Goal: Information Seeking & Learning: Learn about a topic

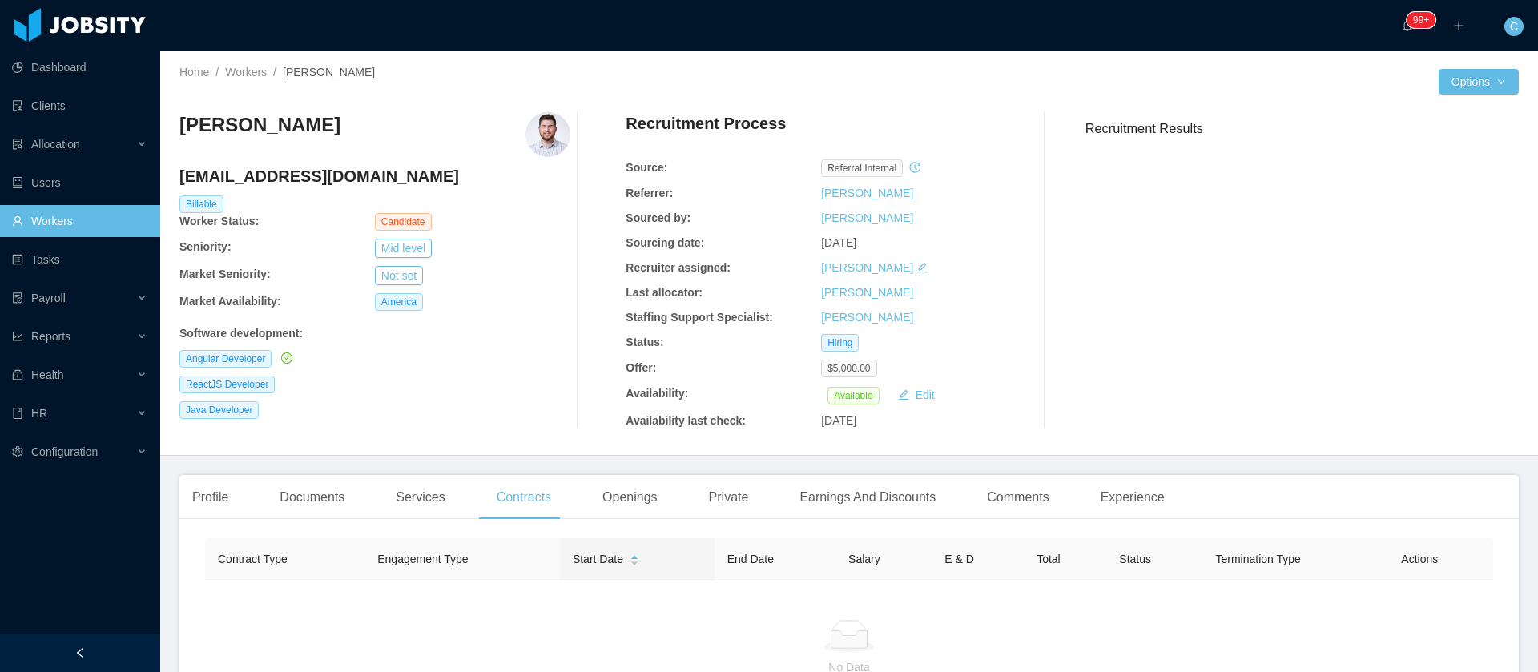
click at [48, 222] on link "Workers" at bounding box center [79, 221] width 135 height 32
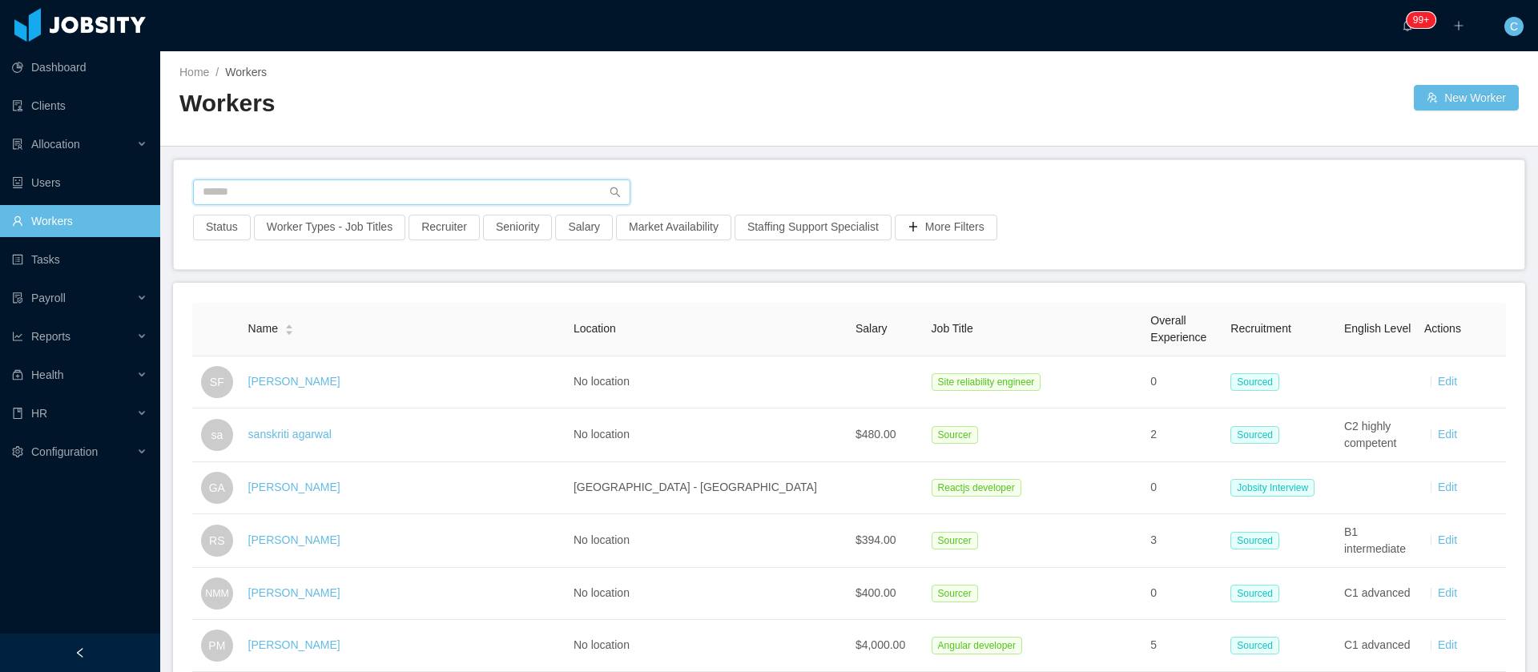
click at [266, 186] on input "text" at bounding box center [411, 192] width 437 height 26
paste input "**********"
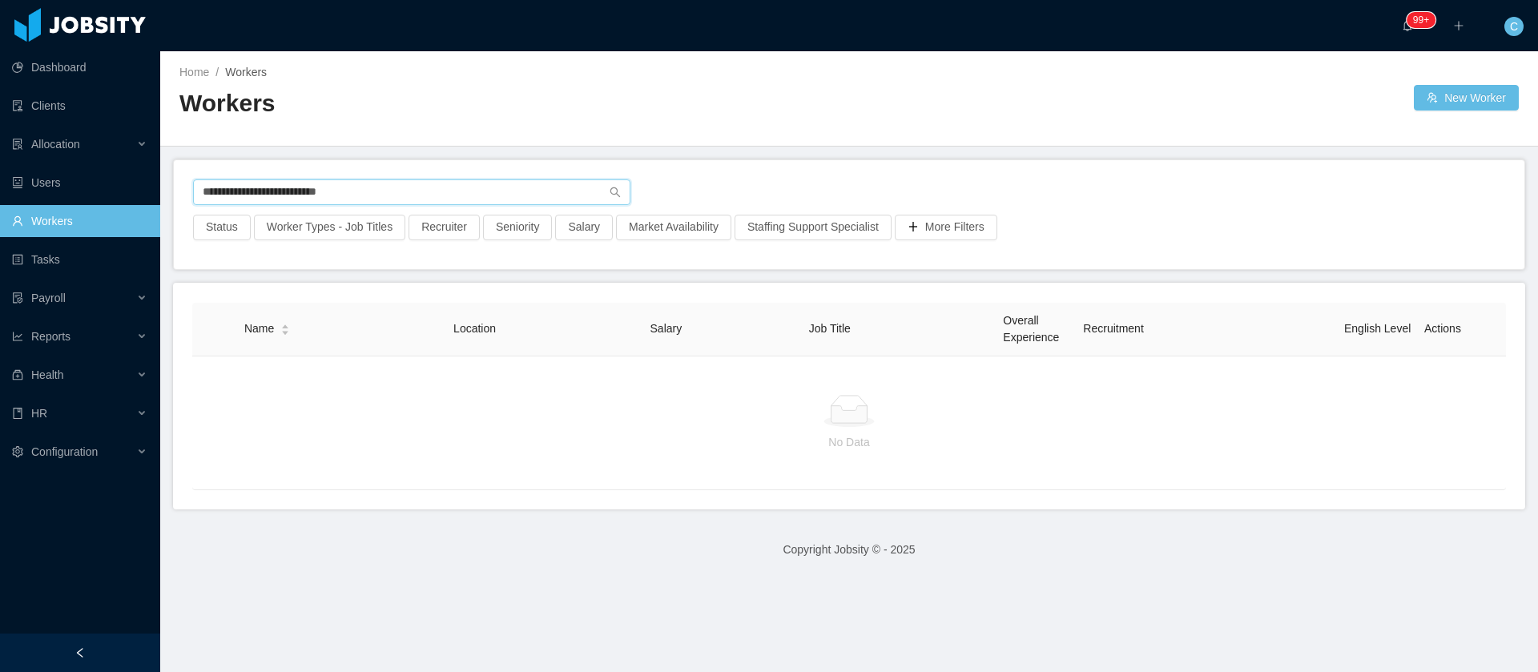
type input "**********"
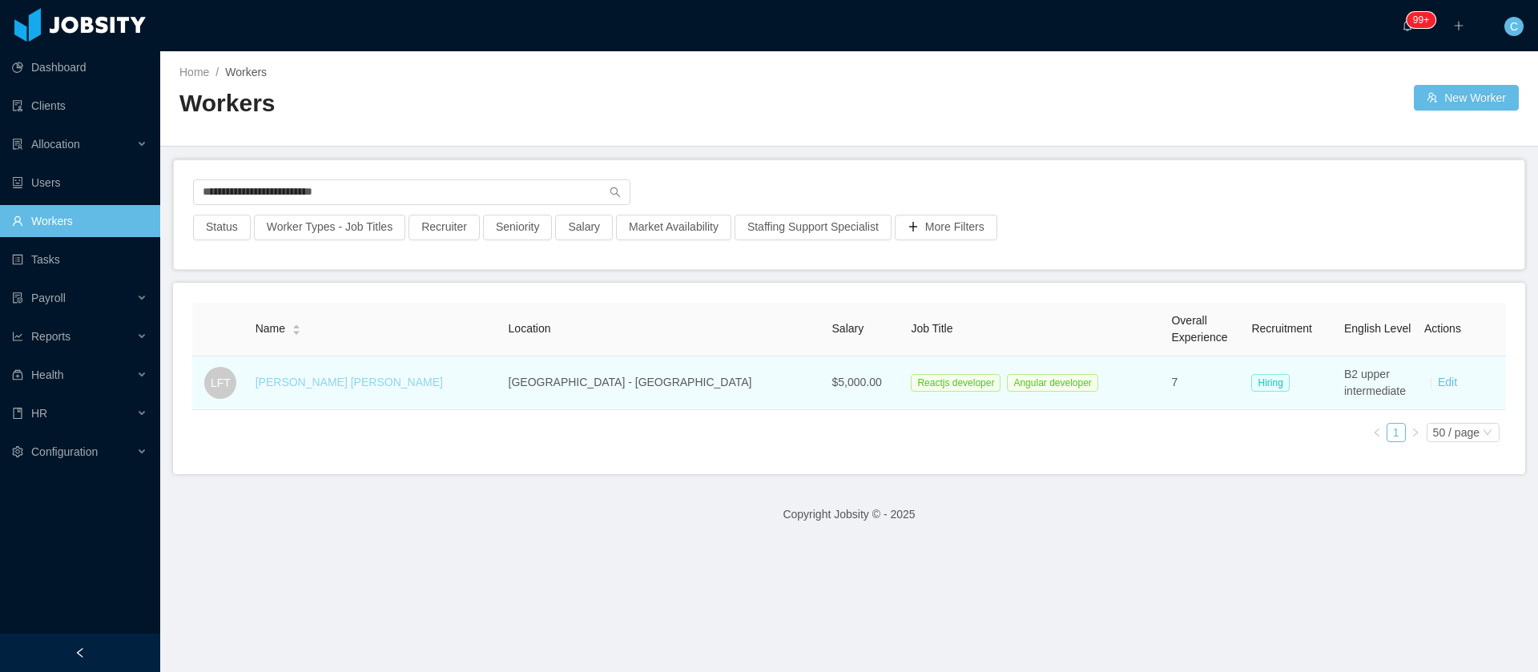
click at [330, 388] on link "Lucas Fraga Trentin" at bounding box center [349, 382] width 187 height 13
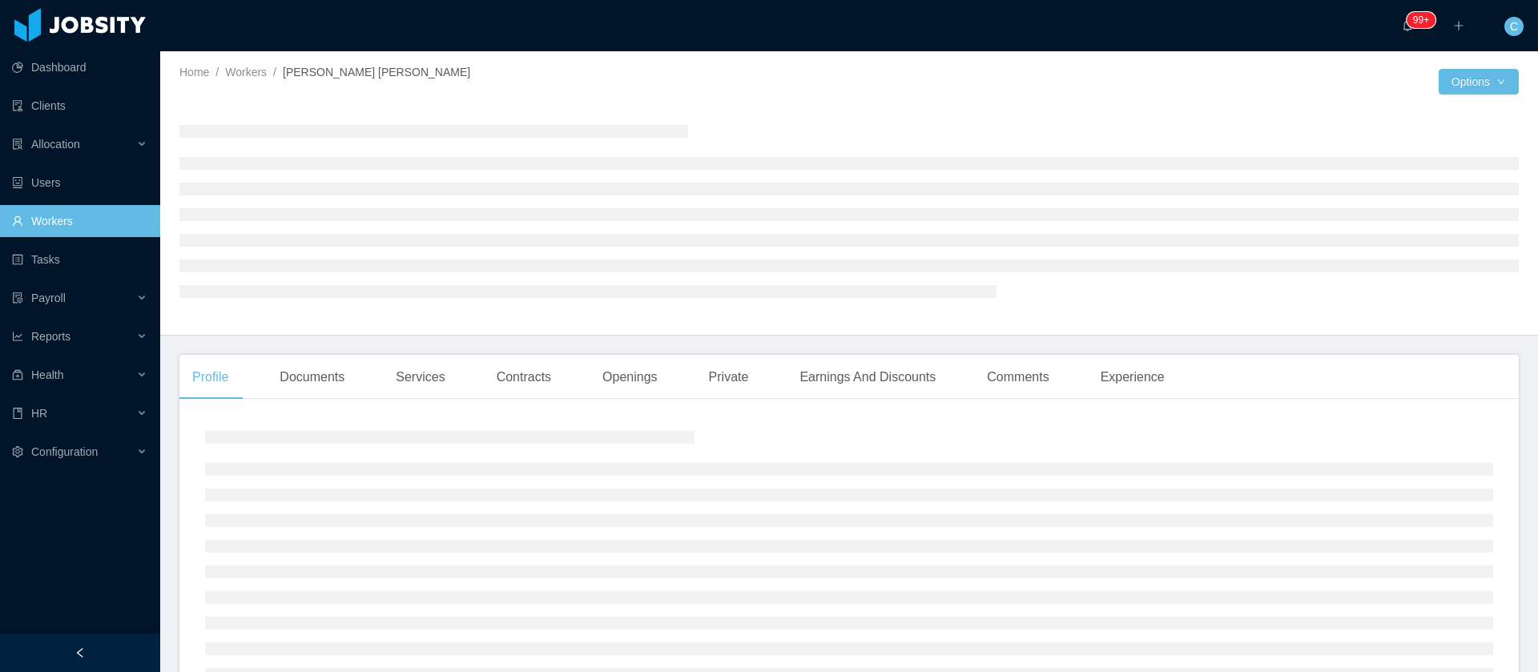
click at [501, 406] on div "Profile Documents Services Contracts Openings Private Earnings And Discounts Co…" at bounding box center [849, 549] width 1340 height 389
click at [498, 380] on div "Contracts" at bounding box center [524, 377] width 80 height 45
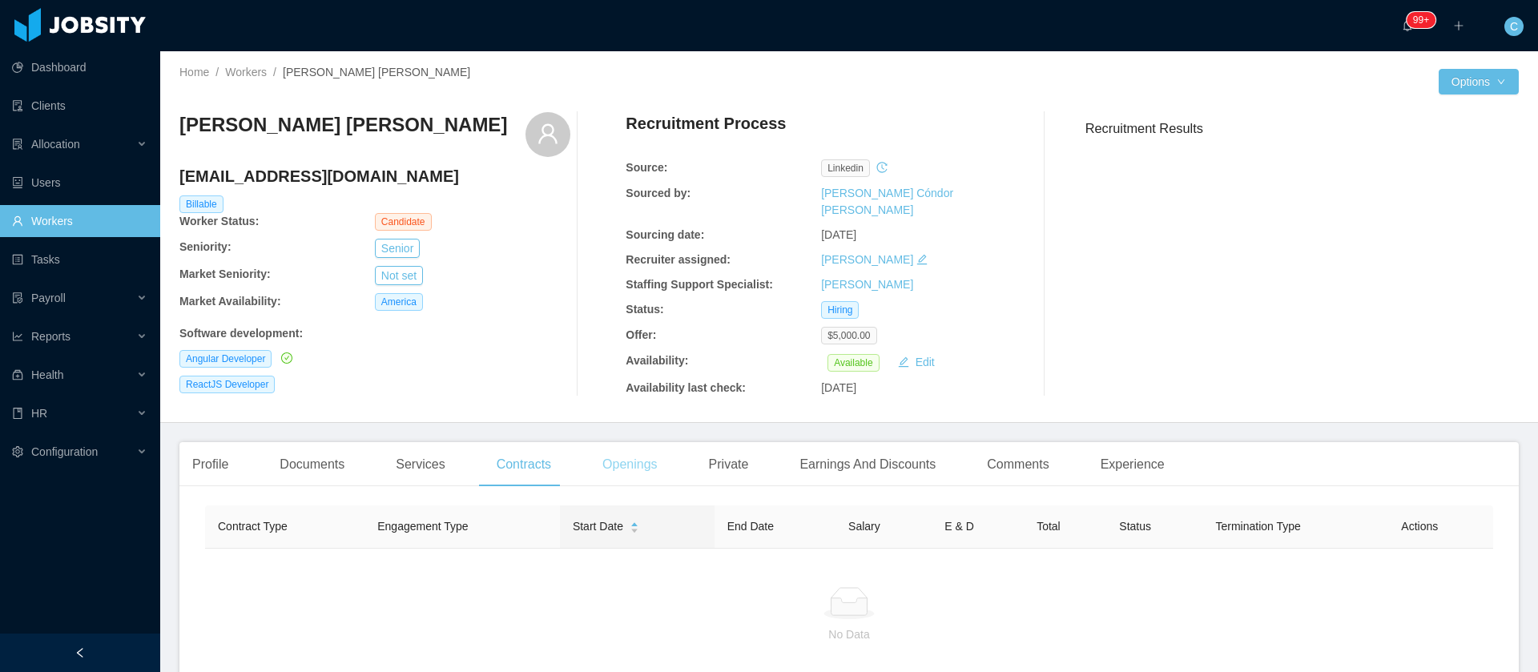
click at [619, 461] on div "Openings" at bounding box center [630, 464] width 81 height 45
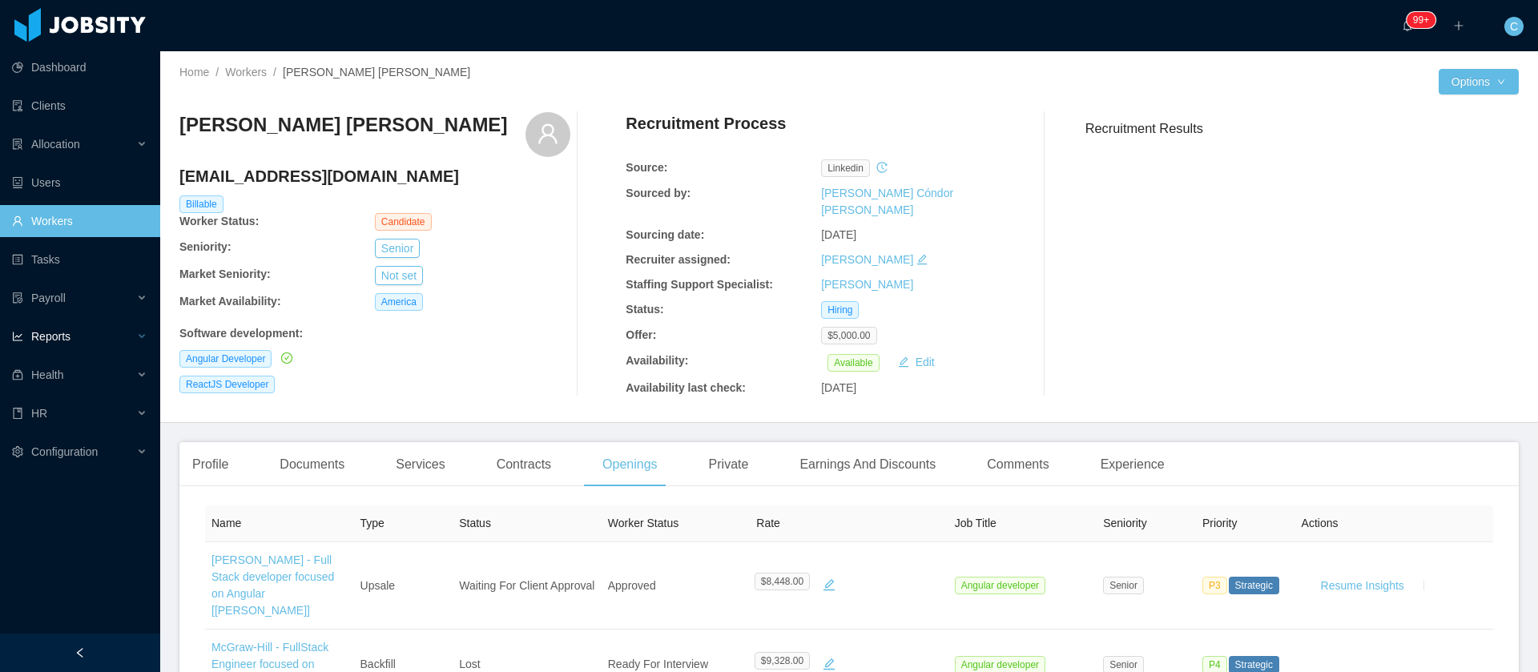
click at [95, 346] on div "Reports" at bounding box center [80, 336] width 160 height 32
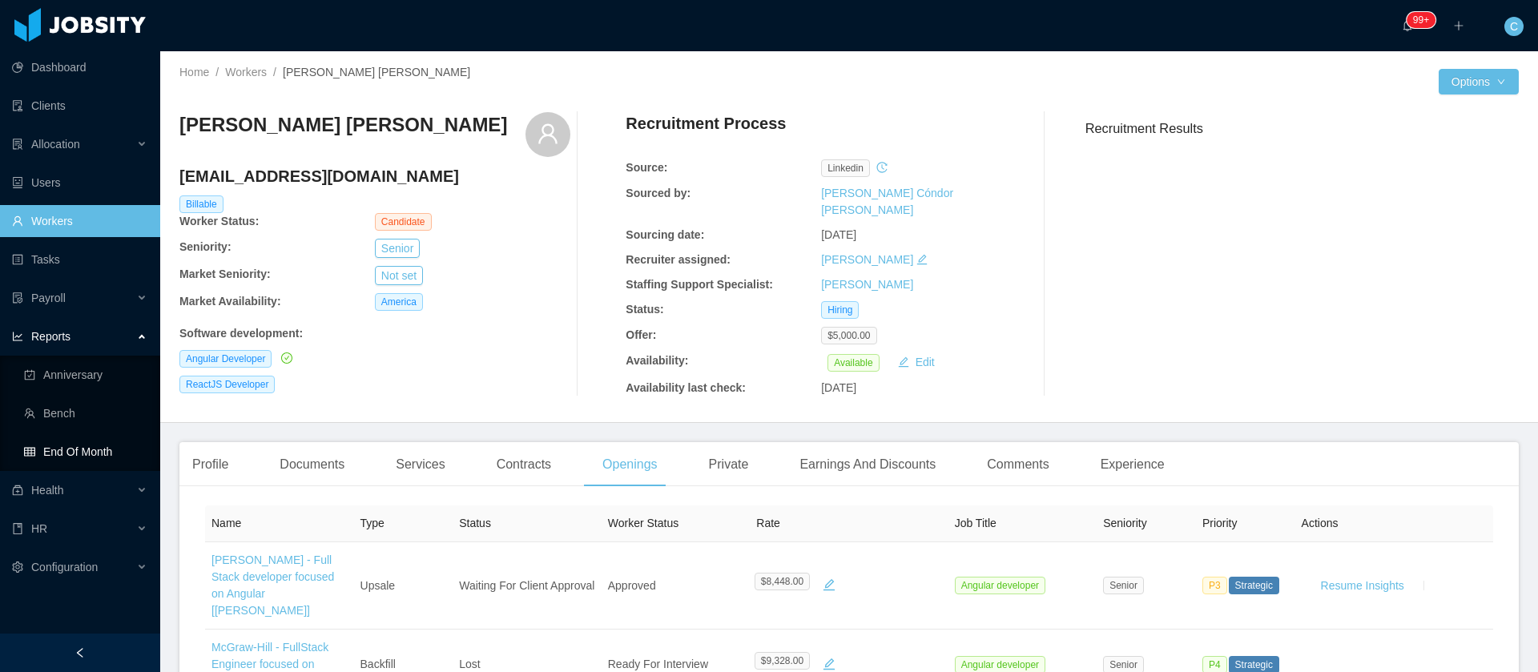
click at [82, 456] on link "End Of Month" at bounding box center [85, 452] width 123 height 32
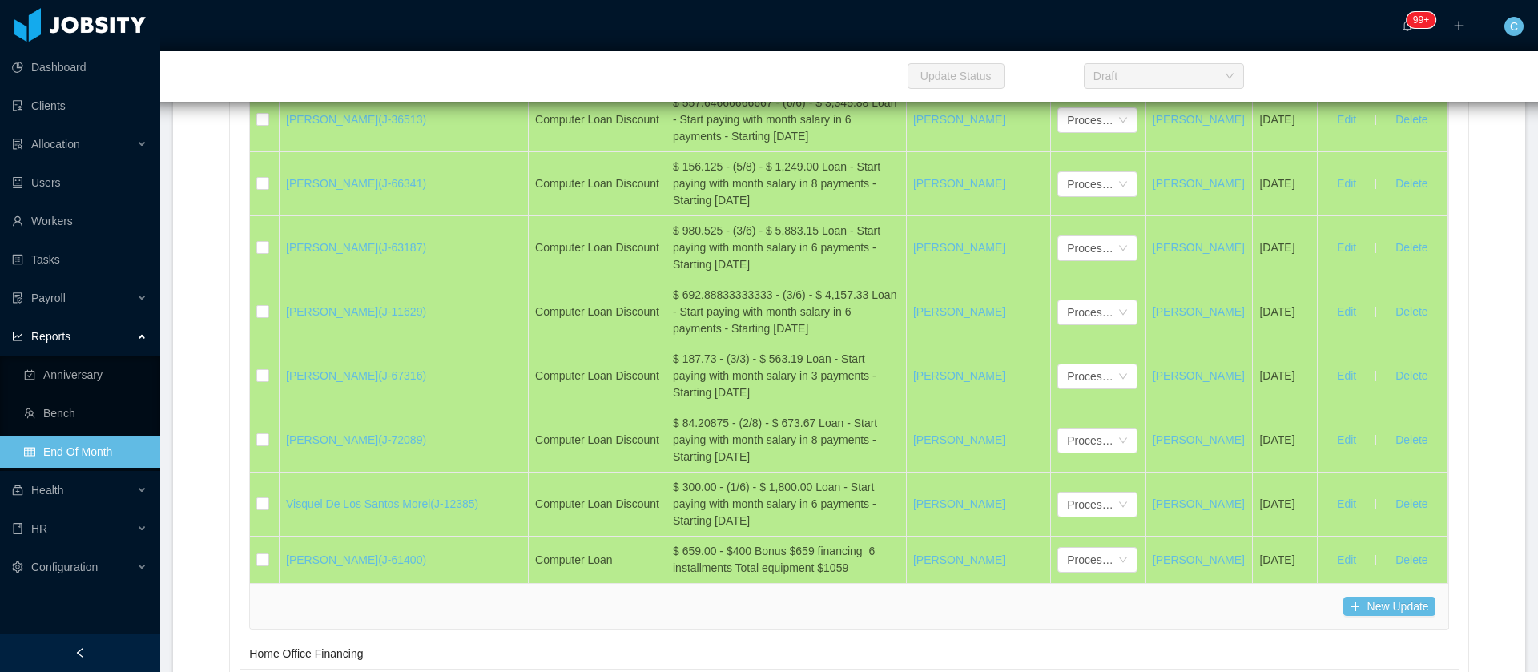
scroll to position [37624, 0]
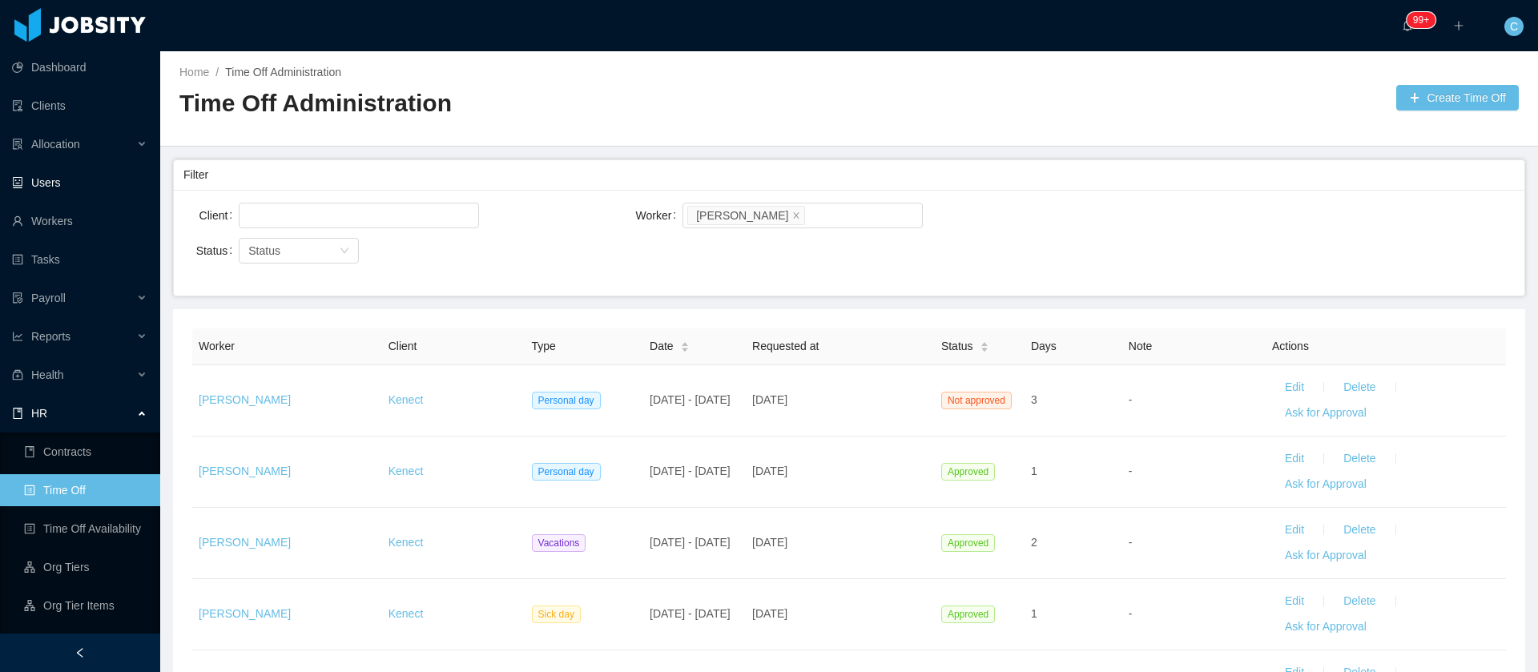
scroll to position [68, 0]
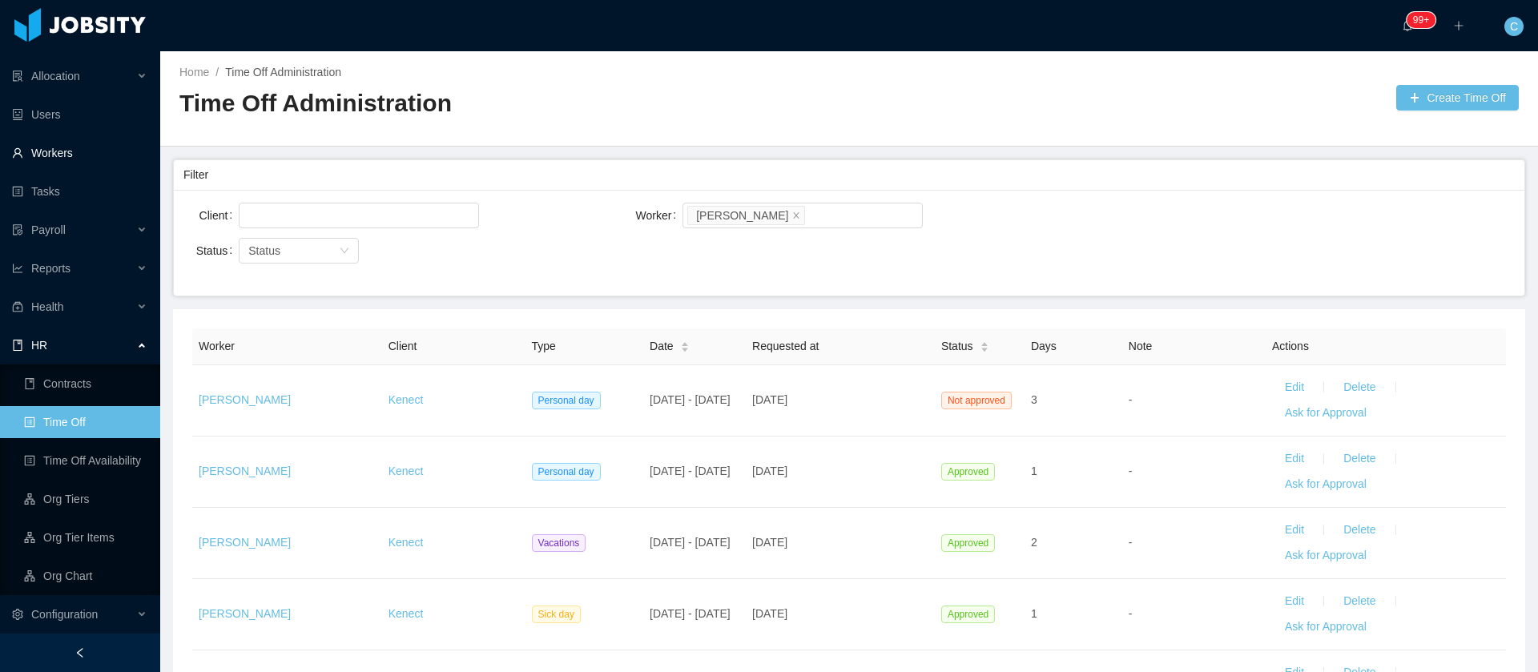
click at [74, 149] on link "Workers" at bounding box center [79, 153] width 135 height 32
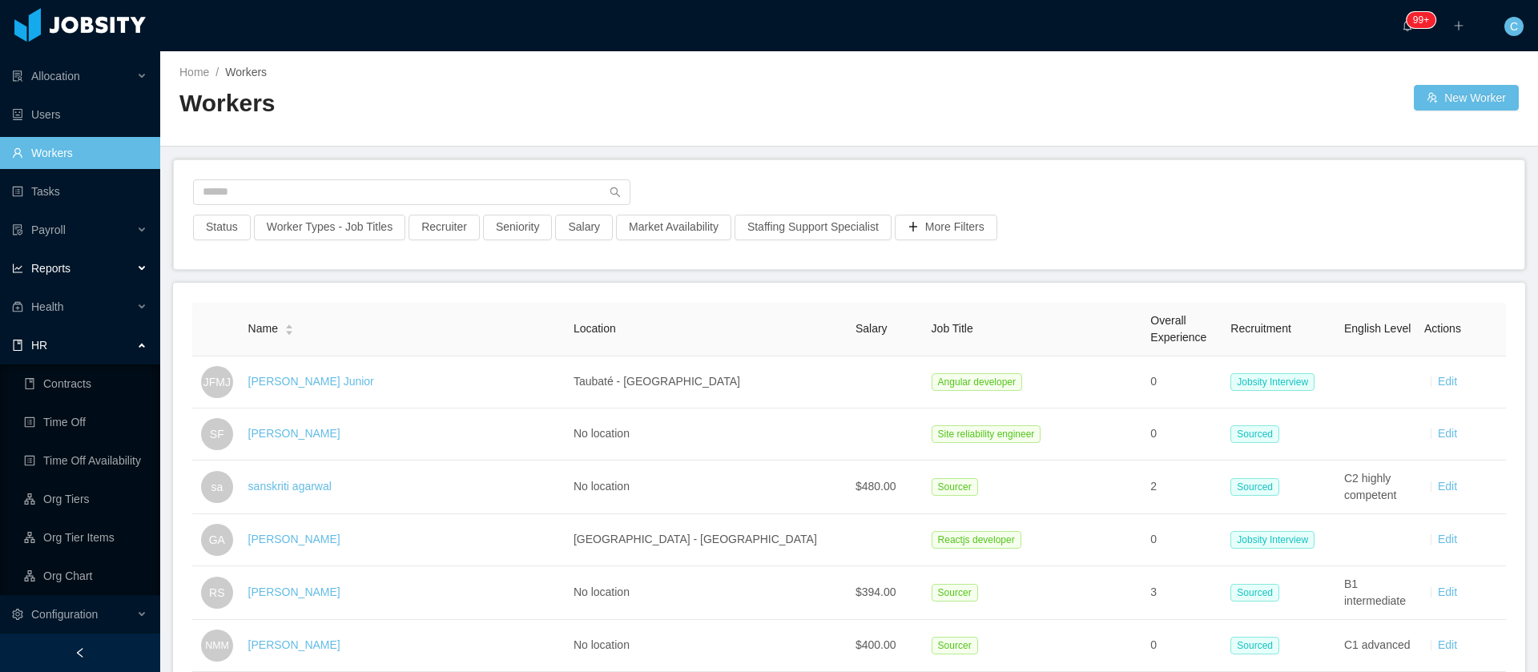
click at [34, 274] on span "Reports" at bounding box center [50, 268] width 39 height 13
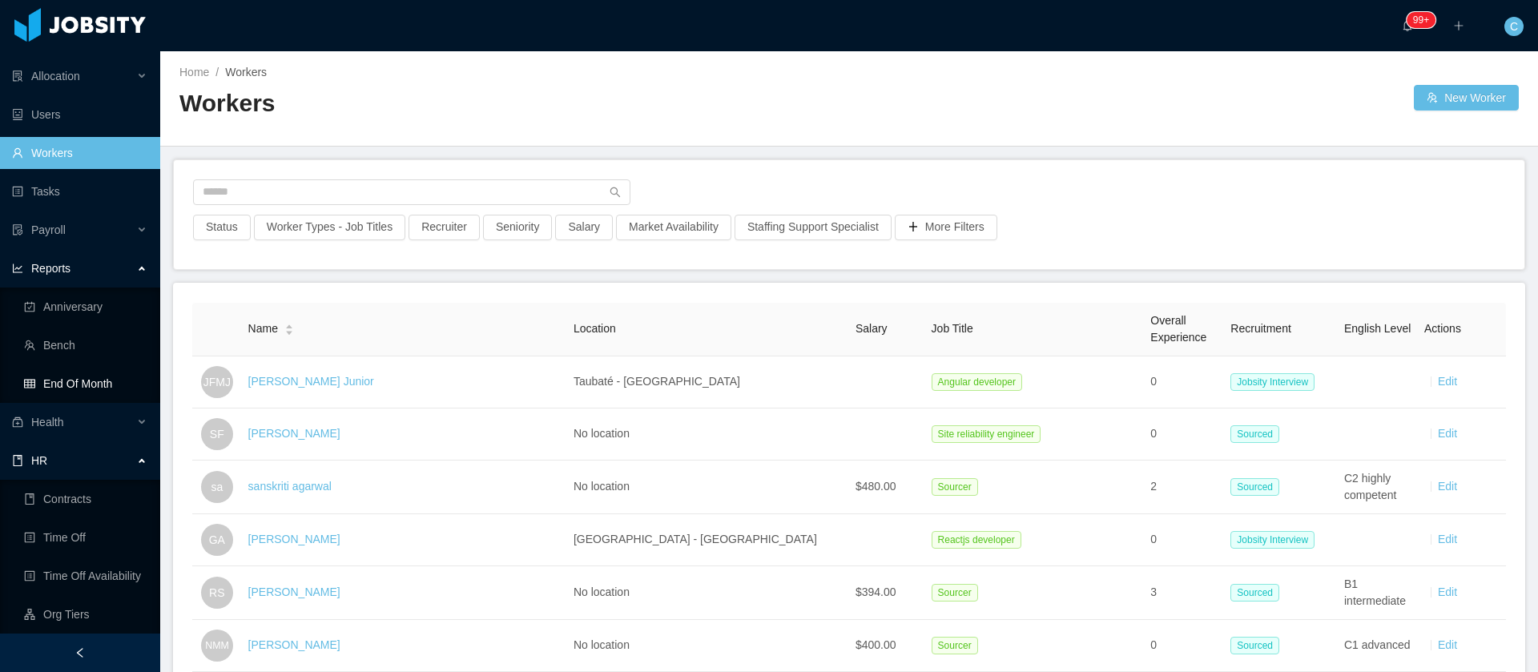
click at [86, 380] on link "End Of Month" at bounding box center [85, 384] width 123 height 32
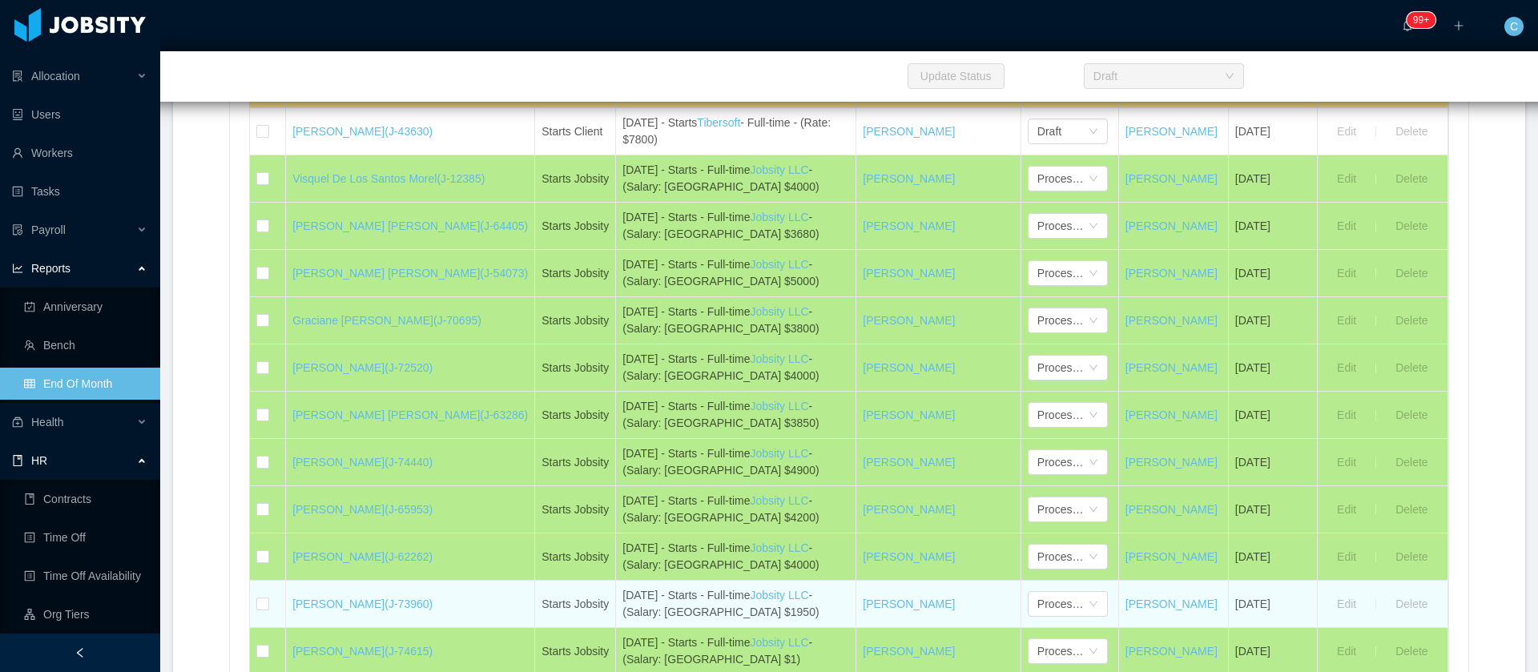
scroll to position [1099, 0]
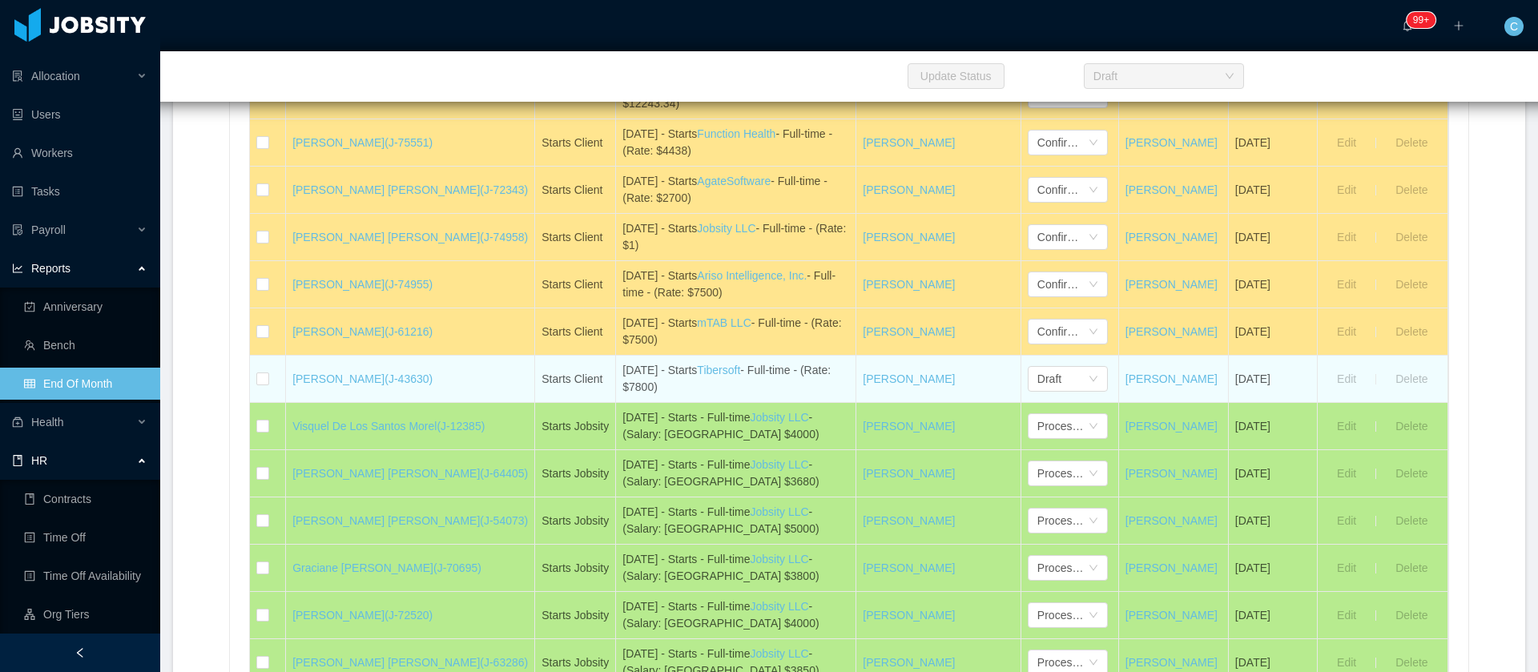
drag, startPoint x: 280, startPoint y: 388, endPoint x: 374, endPoint y: 399, distance: 94.4
click at [374, 399] on td "Giovanny De leon (J-43630)" at bounding box center [410, 379] width 249 height 47
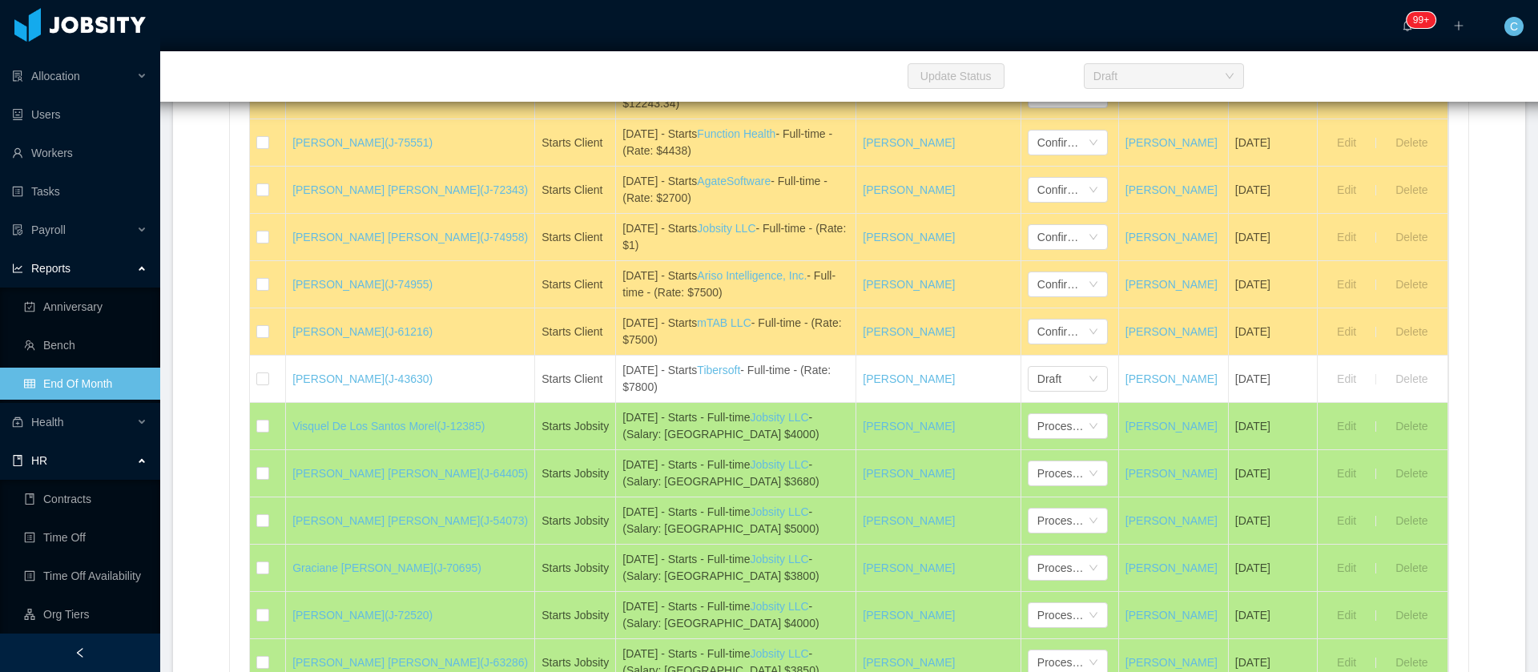
copy link "Giovanny De leon"
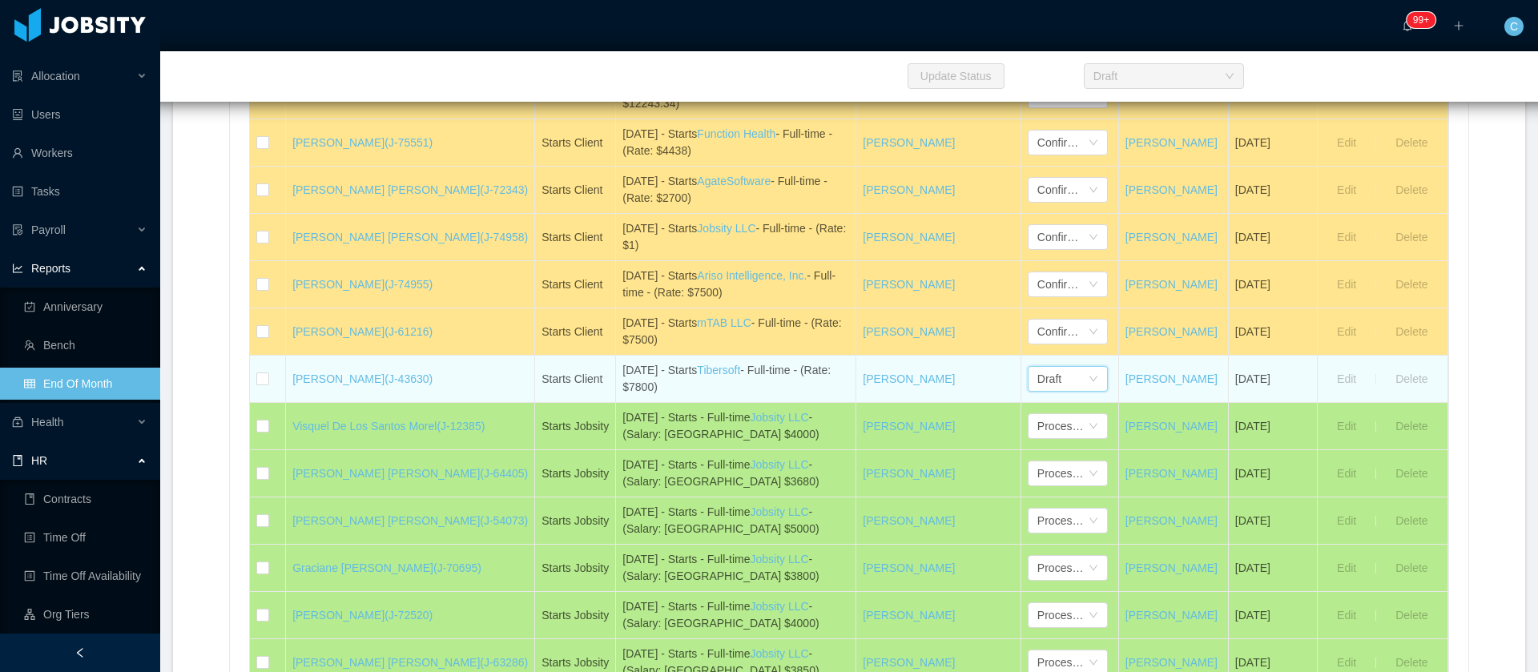
click at [1037, 379] on div "Draft" at bounding box center [1062, 379] width 50 height 24
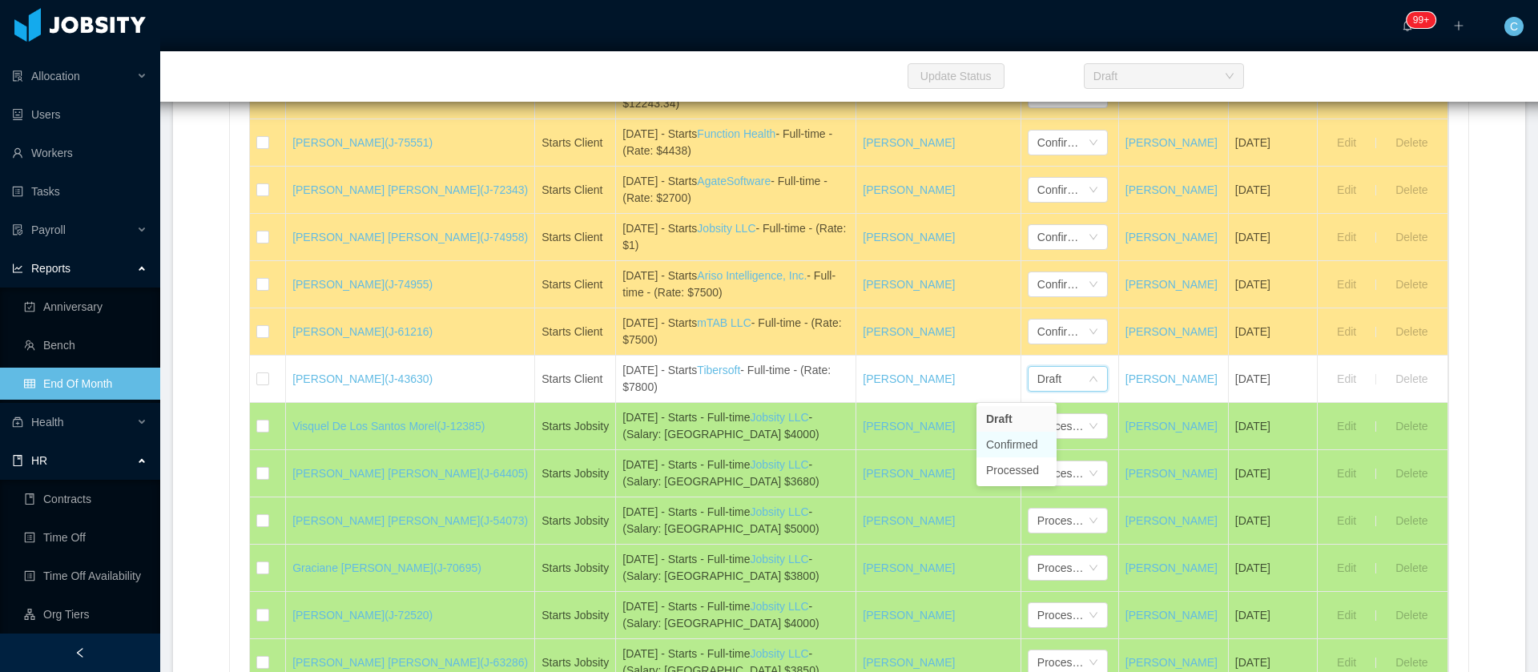
click at [1017, 444] on li "Confirmed" at bounding box center [1017, 445] width 80 height 26
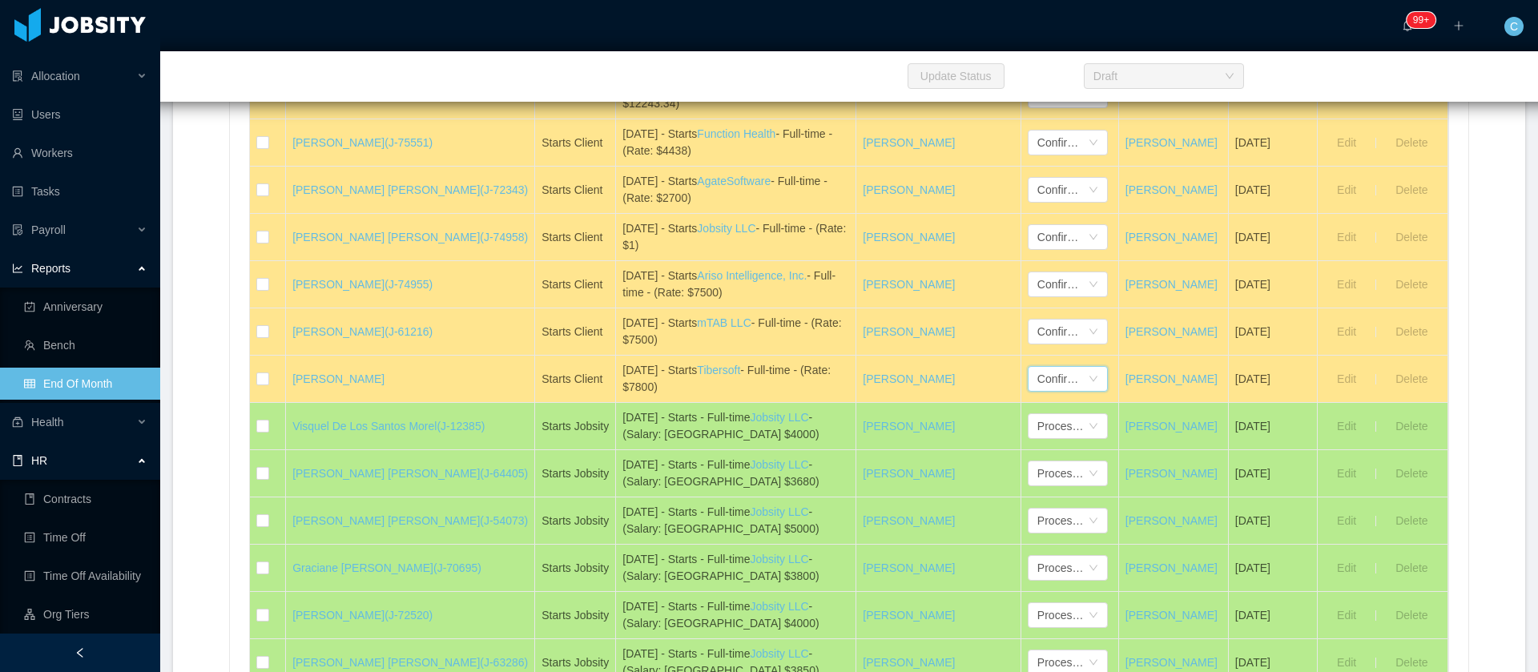
scroll to position [2301, 0]
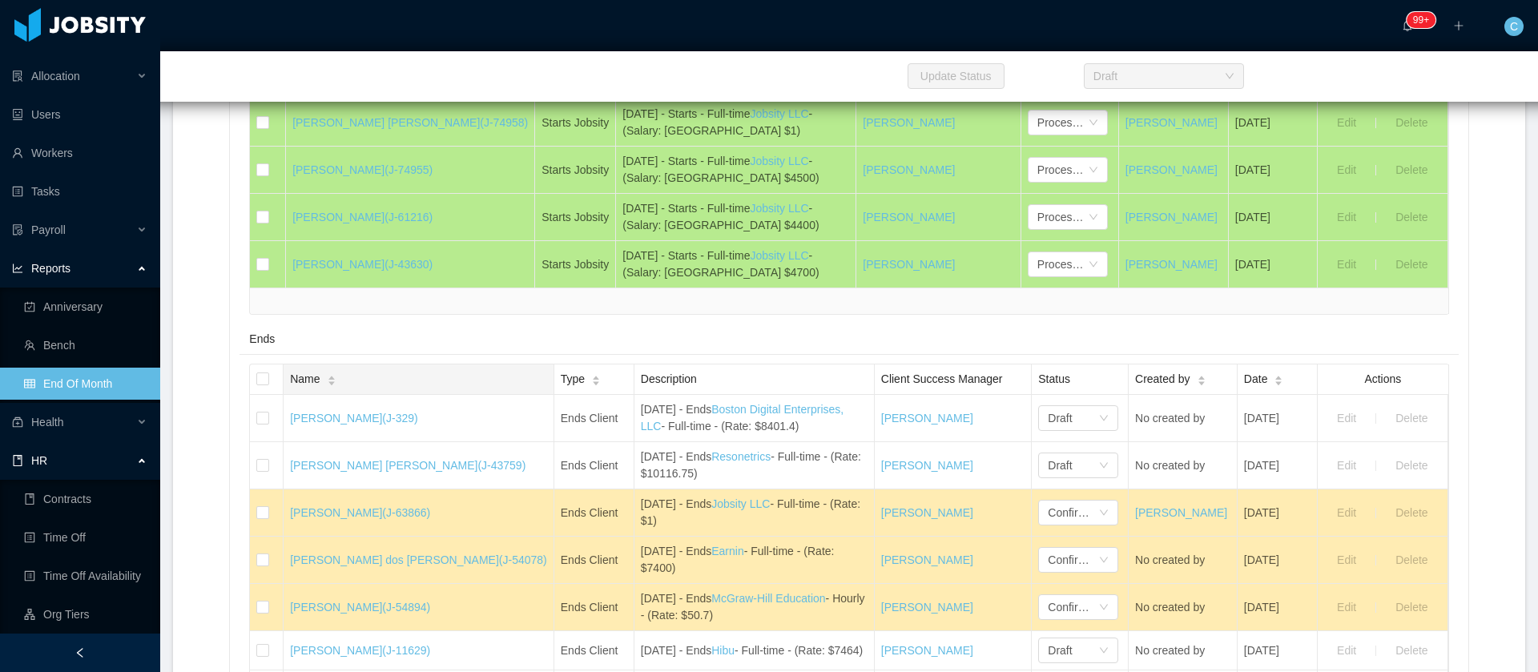
click at [336, 388] on div "Name" at bounding box center [313, 379] width 46 height 17
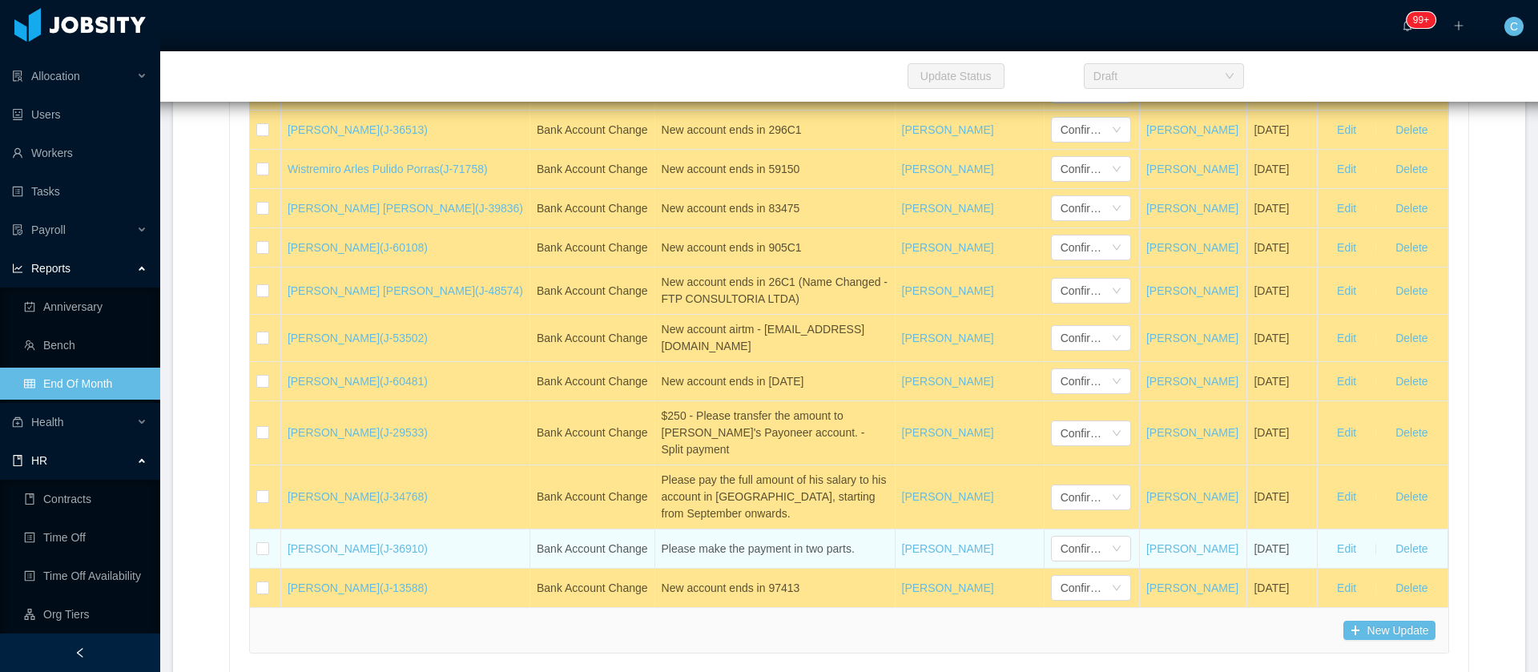
scroll to position [37624, 0]
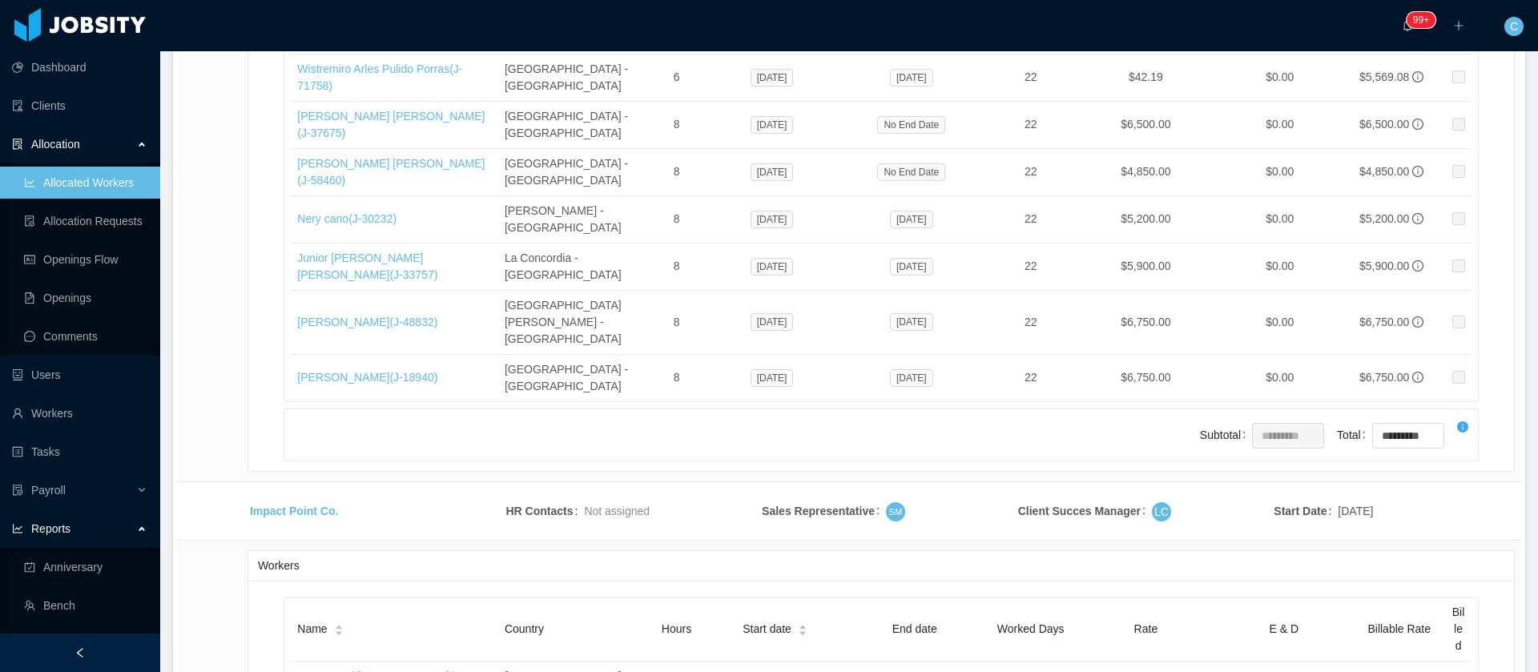
scroll to position [145, 0]
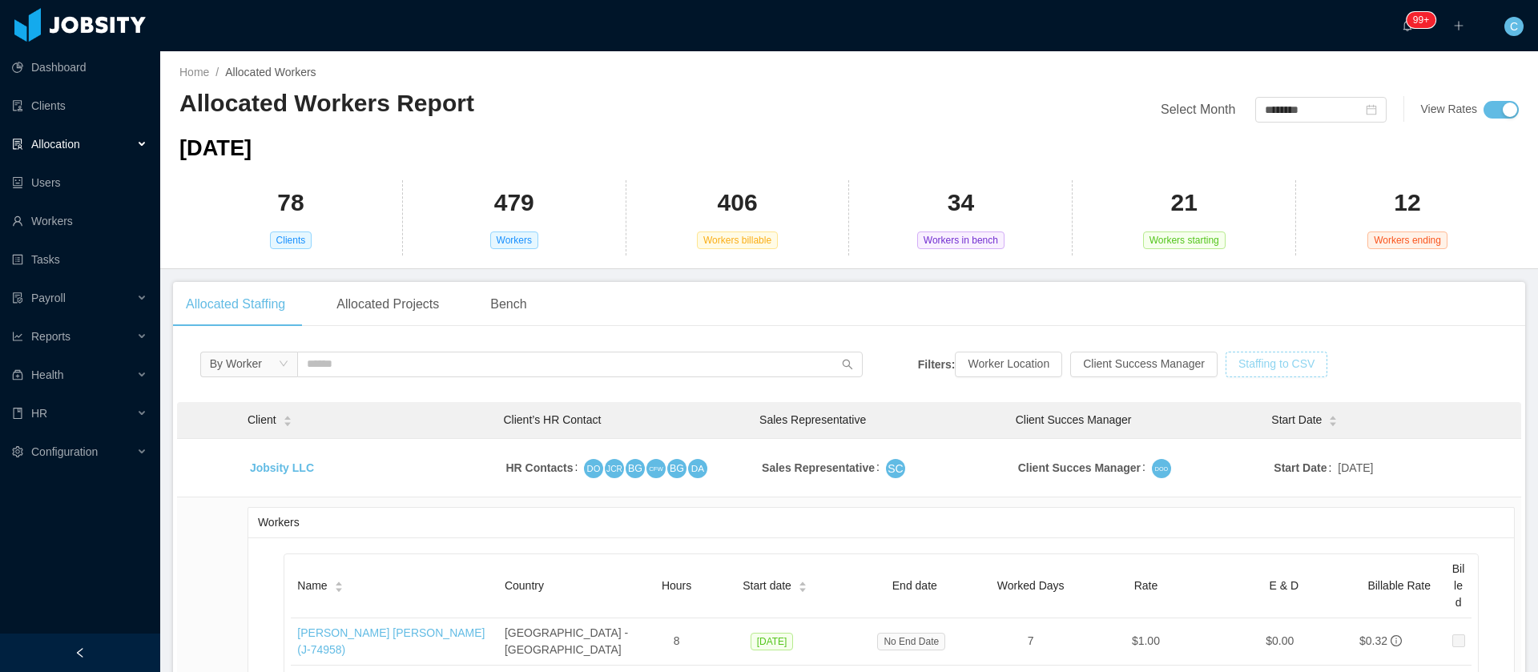
click at [1238, 361] on button "Staffing to CSV" at bounding box center [1277, 365] width 102 height 26
click at [129, 413] on div "HR" at bounding box center [80, 413] width 160 height 32
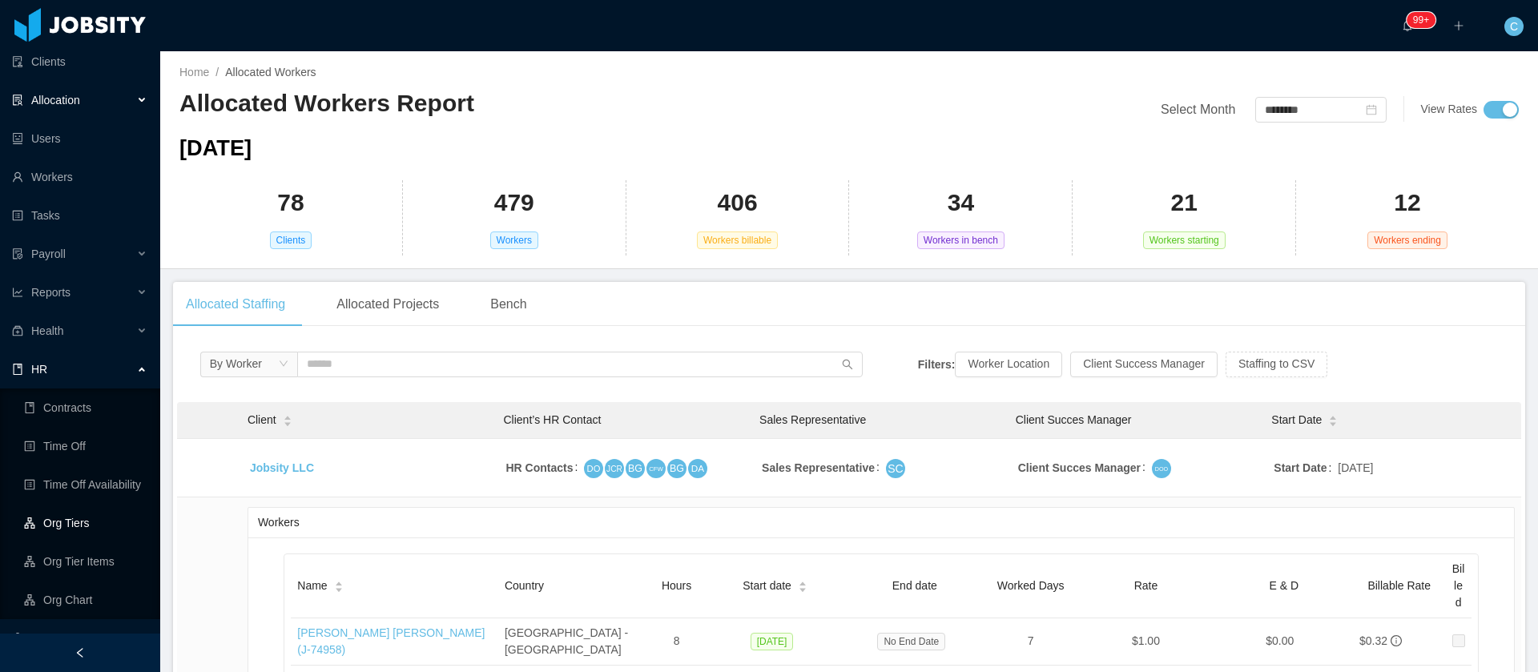
scroll to position [68, 0]
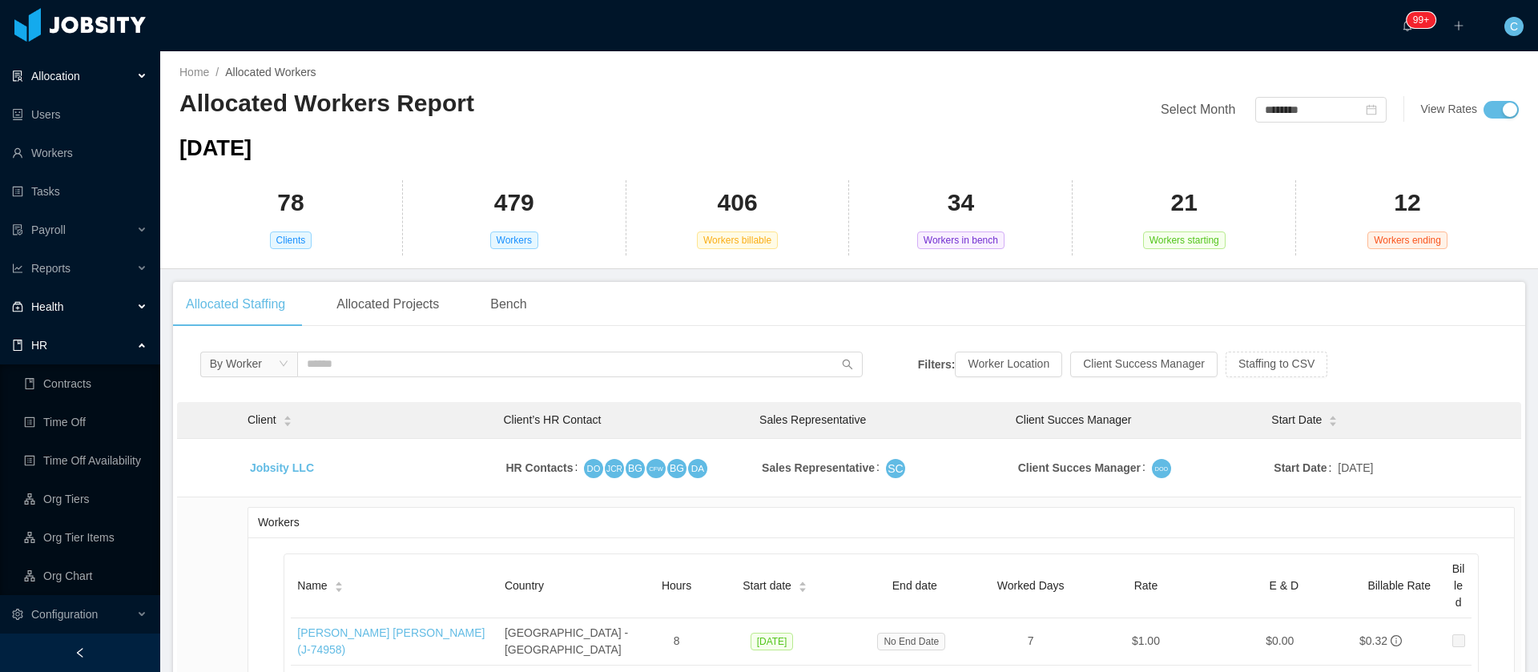
click at [62, 302] on span "Health" at bounding box center [47, 306] width 32 height 13
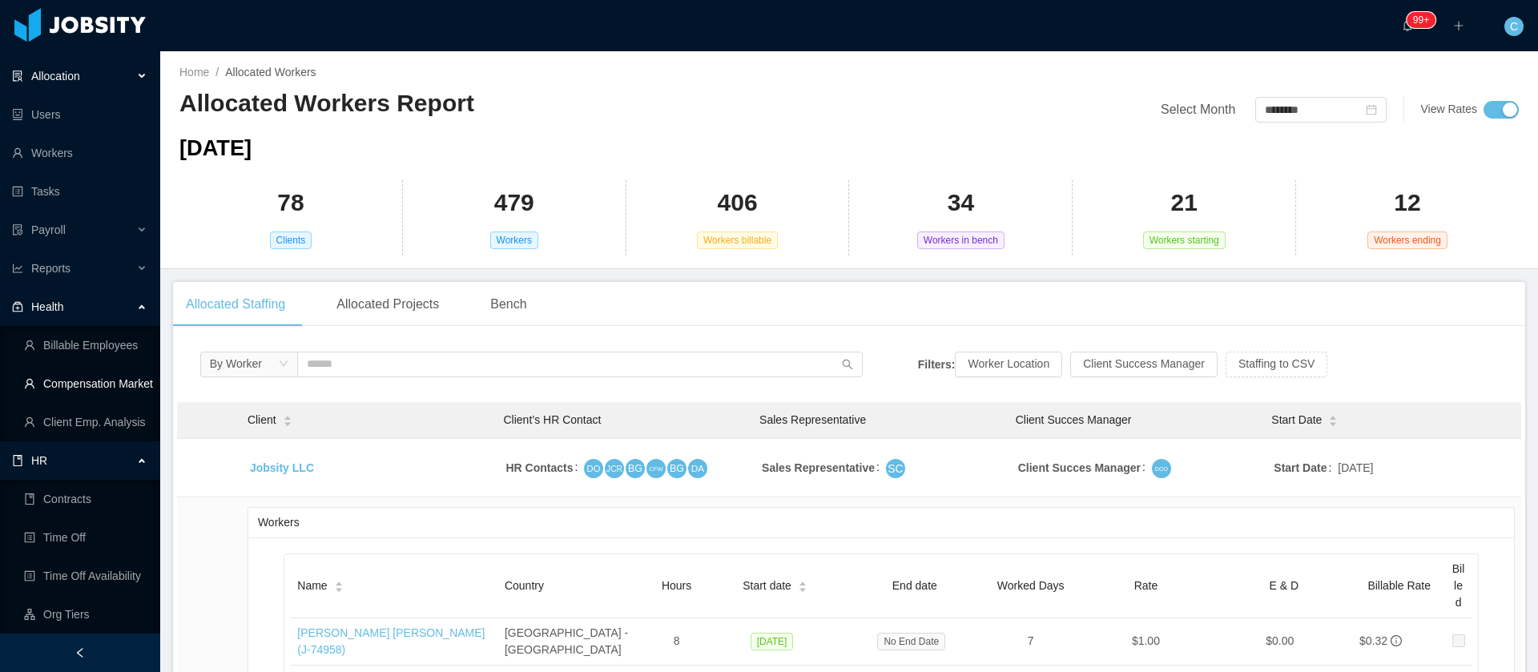
click at [69, 377] on link "Compensation Market" at bounding box center [85, 384] width 123 height 32
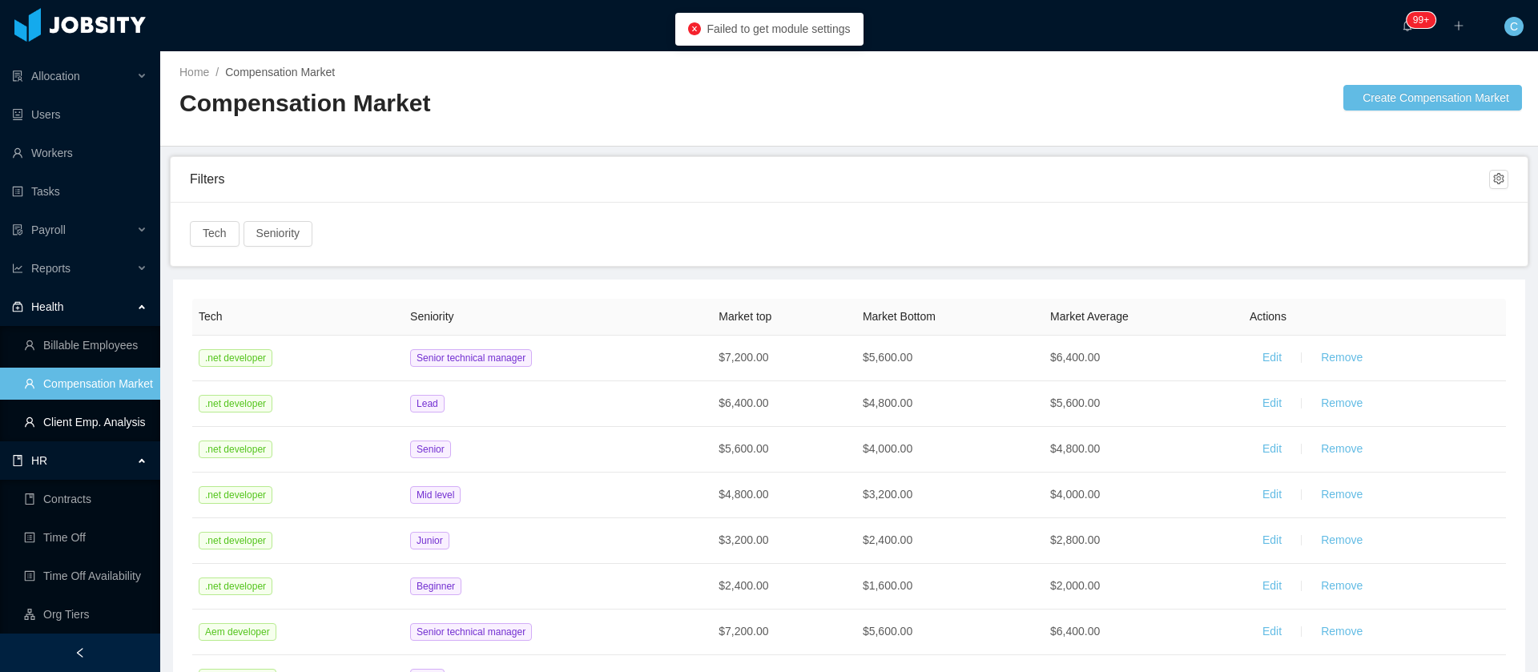
click at [62, 424] on link "Client Emp. Analysis" at bounding box center [85, 422] width 123 height 32
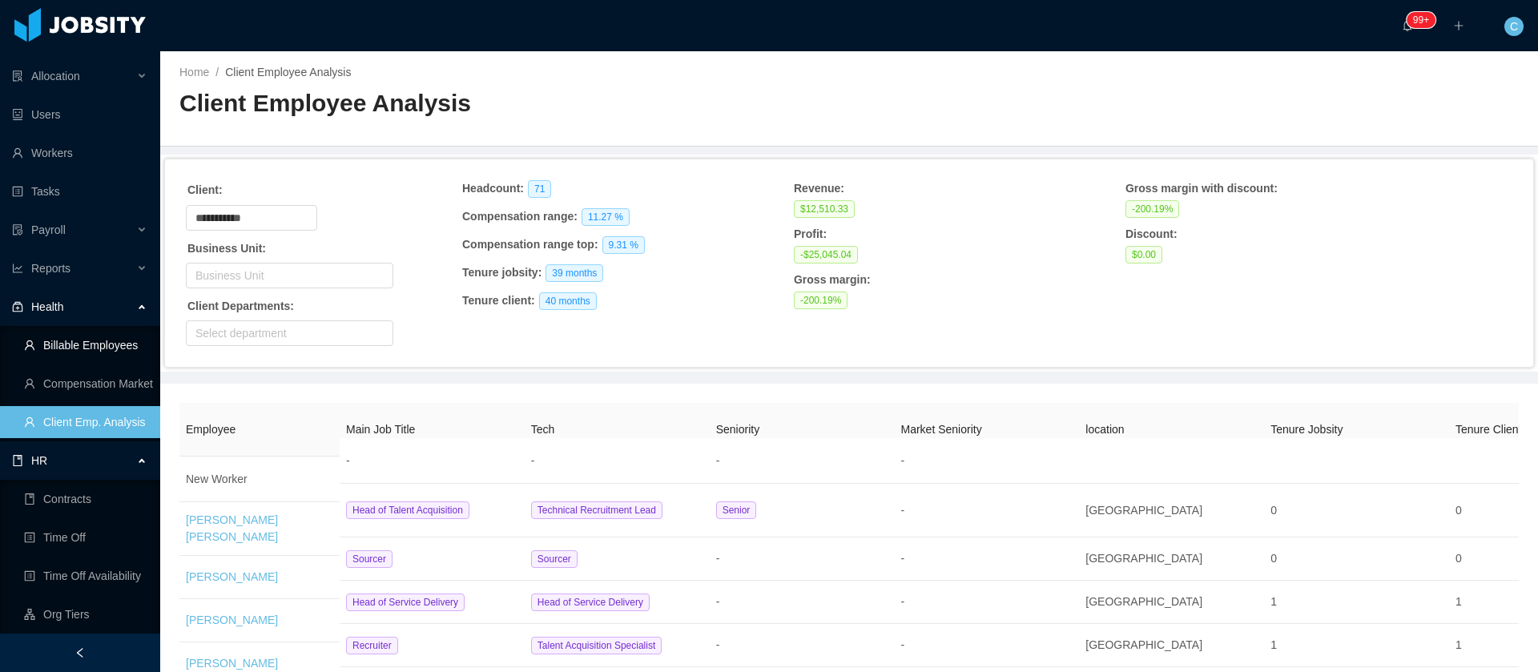
click at [105, 327] on ul "Billable Employees Compensation Market Client Emp. Analysis" at bounding box center [80, 383] width 160 height 115
click at [99, 348] on link "Billable Employees" at bounding box center [85, 345] width 123 height 32
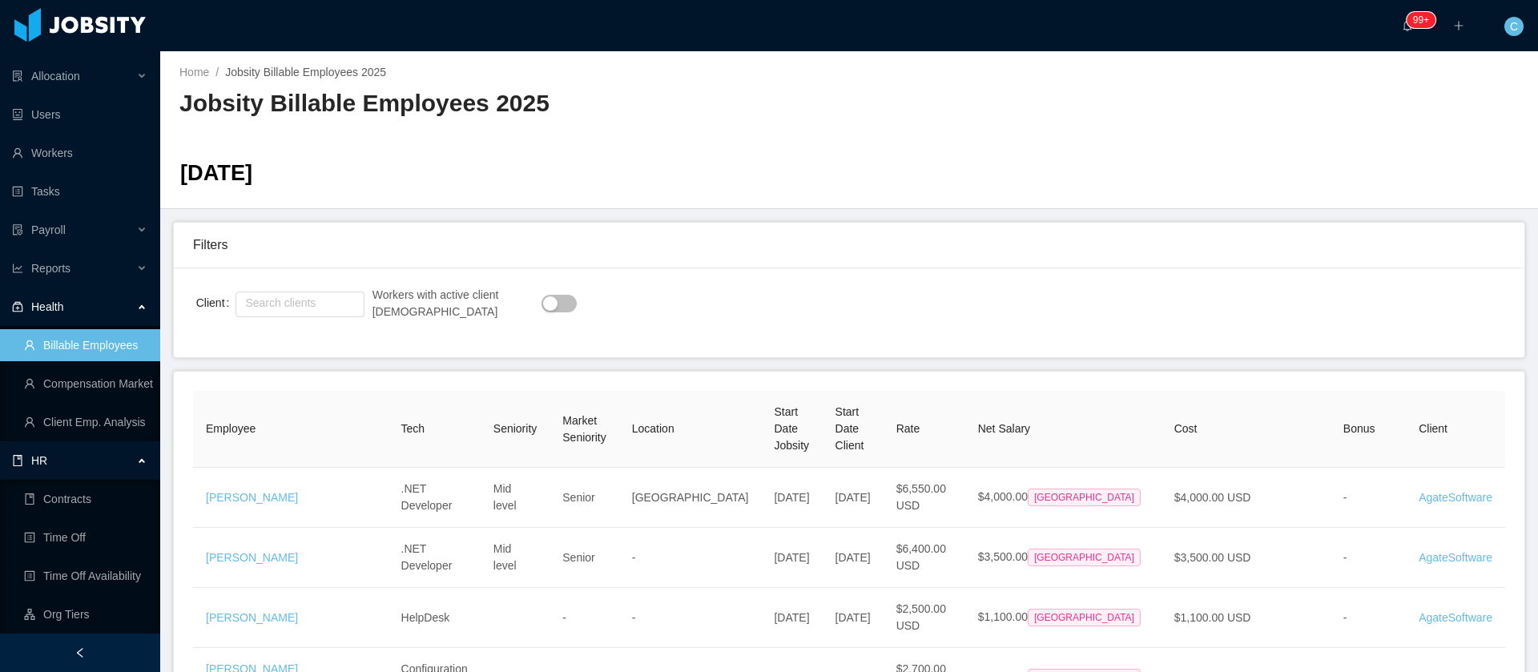
click at [542, 308] on button "button" at bounding box center [559, 304] width 35 height 18
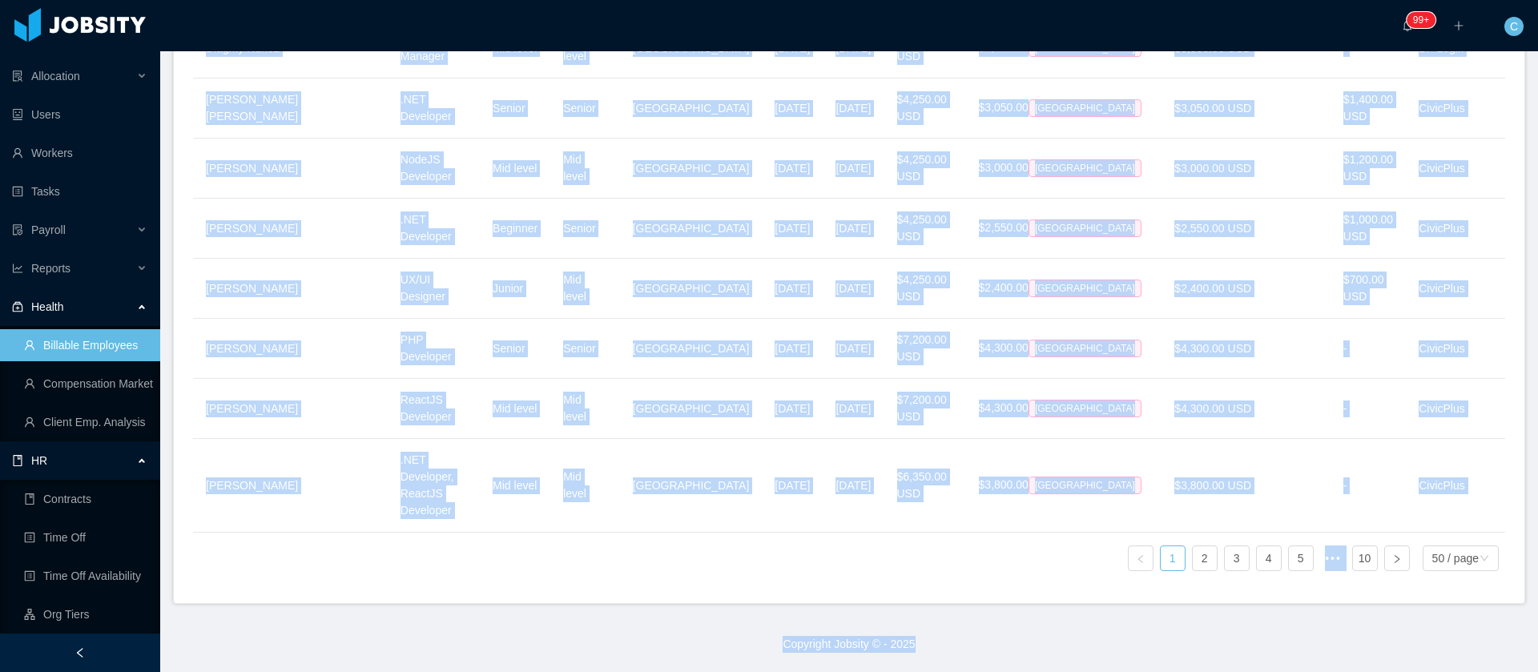
scroll to position [3816, 0]
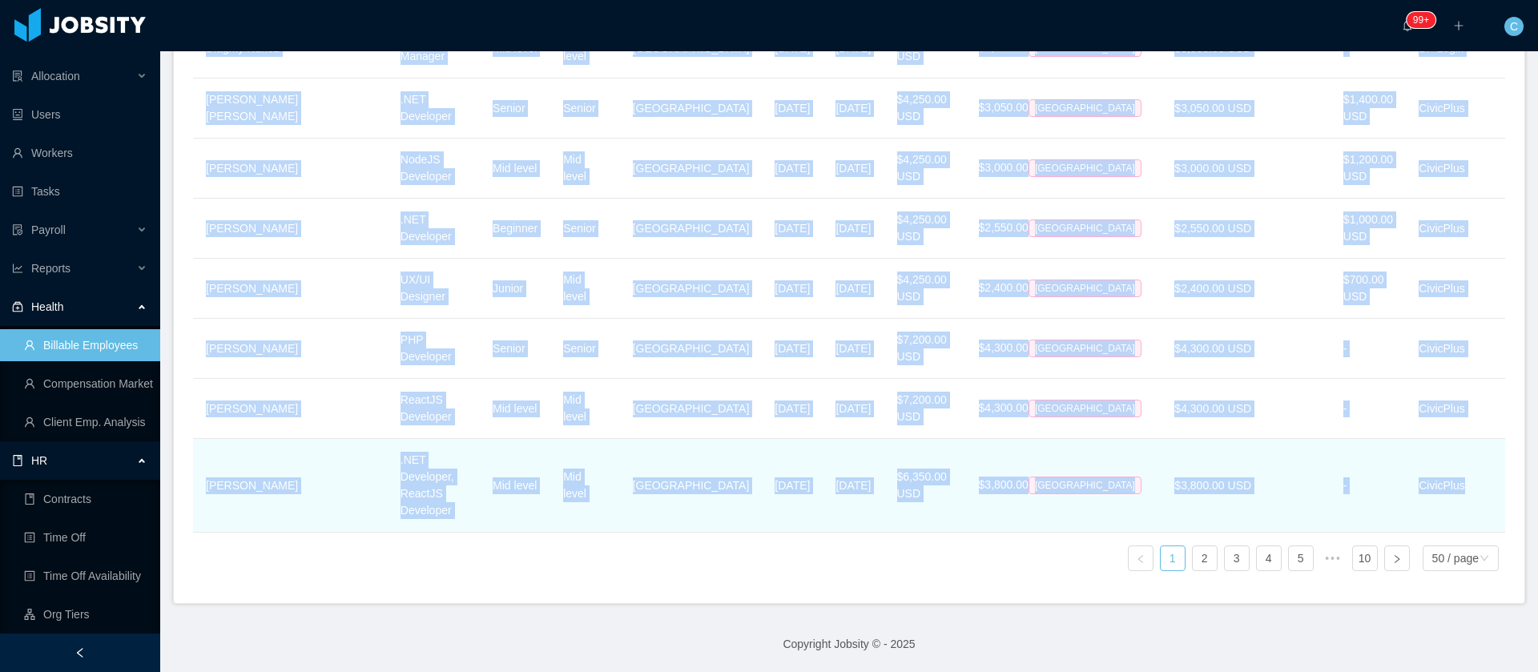
drag, startPoint x: 195, startPoint y: 270, endPoint x: 1483, endPoint y: 451, distance: 1300.9
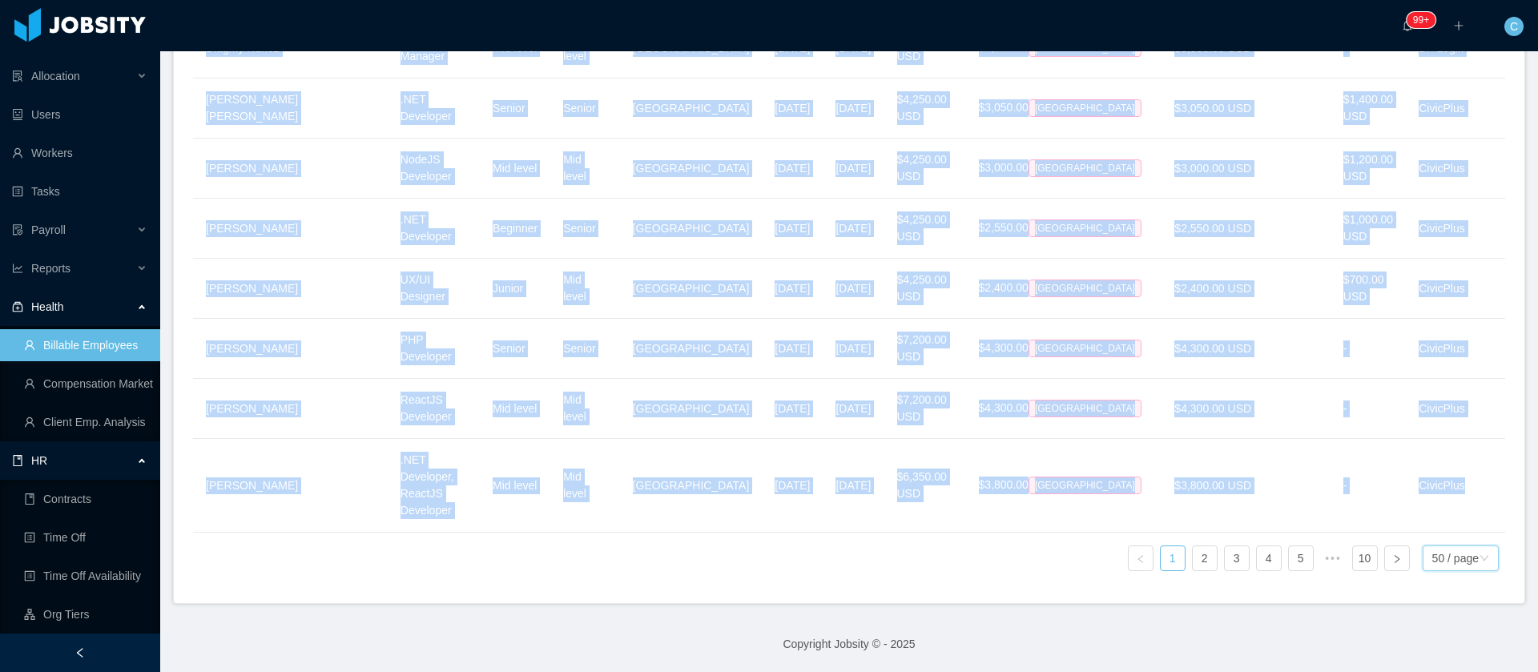
click at [1438, 546] on div "50 / page" at bounding box center [1455, 558] width 46 height 24
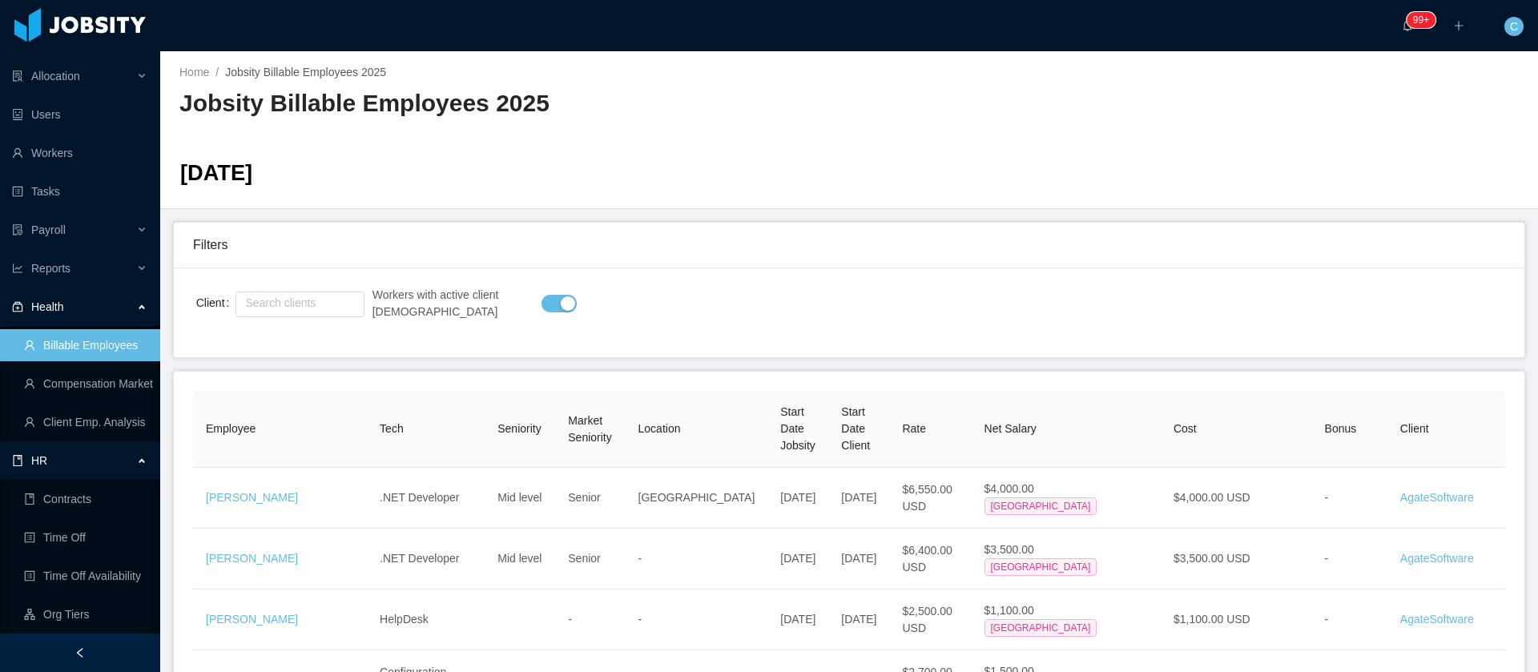
click at [306, 419] on th "Employee" at bounding box center [280, 429] width 174 height 77
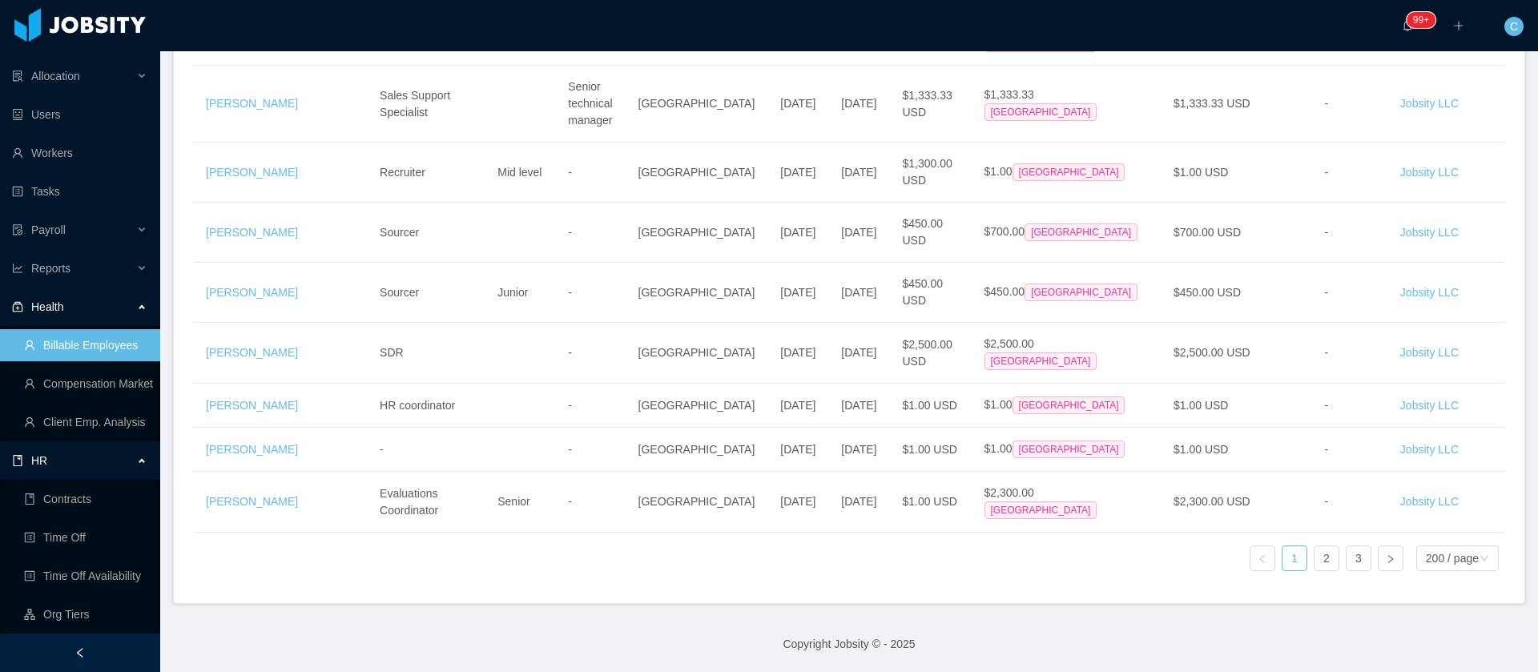
scroll to position [12823, 0]
drag, startPoint x: 188, startPoint y: 509, endPoint x: 1453, endPoint y: 366, distance: 1273.0
click at [1315, 546] on link "2" at bounding box center [1327, 558] width 24 height 24
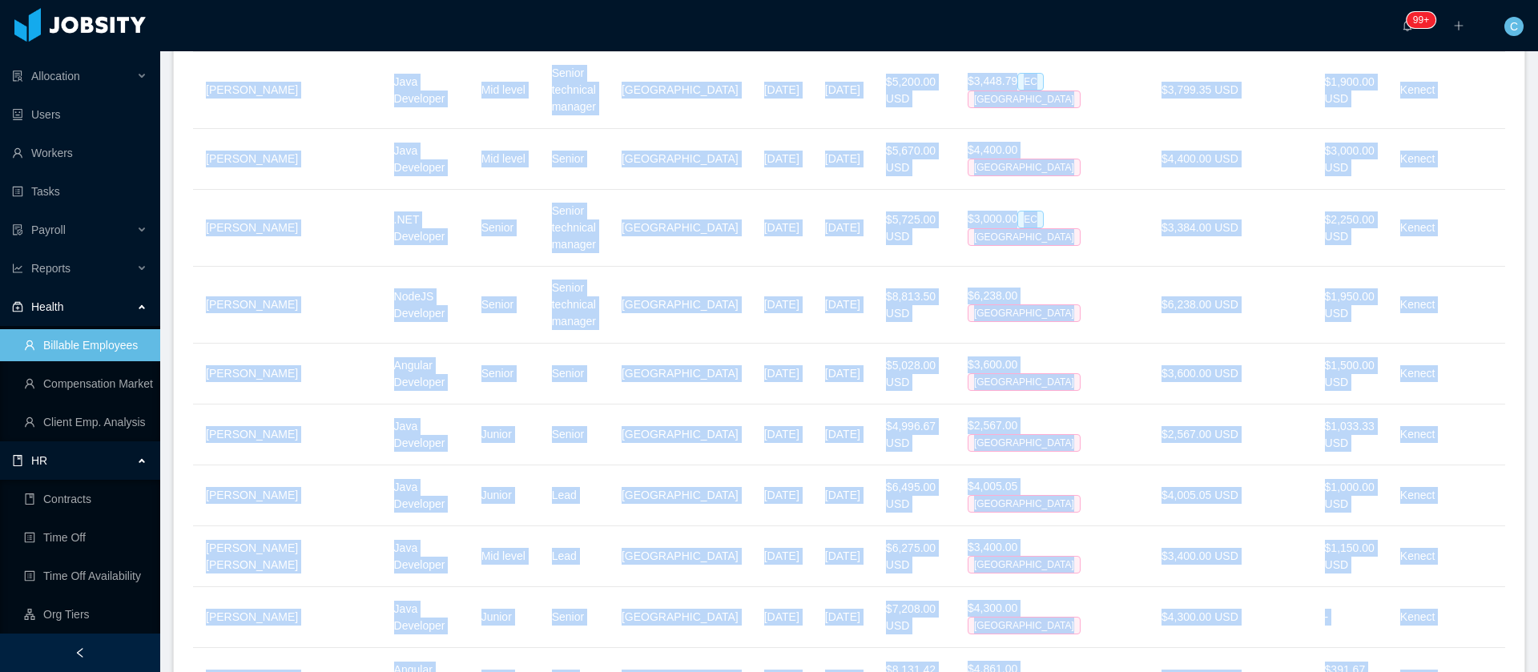
scroll to position [2724, 0]
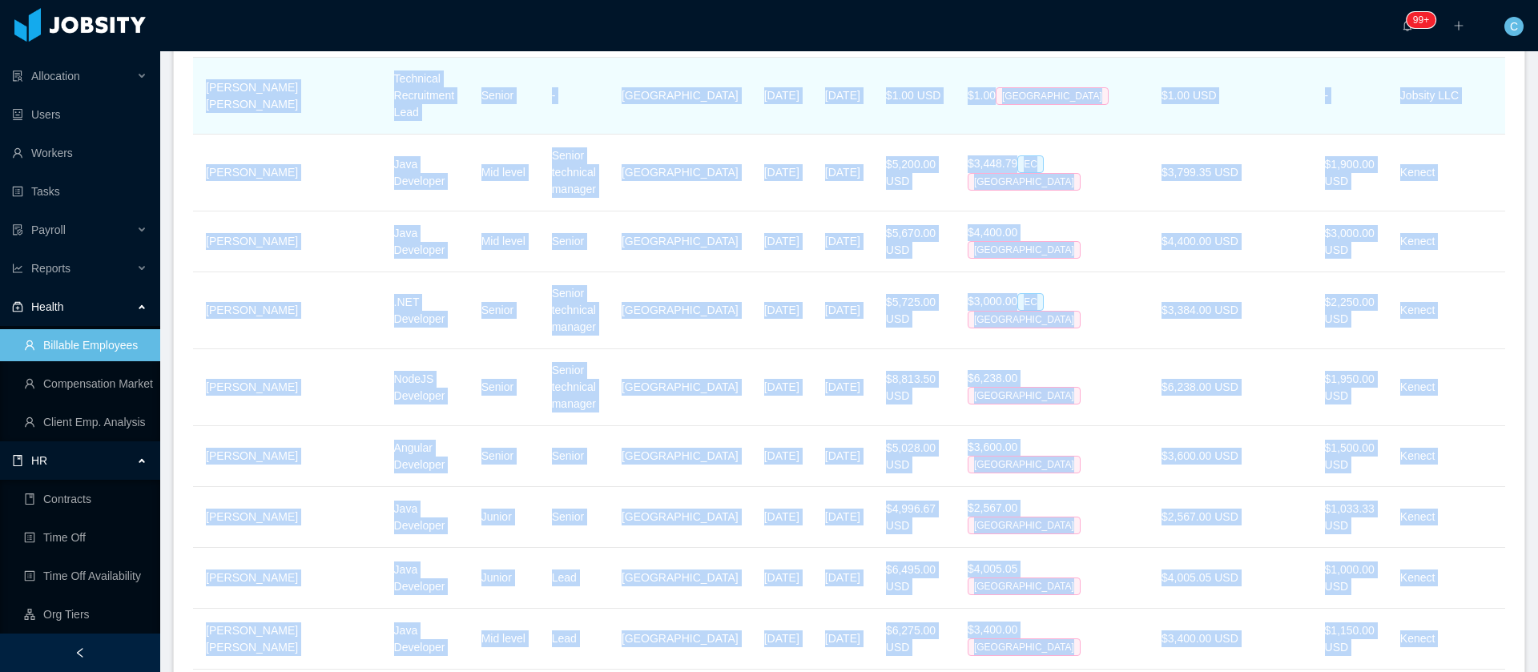
click at [1257, 135] on td "$1.00 USD" at bounding box center [1230, 96] width 163 height 77
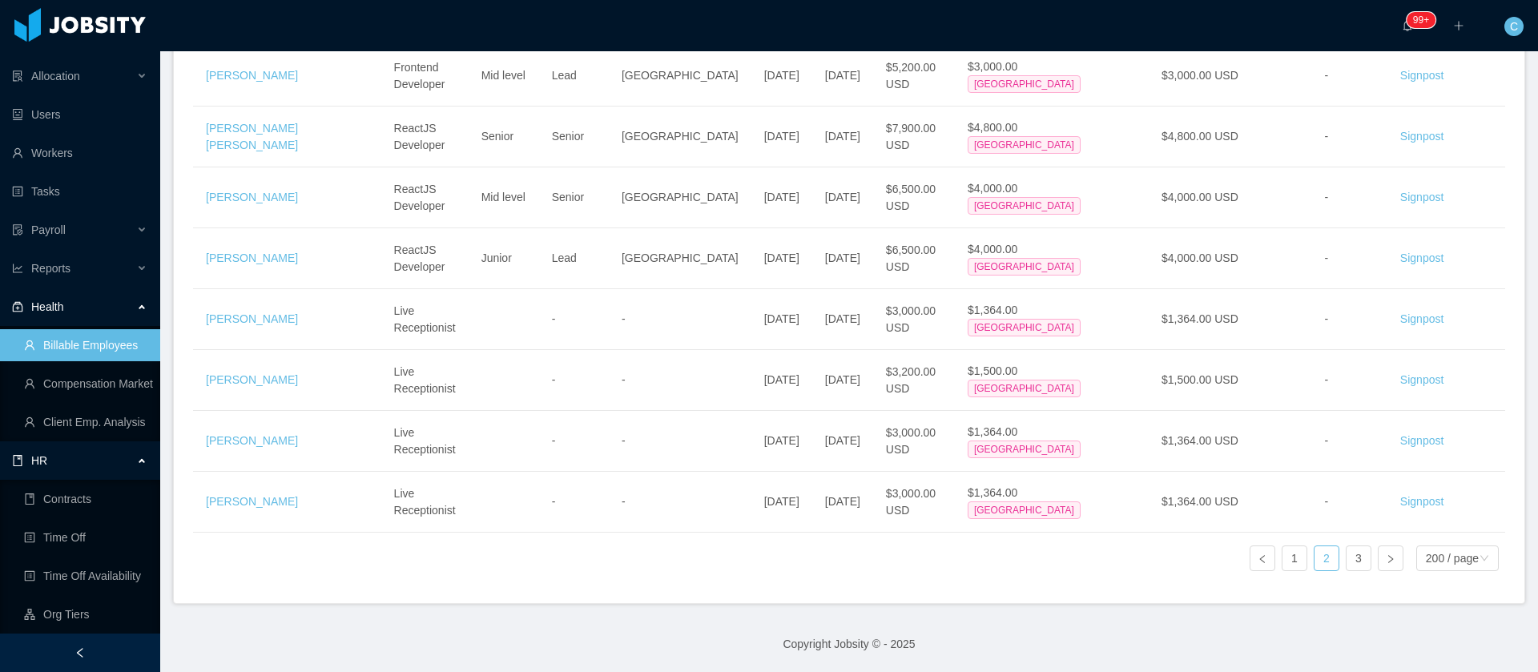
scroll to position [15487, 0]
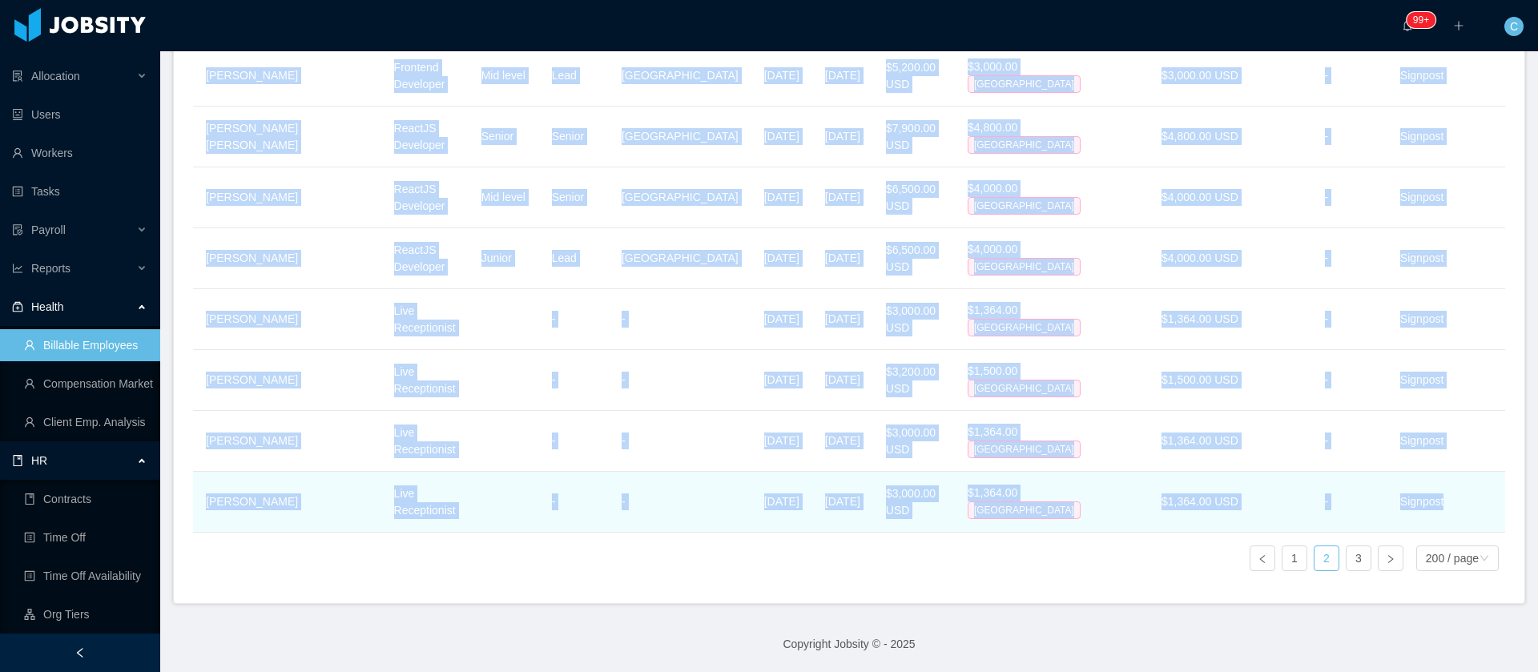
drag, startPoint x: 203, startPoint y: 328, endPoint x: 1461, endPoint y: 489, distance: 1268.1
copy tbody "Roberto Balarezo Java Developer Mid level Senior technical manager Ecuador Apr …"
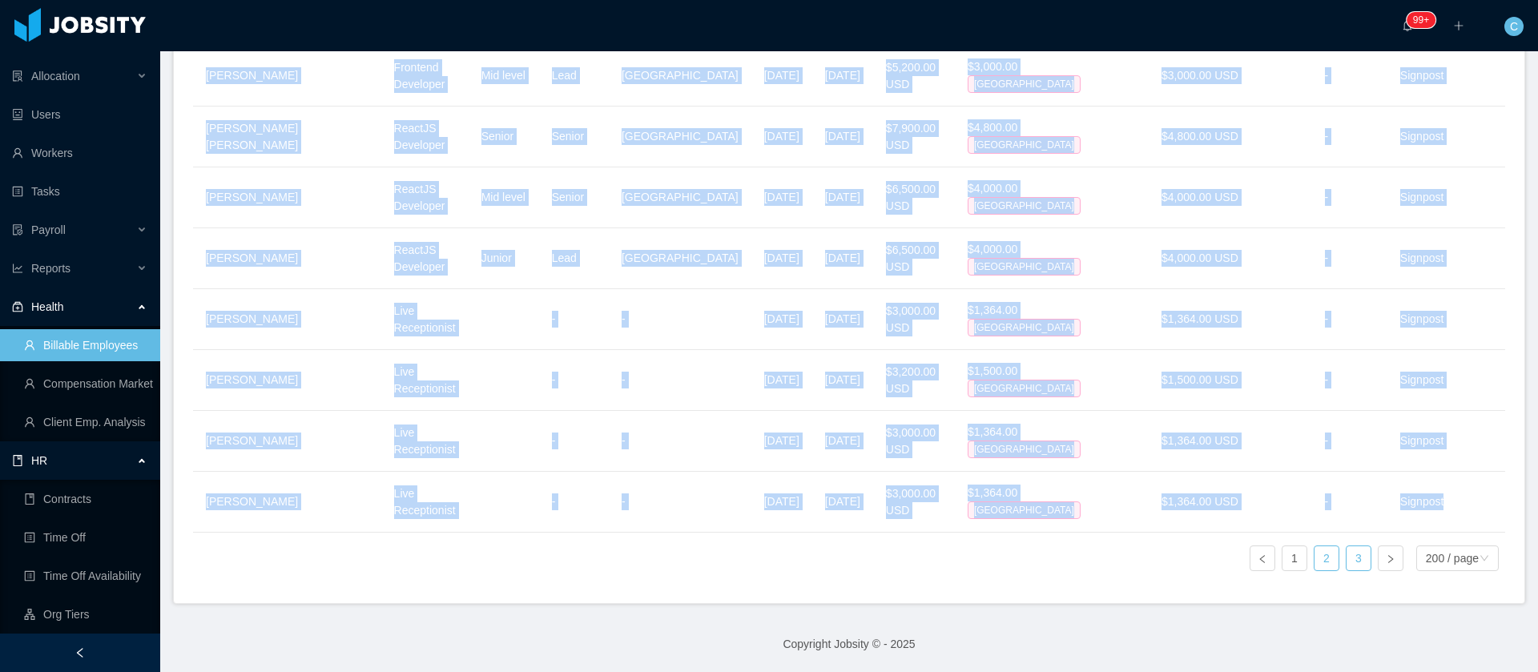
click at [1347, 546] on link "3" at bounding box center [1359, 558] width 24 height 24
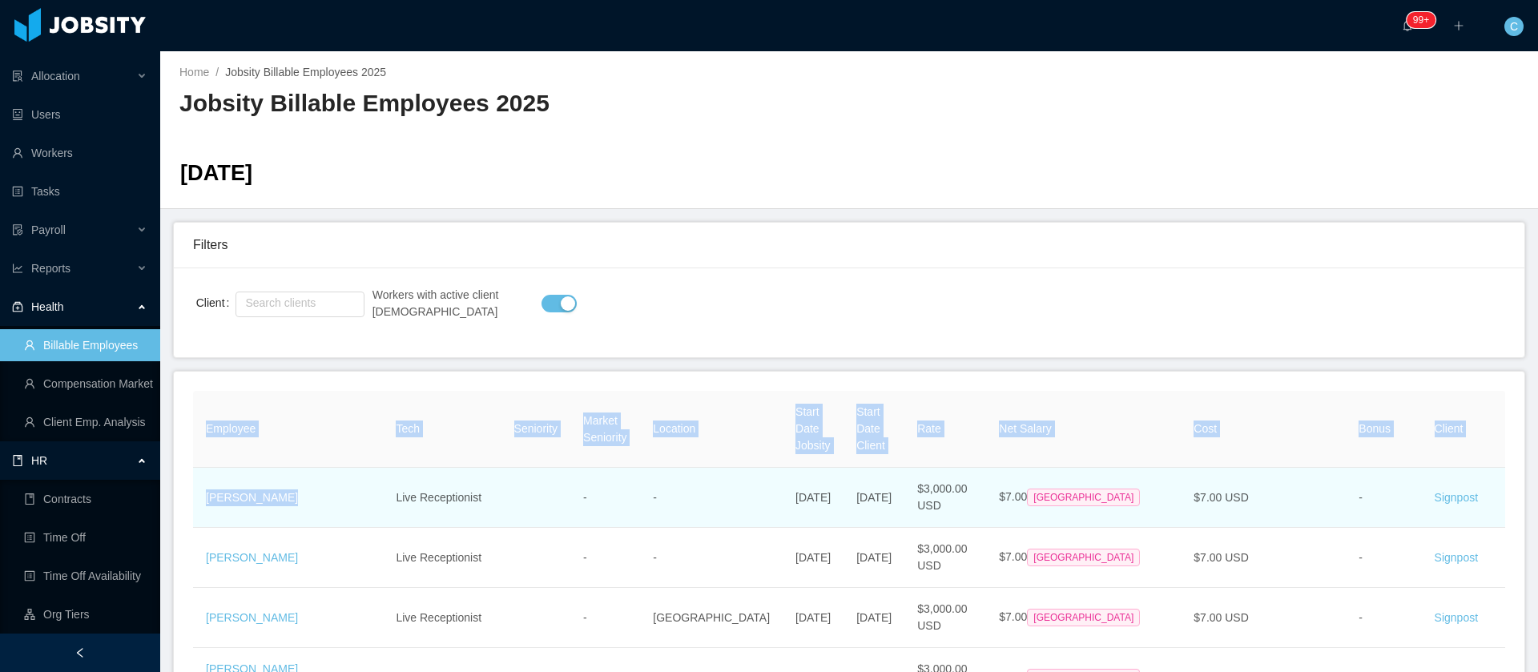
drag, startPoint x: 190, startPoint y: 514, endPoint x: 320, endPoint y: 510, distance: 129.8
click at [368, 522] on td "Diego Huertas" at bounding box center [288, 498] width 190 height 60
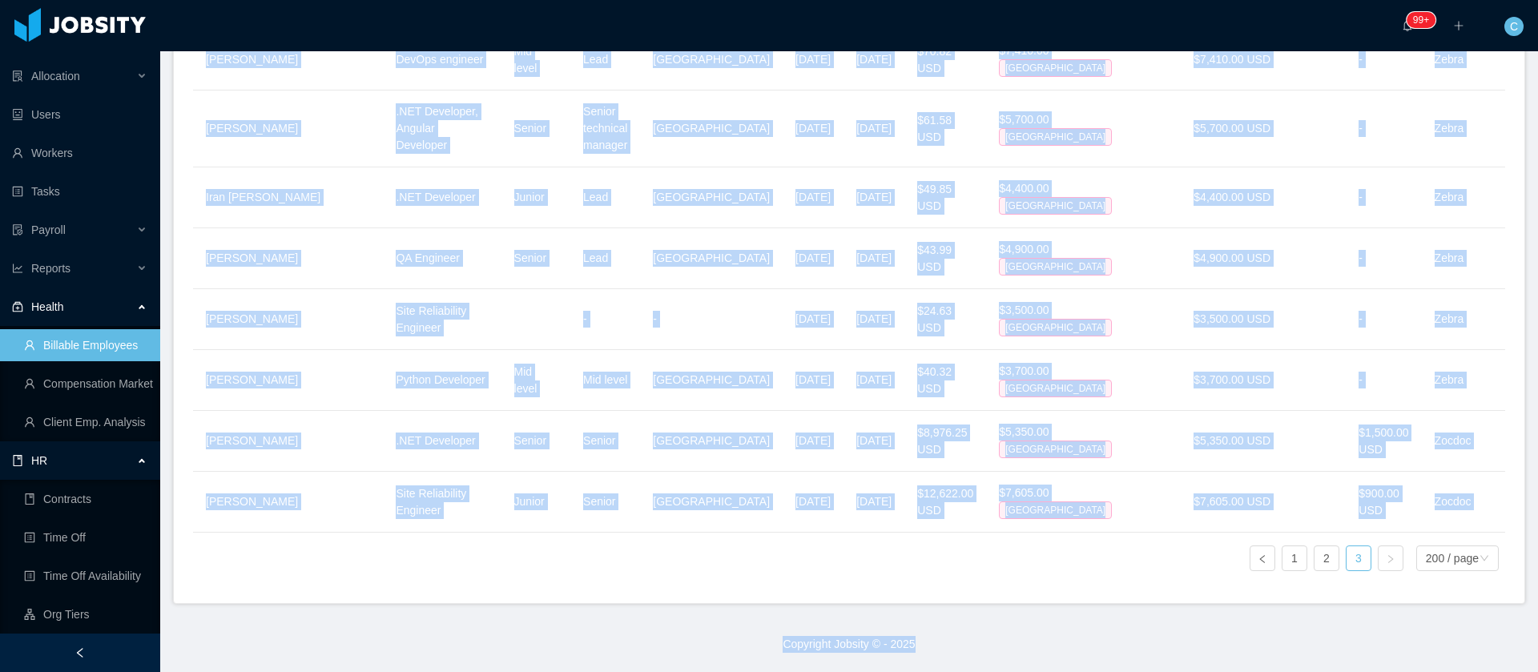
scroll to position [5799, 0]
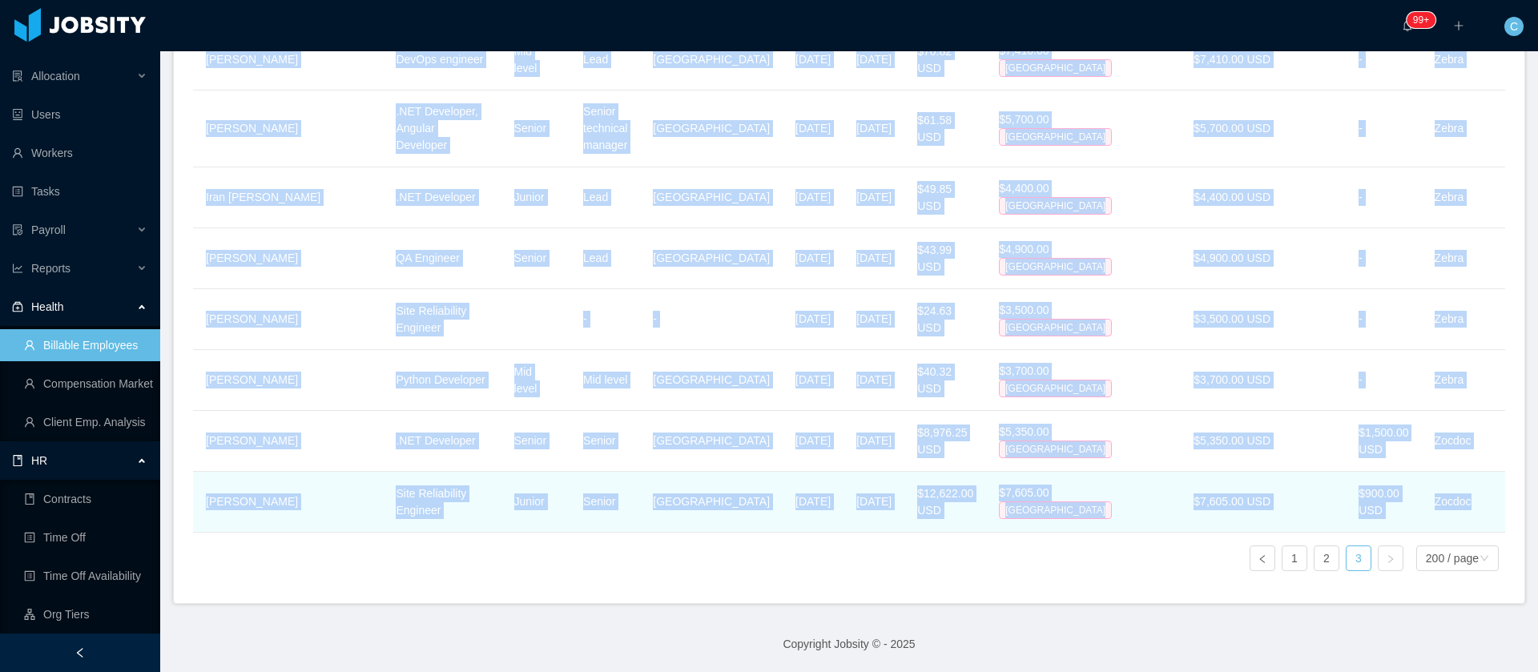
drag, startPoint x: 203, startPoint y: 509, endPoint x: 1448, endPoint y: 486, distance: 1246.0
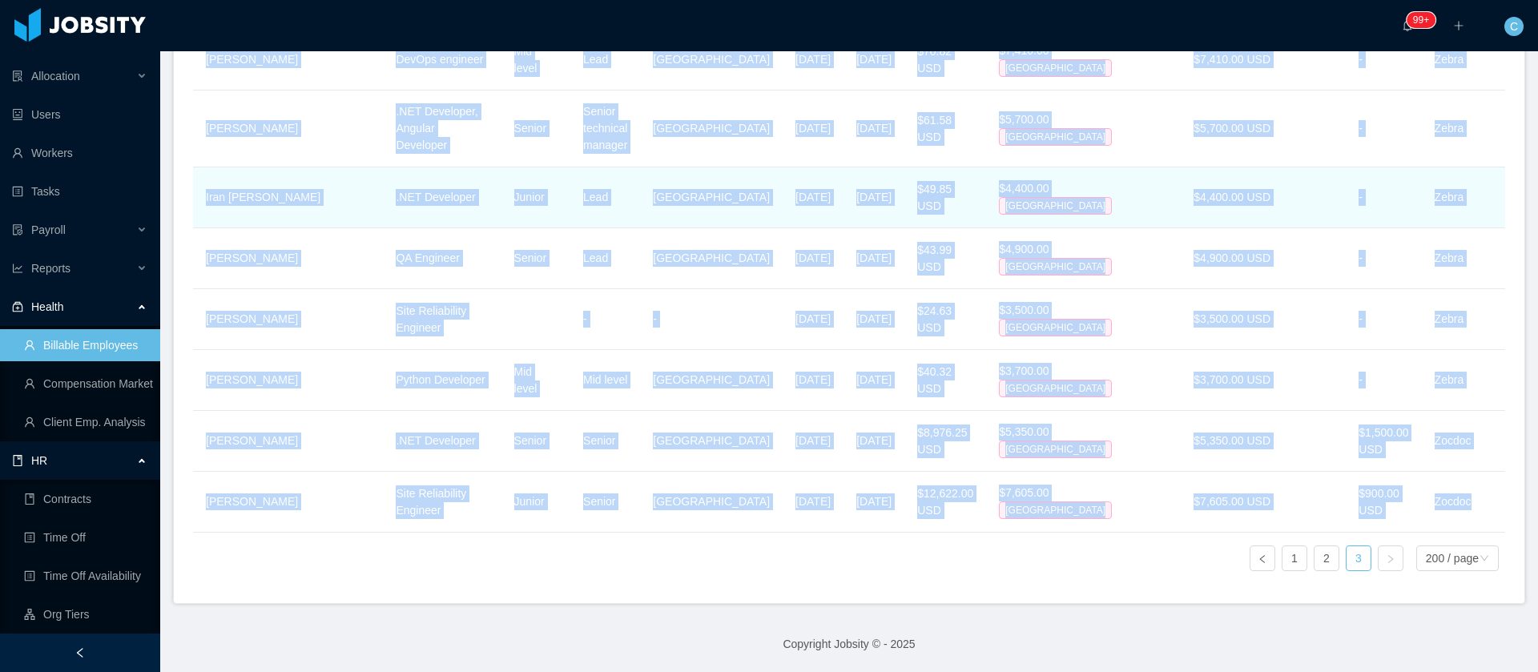
copy tbody "Diego Huertas Live Receptionist - - Mar 14th, 2025 Mar 17th, 2025 $3,000.00 USD…"
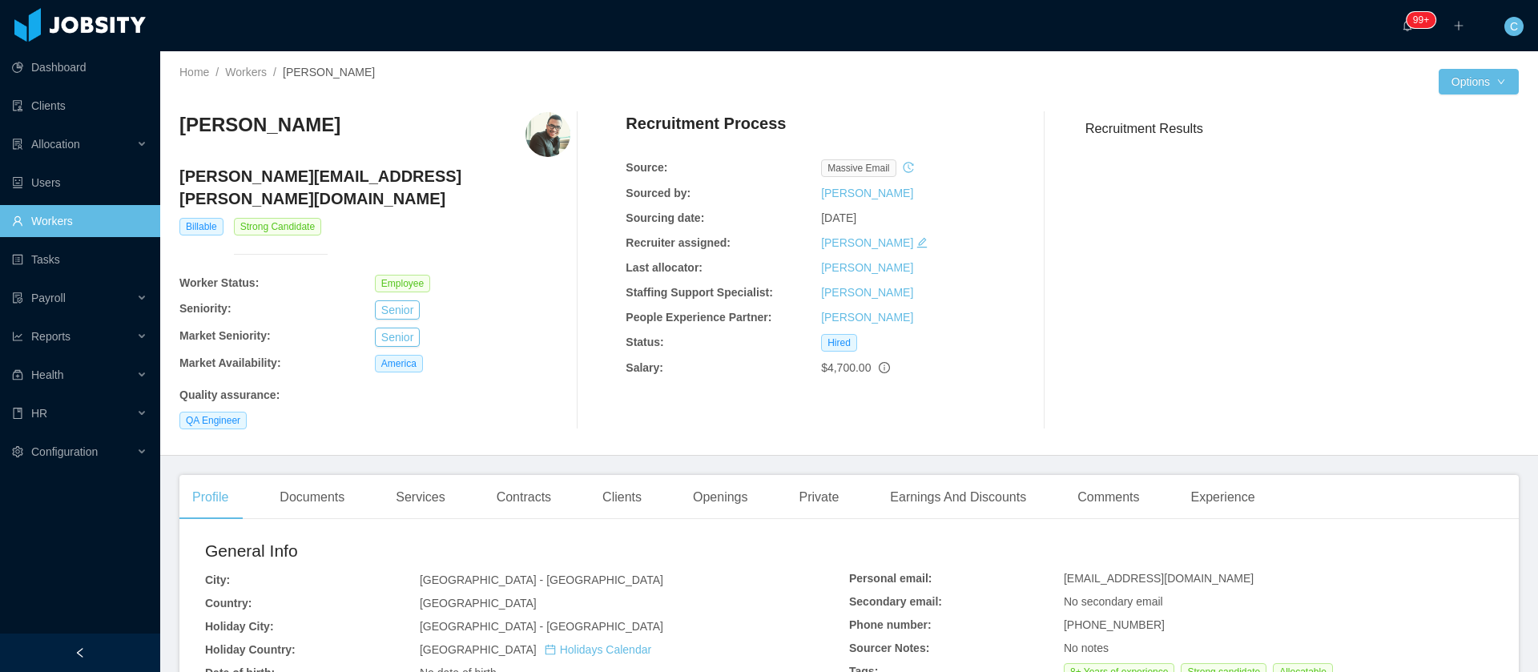
click at [312, 175] on h4 "[PERSON_NAME][EMAIL_ADDRESS][PERSON_NAME][DOMAIN_NAME]" at bounding box center [374, 187] width 391 height 45
click at [312, 174] on h4 "[PERSON_NAME][EMAIL_ADDRESS][PERSON_NAME][DOMAIN_NAME]" at bounding box center [374, 187] width 391 height 45
copy h4 "[PERSON_NAME][EMAIL_ADDRESS][PERSON_NAME][DOMAIN_NAME]"
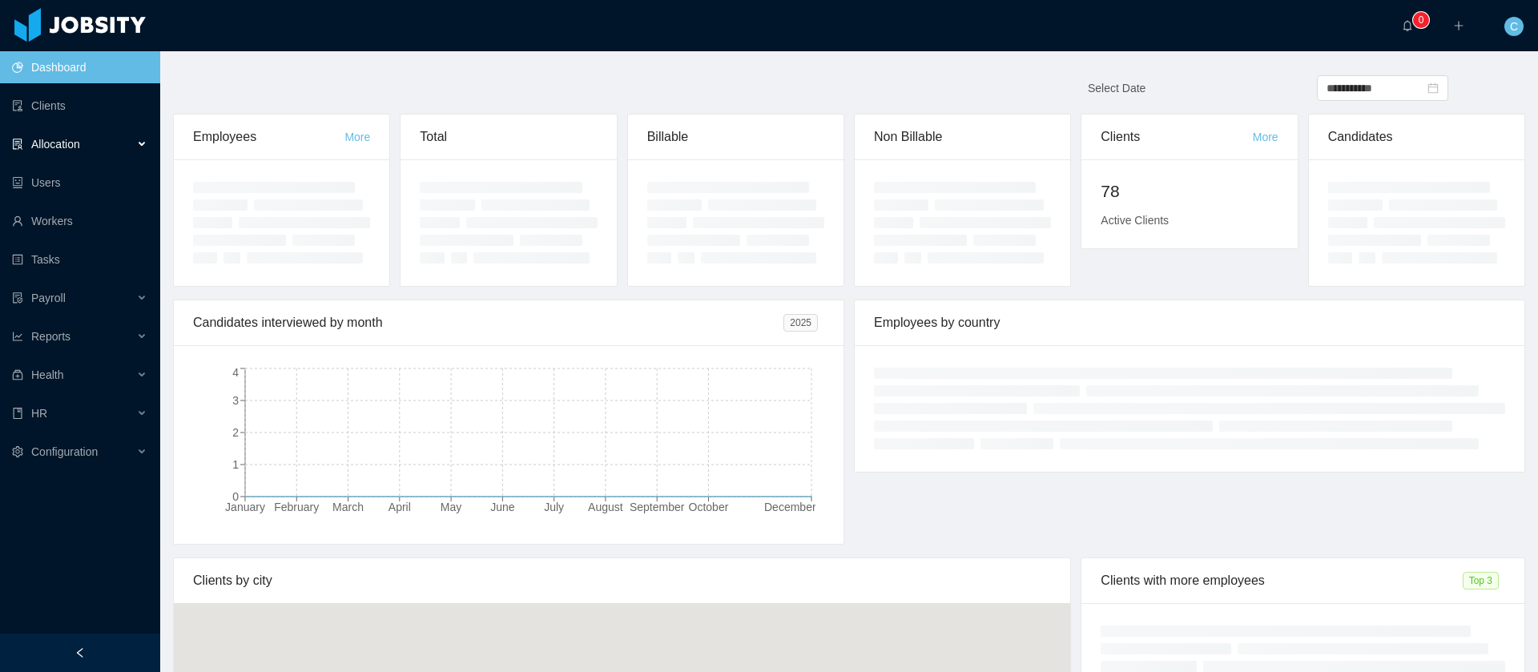
click at [37, 154] on div "Allocation" at bounding box center [80, 144] width 160 height 32
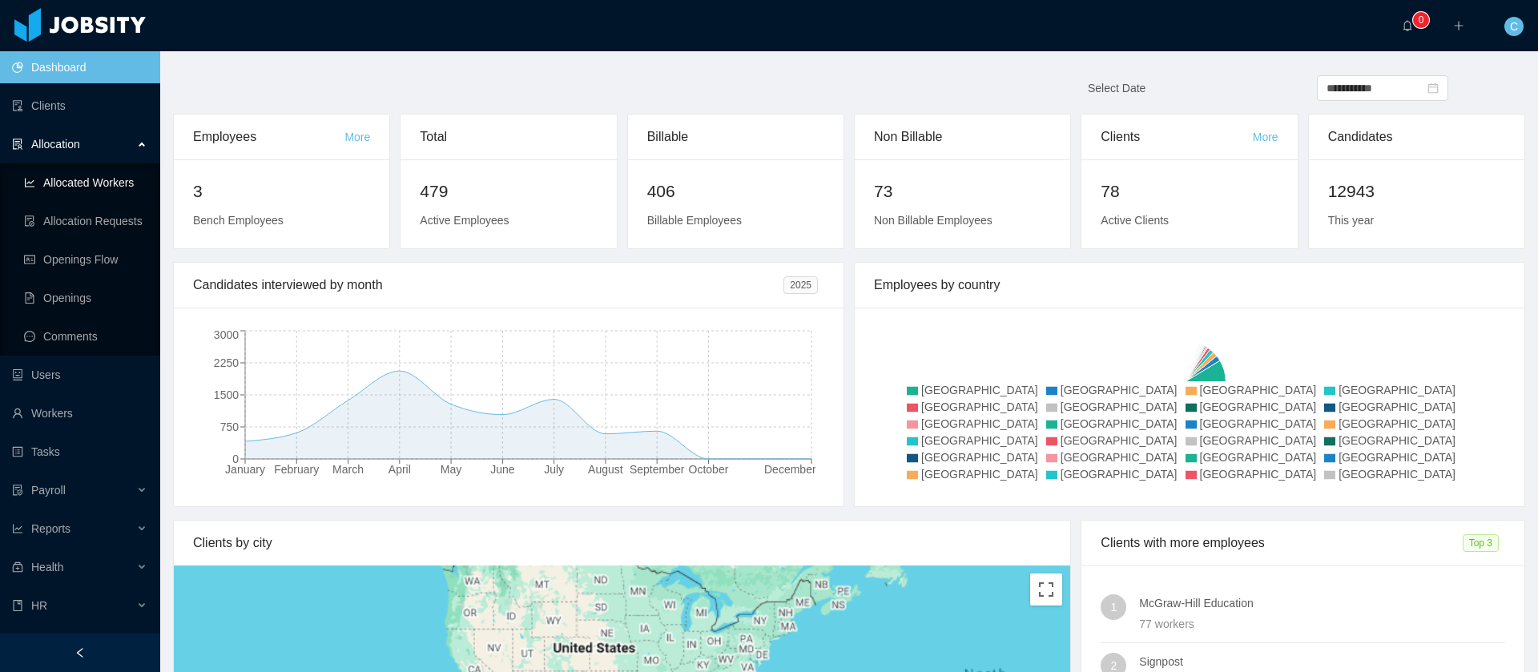
click at [43, 179] on link "Allocated Workers" at bounding box center [85, 183] width 123 height 32
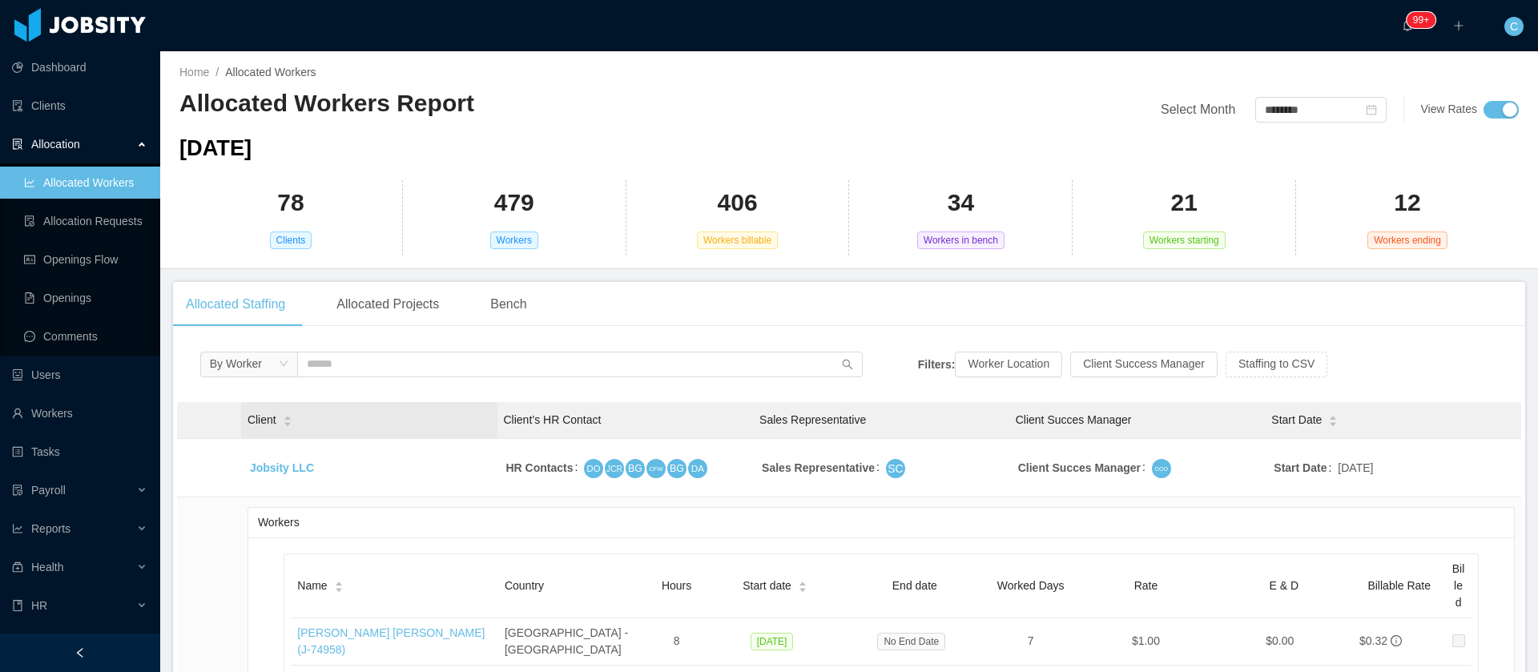
click at [287, 417] on icon "icon: caret-up" at bounding box center [287, 419] width 6 height 4
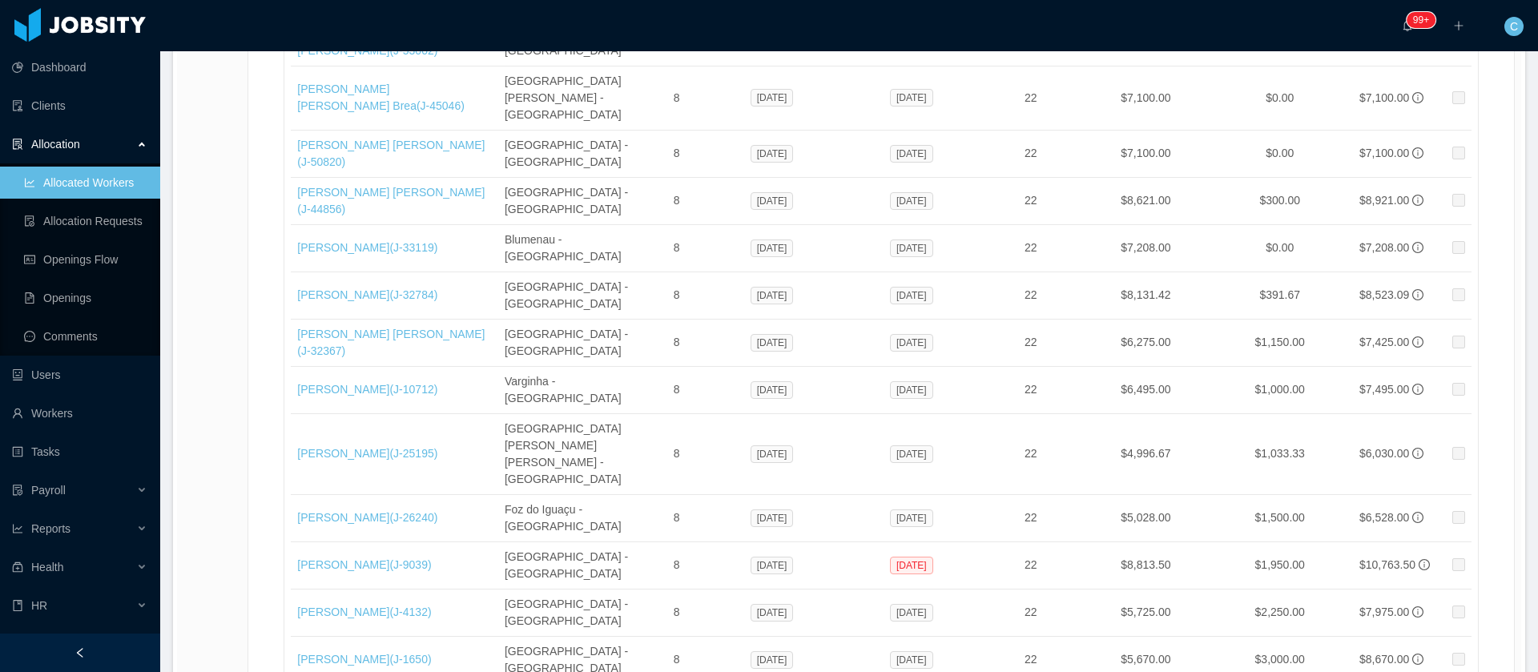
scroll to position [25681, 0]
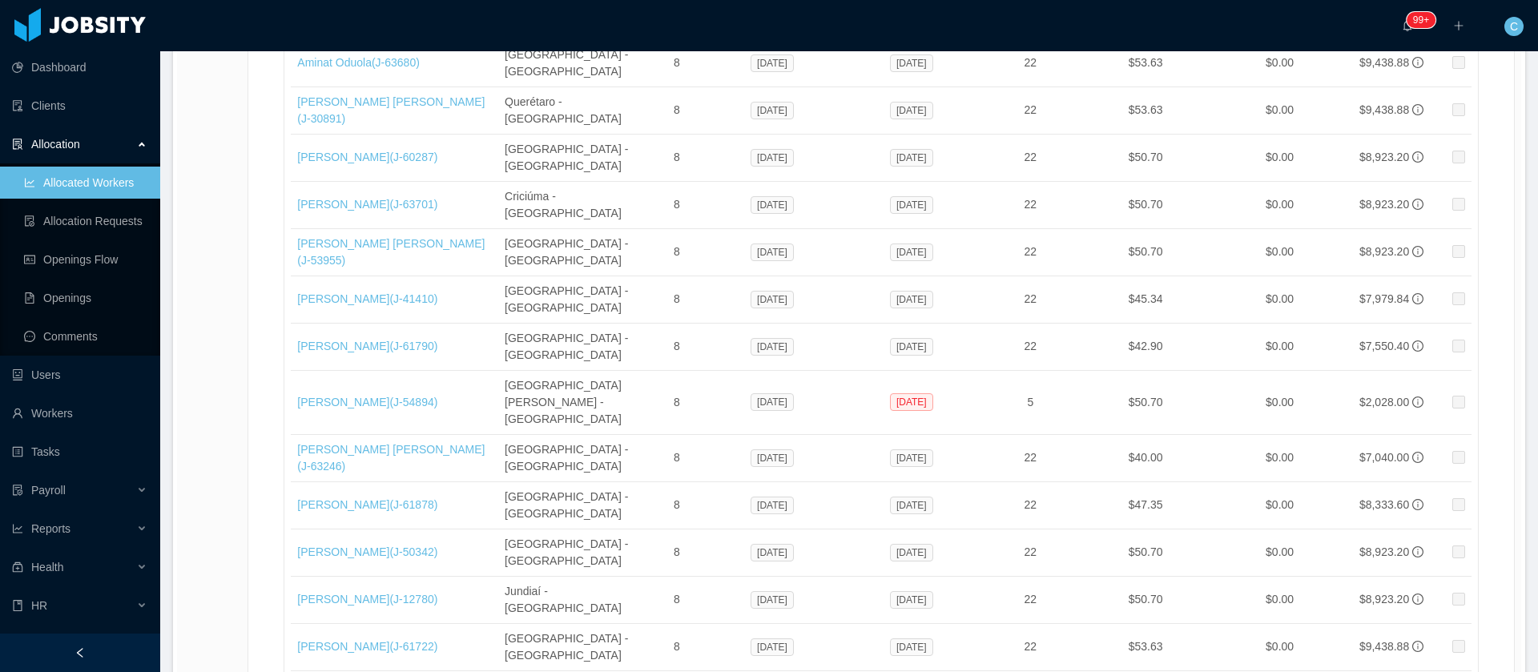
click at [1450, 558] on li "500 / page" at bounding box center [1459, 553] width 74 height 26
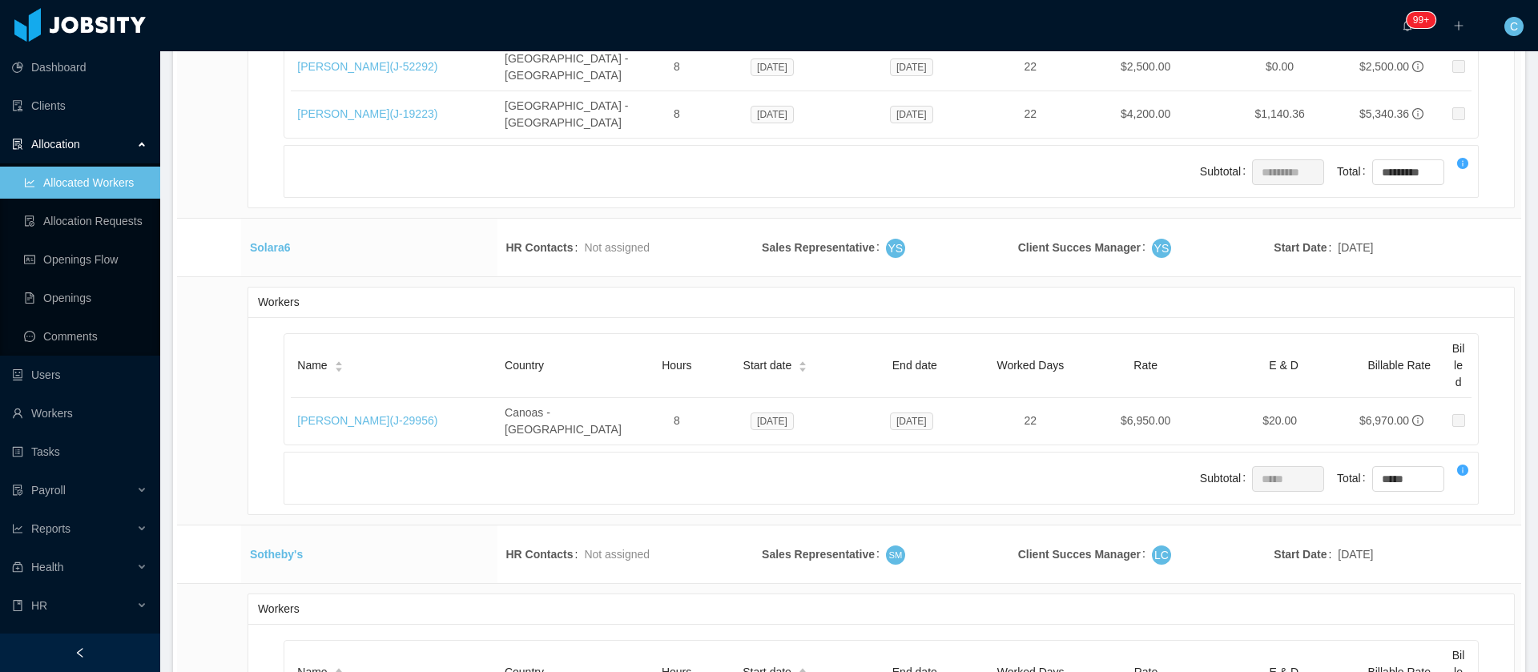
scroll to position [1812, 0]
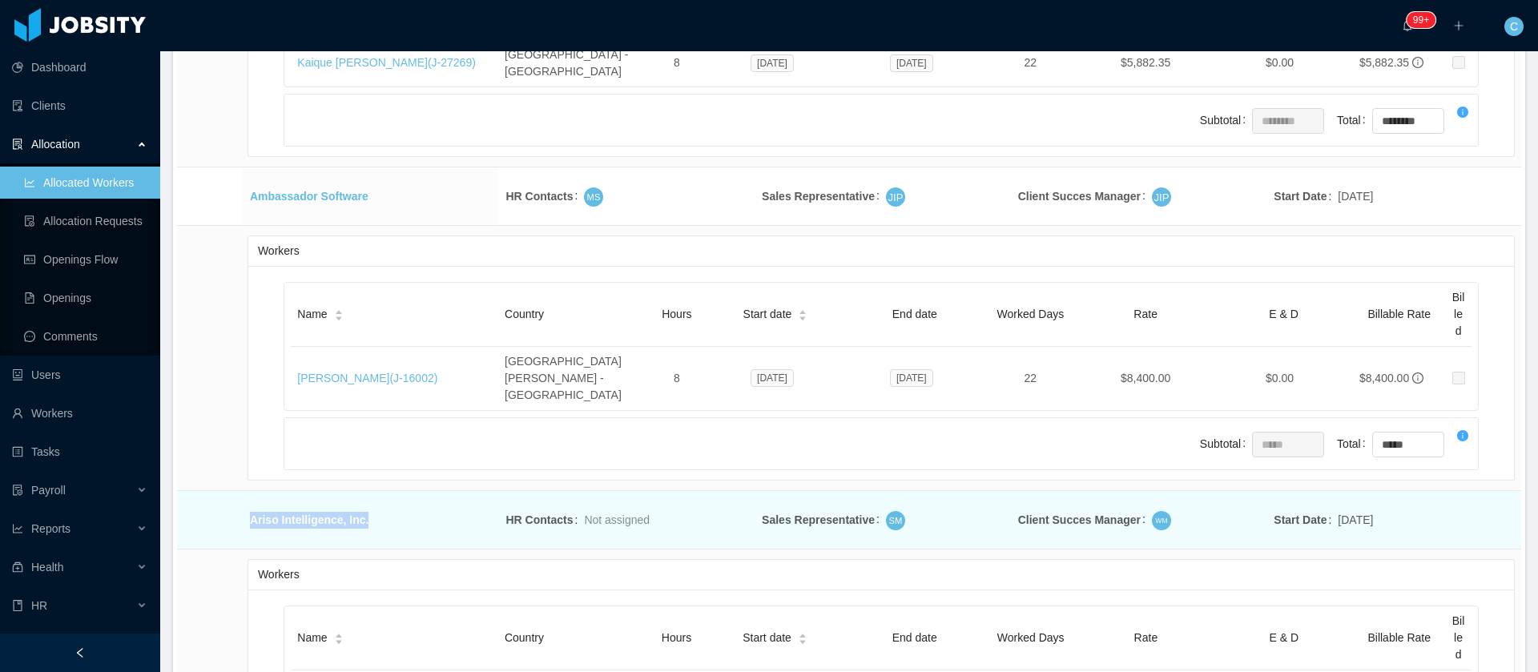
drag, startPoint x: 371, startPoint y: 342, endPoint x: 246, endPoint y: 335, distance: 125.2
click at [246, 491] on td "Ariso Intelligence, Inc." at bounding box center [369, 520] width 256 height 58
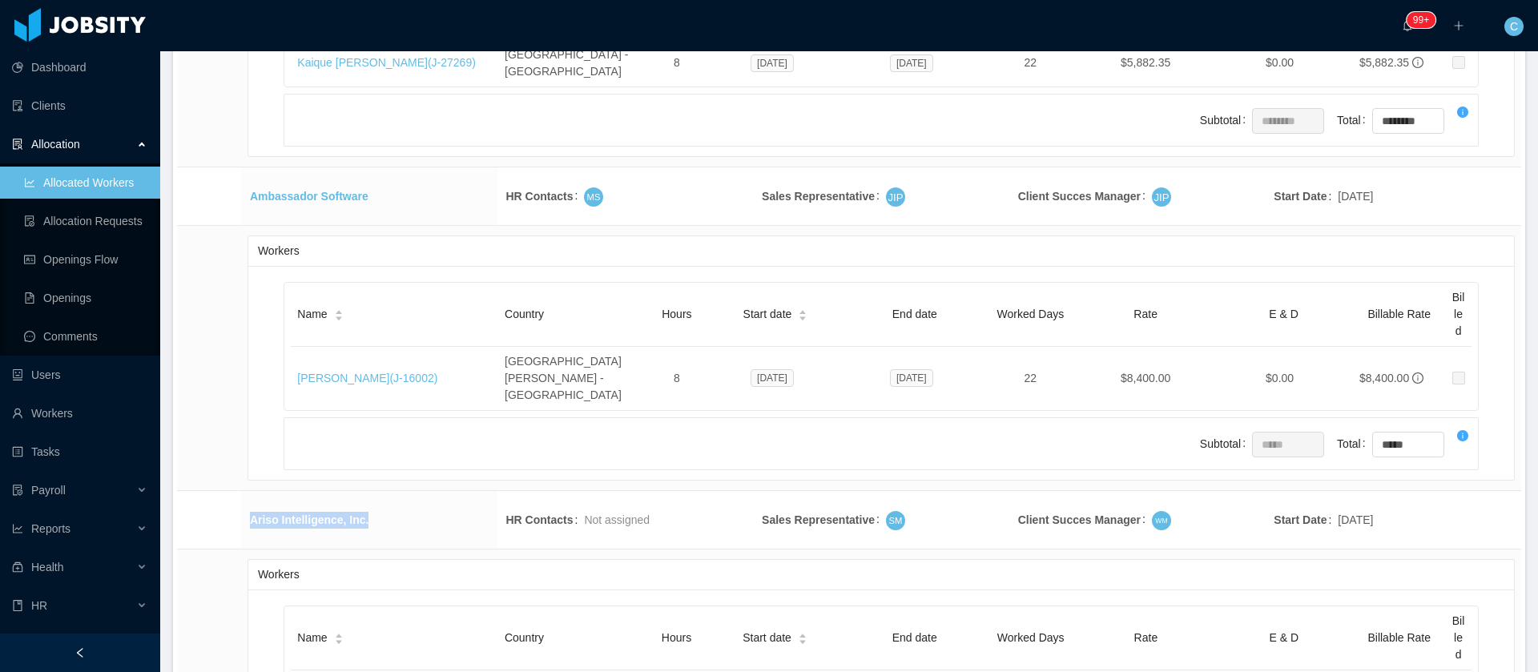
copy tbody "Ariso Intelligence, Inc."
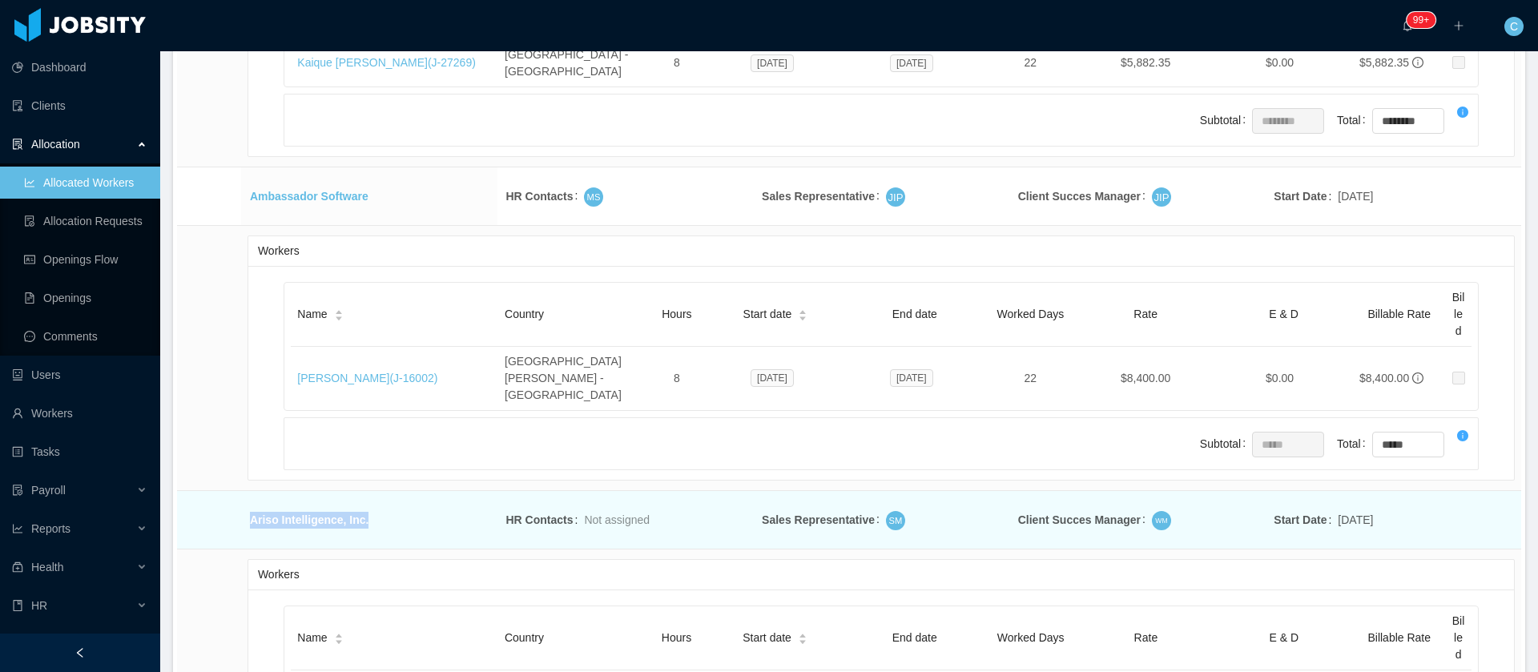
click at [384, 491] on td "Ariso Intelligence, Inc." at bounding box center [369, 520] width 256 height 58
drag, startPoint x: 395, startPoint y: 336, endPoint x: 249, endPoint y: 341, distance: 145.9
click at [249, 511] on td "Ariso Intelligence, Inc." at bounding box center [369, 523] width 240 height 24
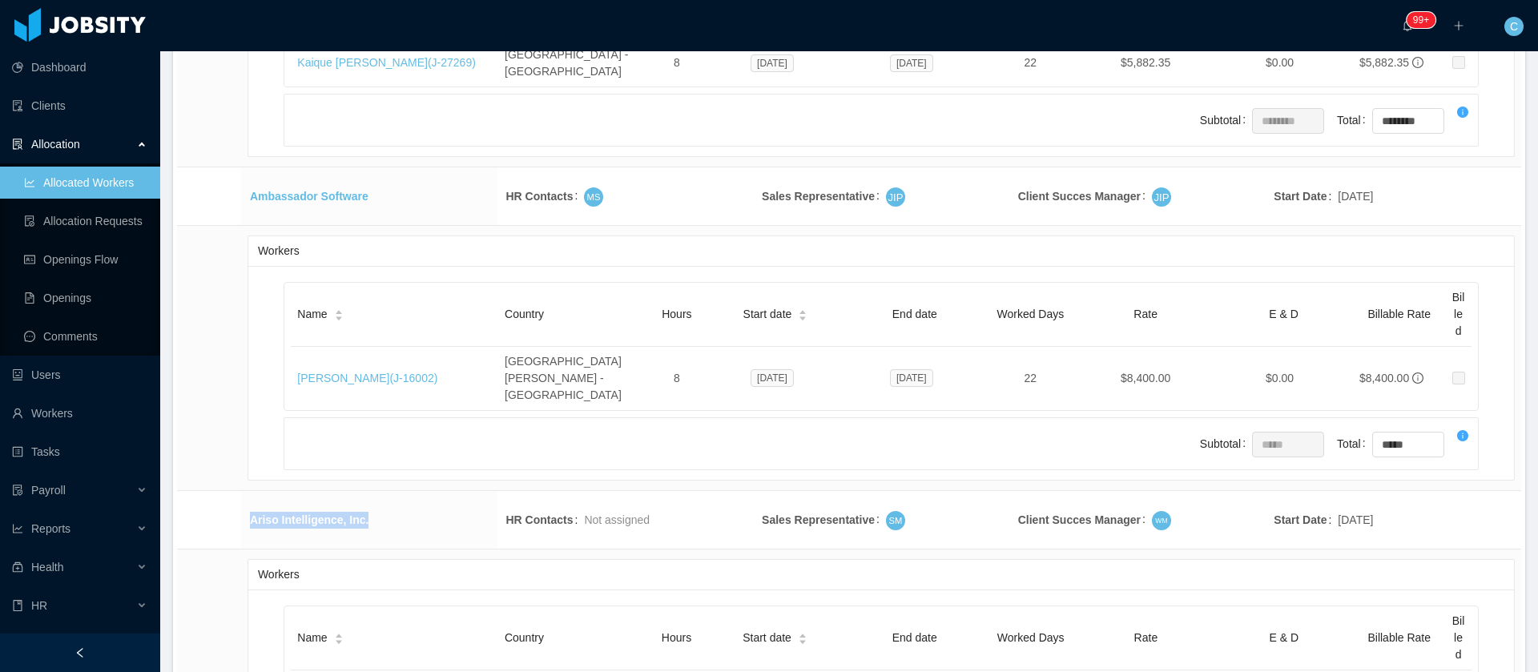
copy link "Ariso Intelligence, Inc."
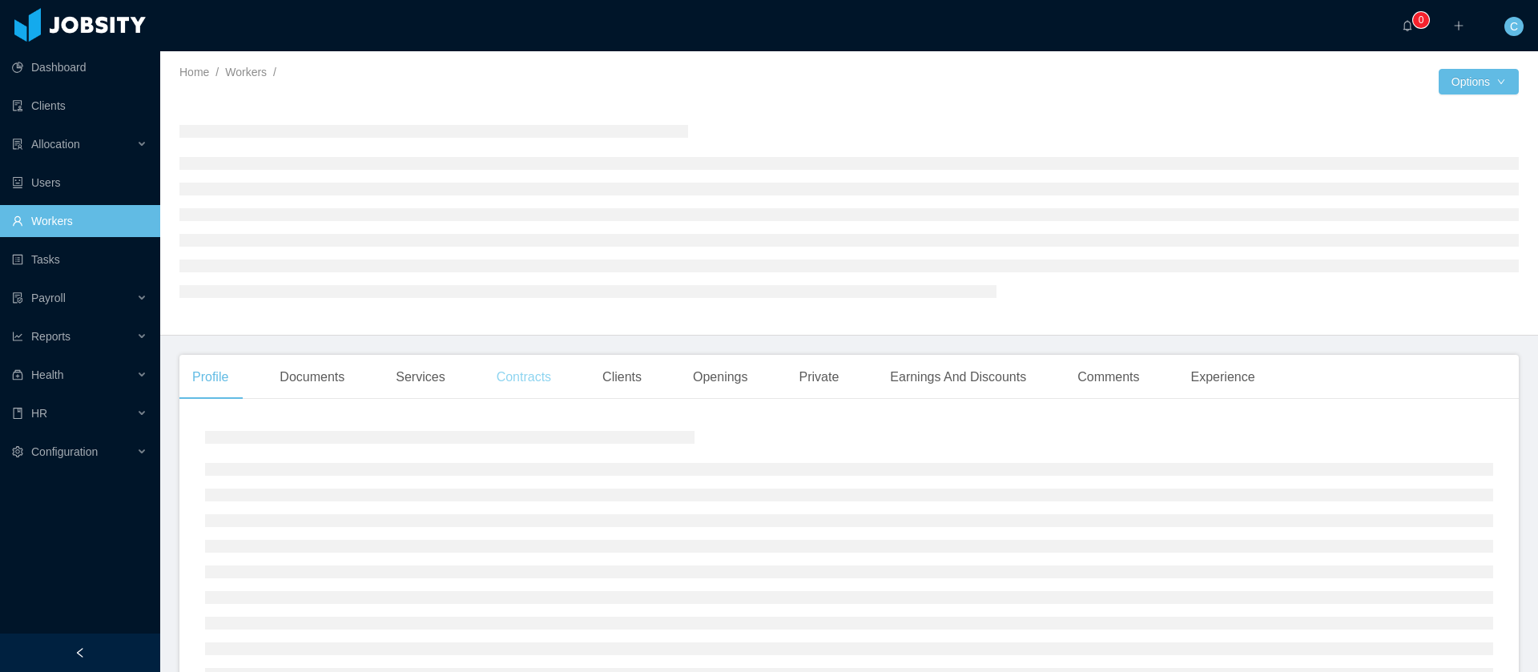
click at [530, 375] on div "Contracts" at bounding box center [524, 377] width 80 height 45
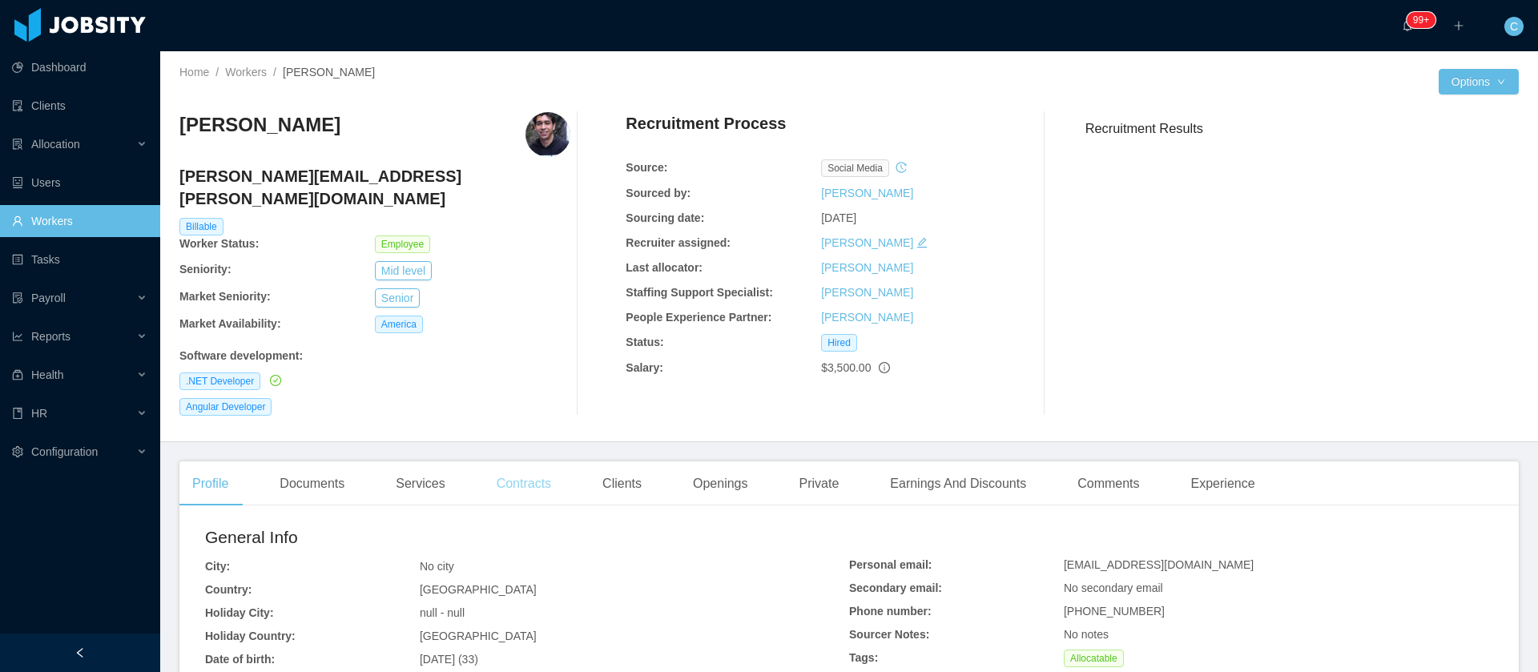
click at [519, 461] on div "Contracts" at bounding box center [524, 483] width 80 height 45
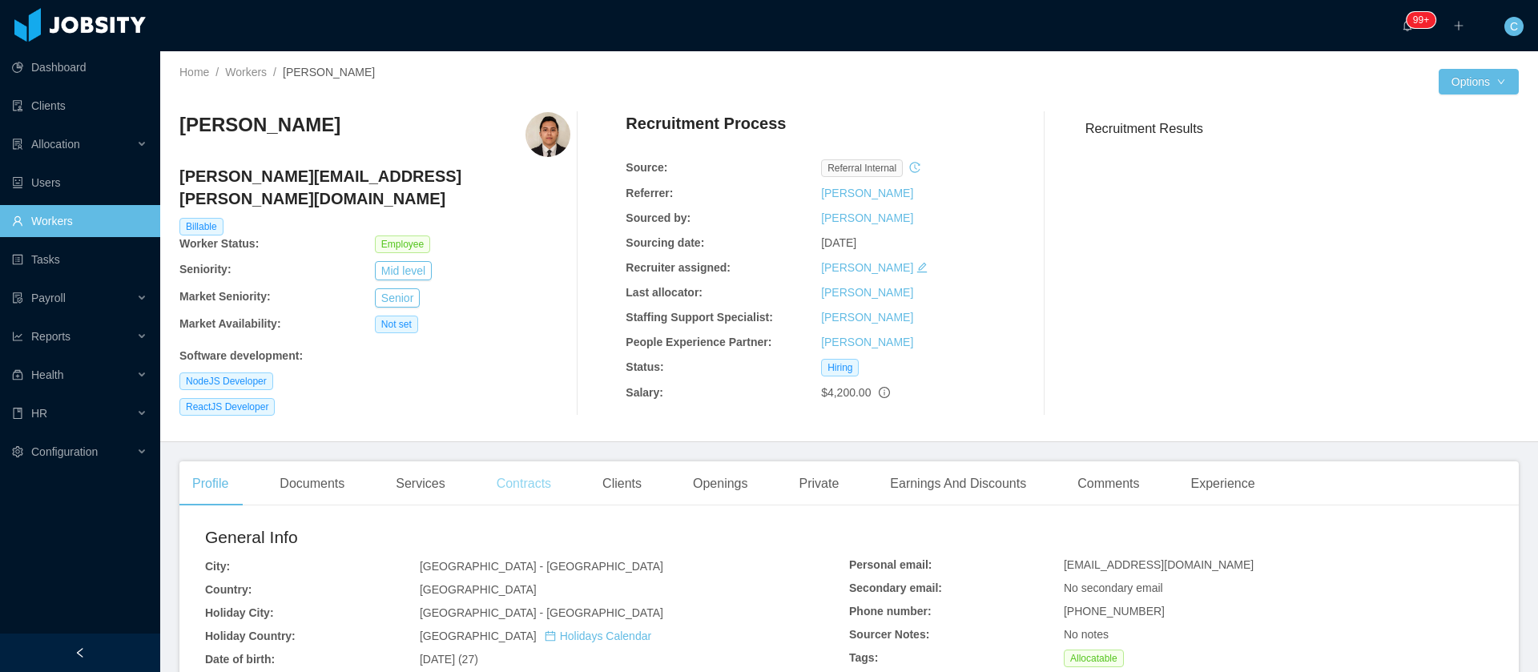
click at [503, 469] on div "Contracts" at bounding box center [524, 483] width 80 height 45
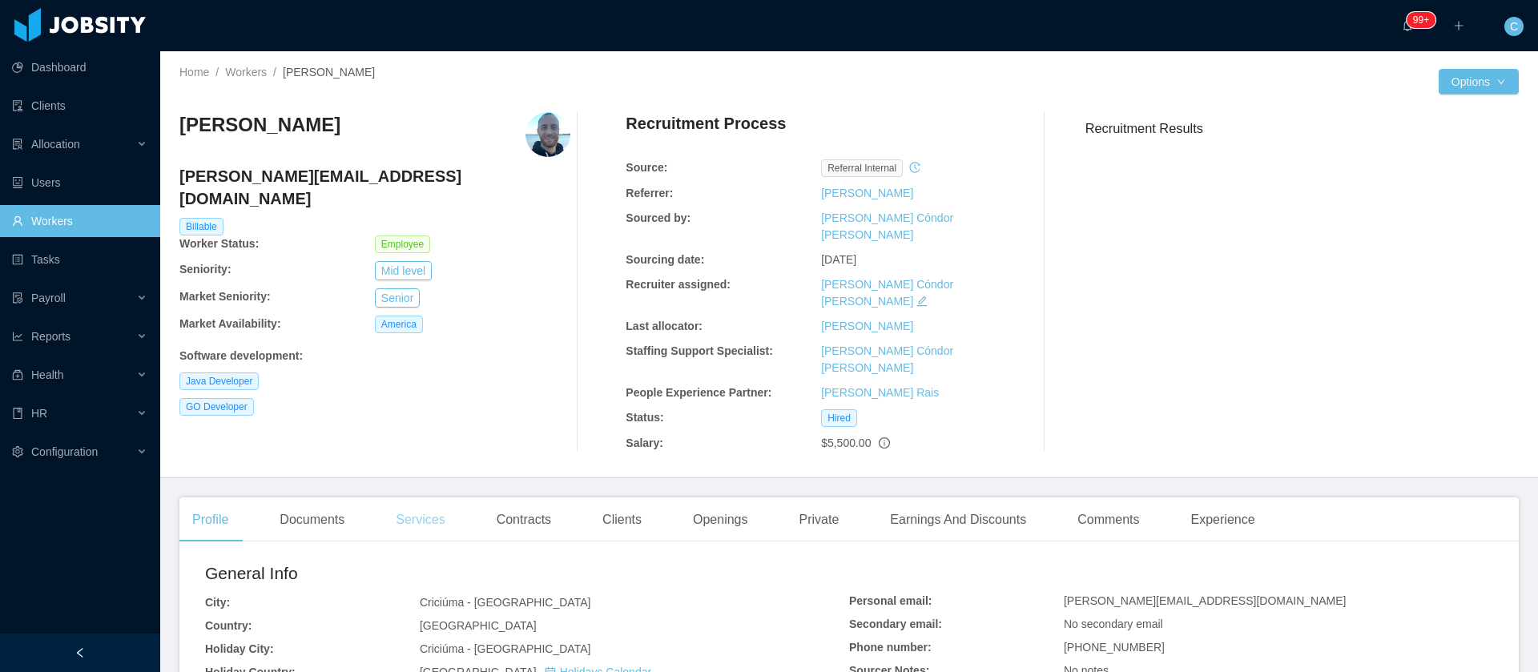
click at [433, 498] on div "Services" at bounding box center [420, 520] width 75 height 45
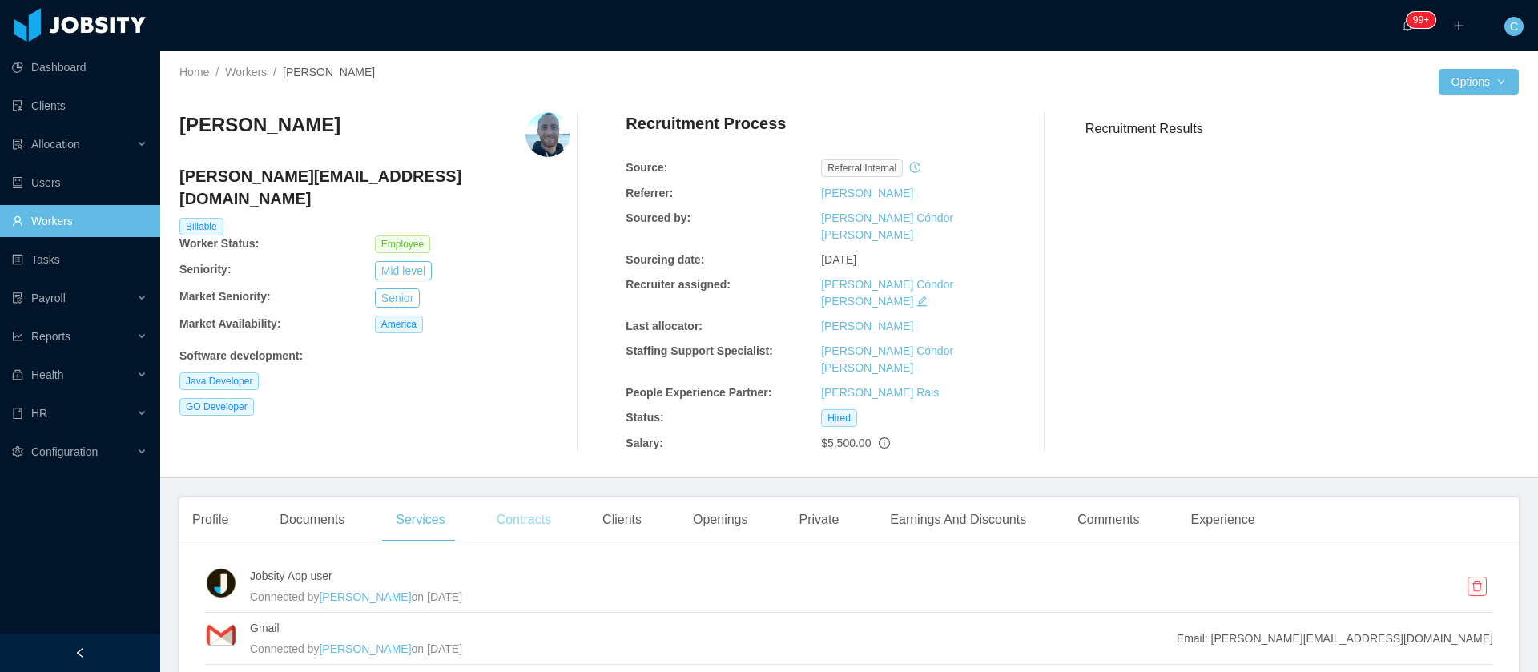
click at [546, 498] on div "Contracts" at bounding box center [524, 520] width 80 height 45
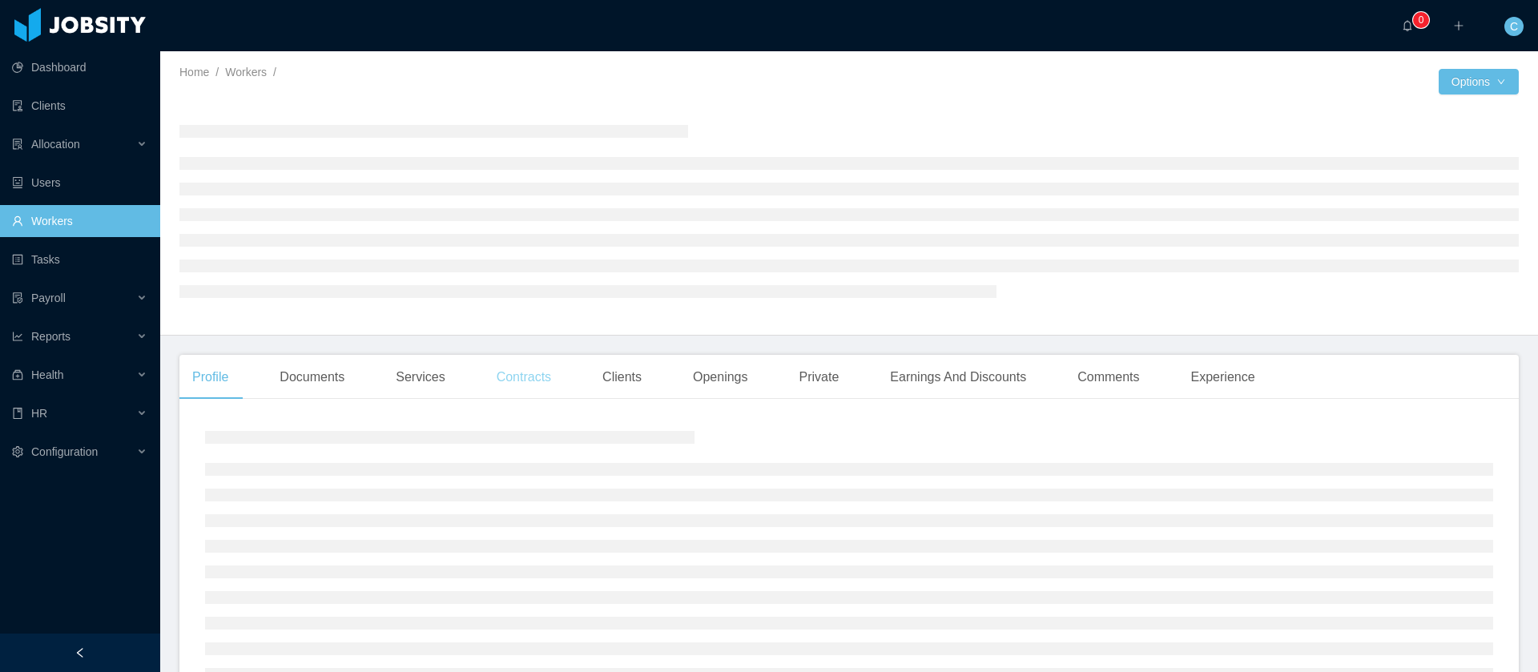
click at [527, 388] on div "Contracts" at bounding box center [524, 377] width 80 height 45
click at [533, 380] on div "Contracts" at bounding box center [524, 377] width 80 height 45
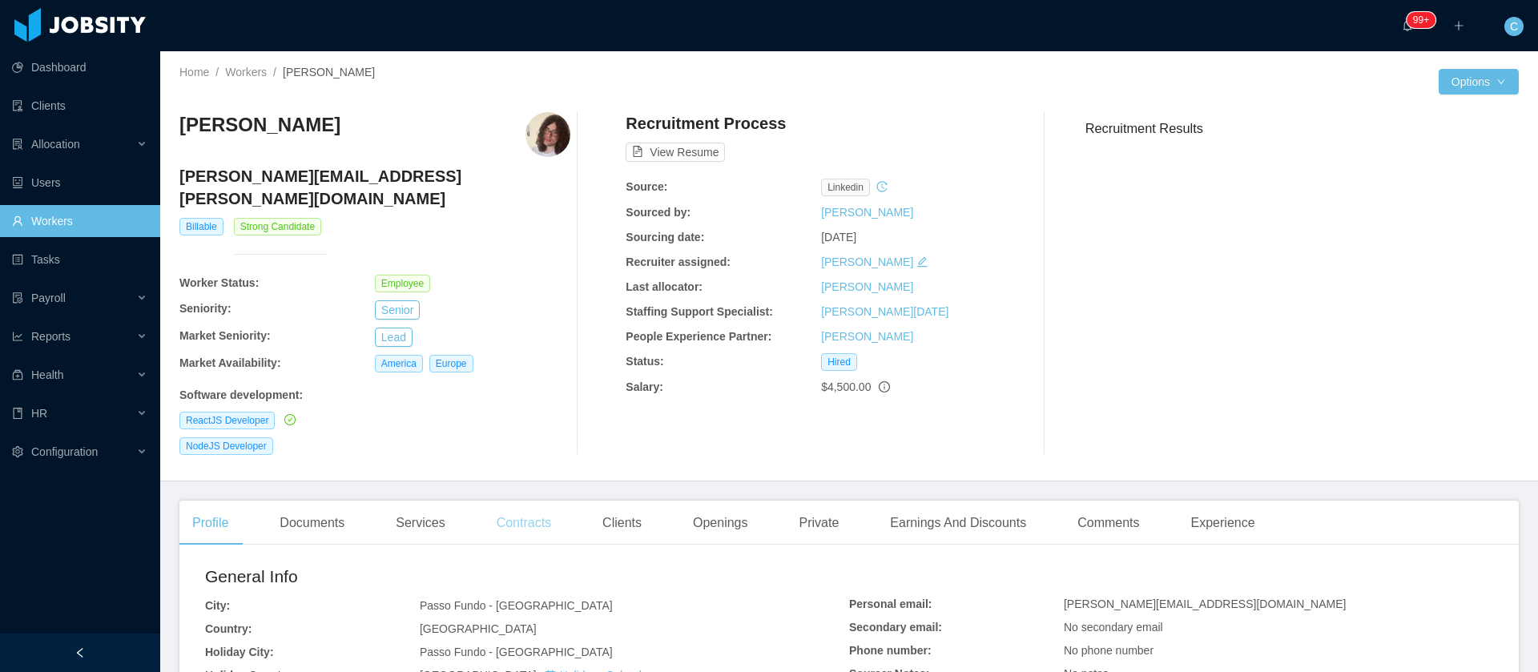
click at [550, 521] on div "Contracts" at bounding box center [524, 523] width 80 height 45
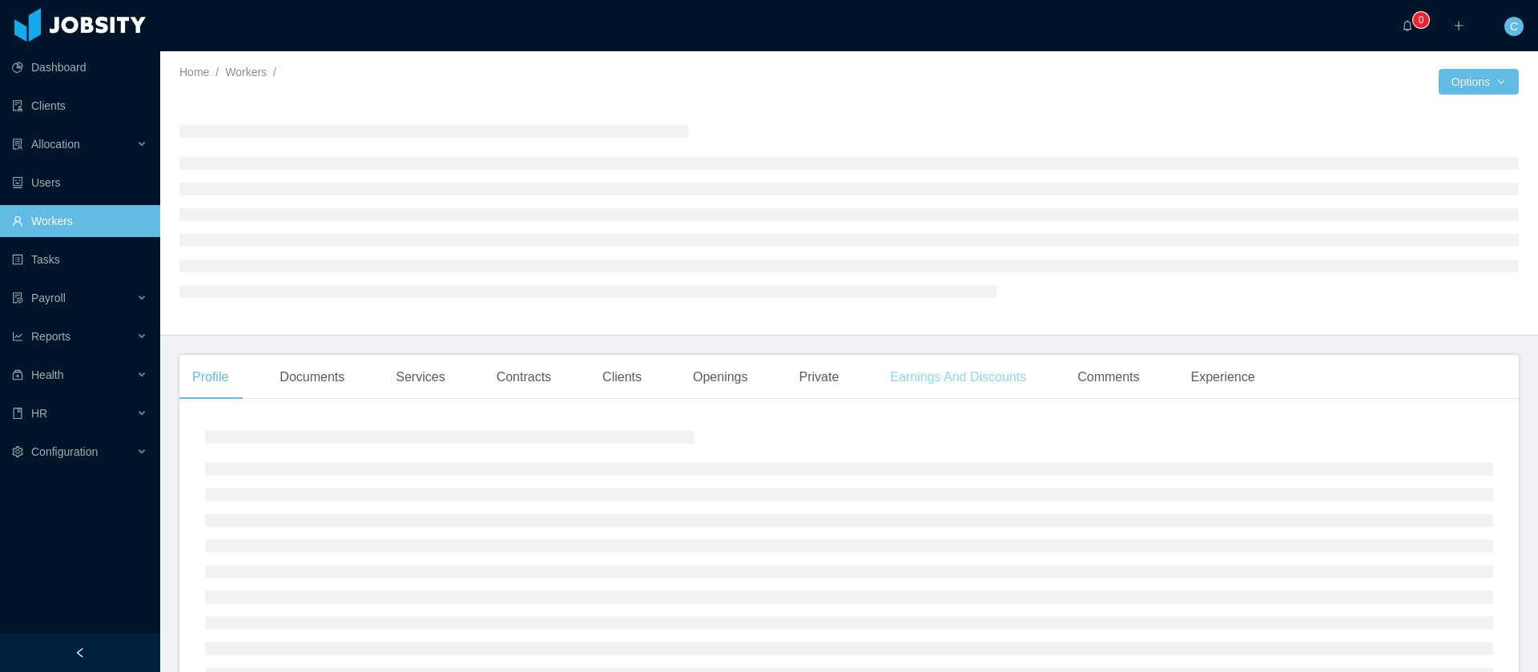
click at [1014, 373] on div "Earnings And Discounts" at bounding box center [958, 377] width 162 height 45
click at [1114, 380] on div "Comments" at bounding box center [1108, 377] width 87 height 45
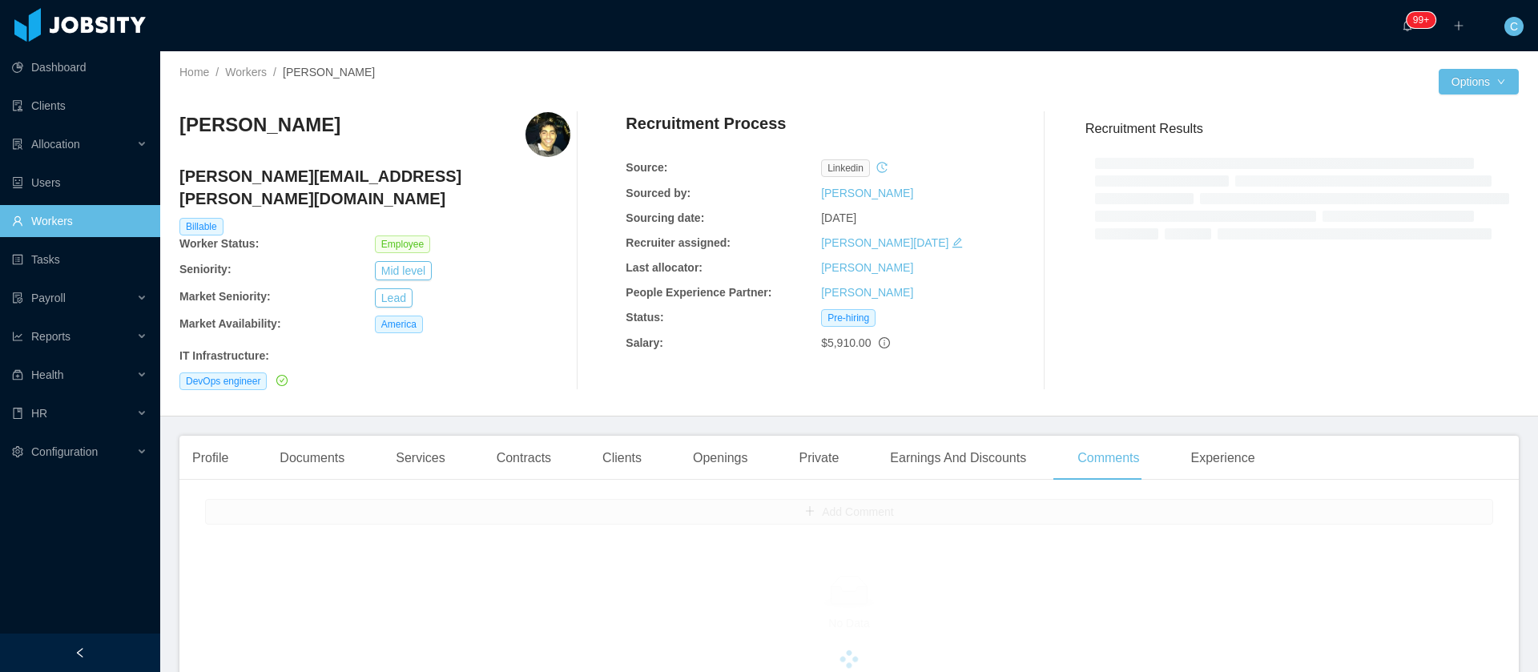
click at [1231, 380] on div "Joel Ciccone joel.ciccone@jobsity.com Billable Worker Status: Employee Seniorit…" at bounding box center [849, 251] width 1340 height 304
click at [1215, 436] on div "Experience" at bounding box center [1223, 458] width 90 height 45
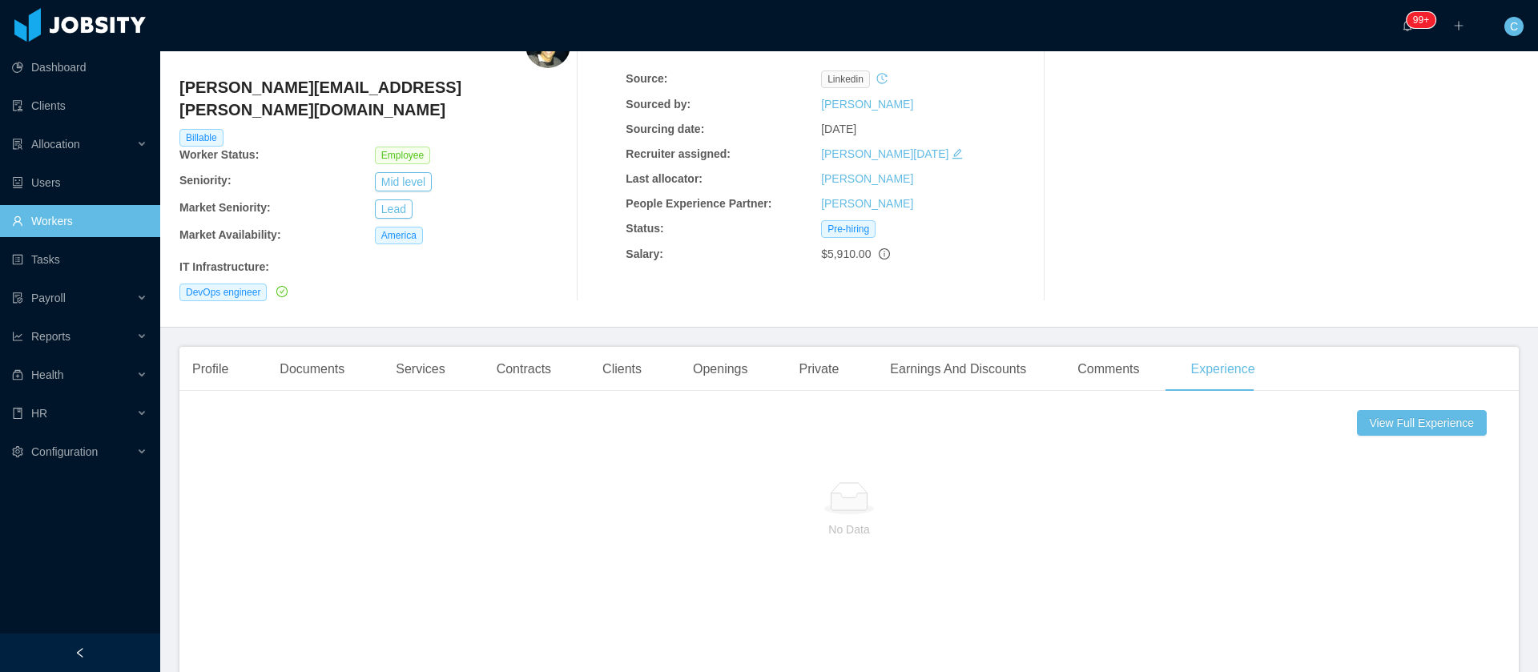
scroll to position [240, 0]
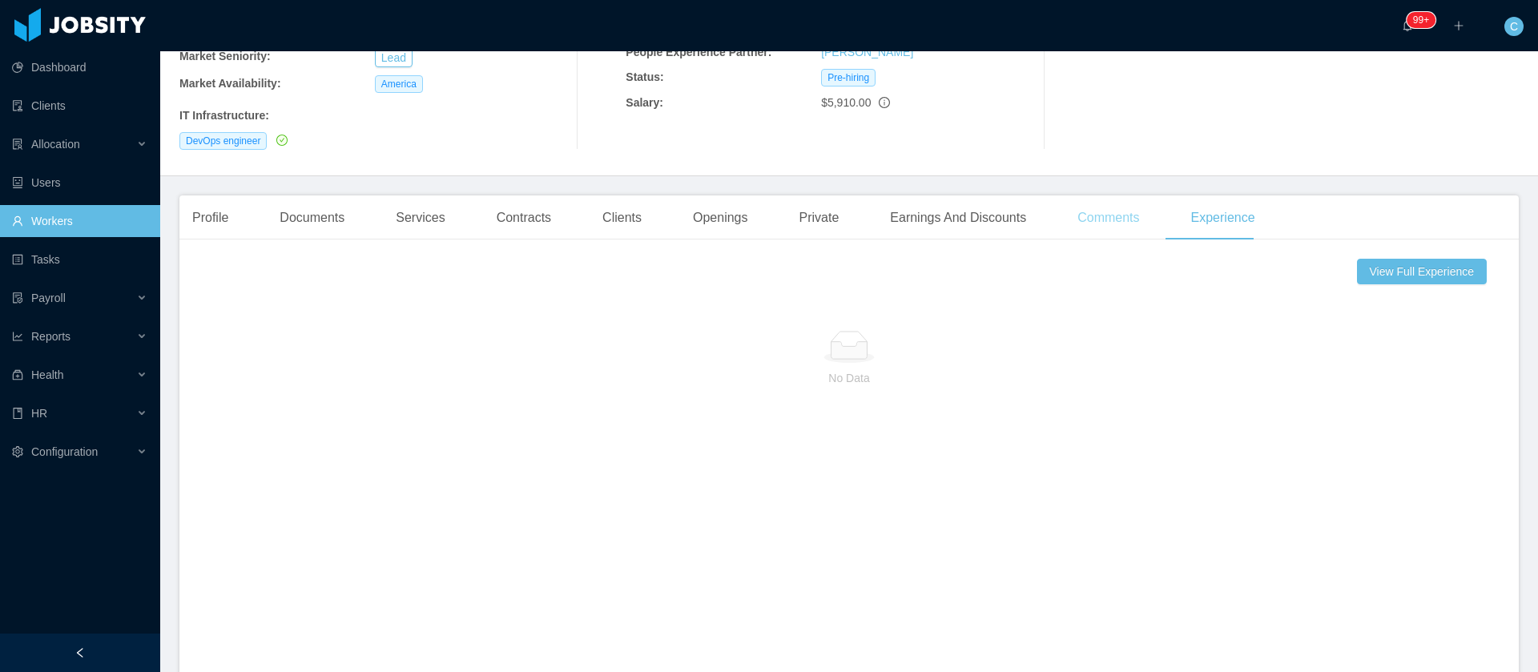
click at [1076, 212] on div "Comments" at bounding box center [1108, 217] width 87 height 45
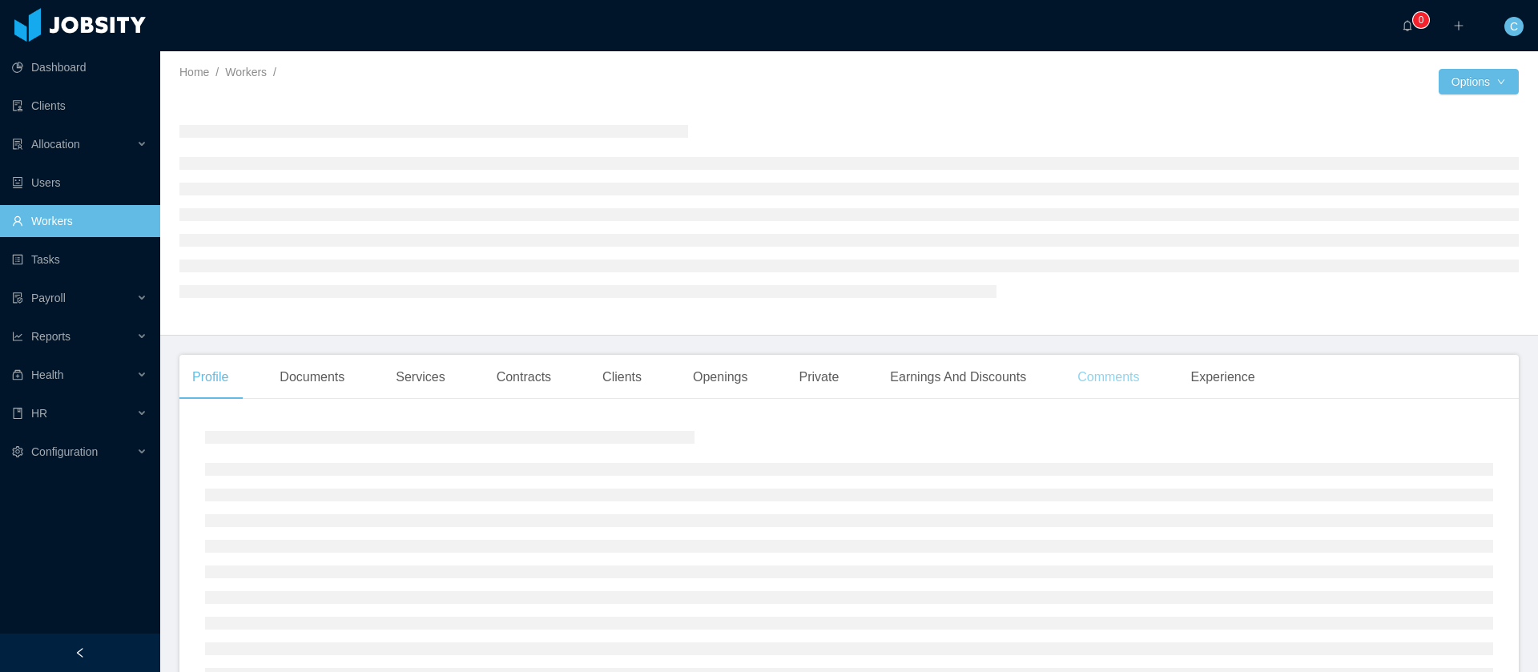
click at [1065, 371] on div "Comments" at bounding box center [1108, 377] width 87 height 45
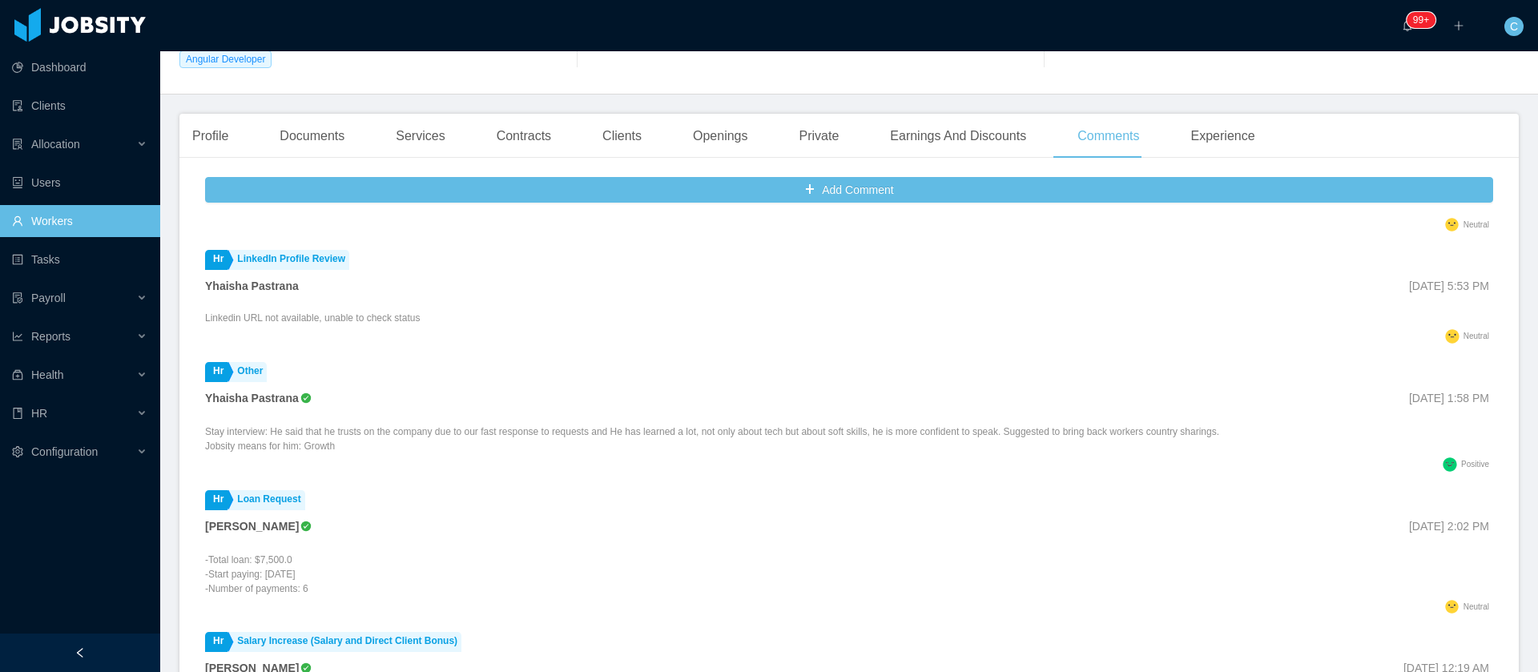
scroll to position [361, 0]
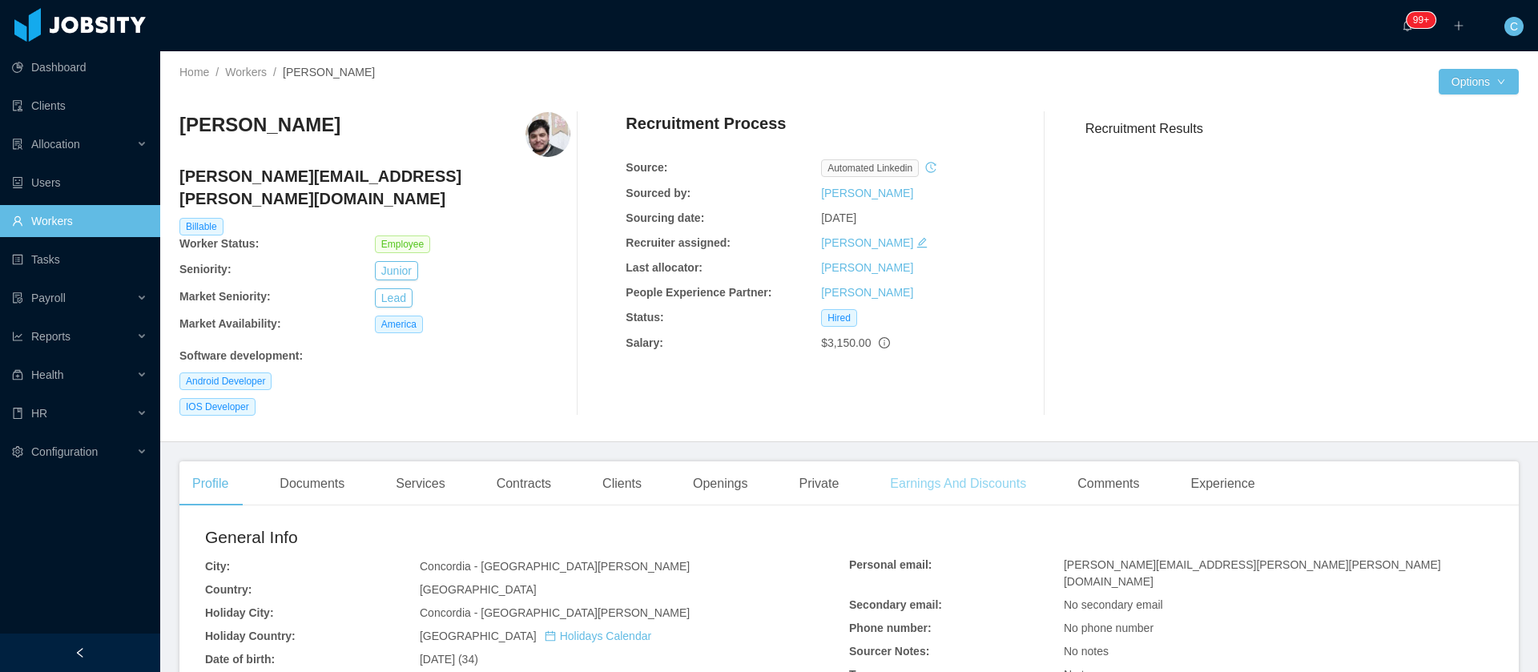
click at [970, 468] on div "Earnings And Discounts" at bounding box center [958, 483] width 162 height 45
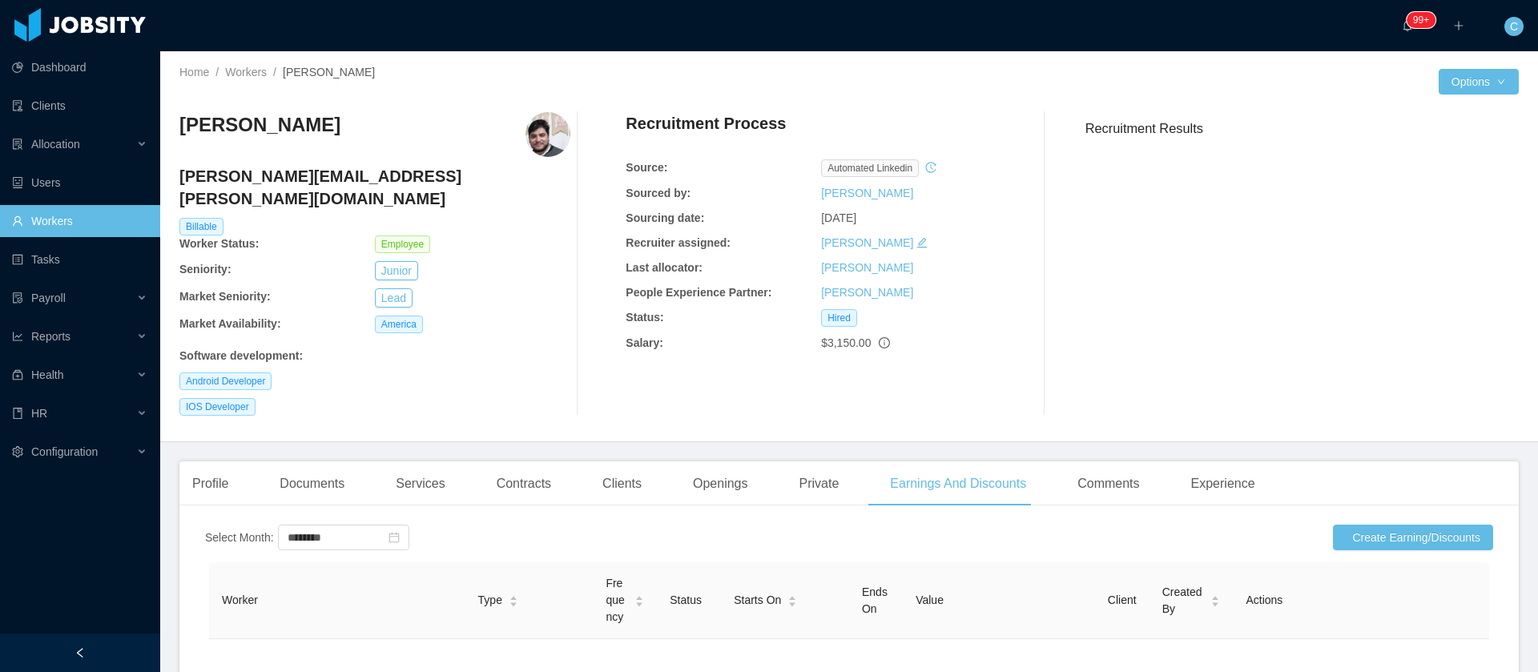
scroll to position [120, 0]
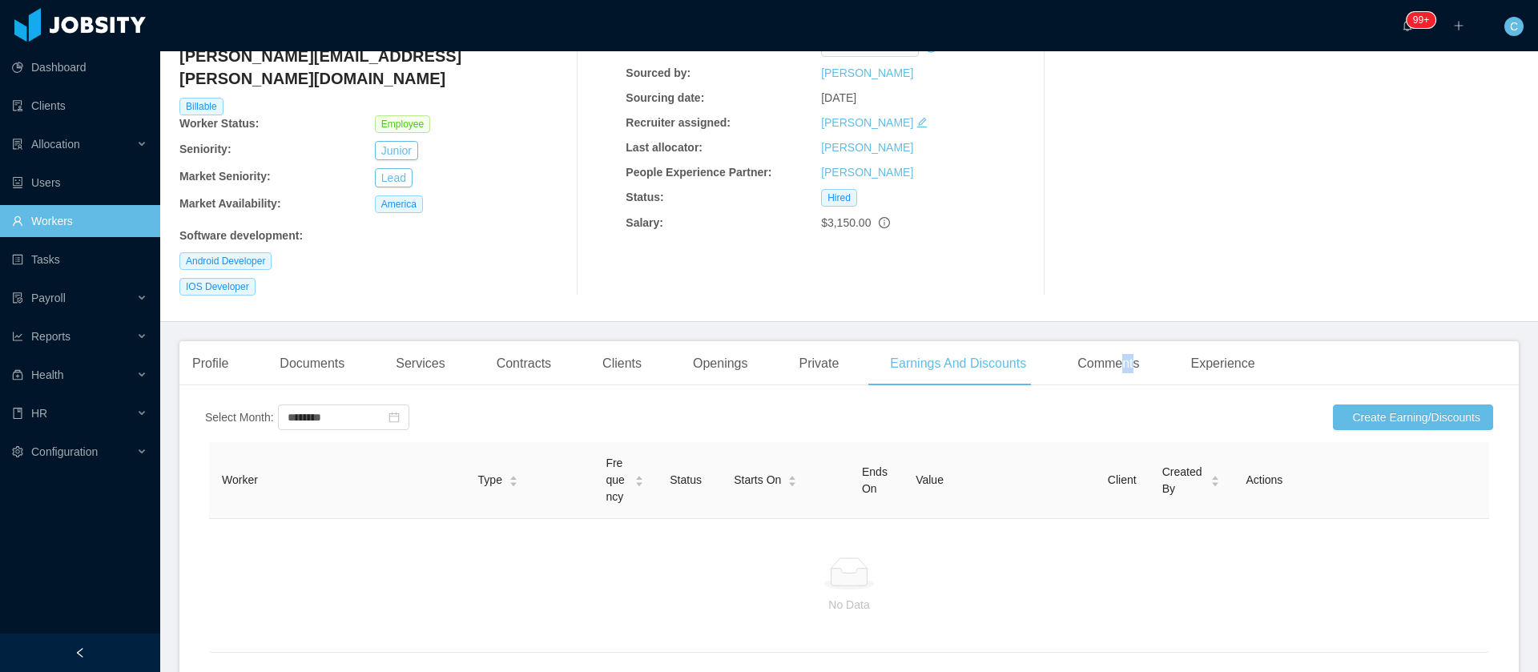
click at [1126, 362] on div "Comments" at bounding box center [1108, 363] width 87 height 45
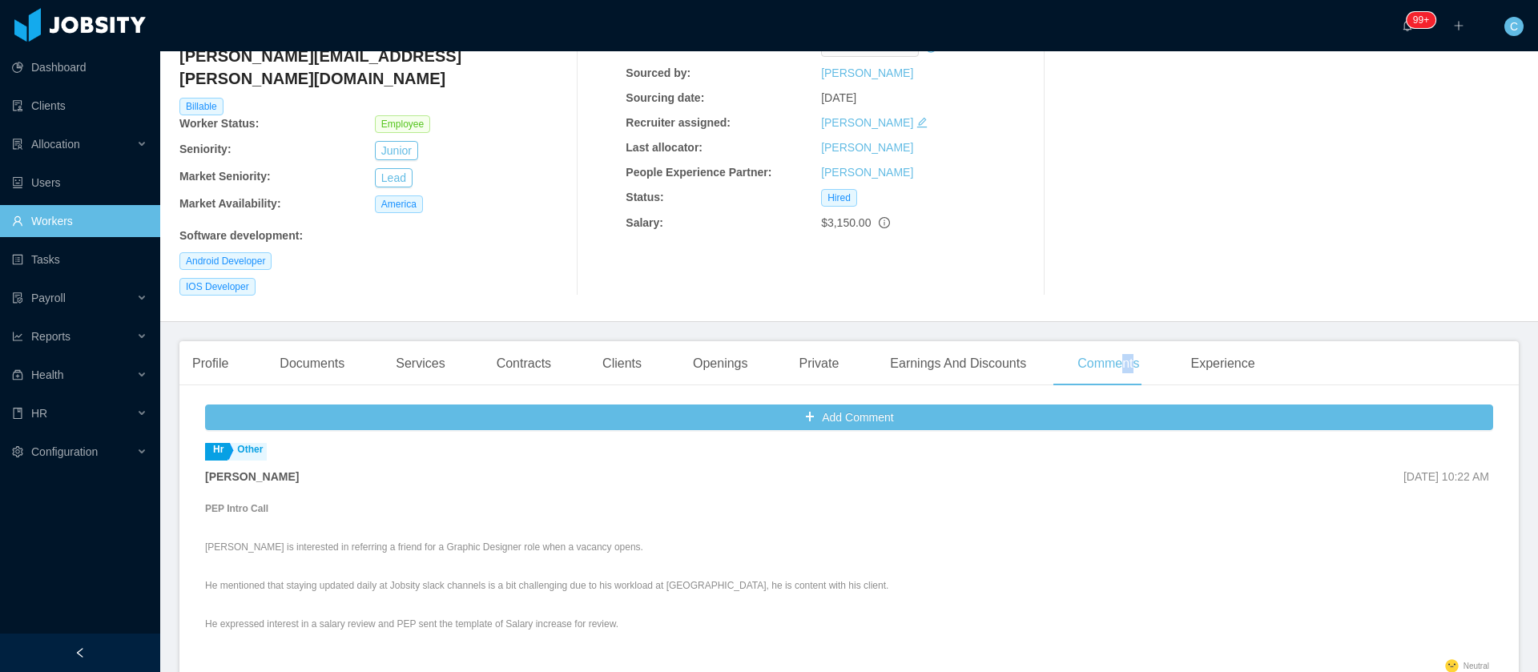
scroll to position [961, 0]
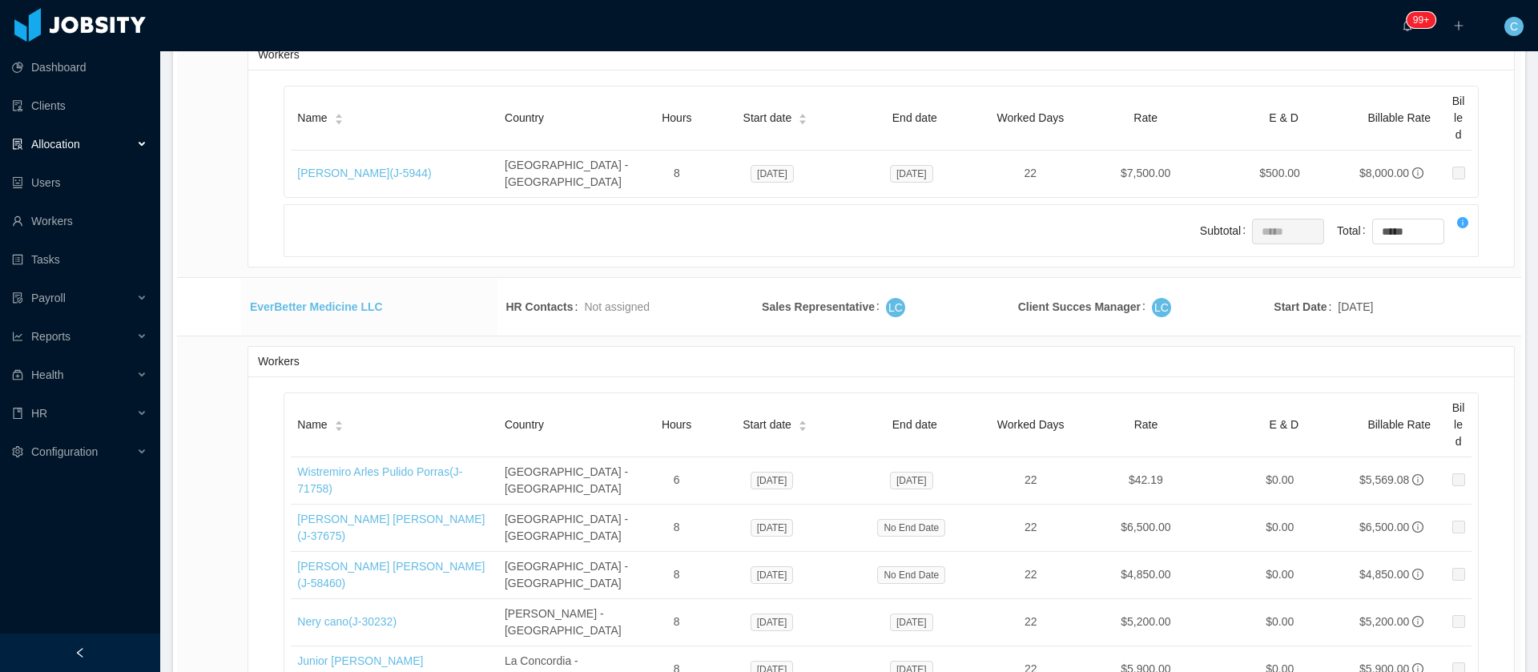
scroll to position [1977, 0]
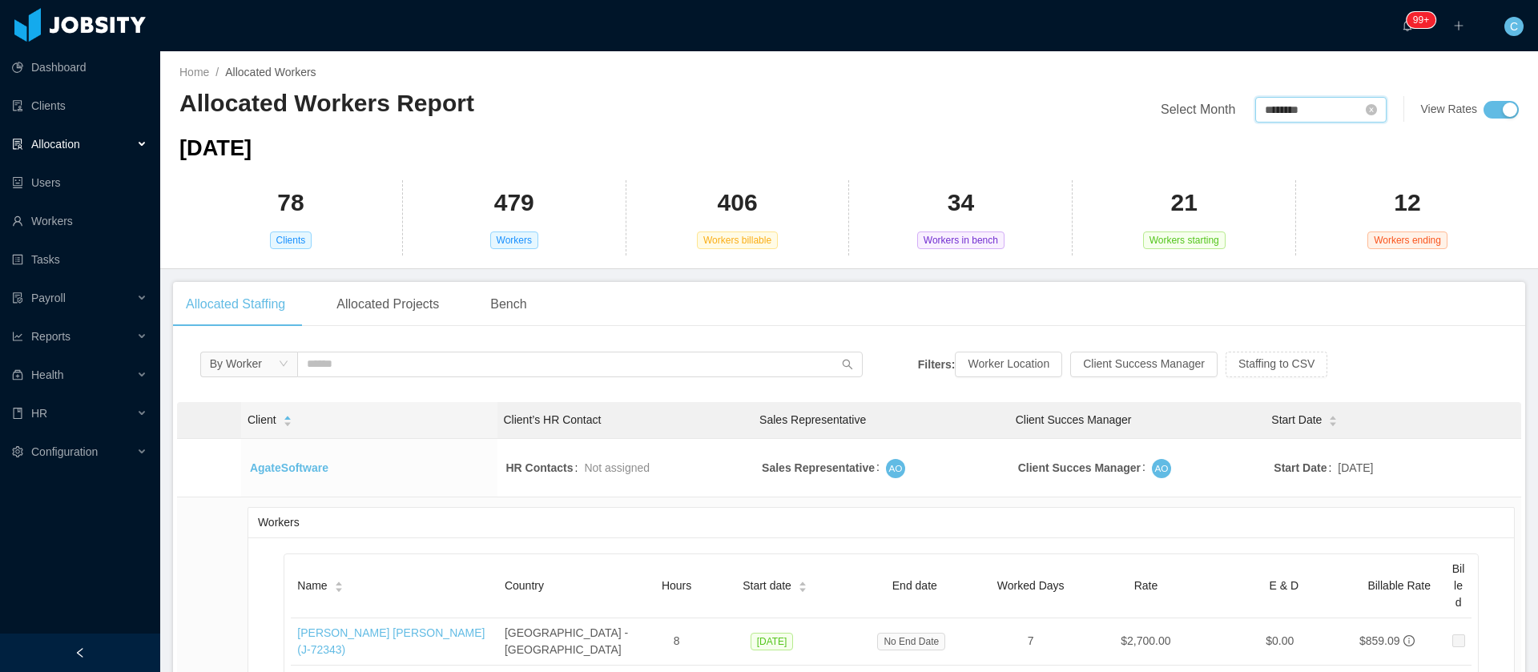
click at [1268, 106] on input "********" at bounding box center [1320, 110] width 131 height 26
click at [1268, 304] on link "Oct" at bounding box center [1262, 301] width 30 height 19
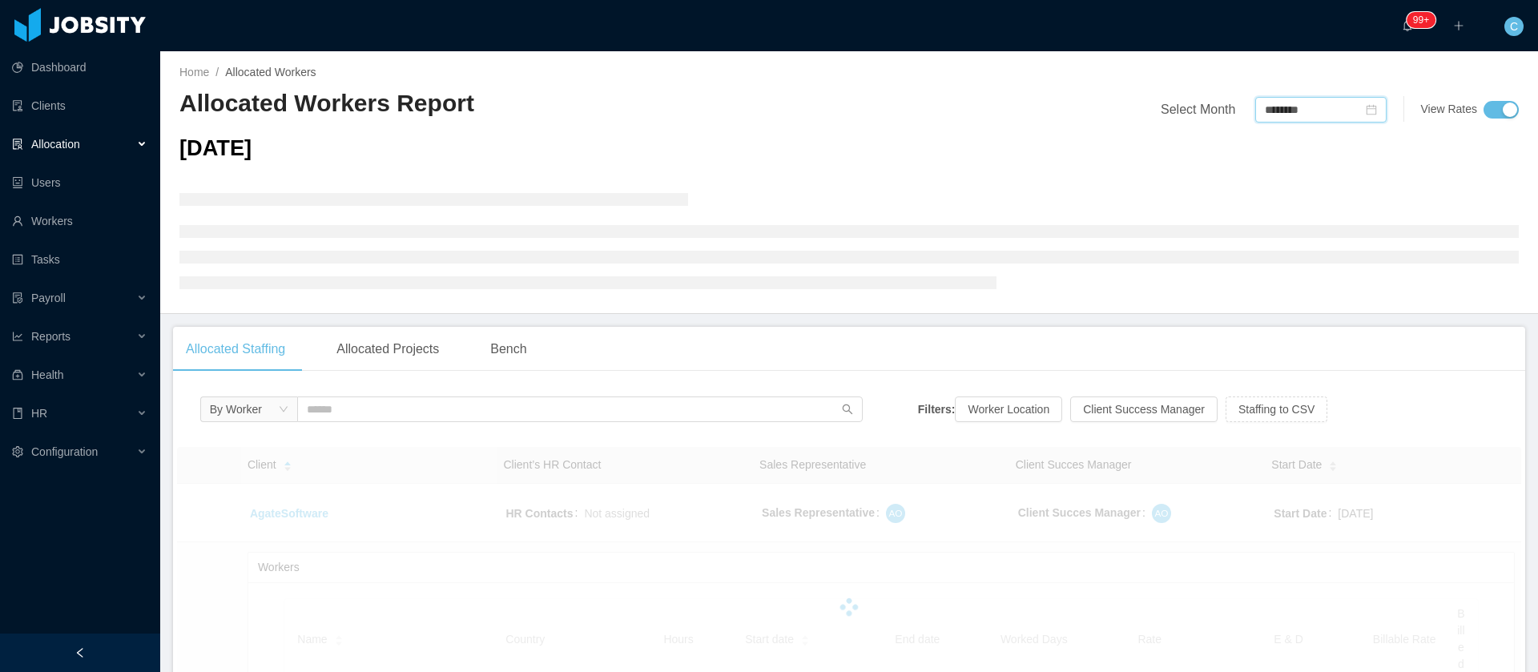
type input "********"
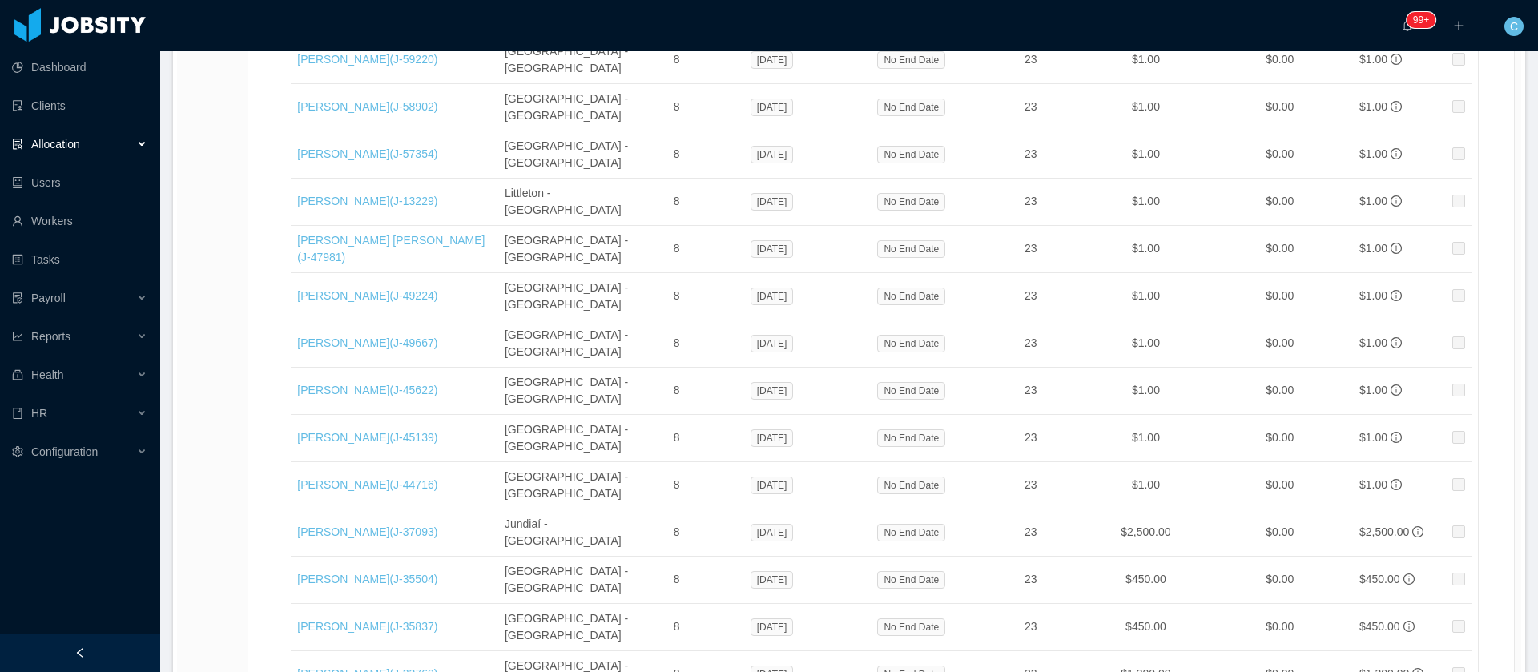
scroll to position [20309, 0]
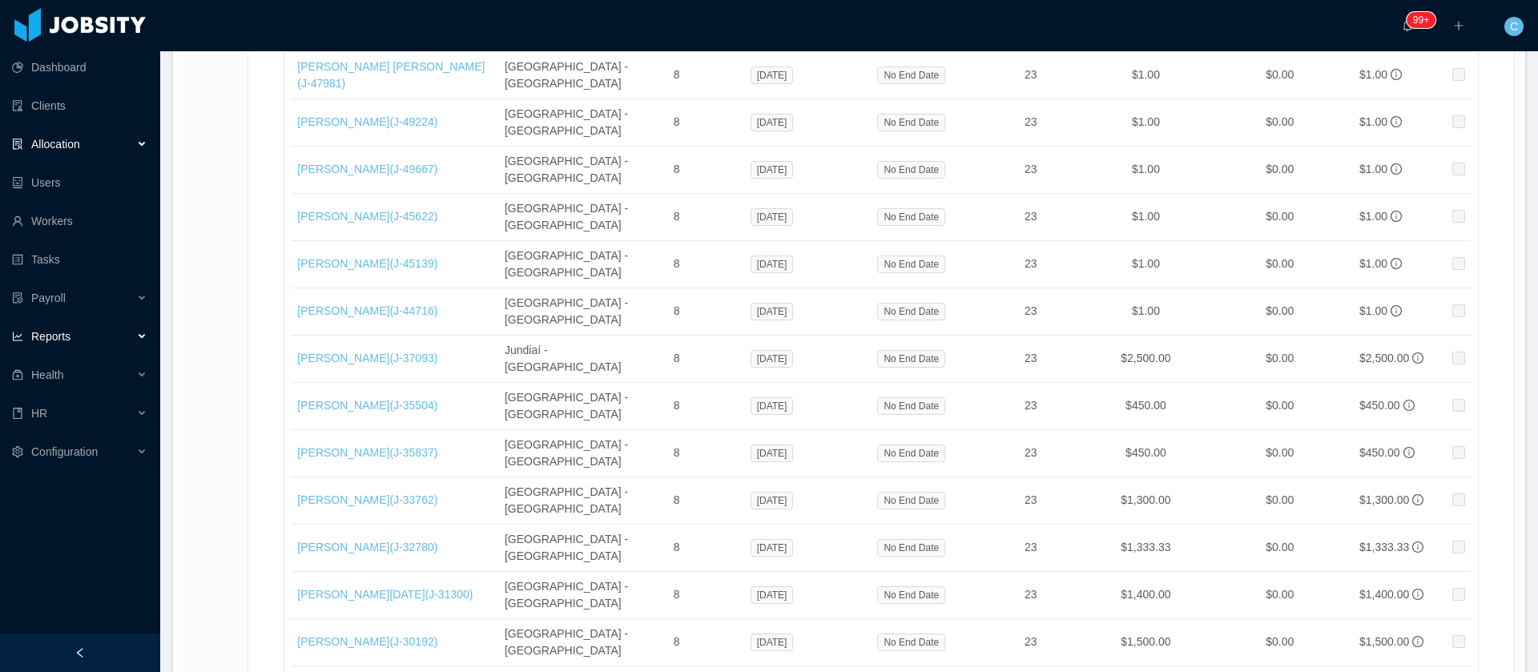
click at [88, 328] on div "Reports" at bounding box center [80, 336] width 160 height 32
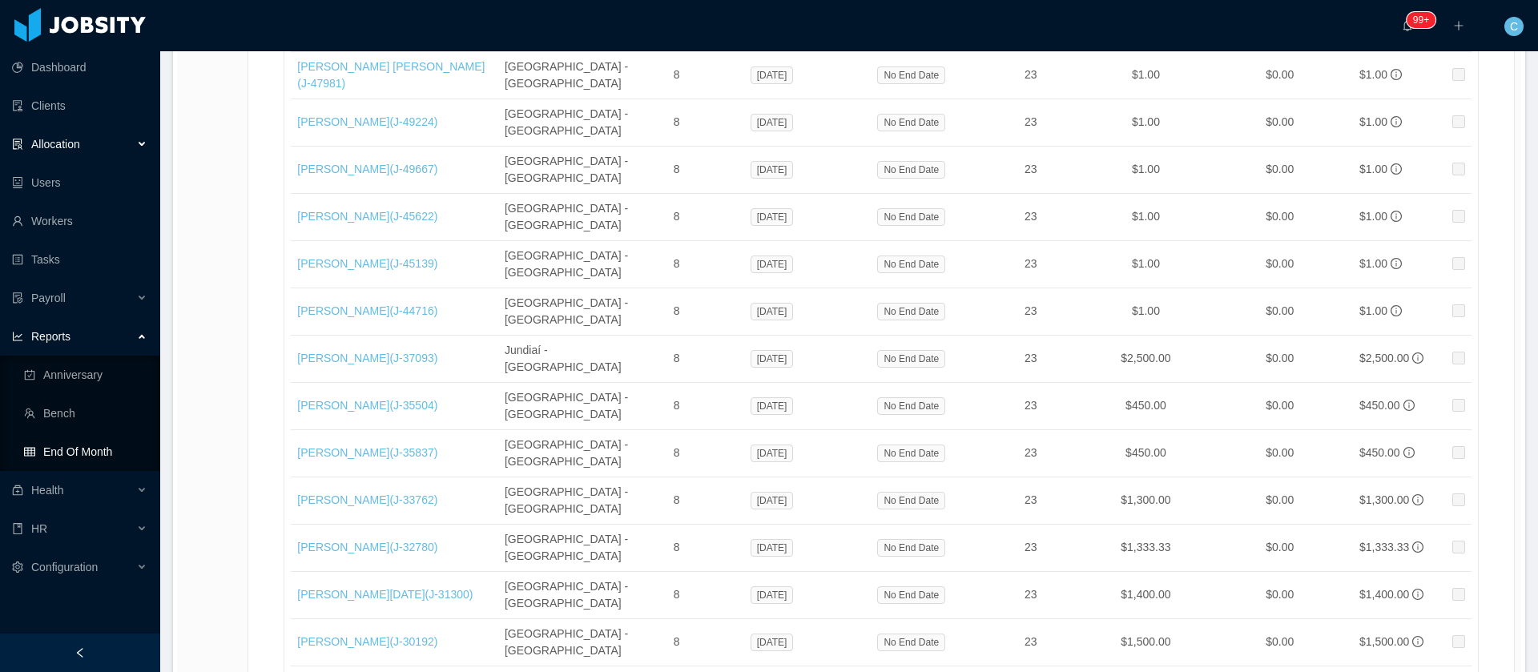
click at [61, 445] on link "End Of Month" at bounding box center [85, 452] width 123 height 32
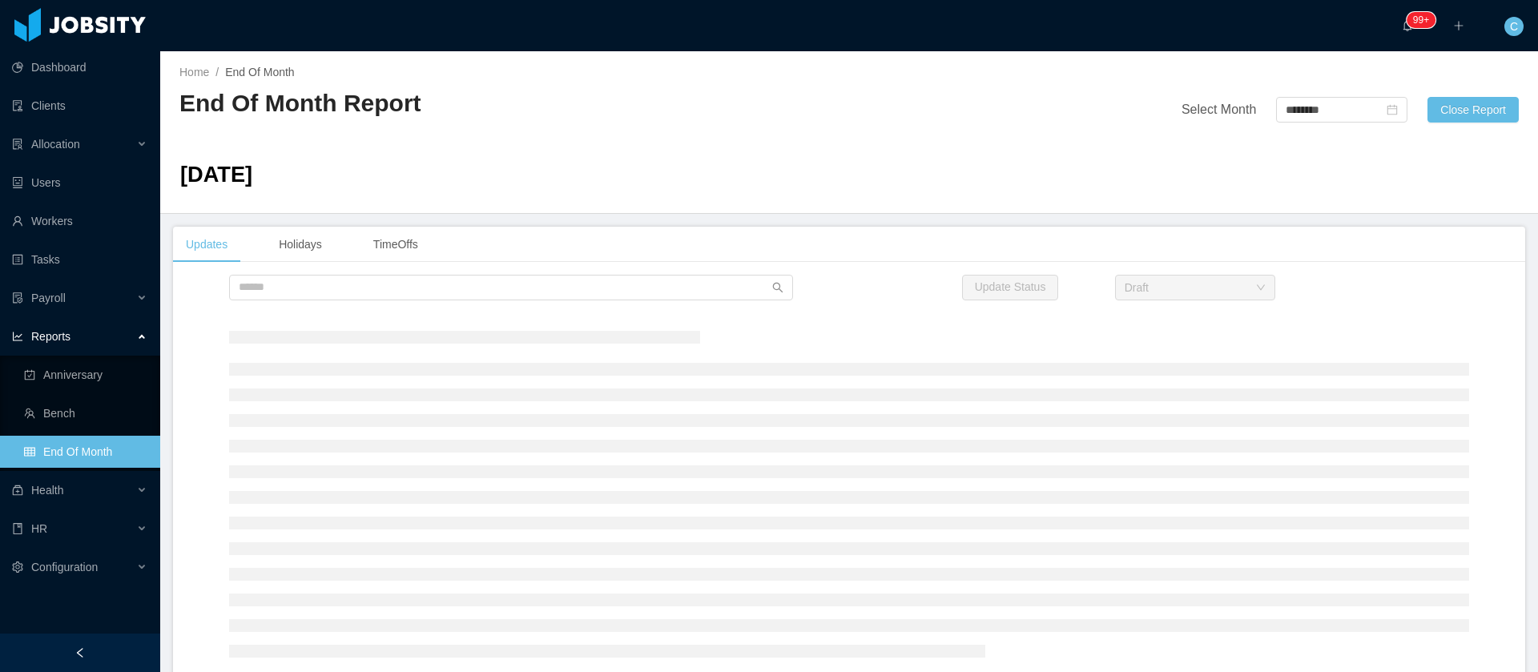
click at [1302, 123] on div "Home / End Of Month / End Of Month Report Select Month ******** Close Report Se…" at bounding box center [849, 132] width 1378 height 163
click at [1287, 114] on input "********" at bounding box center [1341, 110] width 131 height 26
click at [1292, 297] on link "Oct" at bounding box center [1282, 301] width 30 height 19
type input "********"
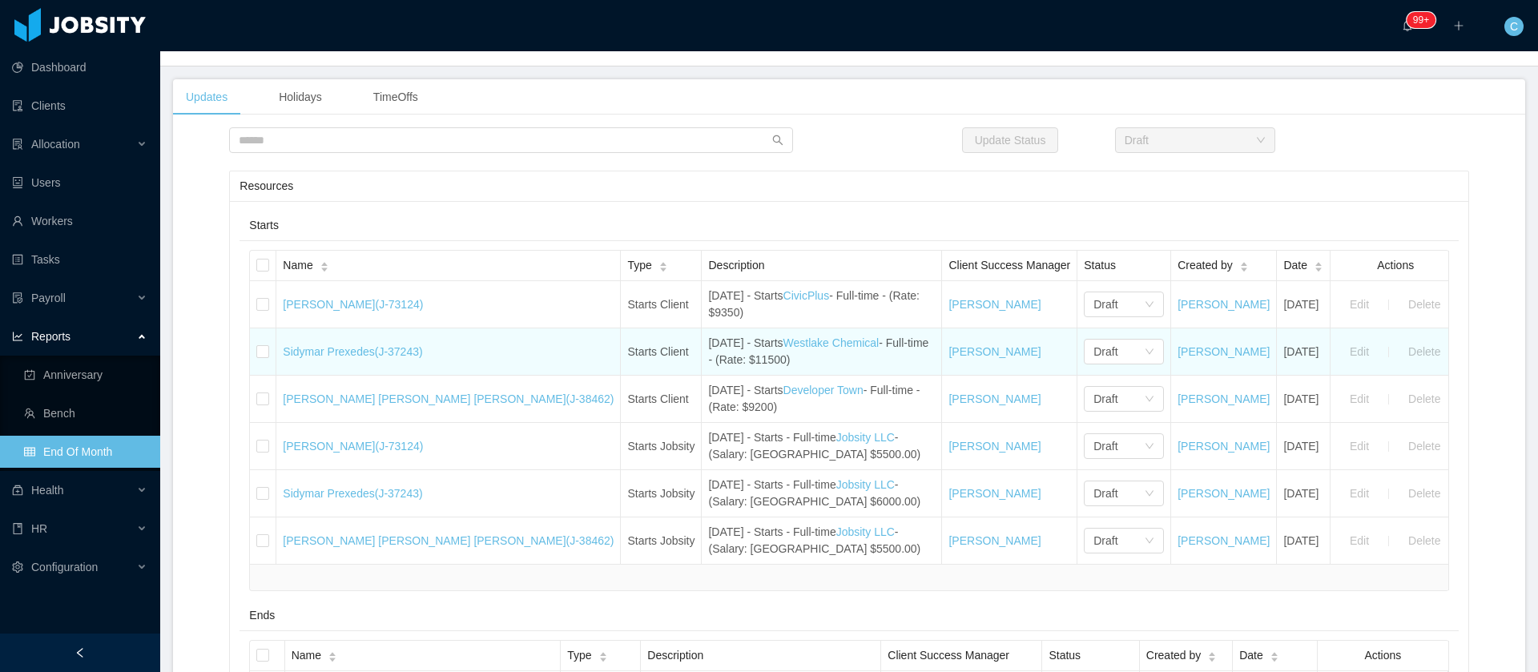
scroll to position [120, 0]
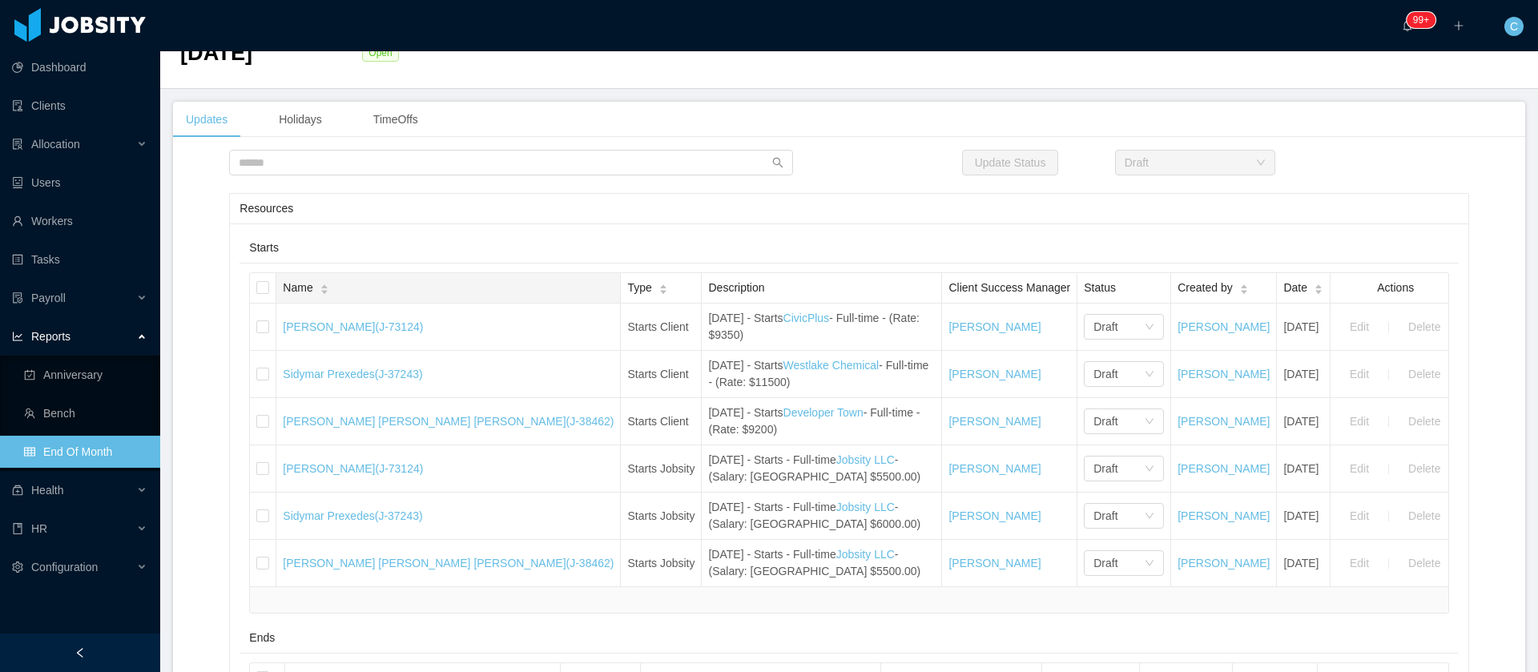
click at [328, 285] on icon "icon: caret-up" at bounding box center [324, 286] width 9 height 9
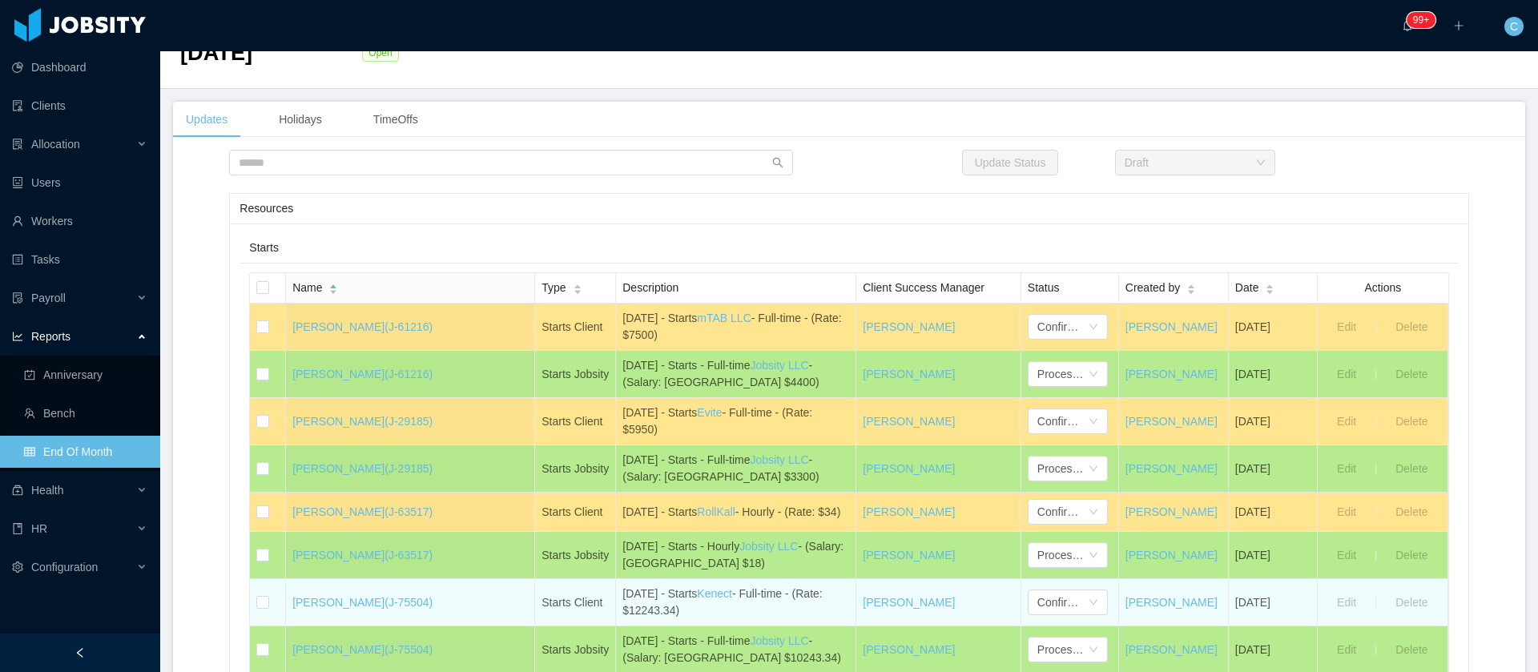
click at [1318, 591] on td "Edit Delete" at bounding box center [1383, 602] width 131 height 47
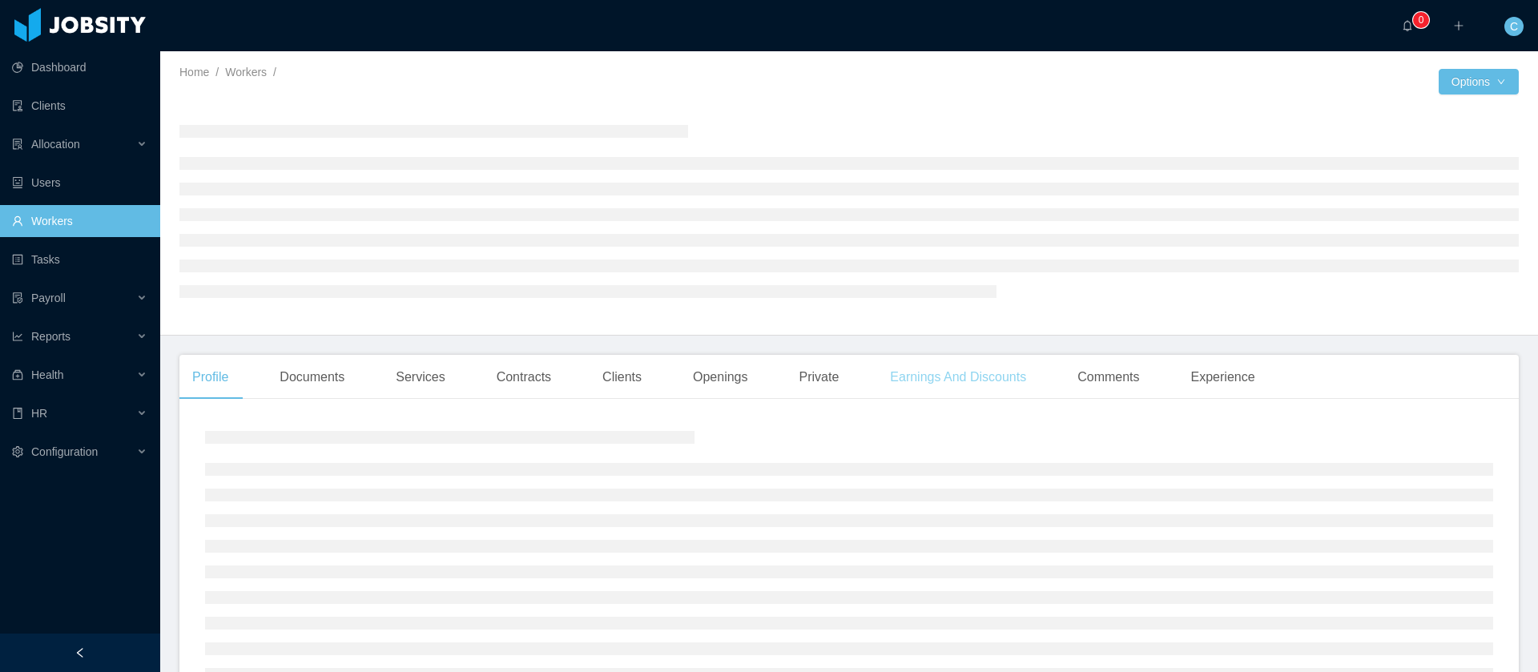
click at [903, 389] on div "Earnings And Discounts" at bounding box center [958, 377] width 162 height 45
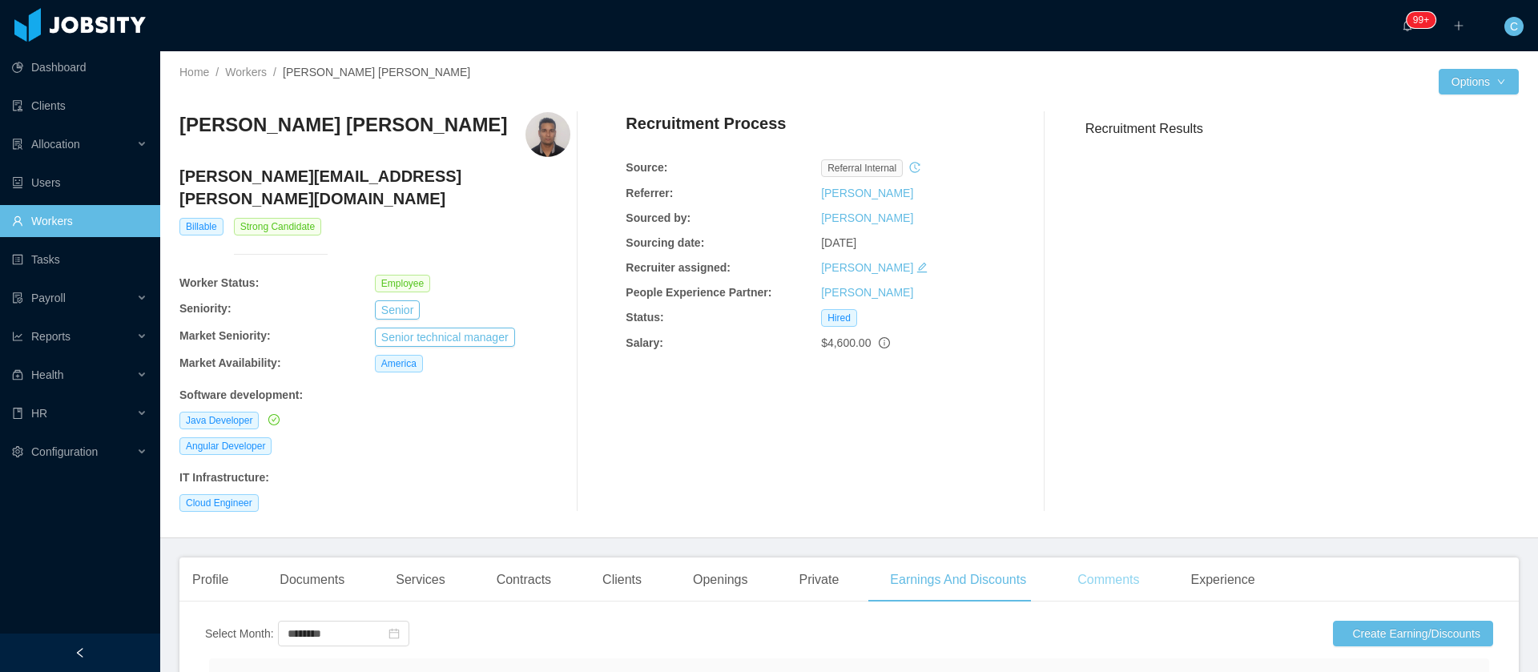
click at [1102, 575] on div "Comments" at bounding box center [1108, 580] width 87 height 45
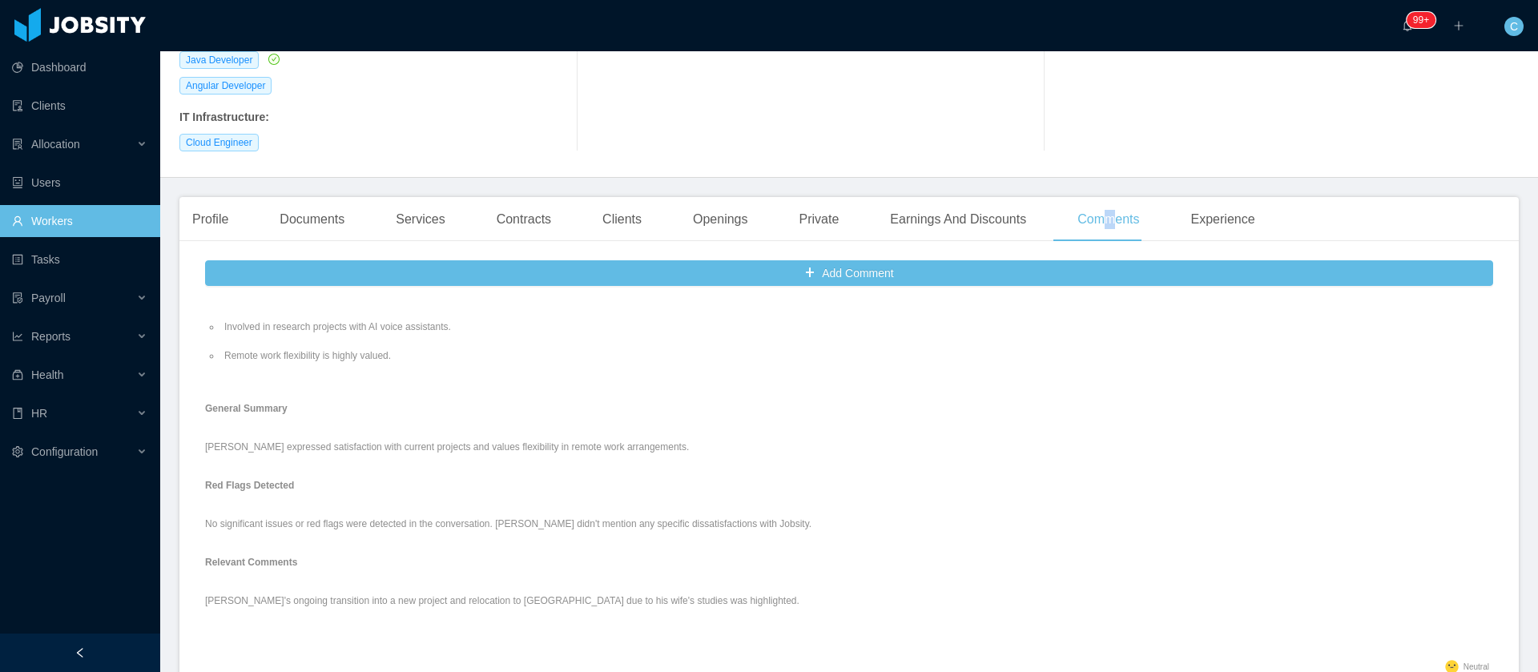
scroll to position [546, 0]
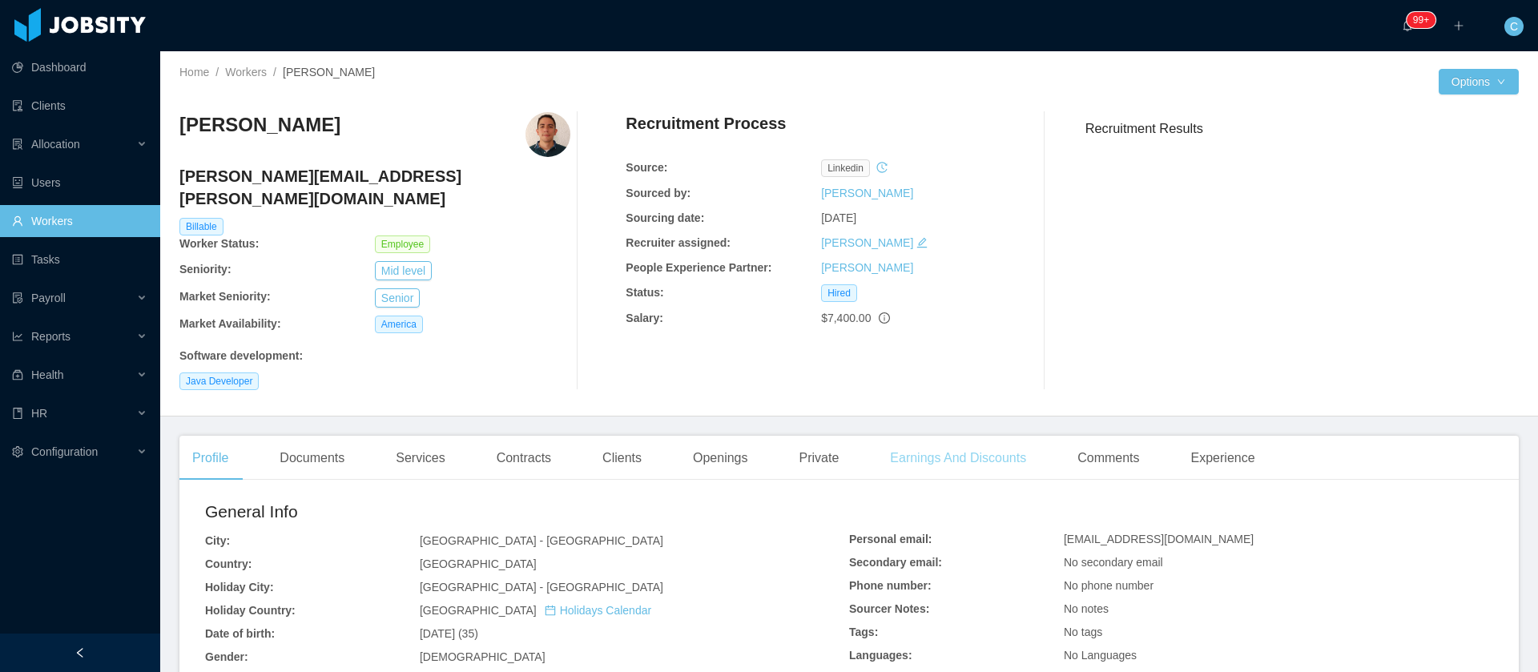
click at [928, 436] on div "Earnings And Discounts" at bounding box center [958, 458] width 162 height 45
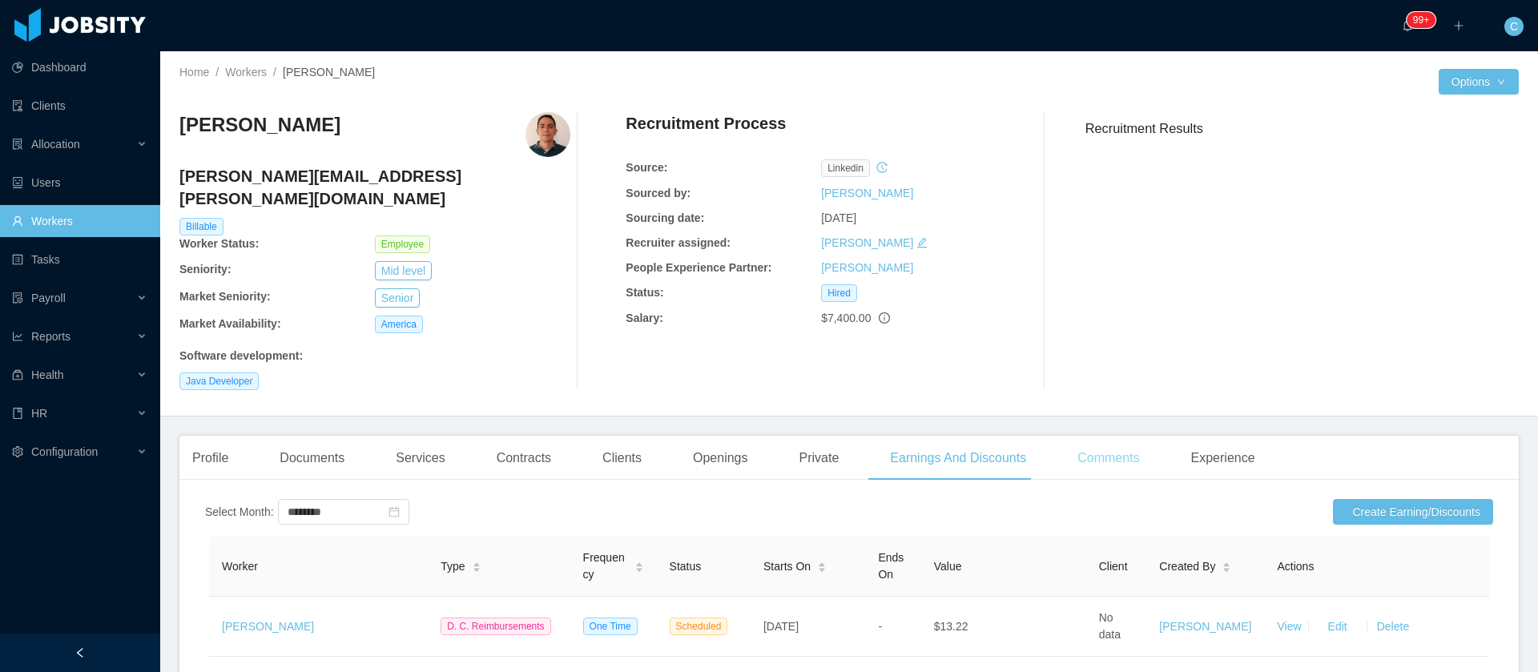
click at [1089, 436] on div "Comments" at bounding box center [1108, 458] width 87 height 45
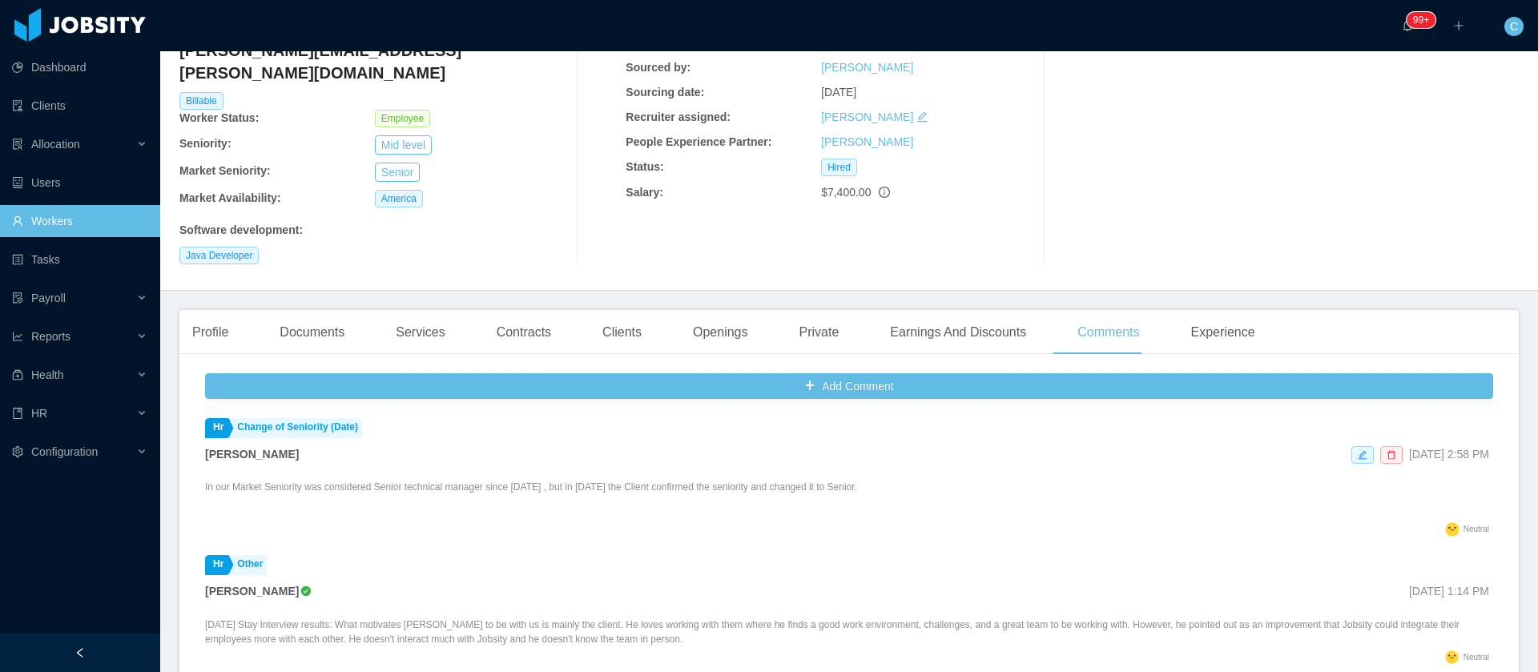
scroll to position [240, 0]
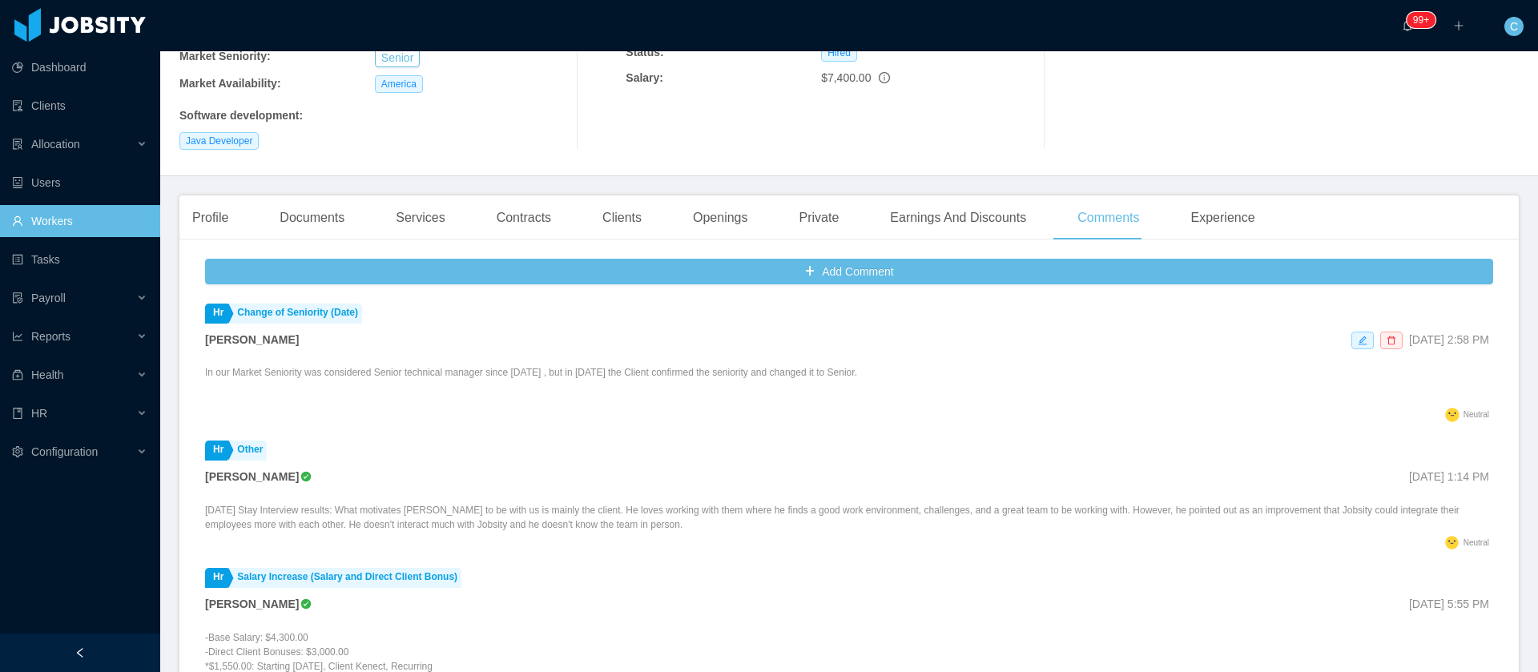
click at [312, 365] on p "In our Market Seniority was considered Senior technical manager since [DATE] , …" at bounding box center [531, 372] width 652 height 14
copy p "was"
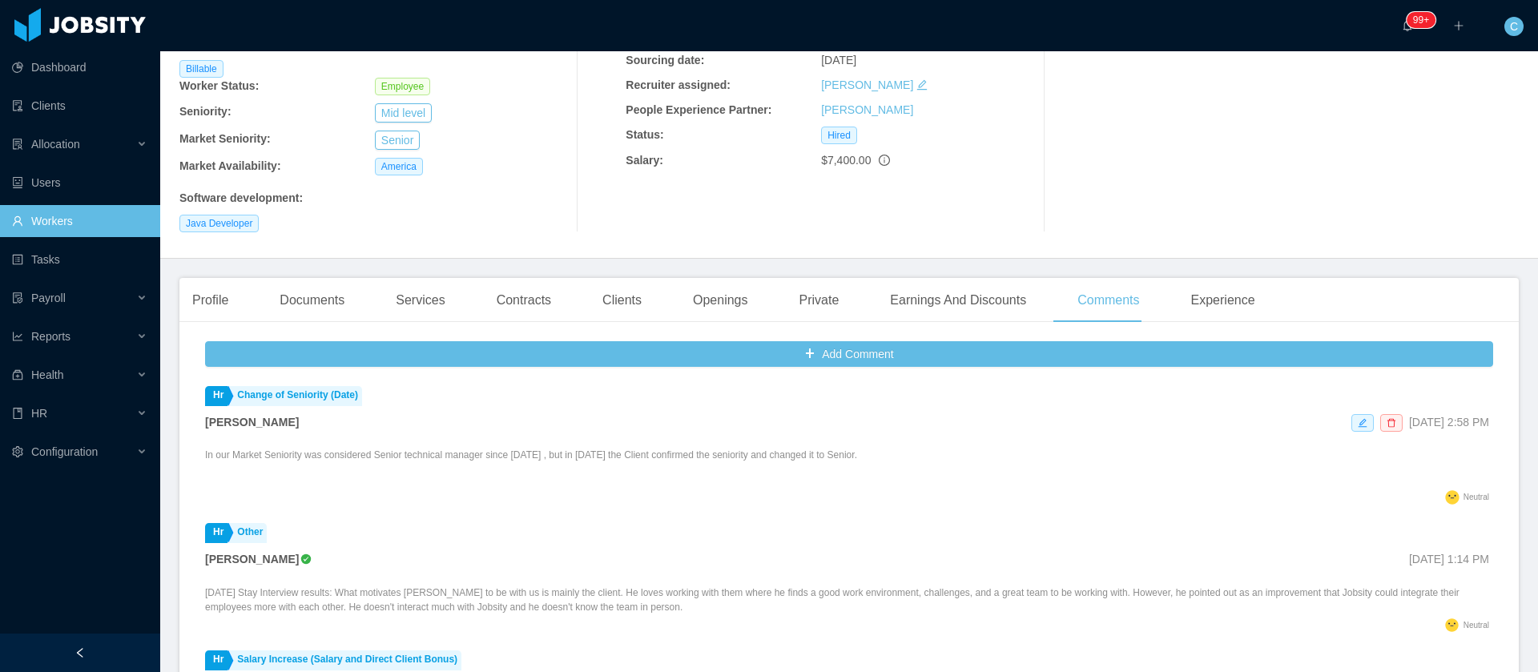
scroll to position [120, 0]
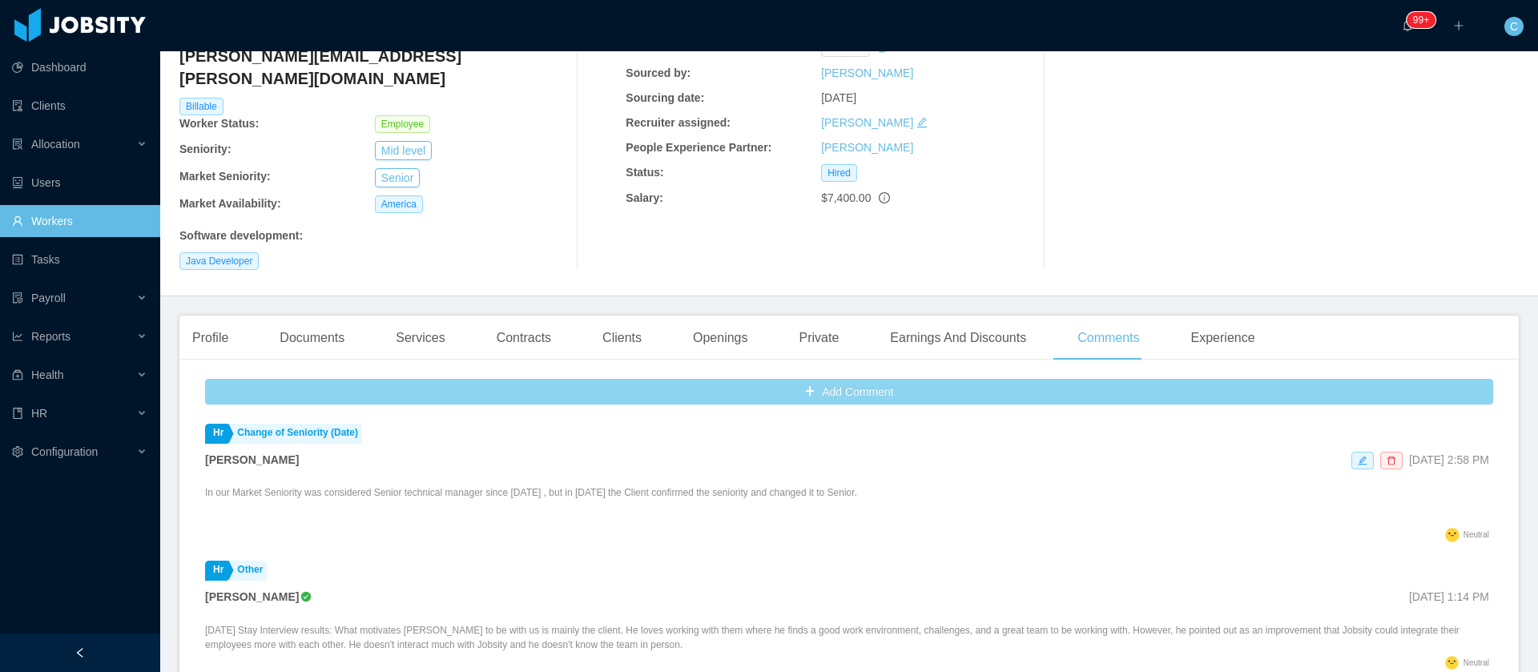
click at [856, 379] on button "Add Comment" at bounding box center [849, 392] width 1288 height 26
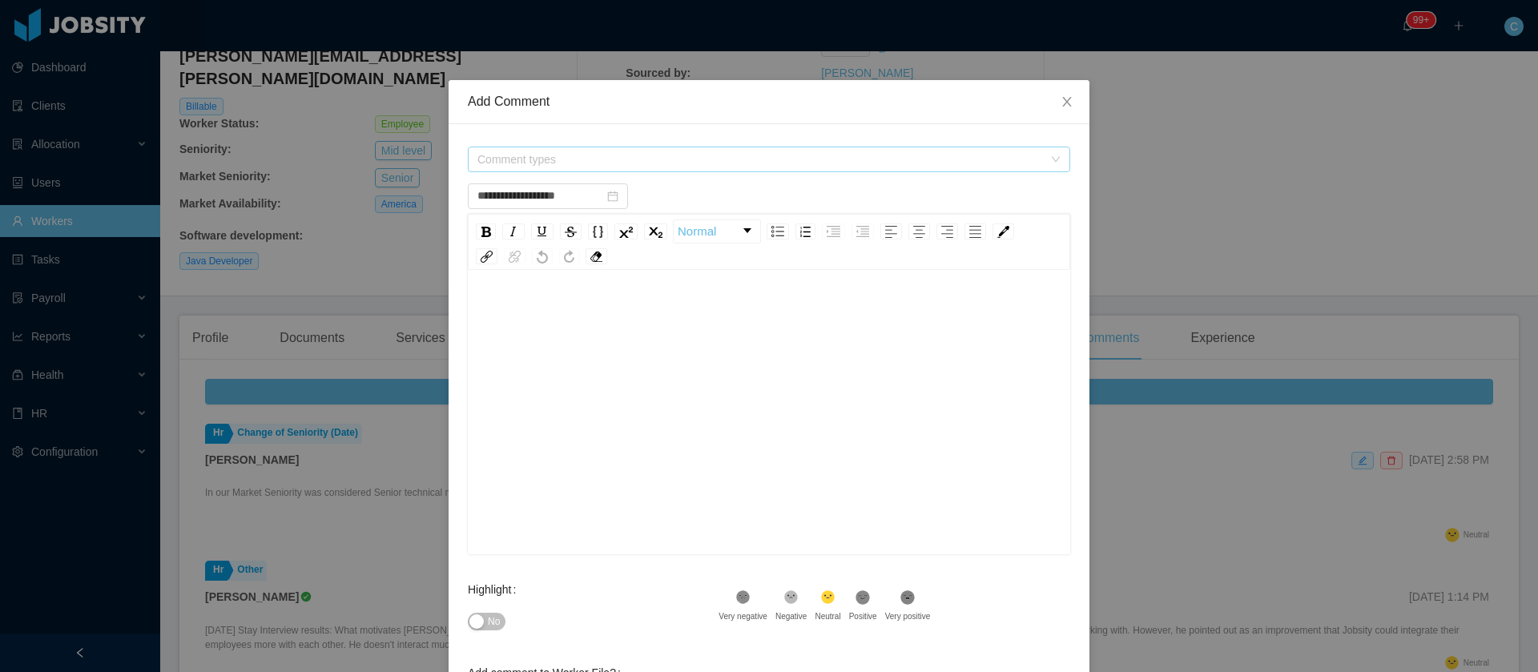
click at [529, 162] on span "Comment types" at bounding box center [760, 159] width 566 height 16
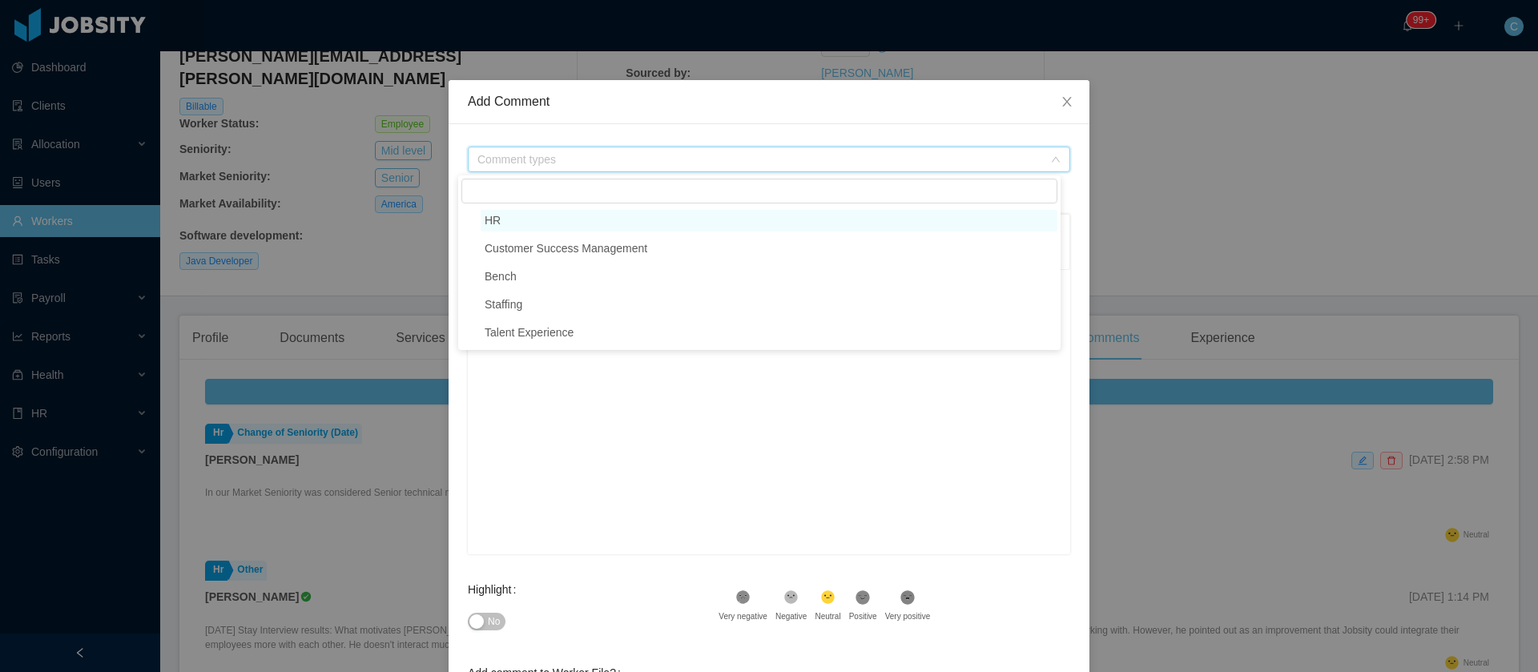
click at [494, 224] on span "HR" at bounding box center [493, 220] width 16 height 13
click at [471, 226] on span at bounding box center [470, 221] width 19 height 19
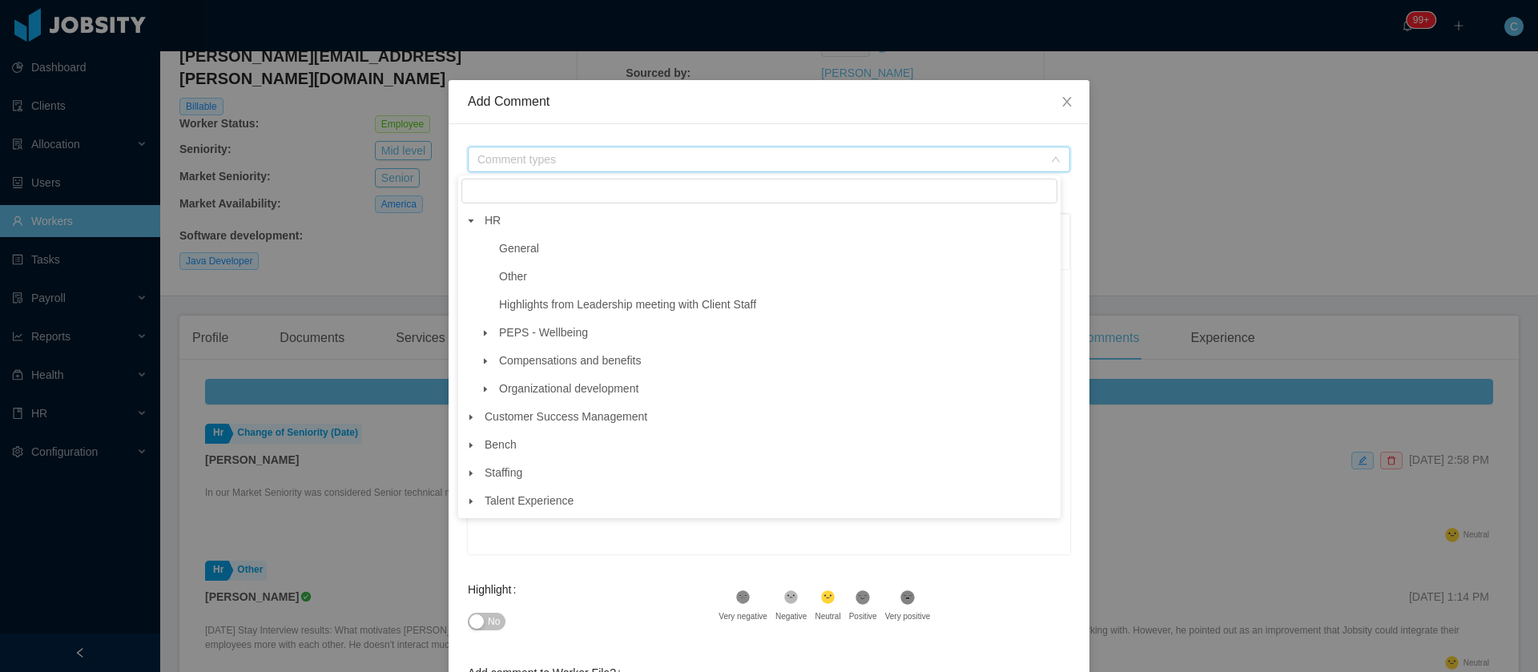
click at [481, 369] on span at bounding box center [485, 361] width 19 height 19
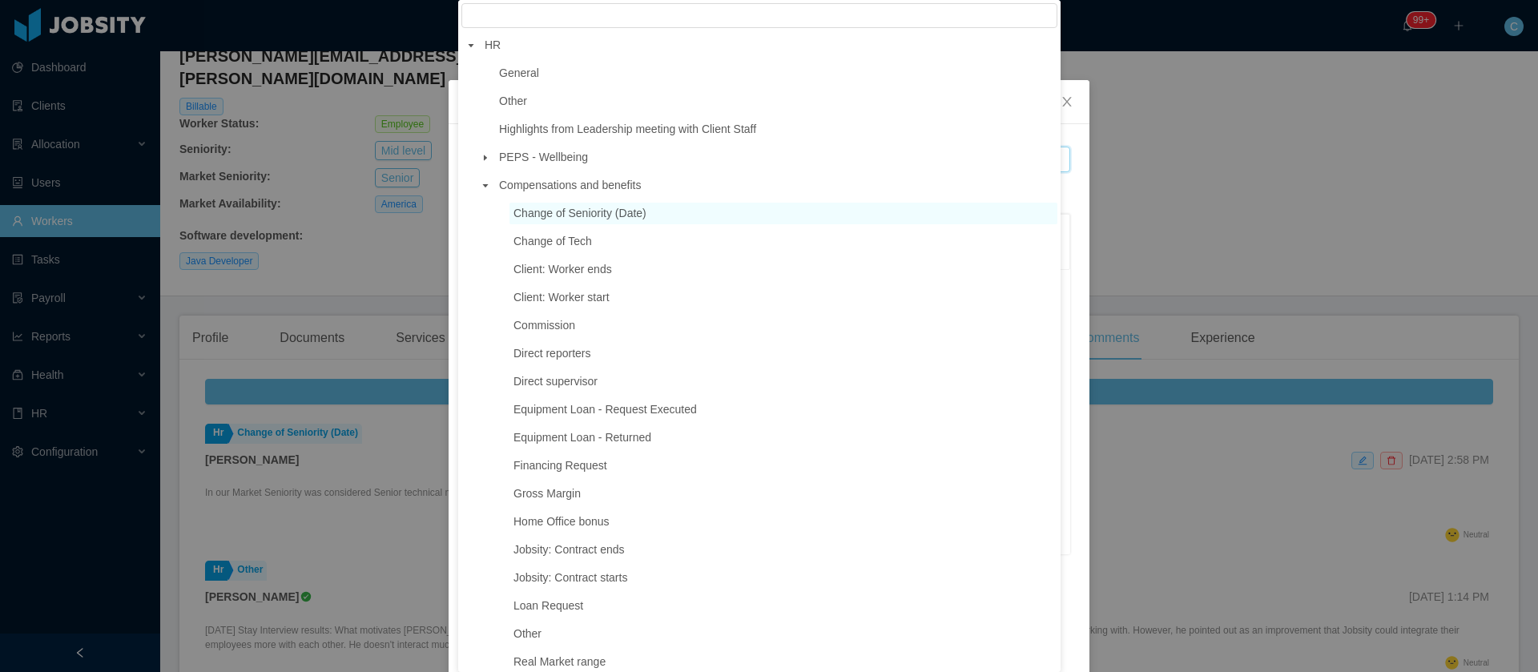
click at [542, 220] on span "Change of Seniority (Date)" at bounding box center [580, 213] width 133 height 13
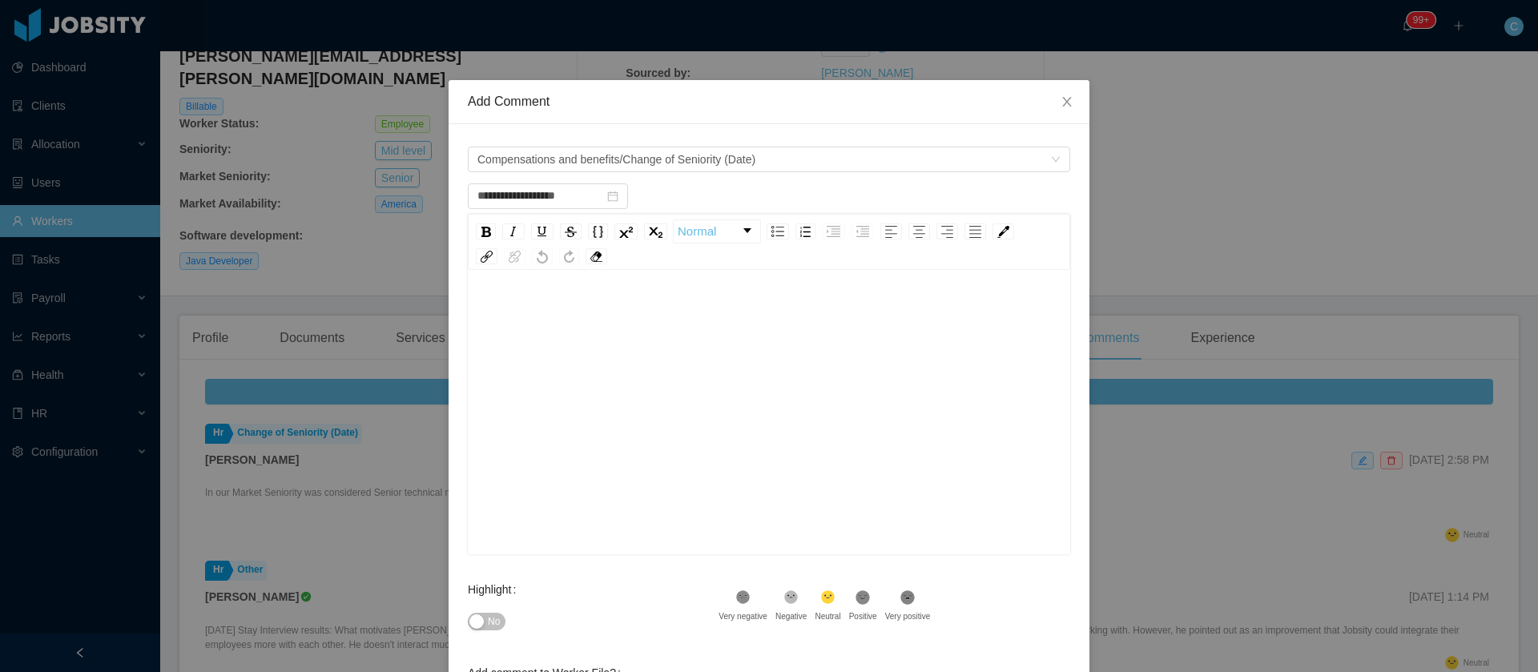
click at [506, 292] on div "rdw-wrapper" at bounding box center [769, 414] width 602 height 280
click at [509, 288] on div "rdw-wrapper" at bounding box center [769, 414] width 602 height 280
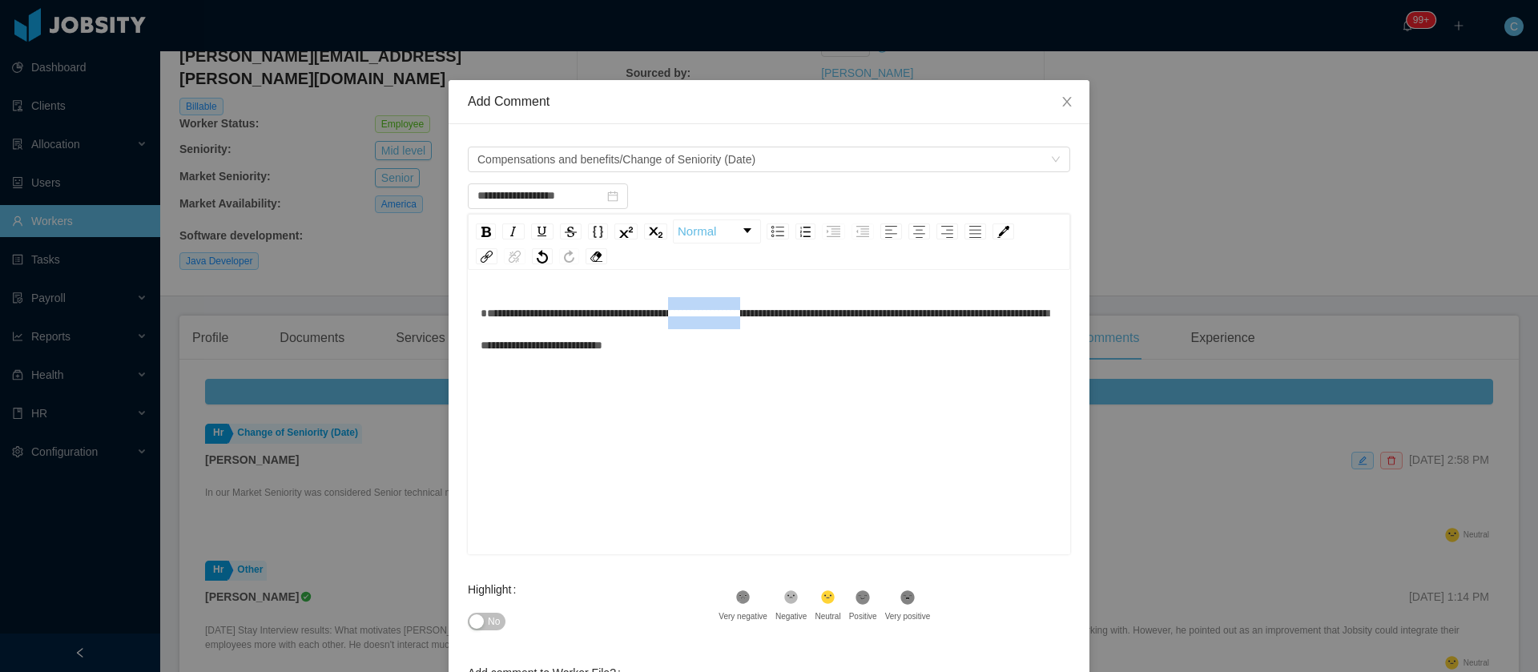
drag, startPoint x: 703, startPoint y: 315, endPoint x: 795, endPoint y: 315, distance: 92.1
click at [795, 315] on span "**********" at bounding box center [765, 329] width 568 height 43
type input "**********"
drag, startPoint x: 796, startPoint y: 320, endPoint x: 735, endPoint y: 319, distance: 60.1
click at [735, 319] on span "**********" at bounding box center [765, 329] width 568 height 43
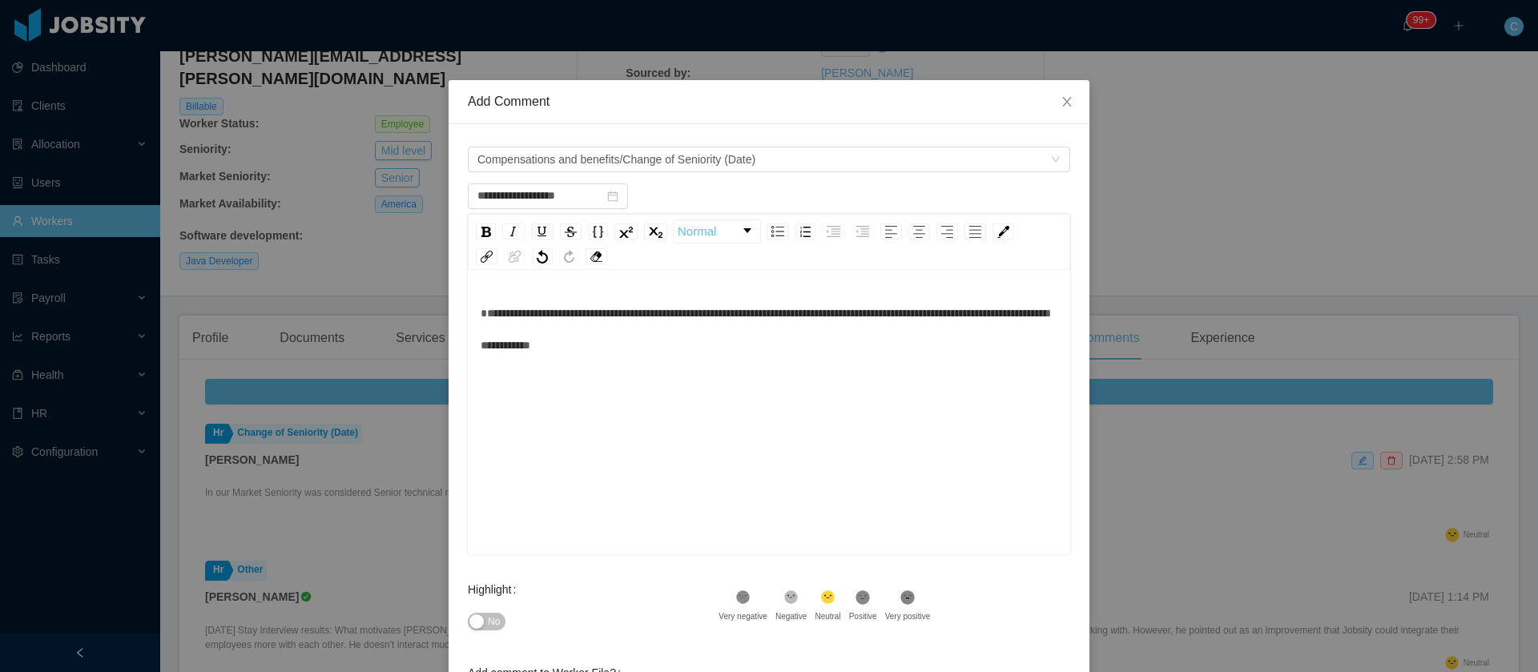
click at [846, 311] on span "**********" at bounding box center [765, 329] width 568 height 43
click at [658, 344] on span "**********" at bounding box center [765, 329] width 568 height 43
click at [639, 345] on span "**********" at bounding box center [765, 329] width 568 height 43
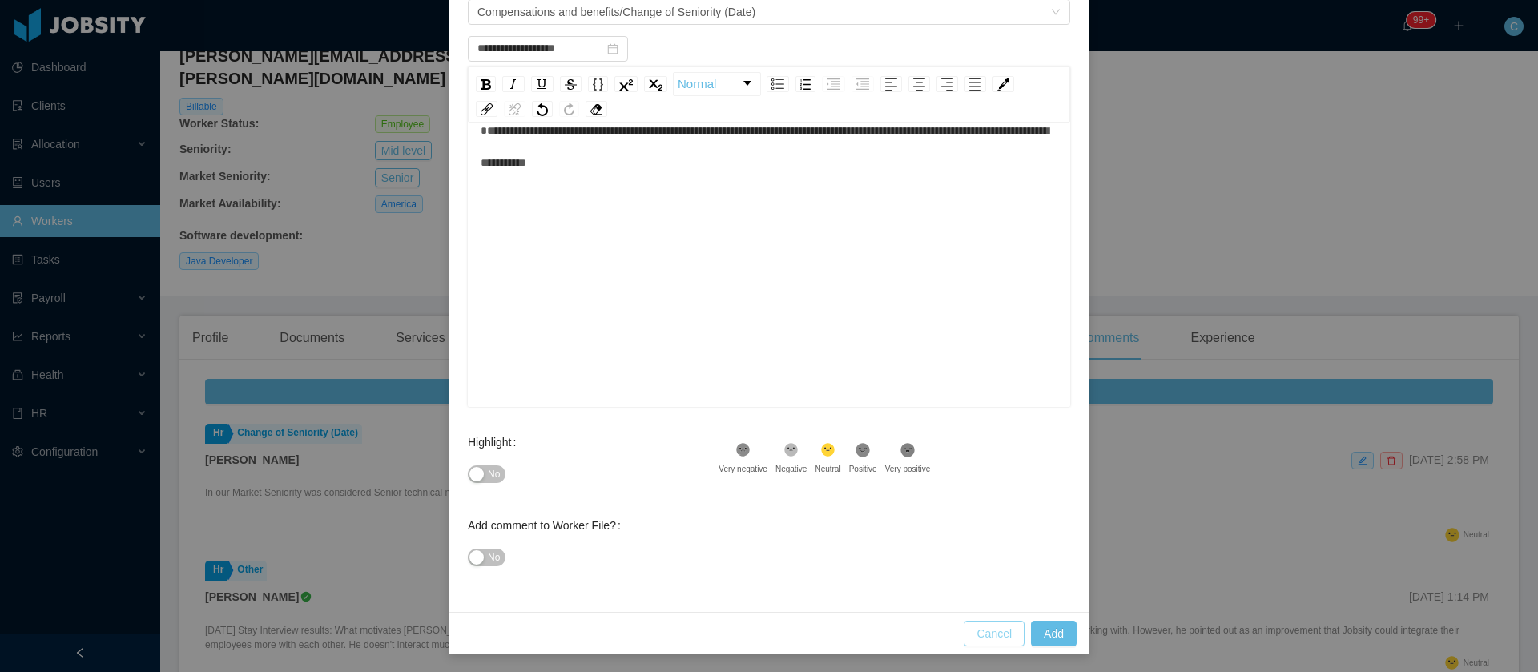
scroll to position [149, 0]
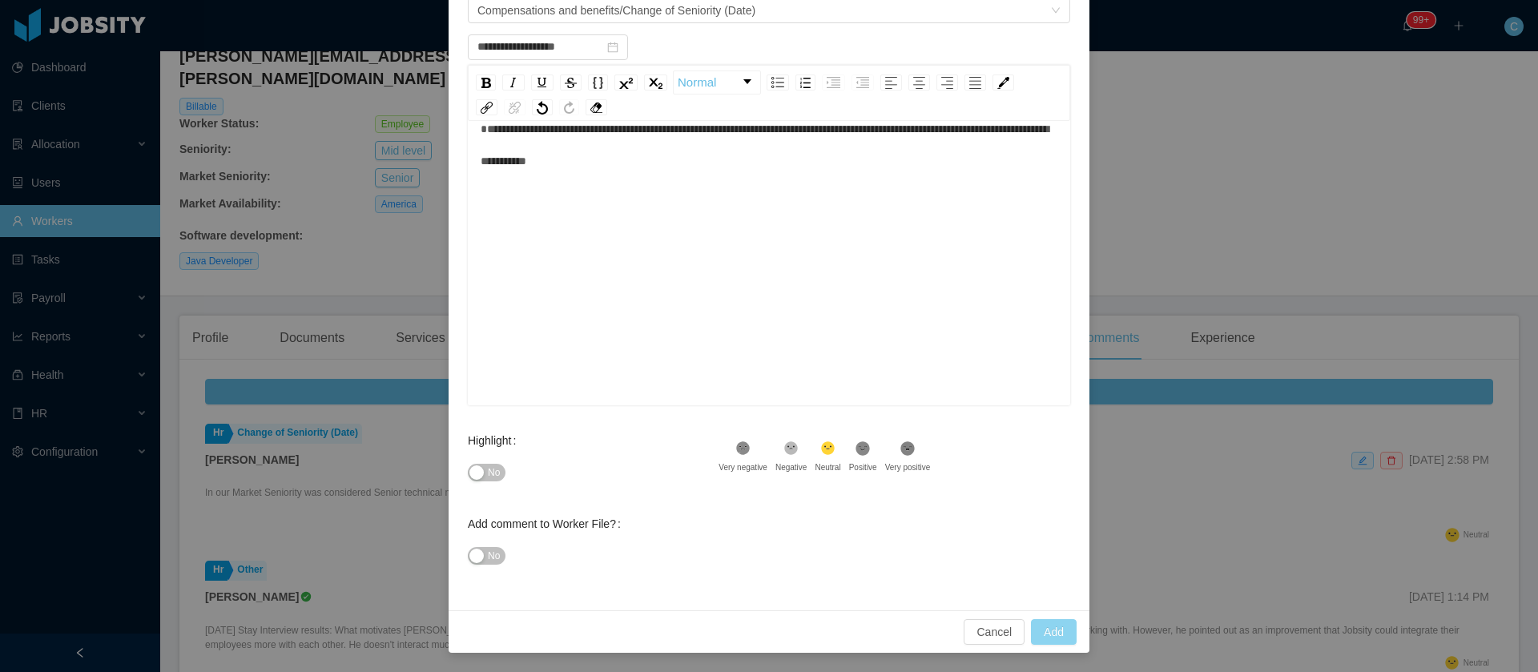
type input "**********"
click at [1064, 639] on button "Add" at bounding box center [1054, 632] width 46 height 26
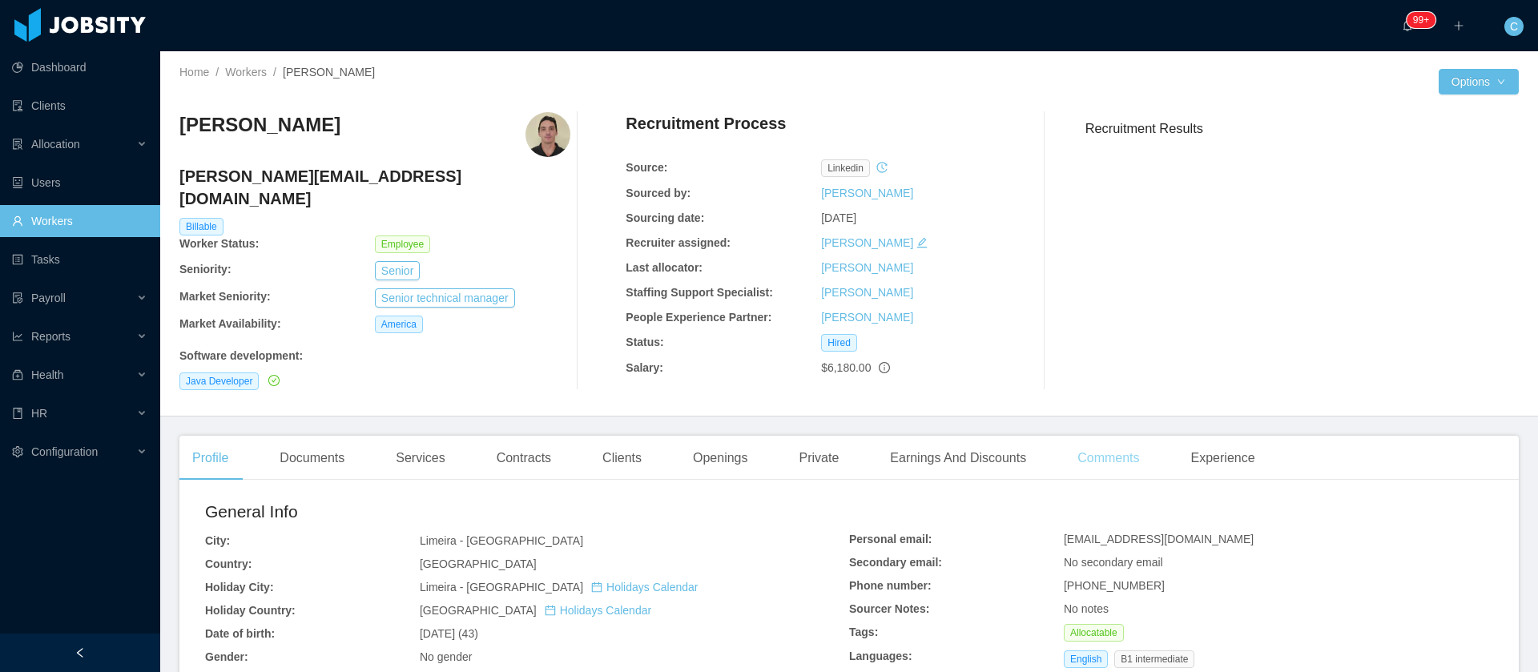
click at [1090, 454] on div "Comments" at bounding box center [1108, 458] width 87 height 45
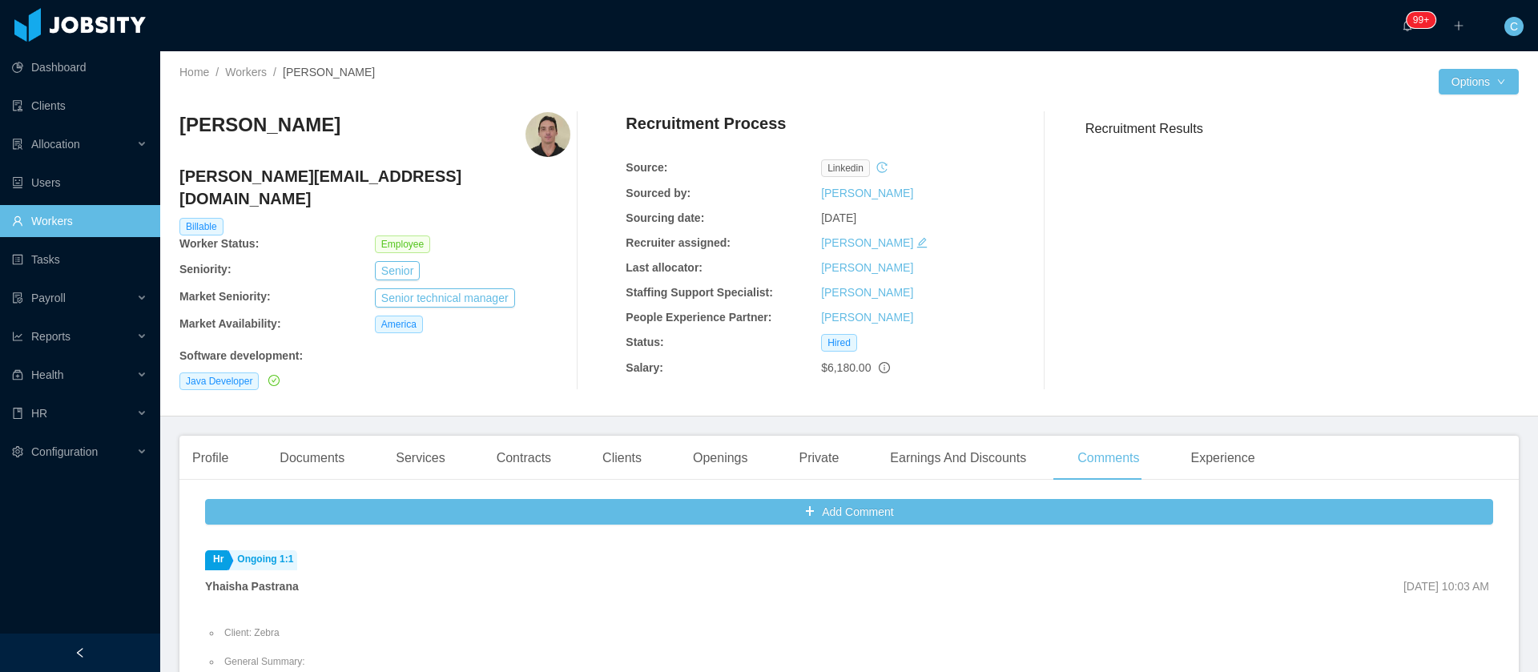
scroll to position [767, 0]
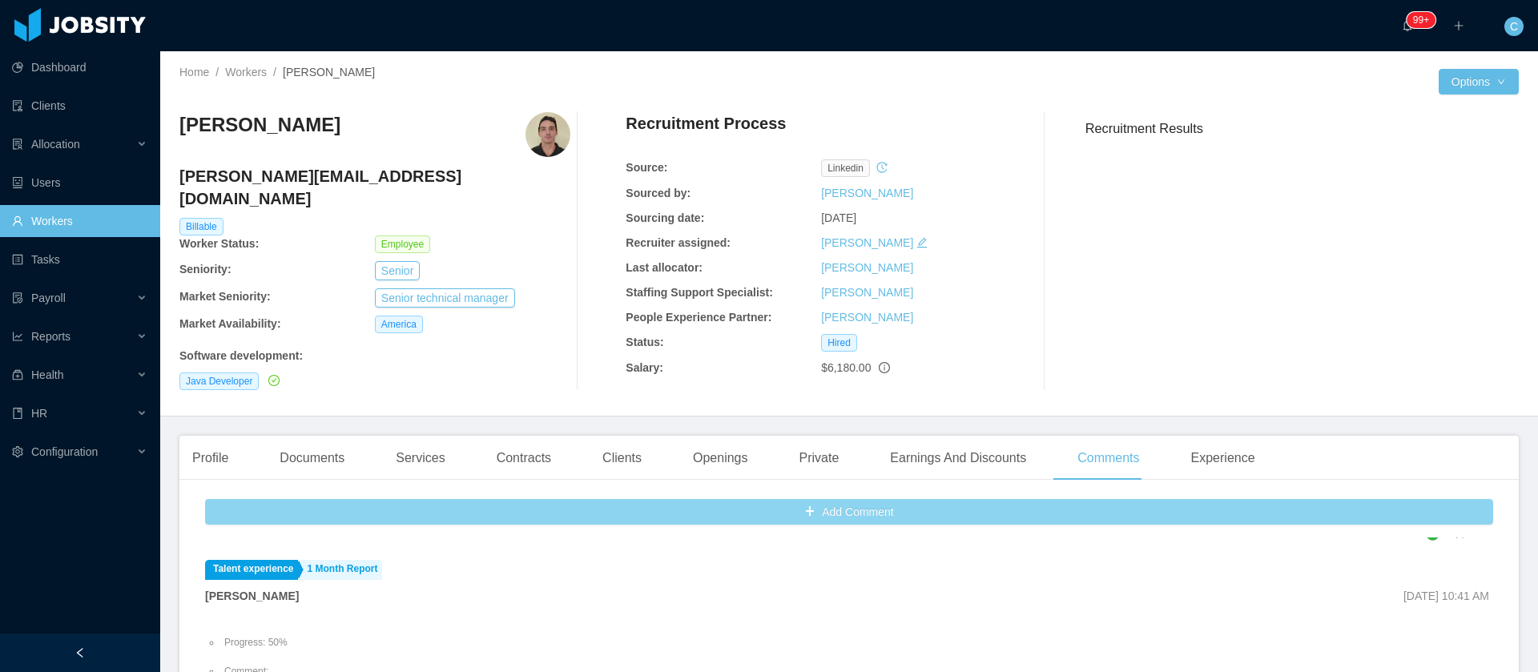
click at [894, 499] on button "Add Comment" at bounding box center [849, 512] width 1288 height 26
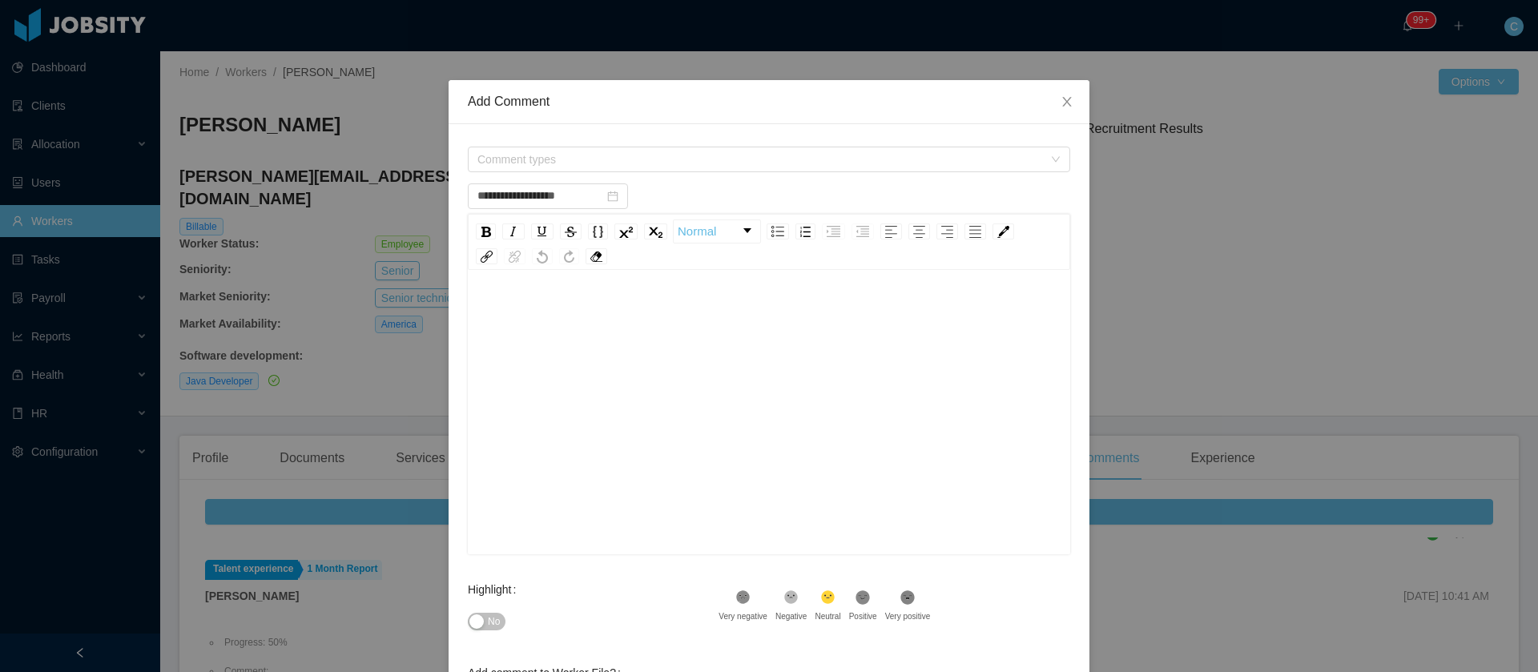
click at [662, 324] on div "rdw-editor" at bounding box center [770, 313] width 578 height 32
click at [639, 293] on div "rdw-wrapper" at bounding box center [769, 414] width 602 height 280
click at [599, 158] on span "Comment types" at bounding box center [760, 159] width 566 height 16
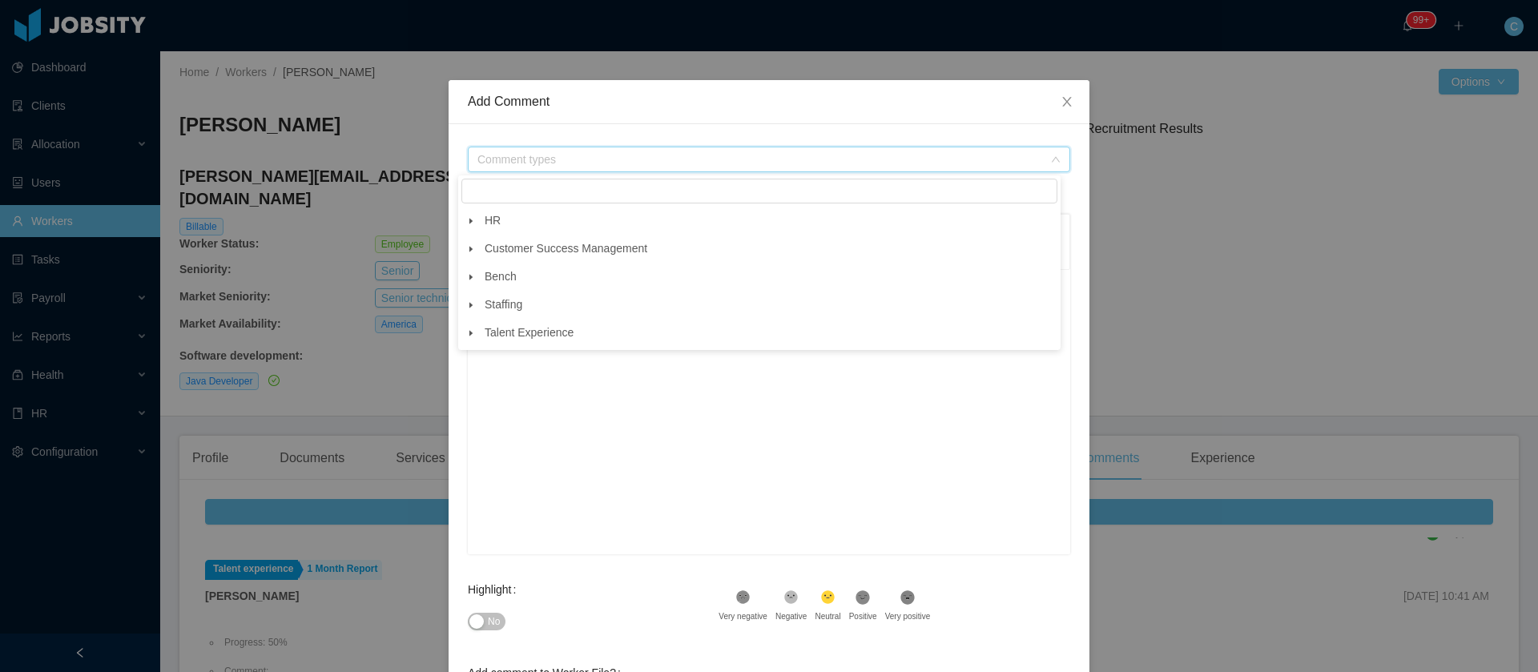
click at [471, 225] on icon "icon: caret-down" at bounding box center [471, 221] width 8 height 8
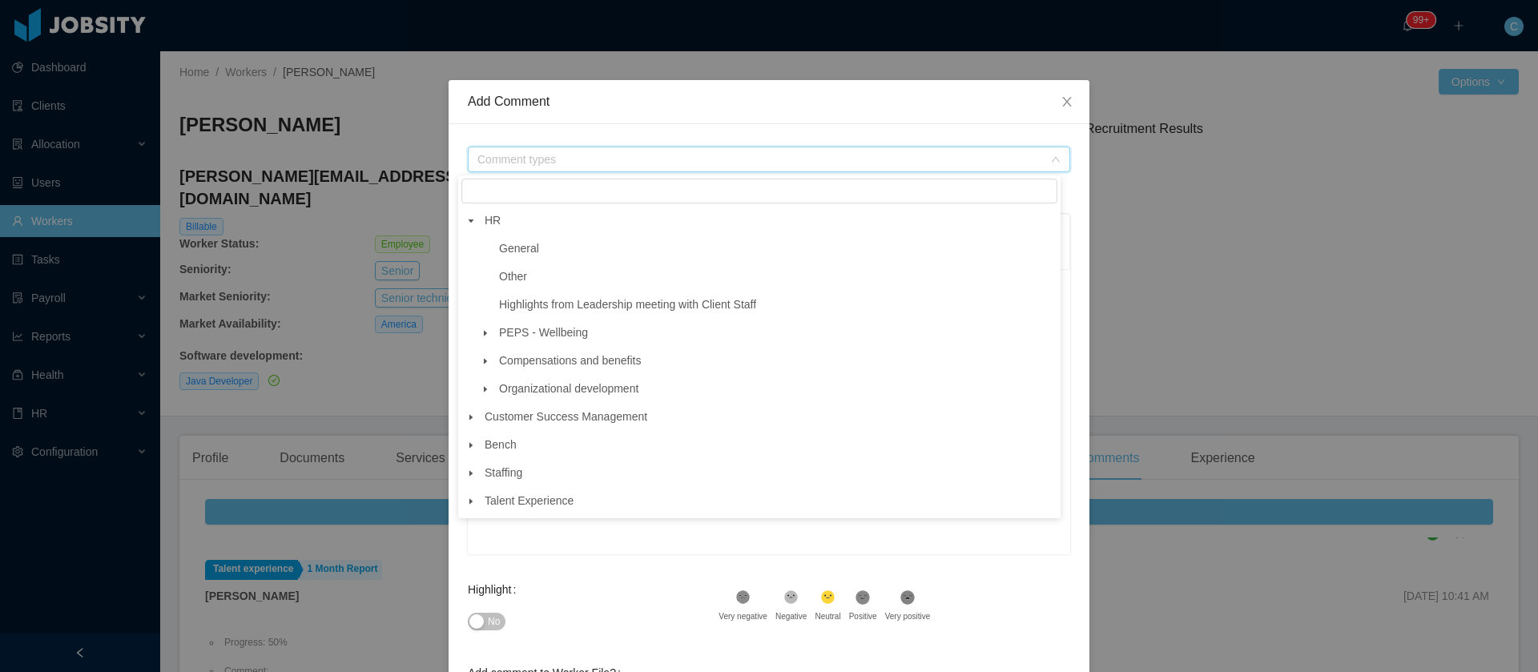
click at [493, 360] on span at bounding box center [485, 361] width 19 height 19
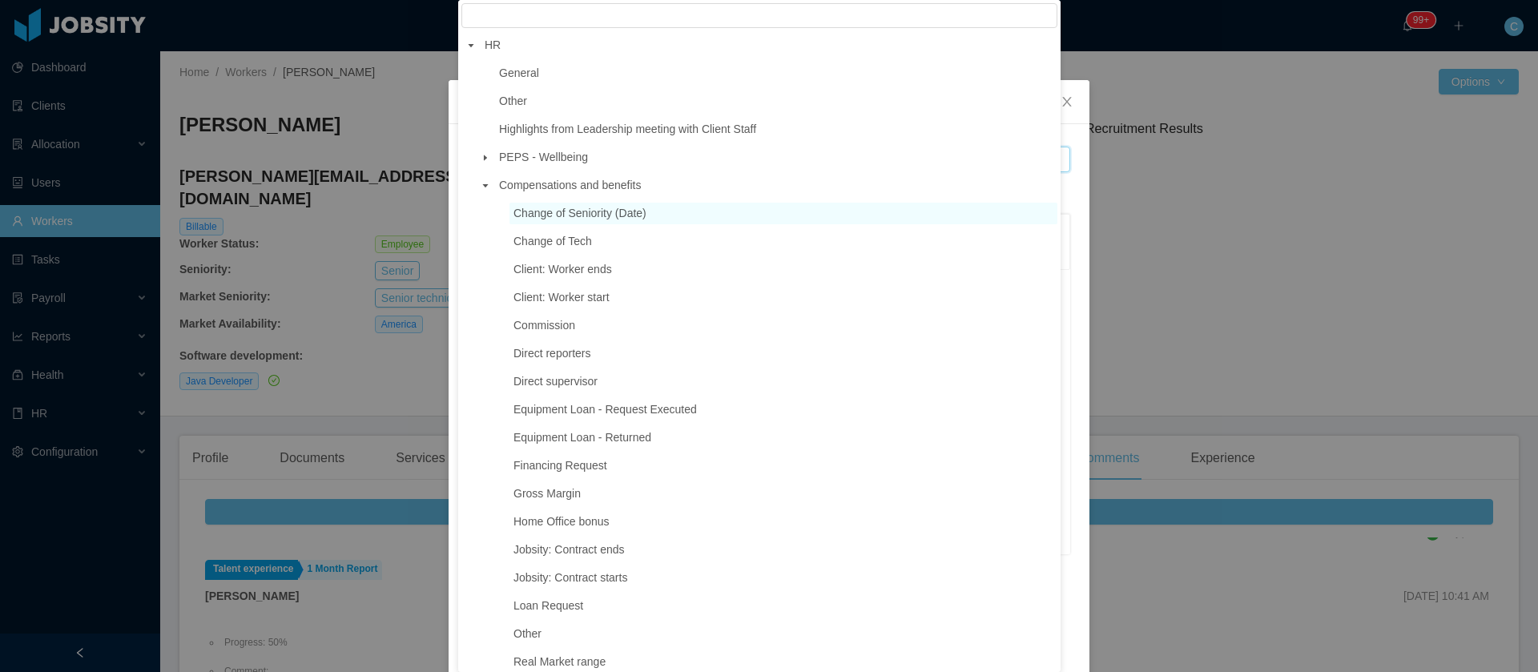
click at [574, 224] on span "Change of Seniority (Date)" at bounding box center [784, 214] width 548 height 22
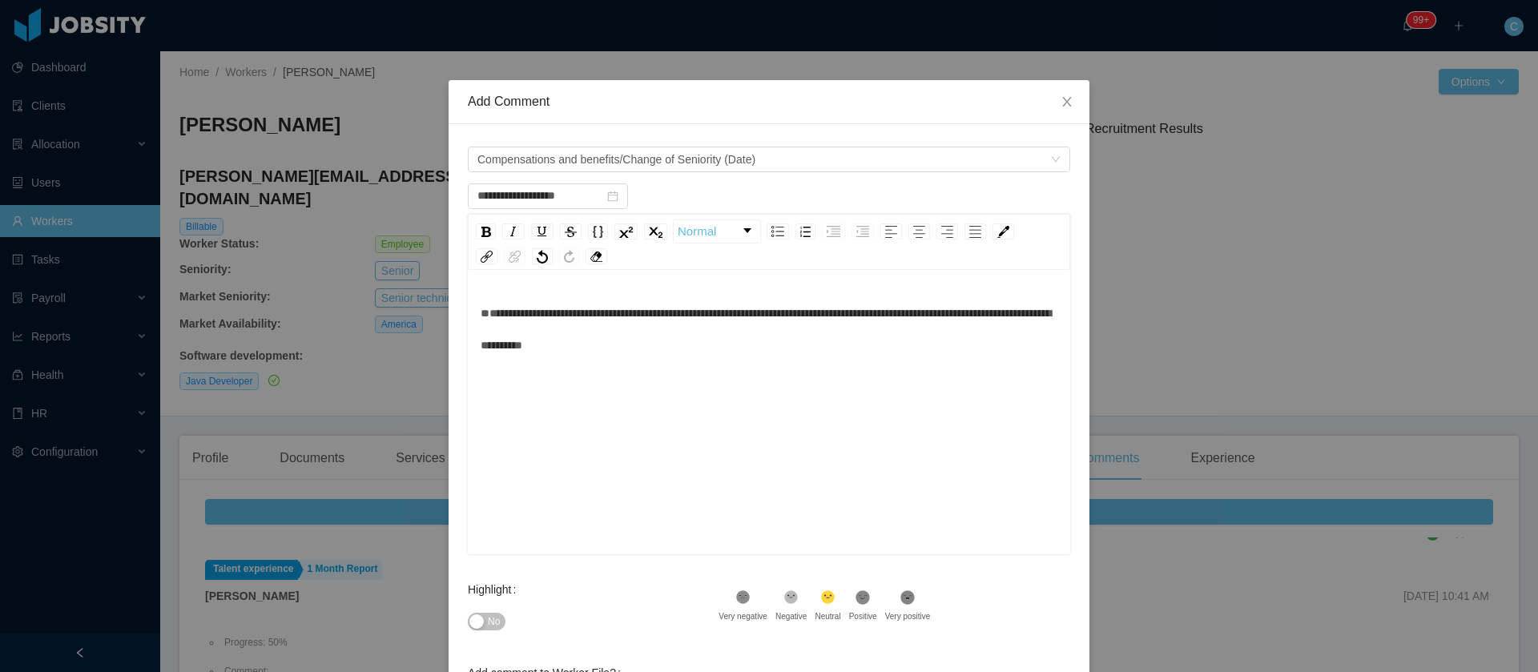
drag, startPoint x: 478, startPoint y: 316, endPoint x: 562, endPoint y: 310, distance: 84.3
click at [481, 316] on span "**********" at bounding box center [766, 329] width 570 height 43
click at [683, 312] on span "**********" at bounding box center [772, 329] width 582 height 43
click at [683, 311] on span "**********" at bounding box center [772, 329] width 582 height 43
click at [651, 308] on span "**********" at bounding box center [566, 313] width 170 height 11
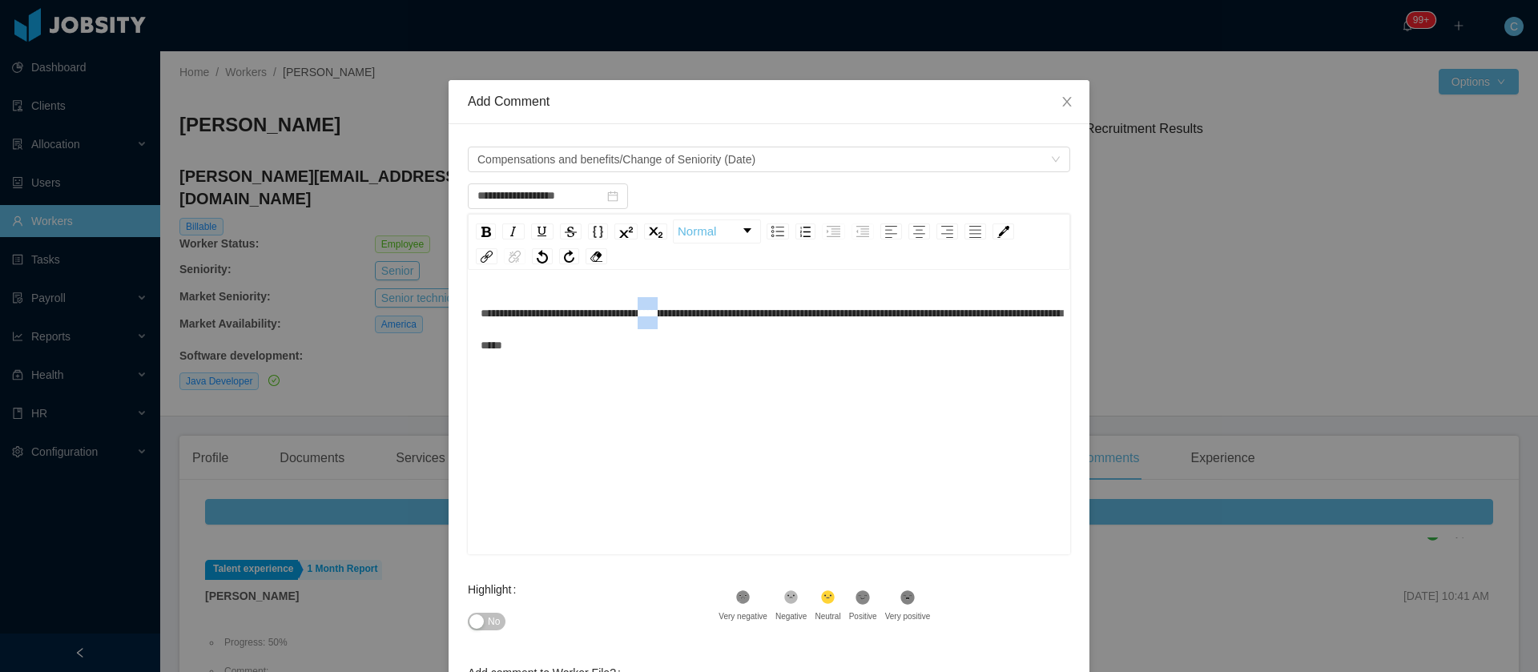
drag, startPoint x: 696, startPoint y: 308, endPoint x: 669, endPoint y: 314, distance: 28.0
click at [669, 314] on span "**********" at bounding box center [772, 329] width 582 height 43
drag, startPoint x: 664, startPoint y: 316, endPoint x: 812, endPoint y: 310, distance: 148.3
click at [812, 310] on div "**********" at bounding box center [770, 329] width 578 height 64
click at [481, 232] on img "rdw-inline-control" at bounding box center [486, 232] width 10 height 10
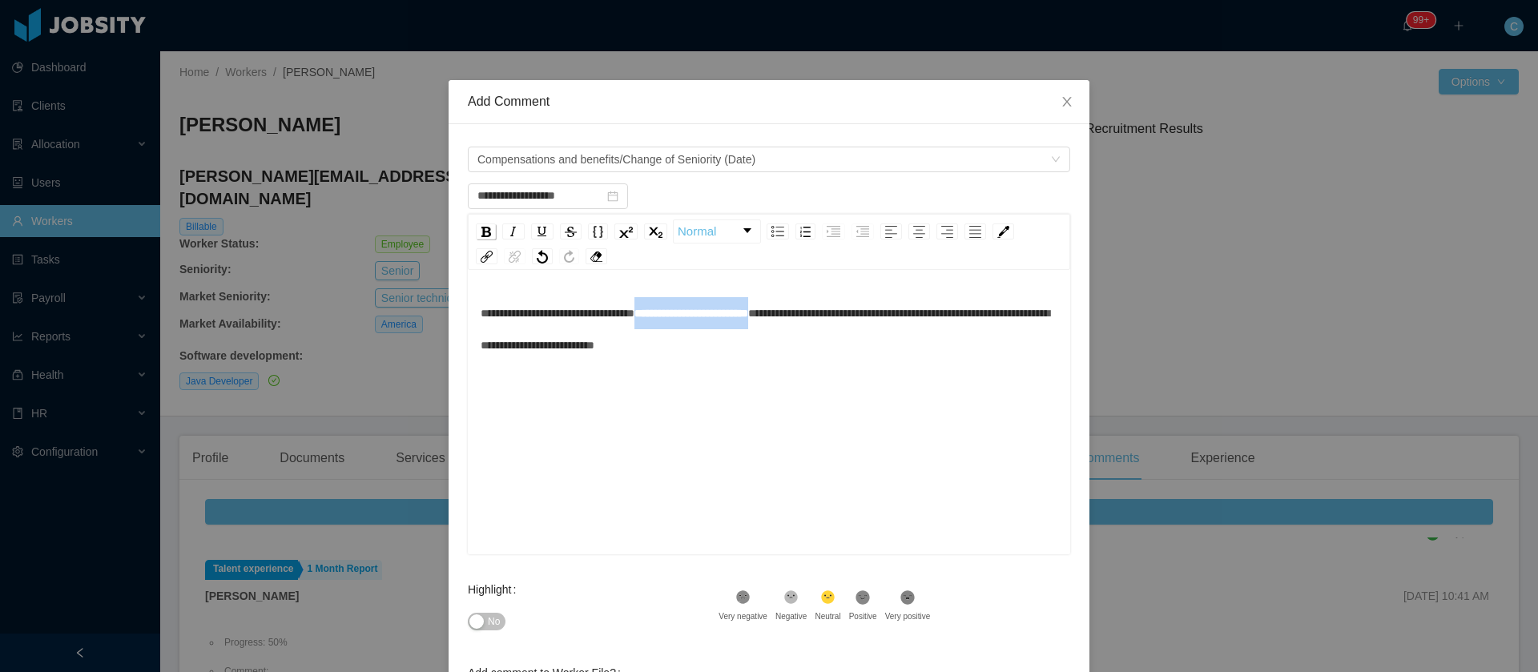
click at [481, 232] on img "rdw-inline-control" at bounding box center [486, 232] width 10 height 10
click at [824, 361] on div "**********" at bounding box center [770, 329] width 578 height 64
drag, startPoint x: 894, startPoint y: 318, endPoint x: 827, endPoint y: 319, distance: 67.3
click at [827, 319] on span "**********" at bounding box center [772, 329] width 582 height 43
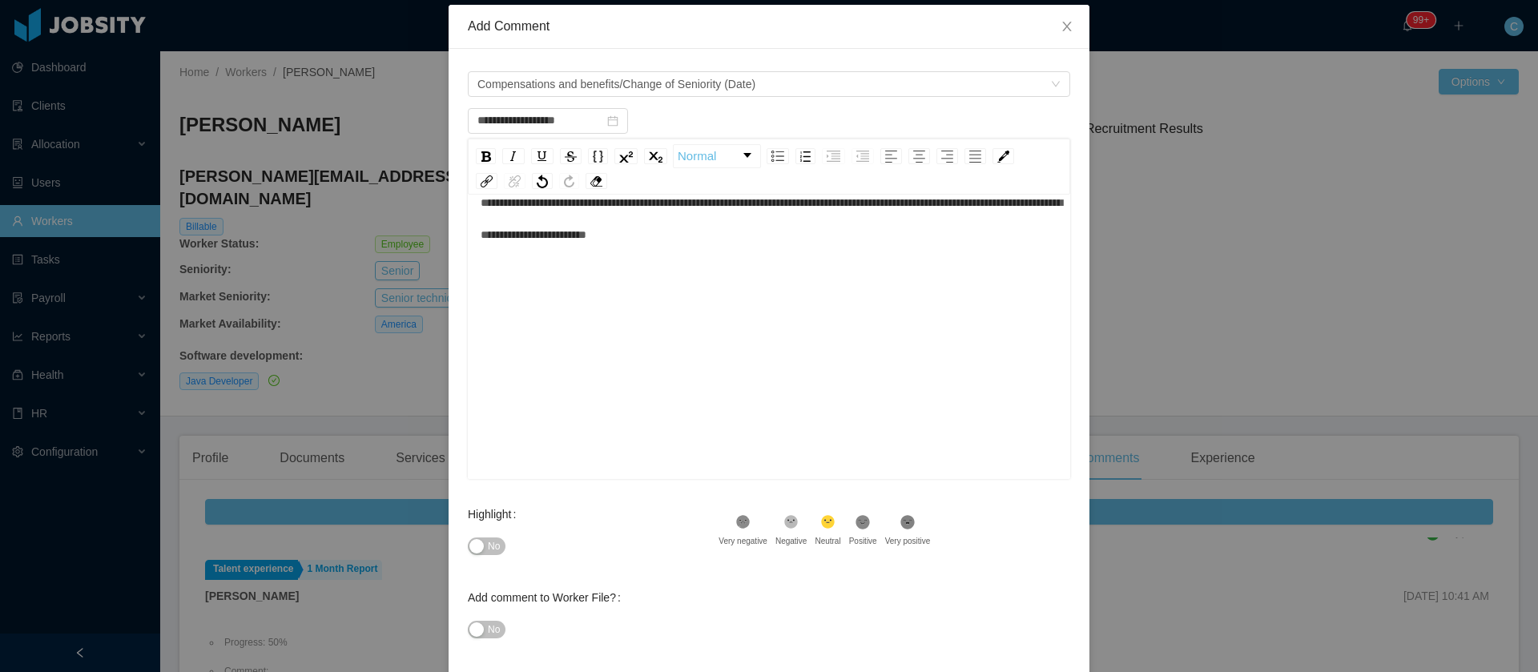
scroll to position [149, 0]
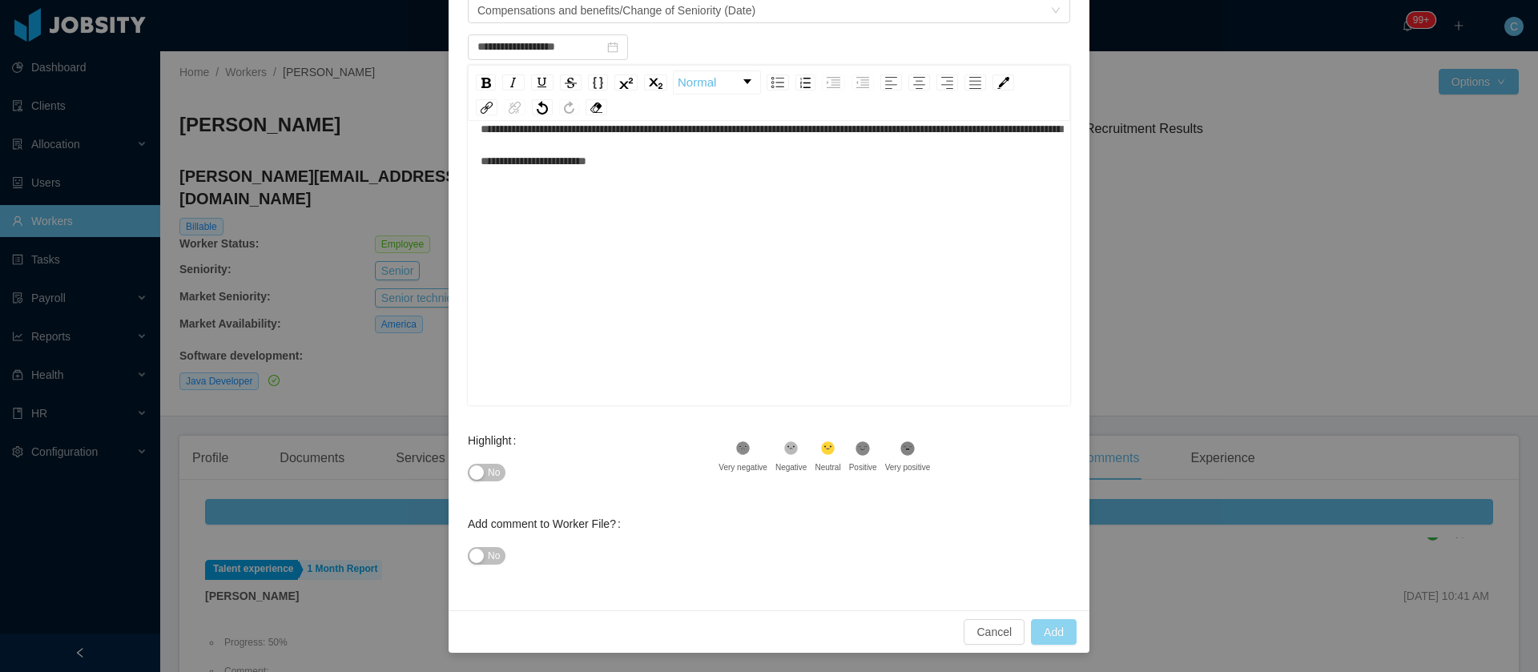
type input "**********"
click at [1047, 636] on button "Add" at bounding box center [1054, 632] width 46 height 26
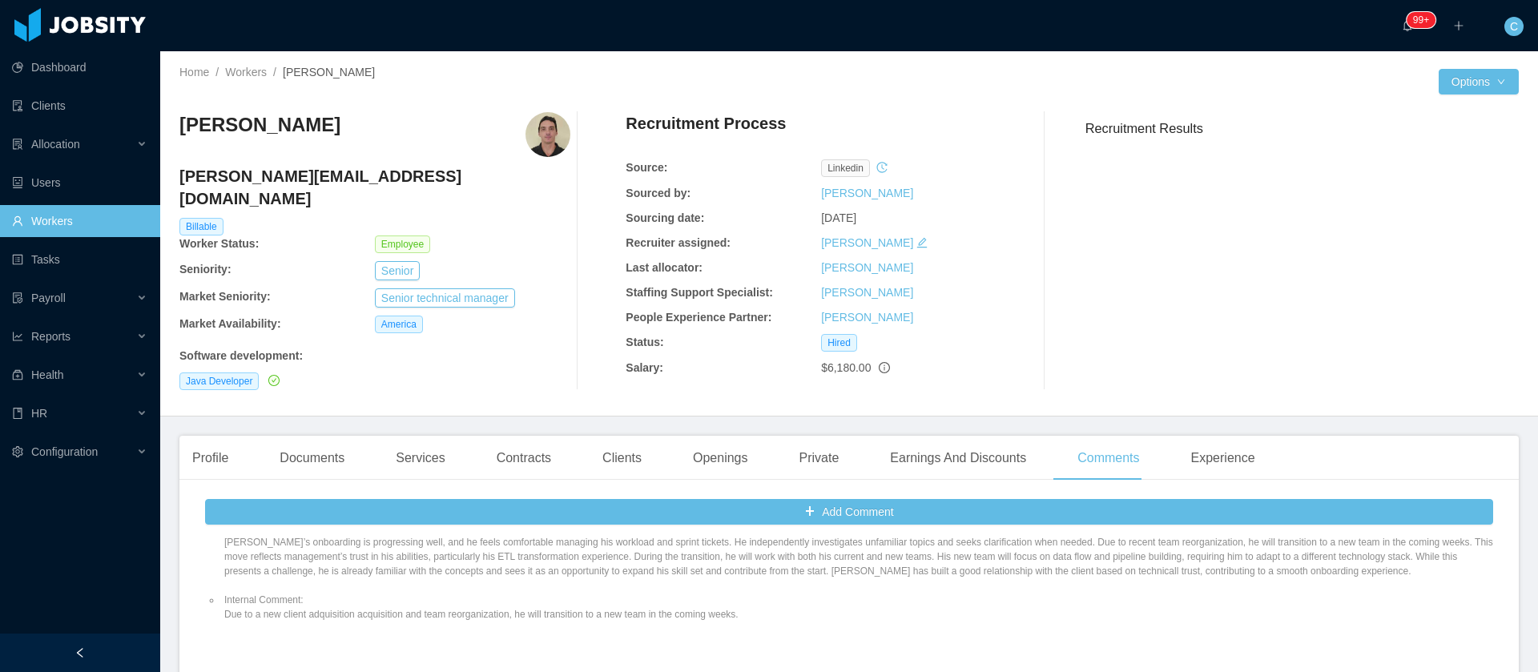
scroll to position [695, 0]
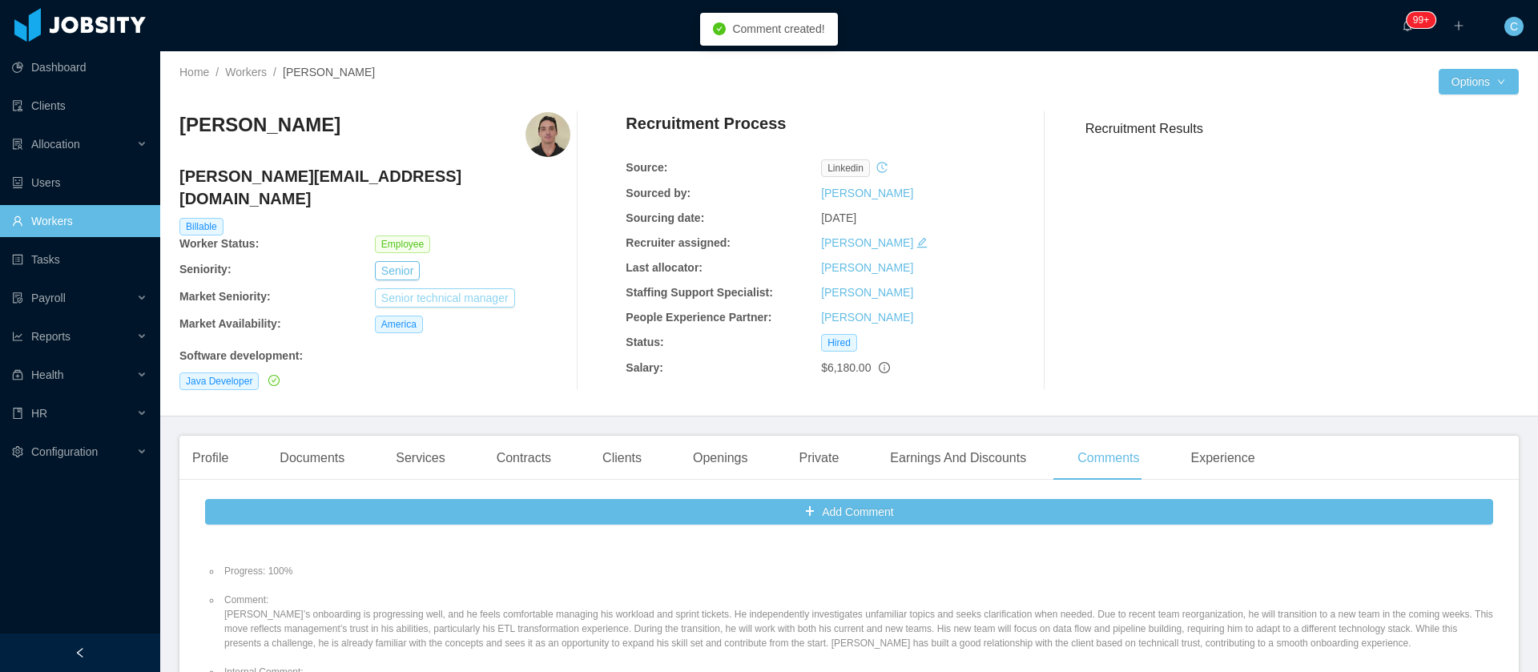
click at [397, 288] on button "Senior technical manager" at bounding box center [445, 297] width 140 height 19
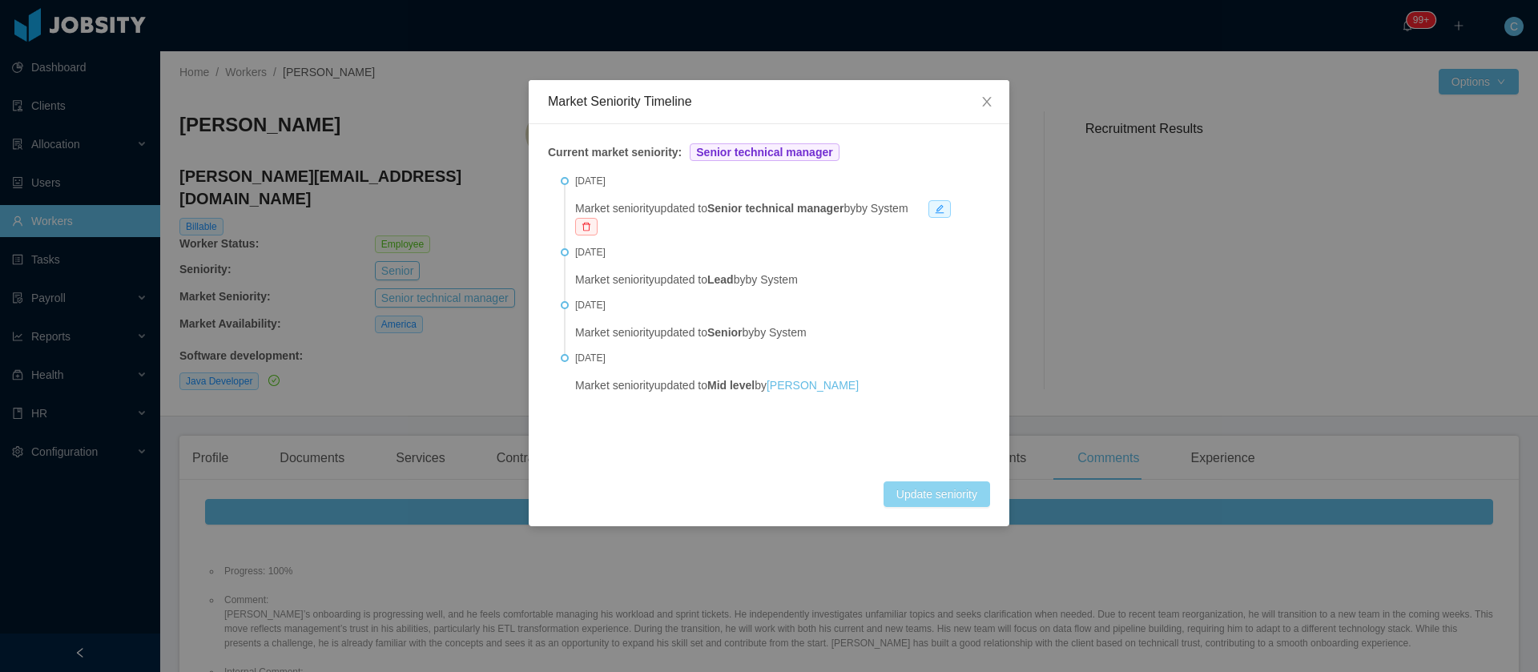
click at [933, 489] on button "Update seniority" at bounding box center [937, 494] width 107 height 26
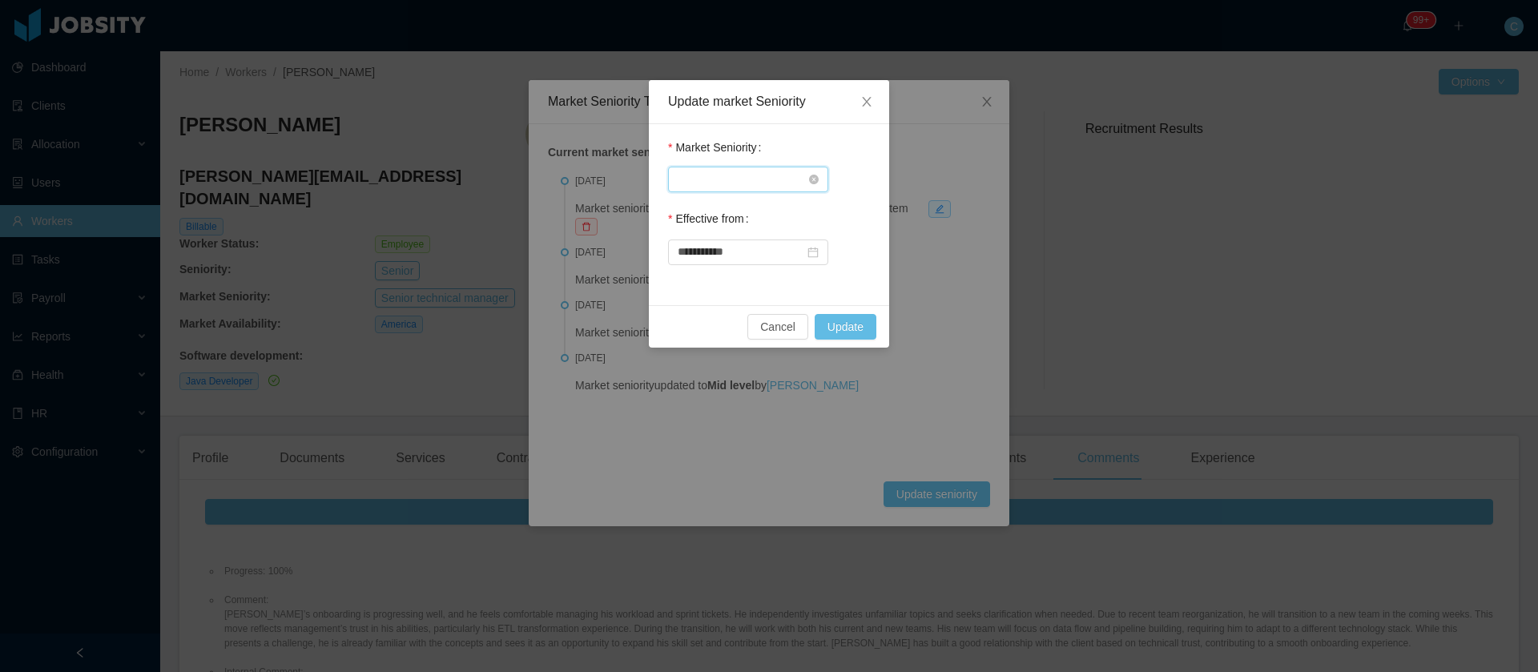
click at [767, 185] on div "Select Seniority" at bounding box center [743, 179] width 131 height 24
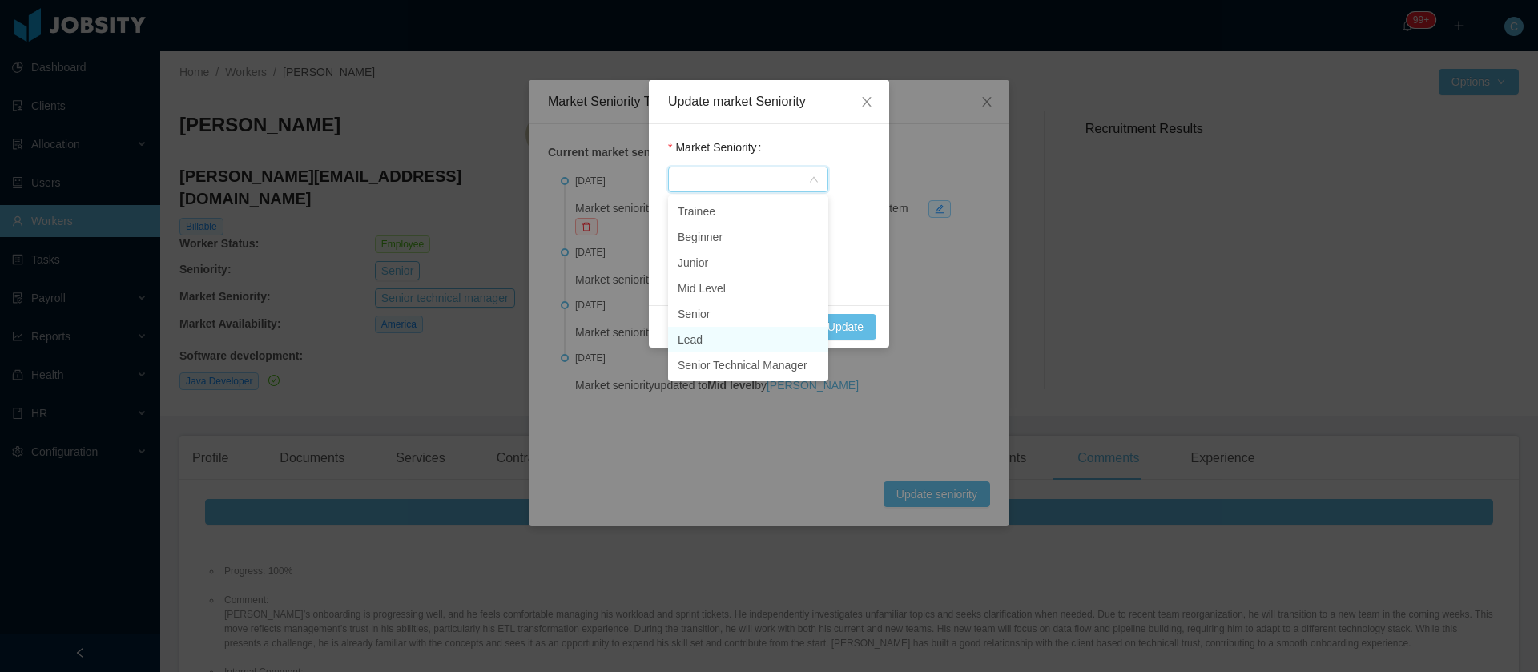
click at [696, 336] on li "Lead" at bounding box center [748, 340] width 160 height 26
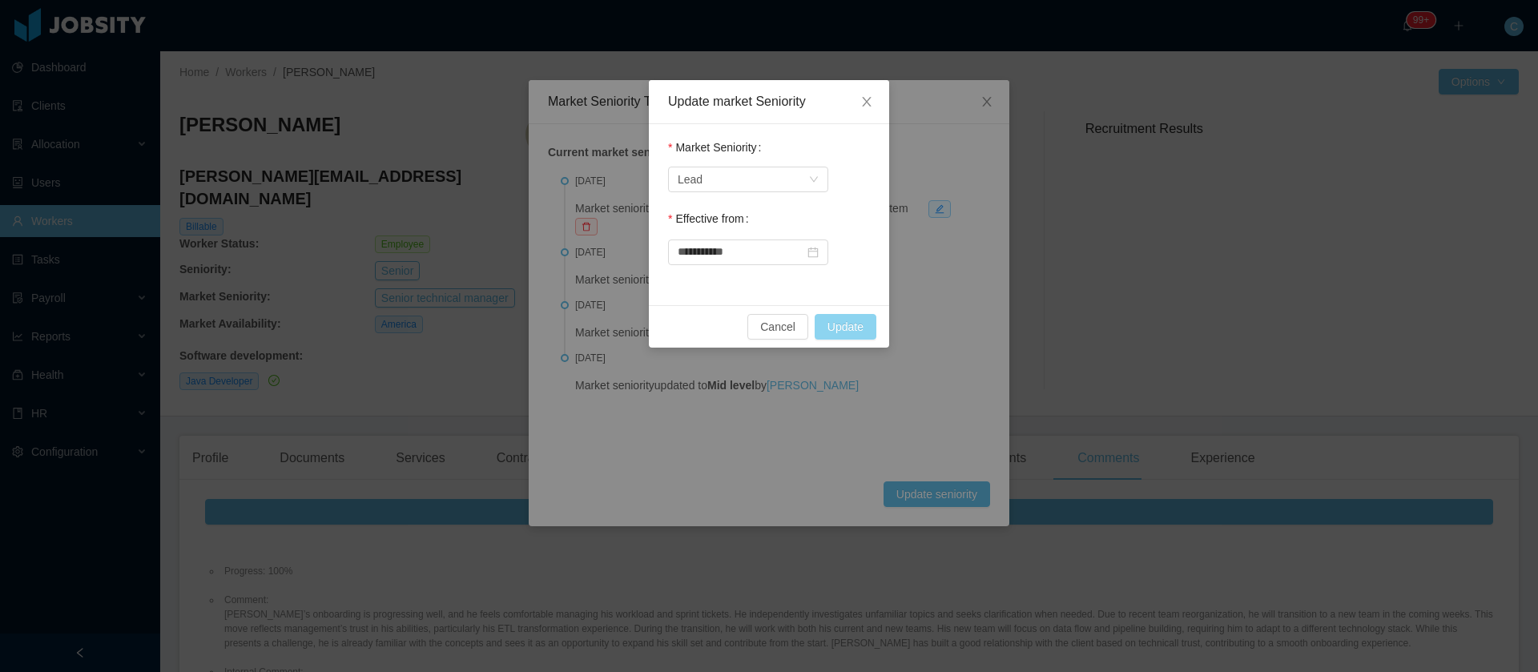
click at [857, 329] on button "Update" at bounding box center [846, 327] width 62 height 26
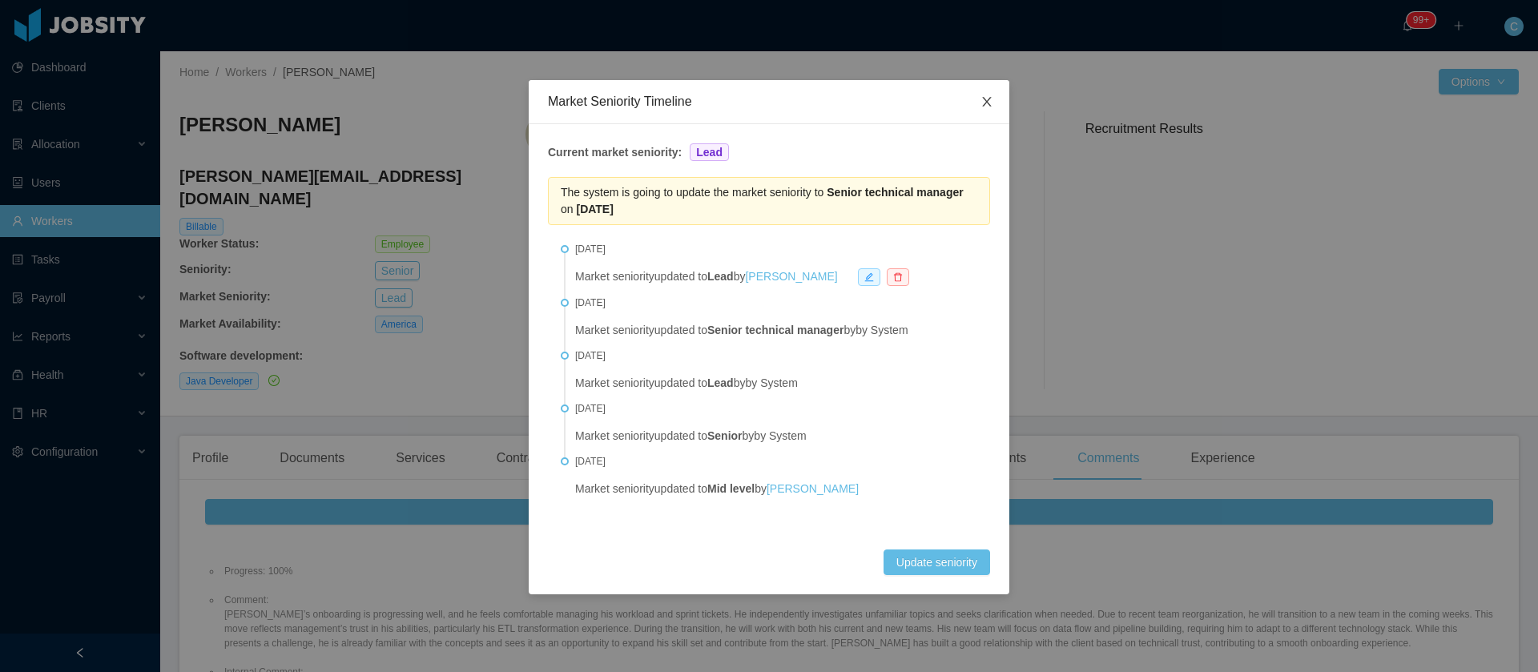
click at [992, 98] on icon "icon: close" at bounding box center [987, 101] width 13 height 13
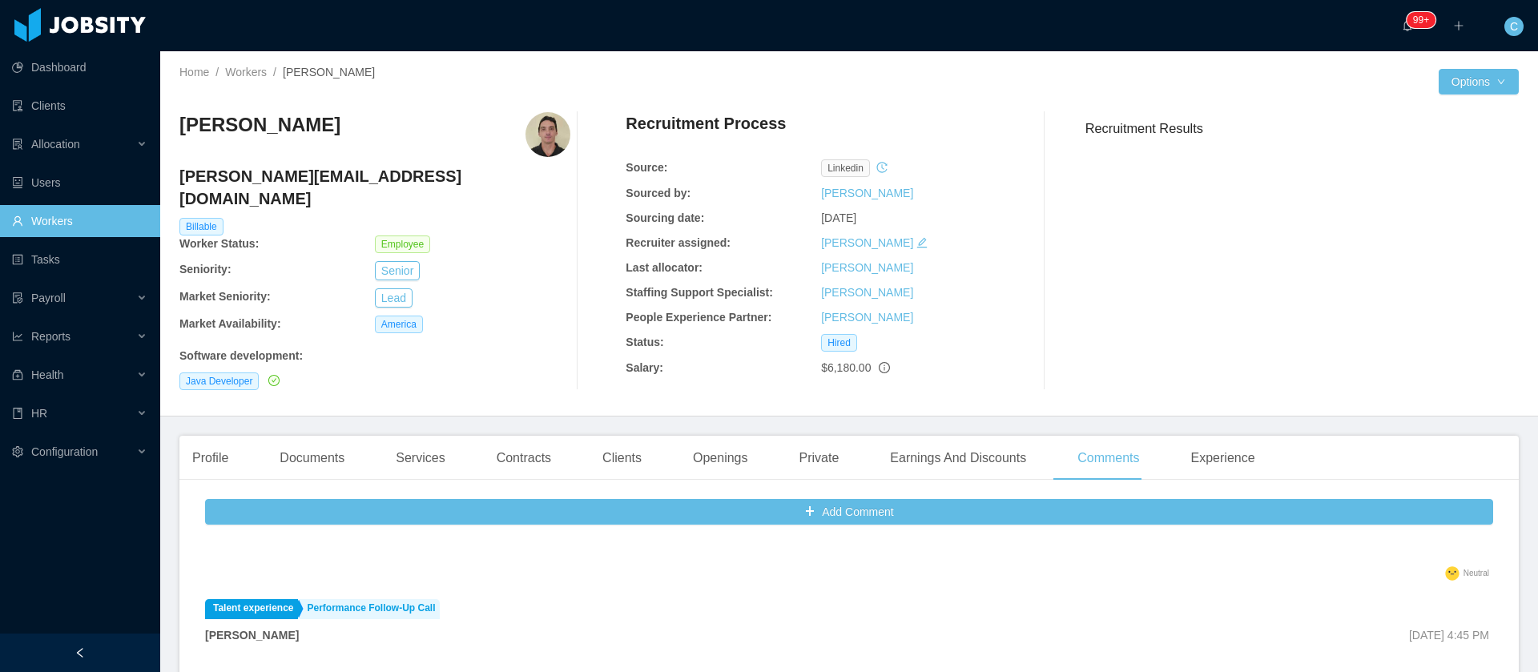
scroll to position [0, 0]
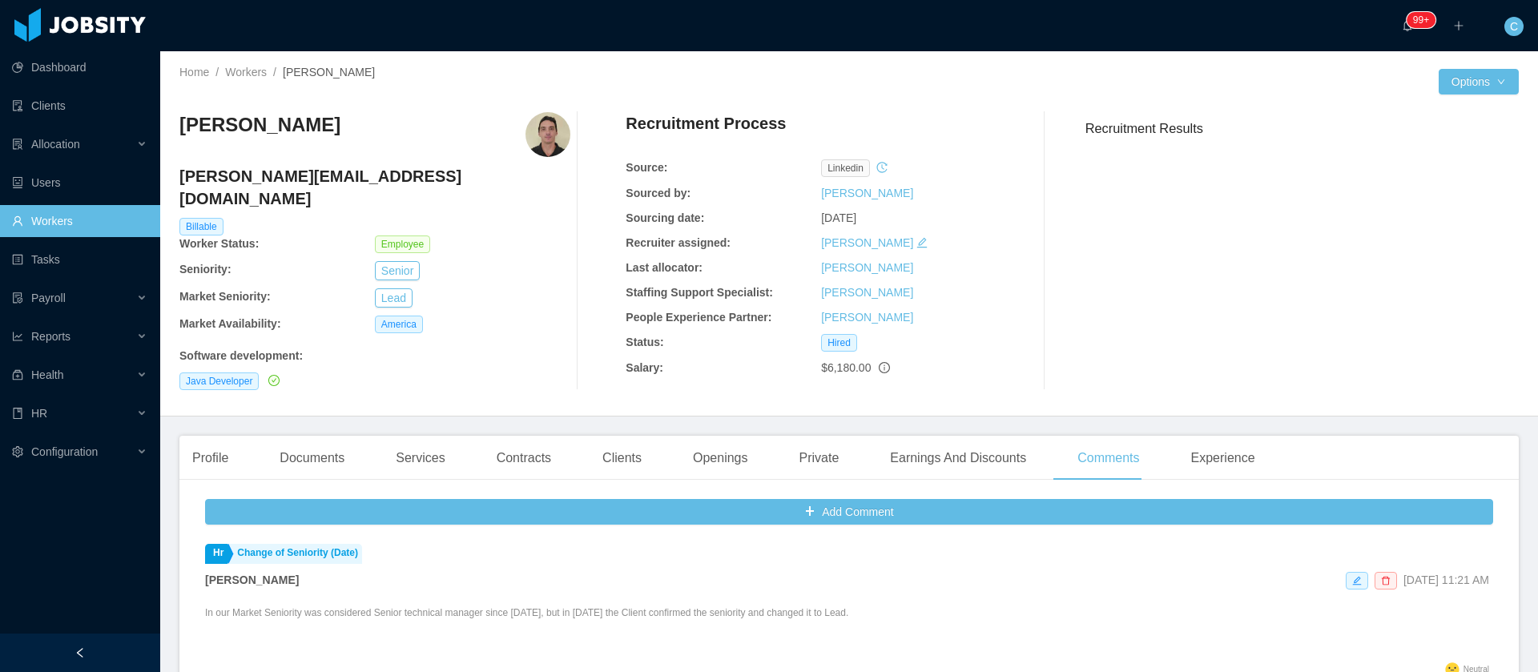
click at [489, 606] on p "In our Market Seniority was considered Senior technical manager since [DATE], b…" at bounding box center [526, 620] width 643 height 29
click at [396, 606] on p "In our Market Seniority was considered Senior technical manager since [DATE], b…" at bounding box center [526, 620] width 643 height 29
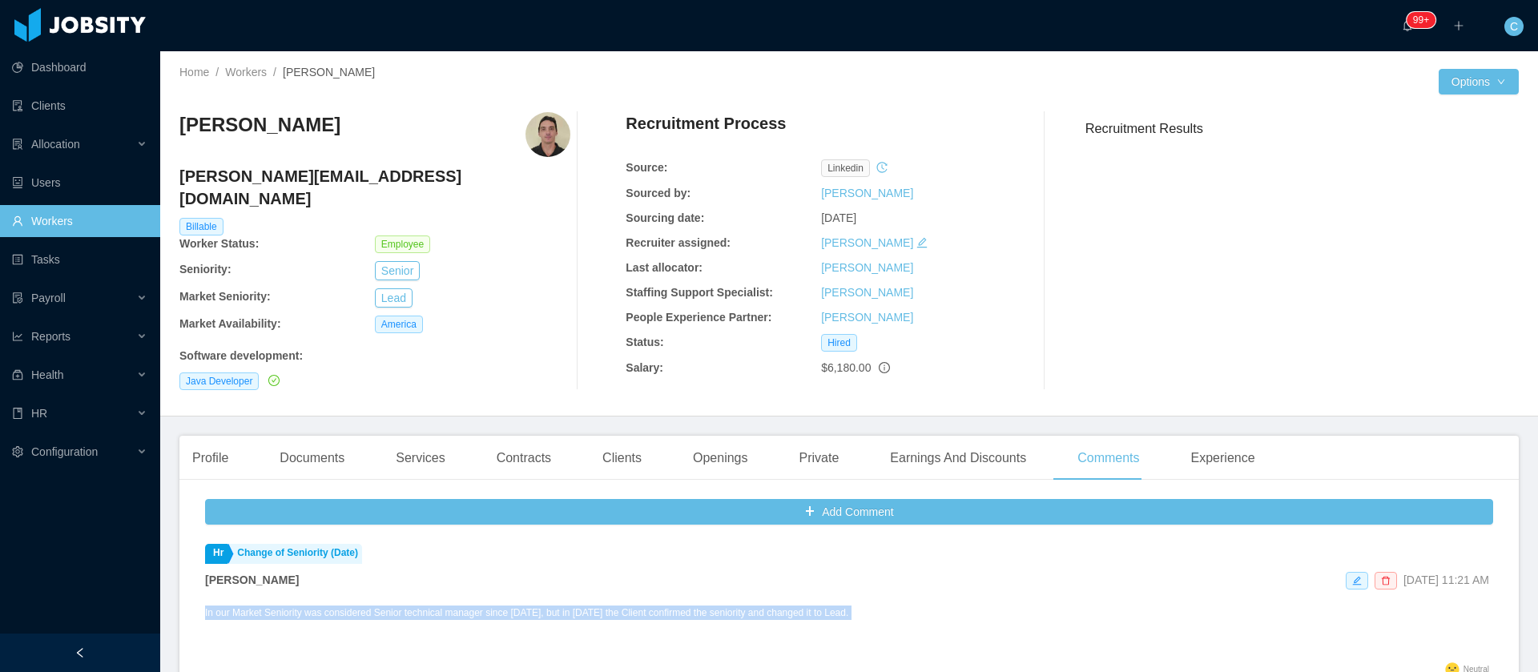
click at [396, 606] on p "In our Market Seniority was considered Senior technical manager since [DATE], b…" at bounding box center [526, 620] width 643 height 29
copy p "In our Market Seniority was considered Senior technical manager since [DATE], b…"
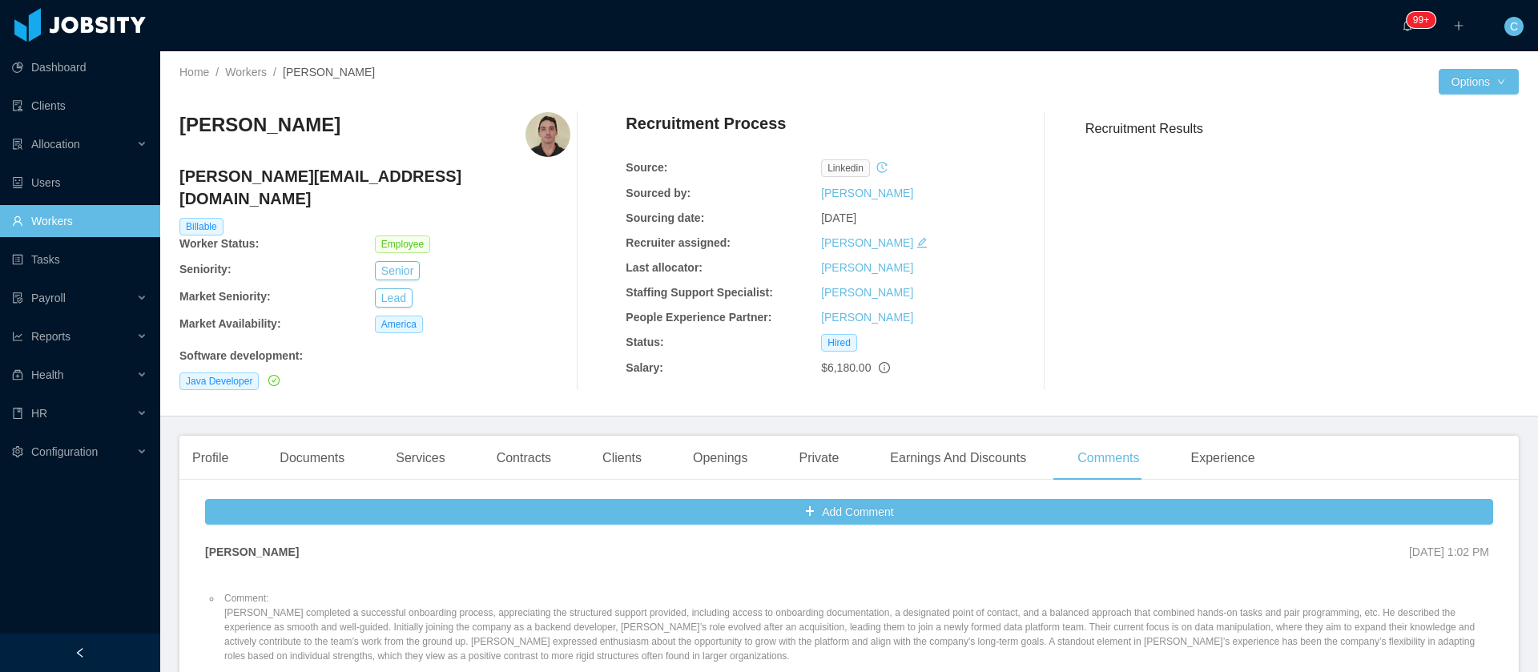
scroll to position [481, 0]
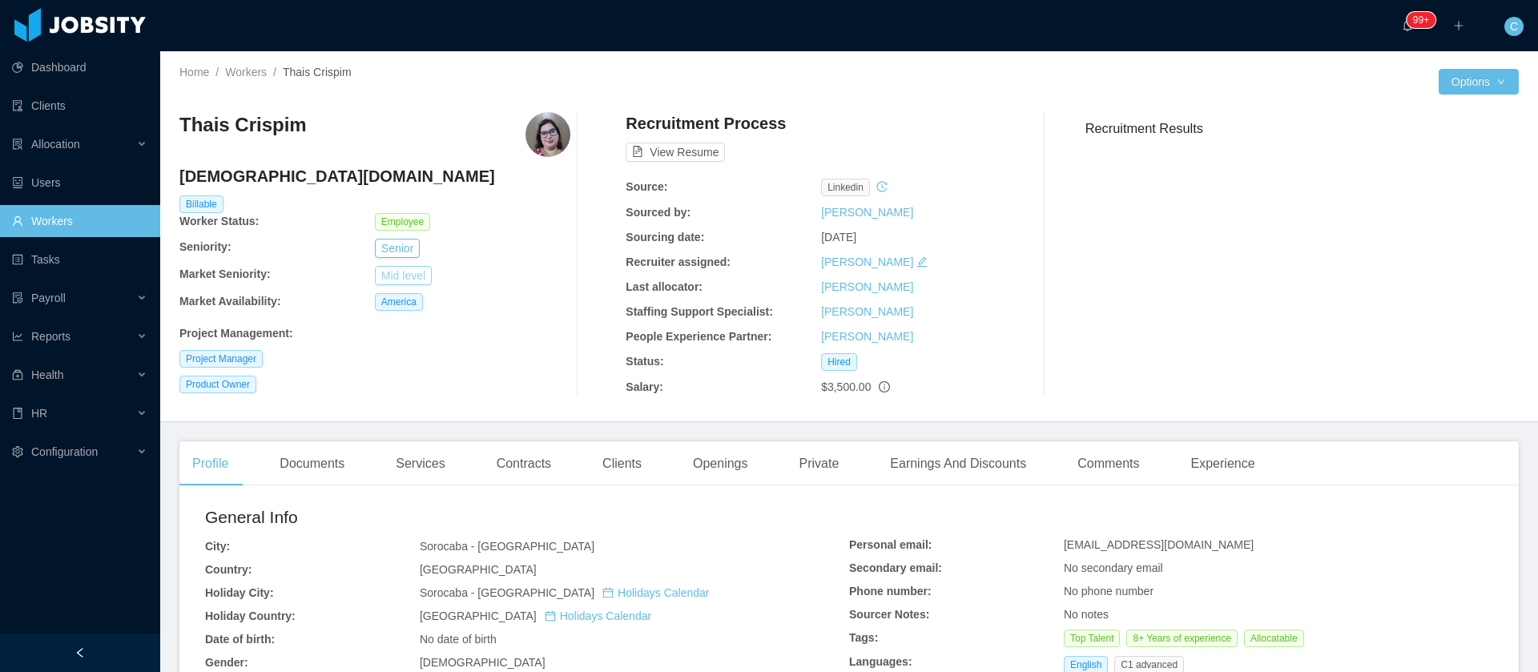
click at [397, 271] on button "Mid level" at bounding box center [403, 275] width 57 height 19
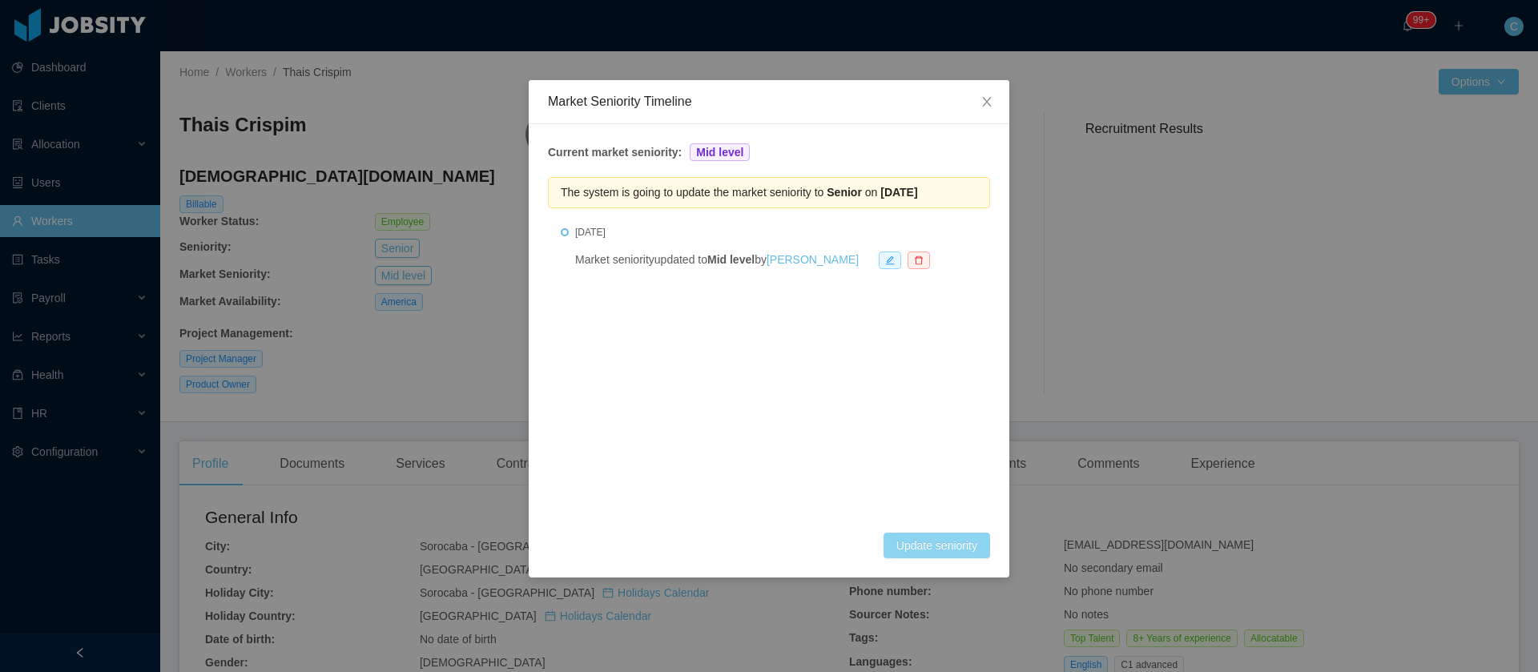
click at [942, 549] on button "Update seniority" at bounding box center [937, 546] width 107 height 26
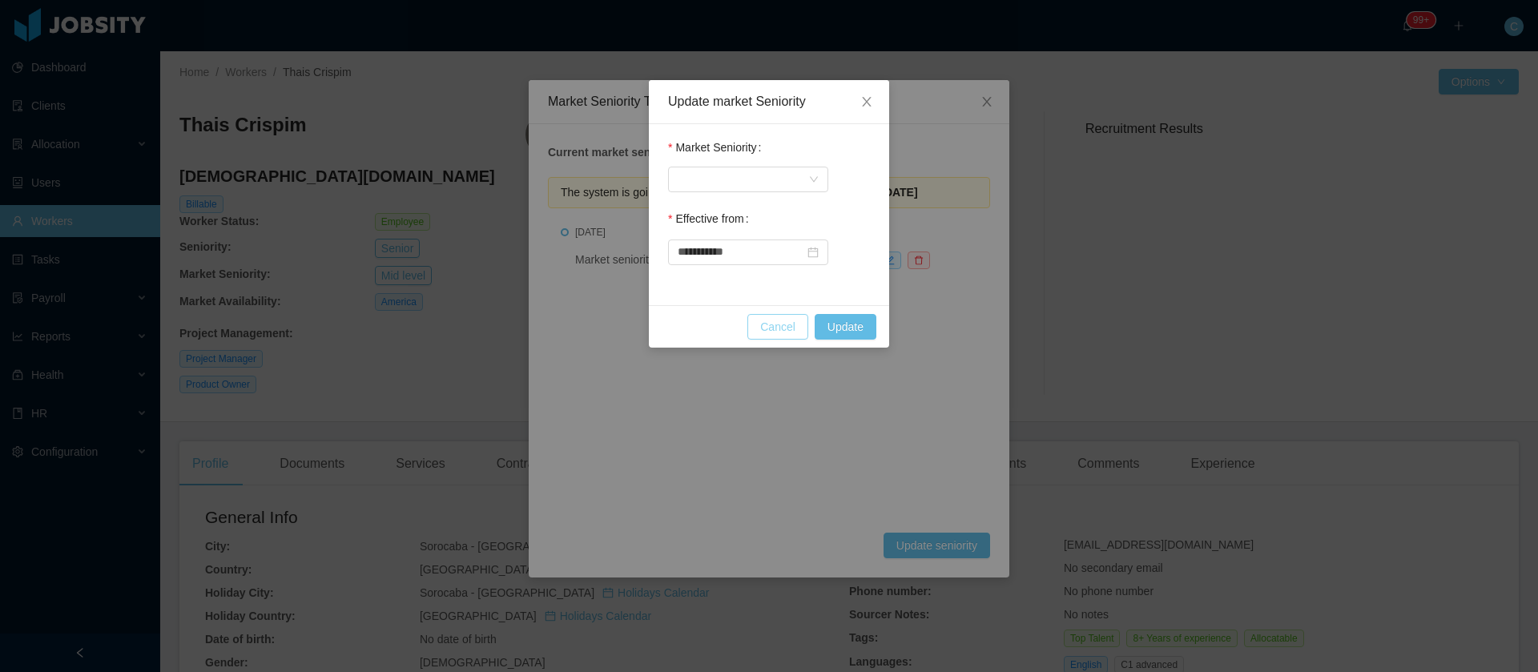
click at [775, 333] on button "Cancel" at bounding box center [777, 327] width 61 height 26
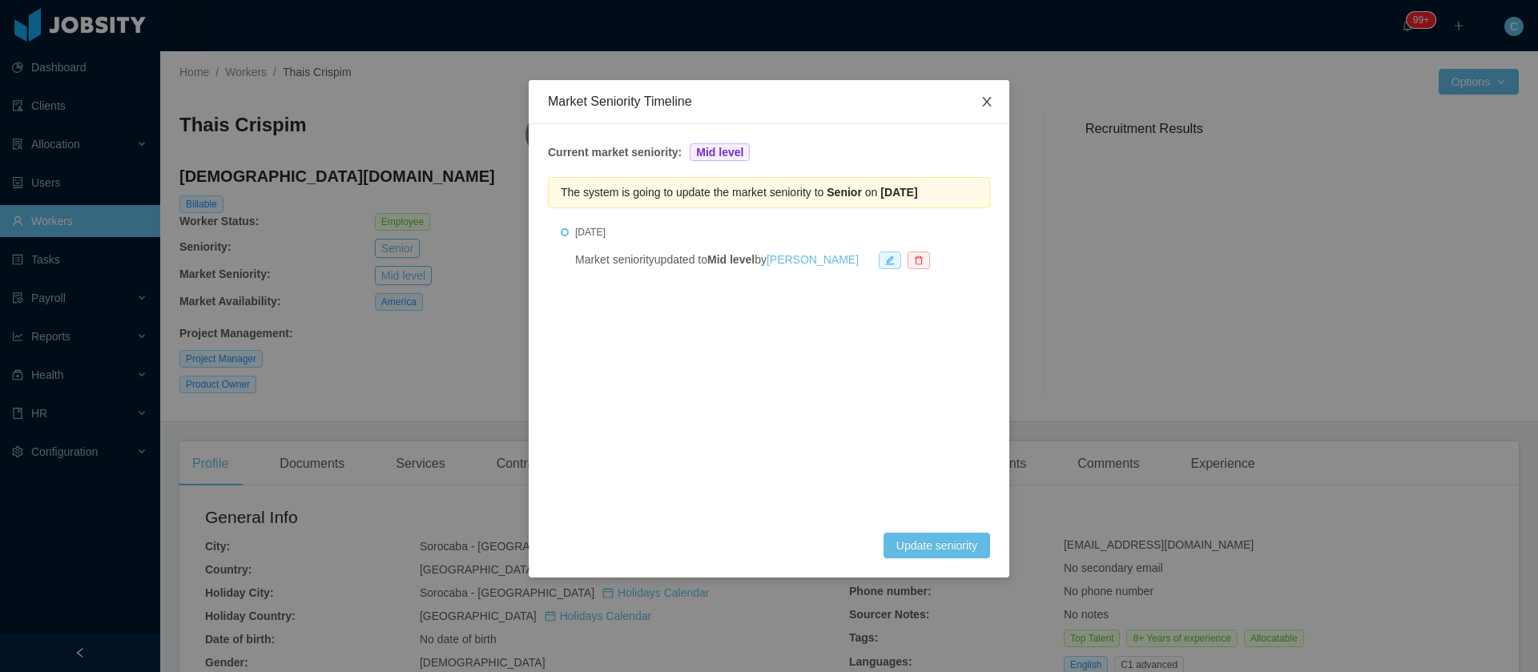
click at [993, 103] on icon "icon: close" at bounding box center [987, 101] width 13 height 13
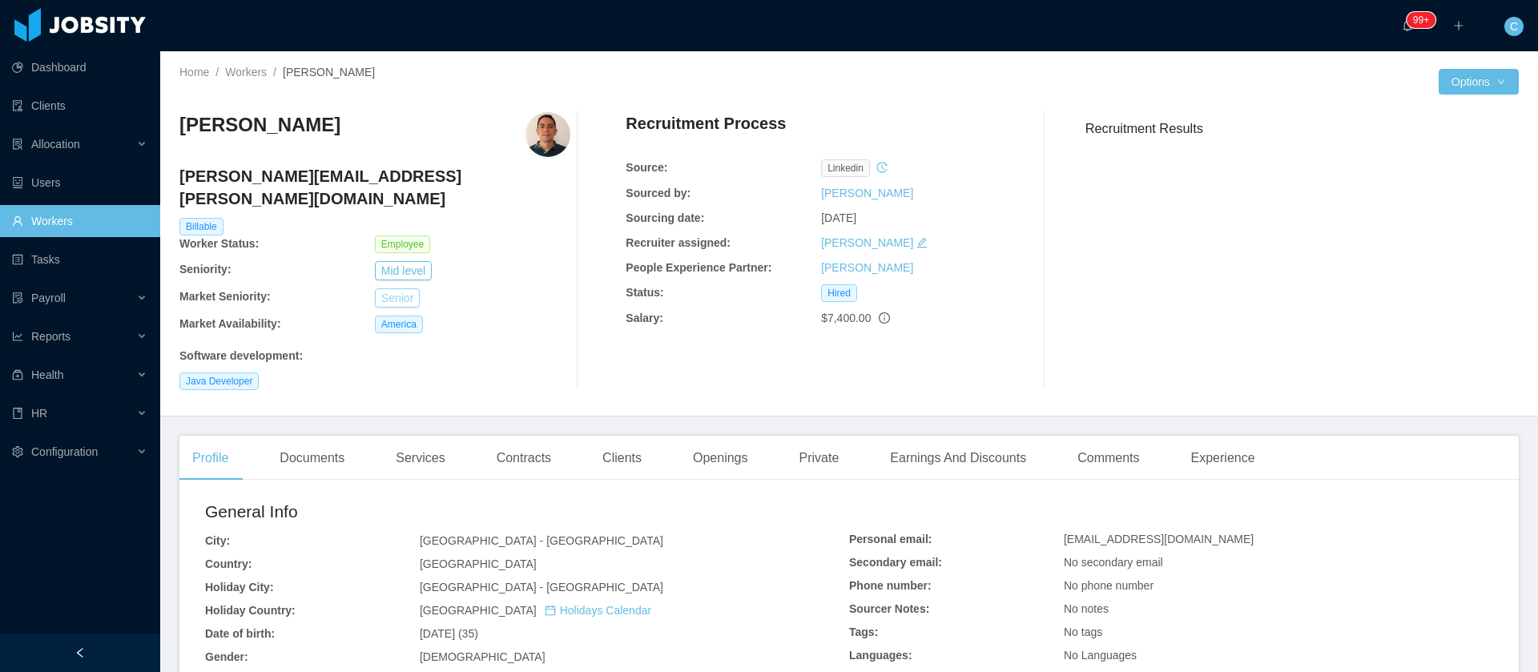
click at [391, 288] on button "Senior" at bounding box center [397, 297] width 45 height 19
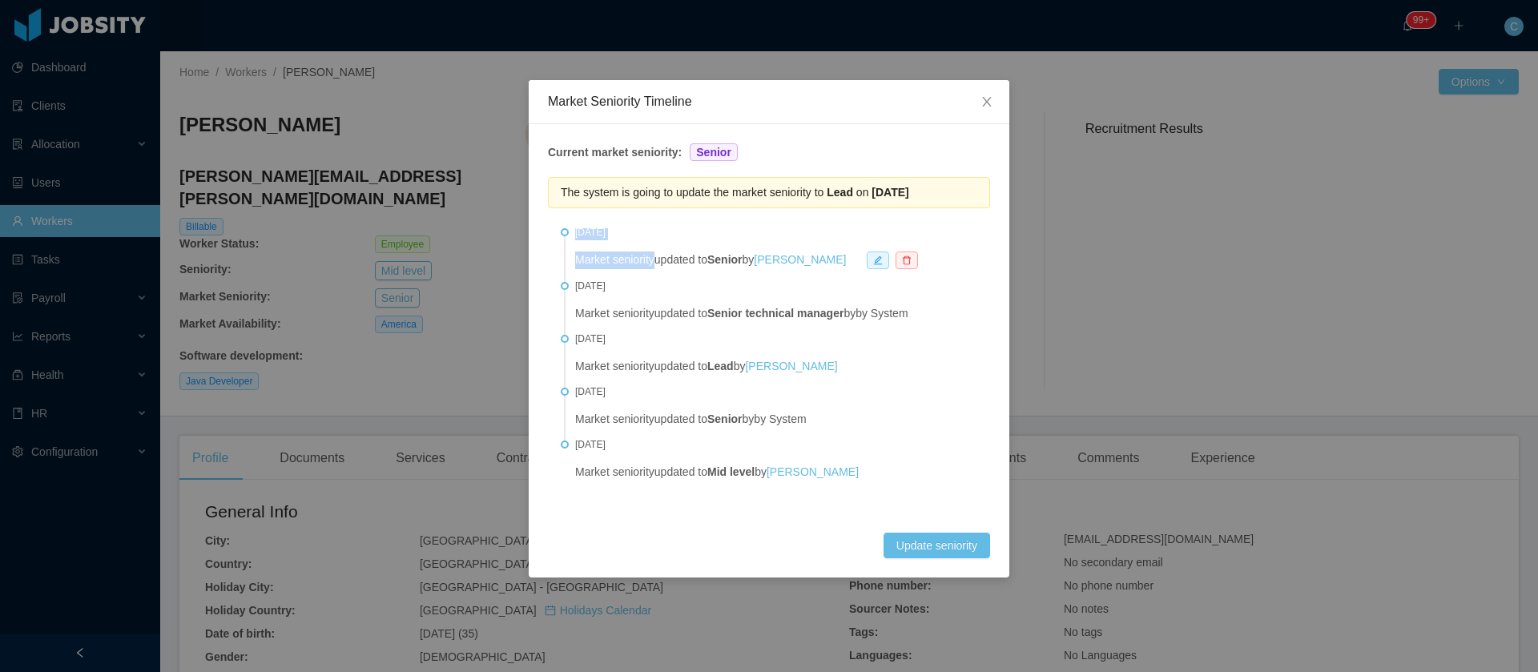
drag, startPoint x: 654, startPoint y: 243, endPoint x: 597, endPoint y: 228, distance: 58.9
click at [580, 232] on div "[DATE] Market seniority updated to Senior by [PERSON_NAME]" at bounding box center [776, 247] width 402 height 46
click at [604, 226] on div "The system is going to update the market seniority to Lead on [DATE] [DATE] Mar…" at bounding box center [769, 355] width 442 height 356
drag, startPoint x: 639, startPoint y: 230, endPoint x: 574, endPoint y: 237, distance: 64.5
click at [574, 237] on li "[DATE] Market seniority updated to Senior by [PERSON_NAME]" at bounding box center [769, 259] width 417 height 62
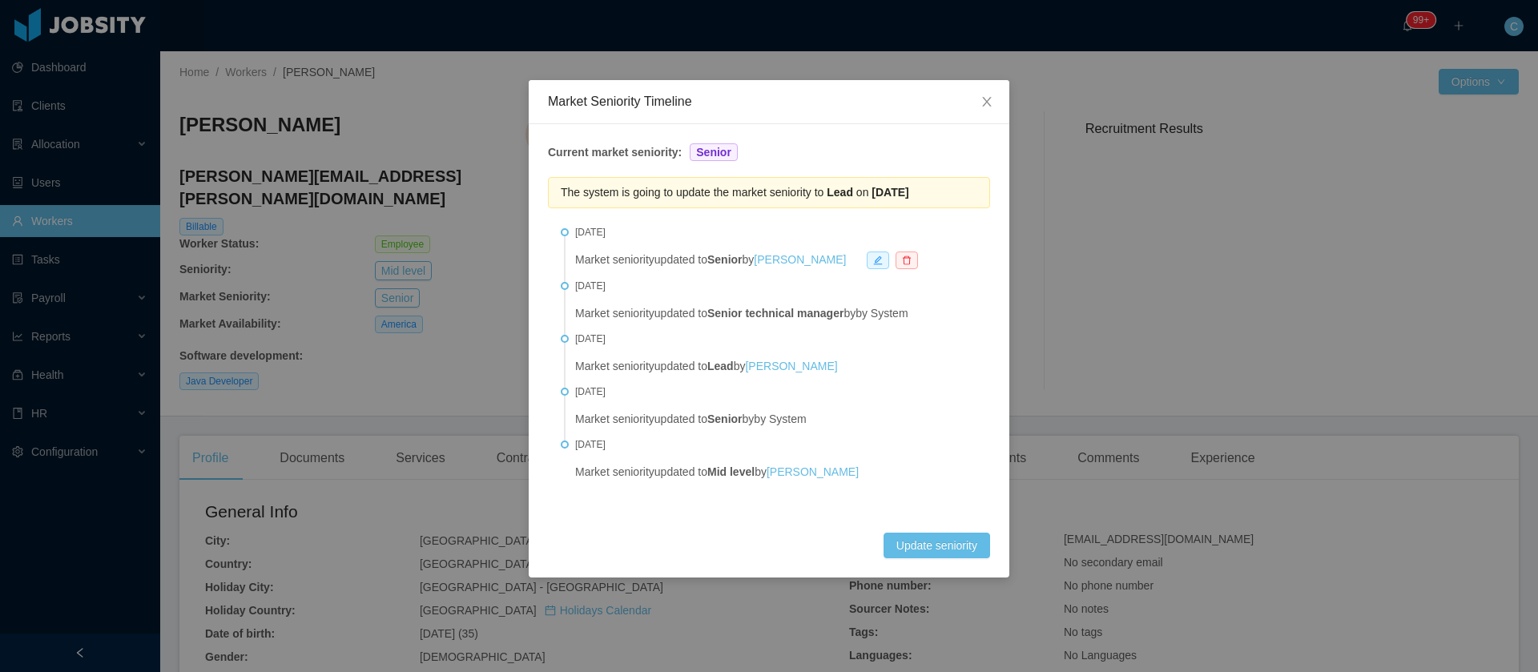
copy span "[DATE]"
click at [946, 552] on button "Update seniority" at bounding box center [937, 546] width 107 height 26
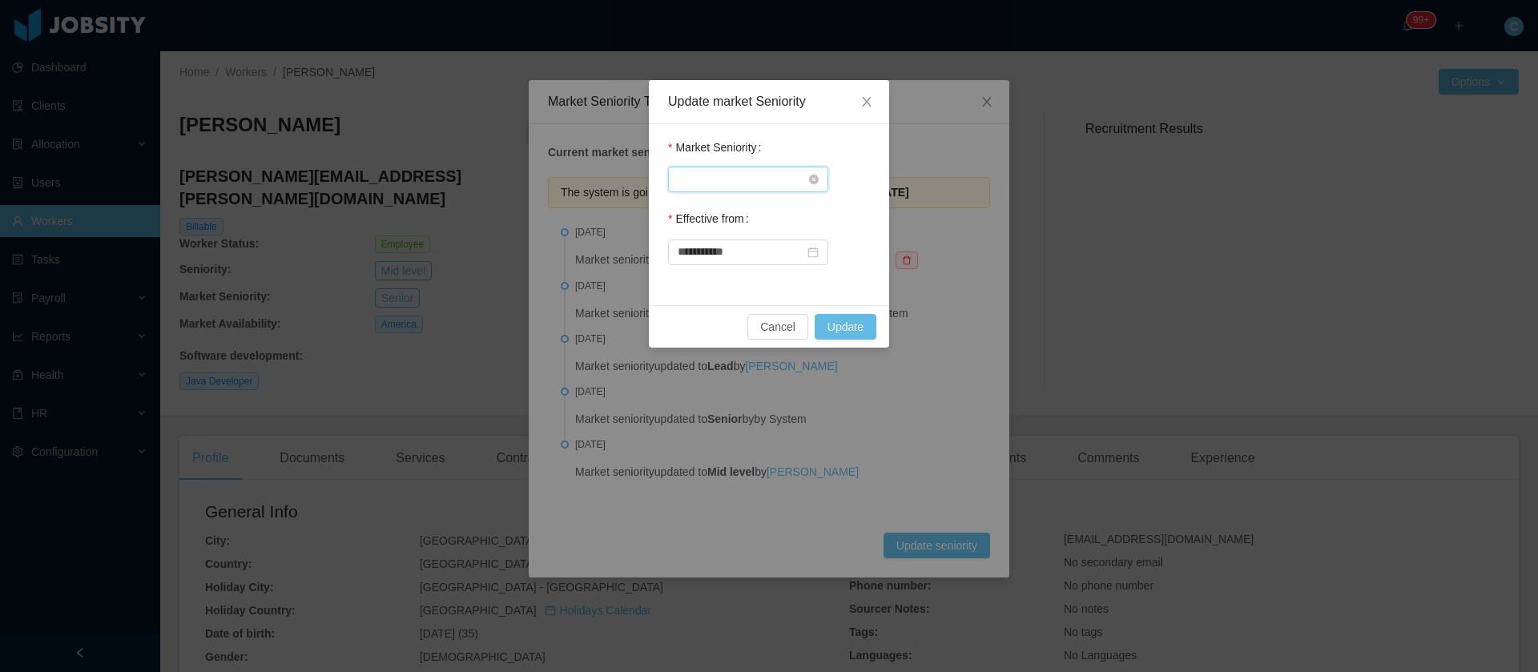
click at [727, 183] on div "Select Seniority" at bounding box center [743, 179] width 131 height 24
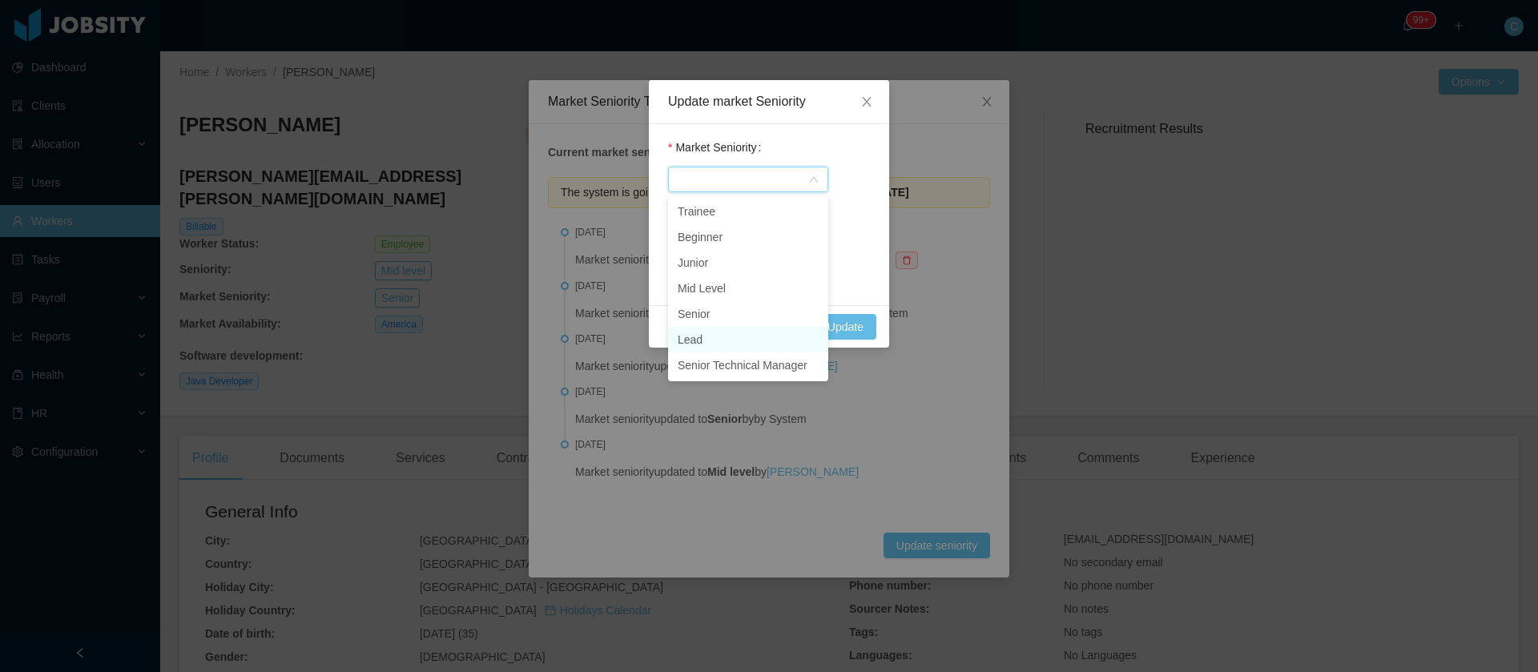
click at [705, 337] on li "Lead" at bounding box center [748, 340] width 160 height 26
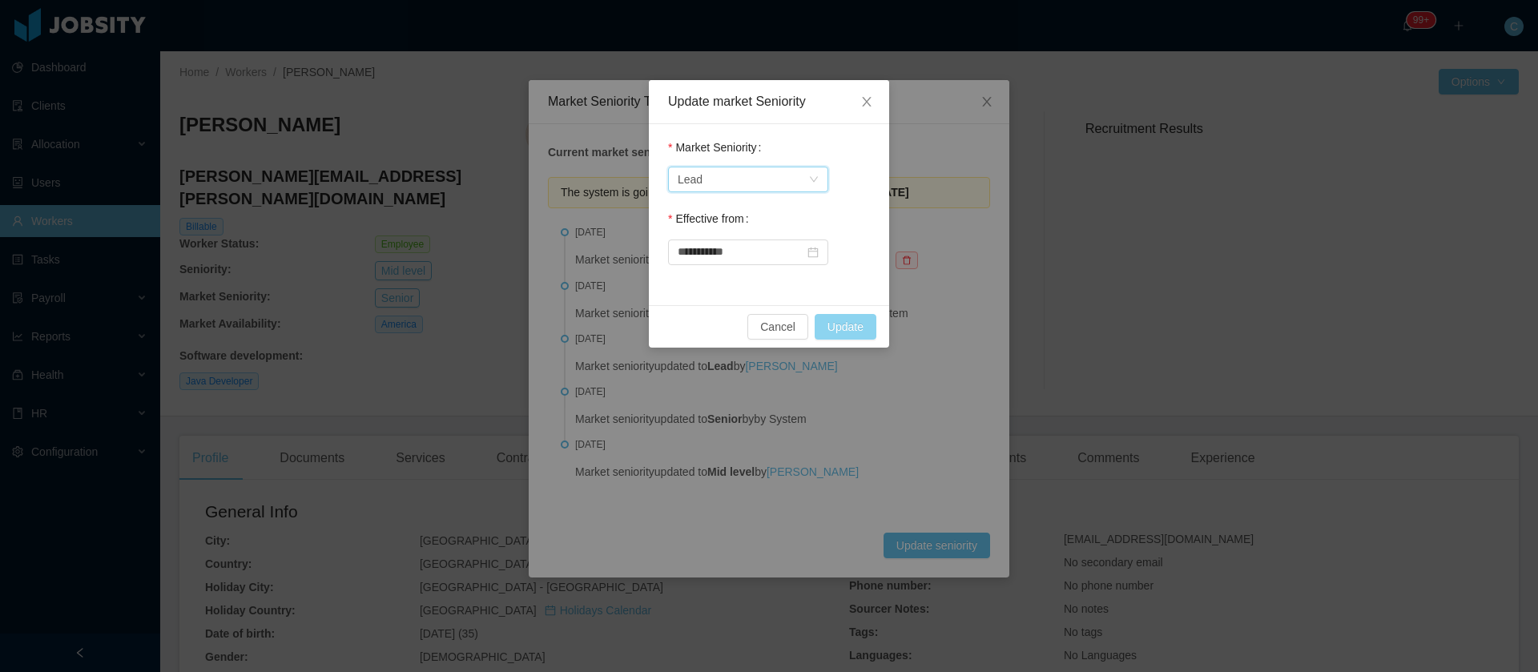
click at [827, 325] on button "Update" at bounding box center [846, 327] width 62 height 26
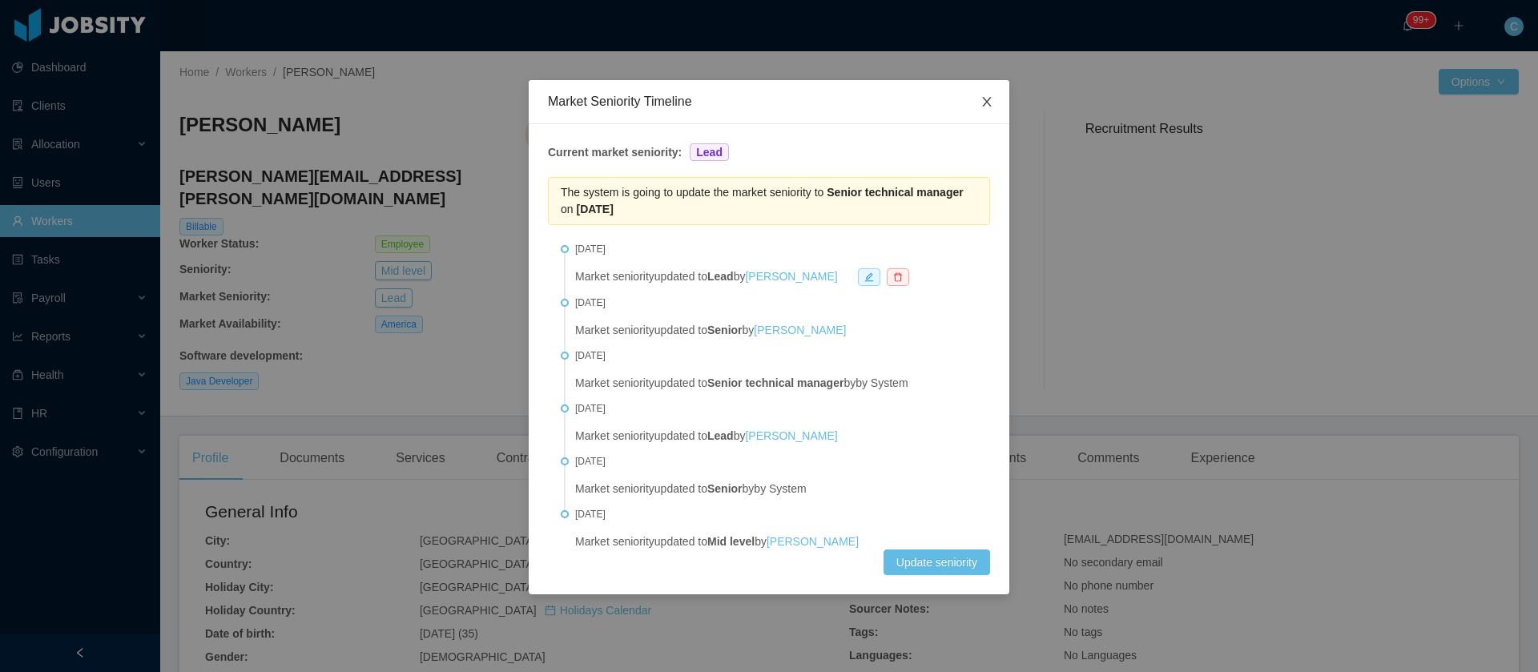
click at [991, 105] on icon "icon: close" at bounding box center [987, 101] width 13 height 13
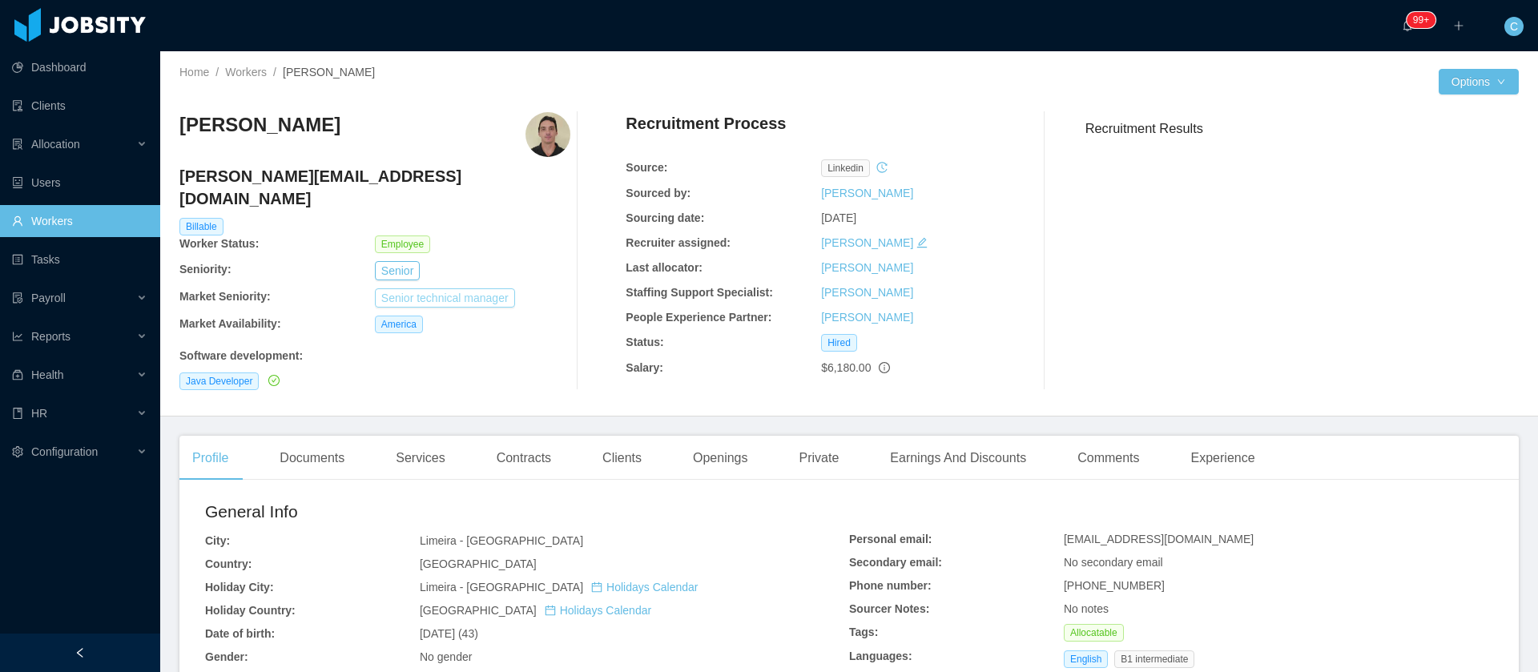
click at [405, 288] on button "Senior technical manager" at bounding box center [445, 297] width 140 height 19
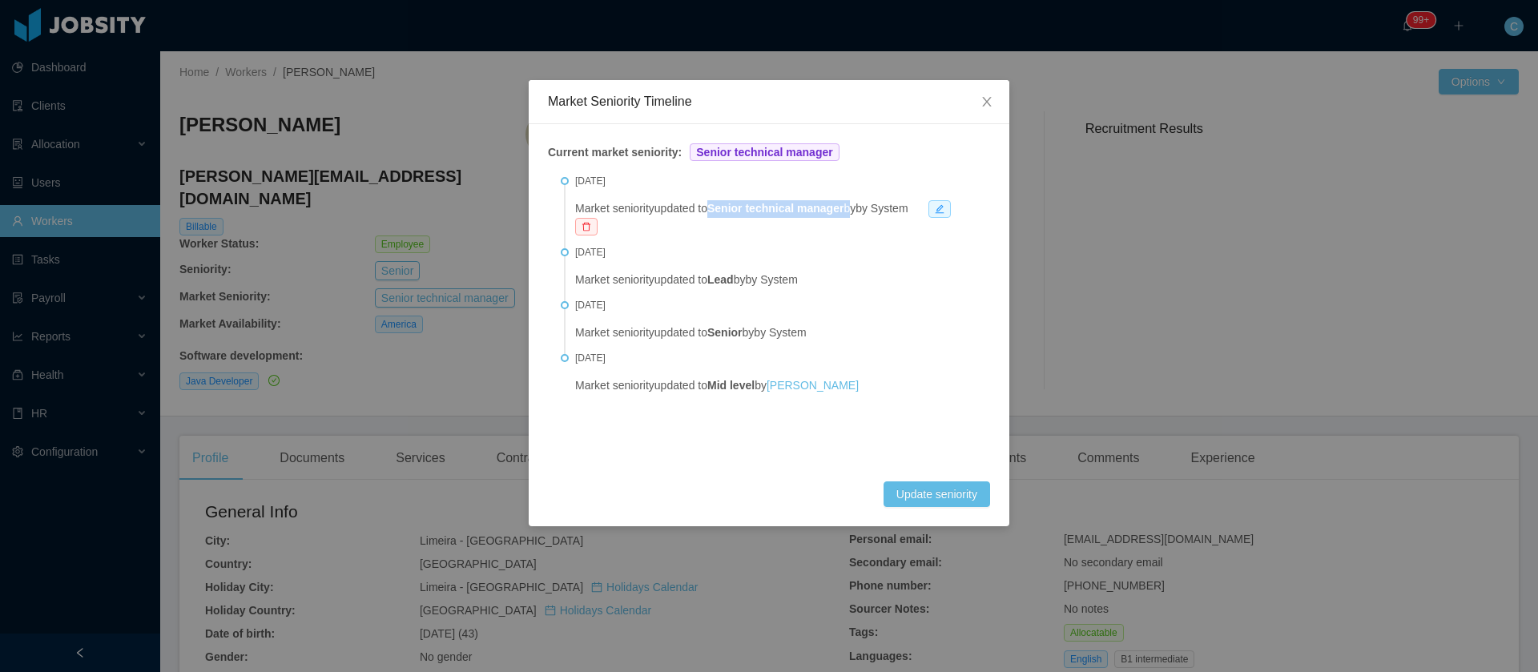
drag, startPoint x: 715, startPoint y: 211, endPoint x: 848, endPoint y: 212, distance: 132.2
click at [848, 212] on div "Aug 16th, 2025 Market seniority updated to Senior technical manager by by System" at bounding box center [776, 203] width 402 height 63
copy div "Senior technical manager"
drag, startPoint x: 658, startPoint y: 175, endPoint x: 575, endPoint y: 187, distance: 83.5
click at [575, 187] on div "Current market seniority: Senior technical manager Aug 16th, 2025 Market senior…" at bounding box center [769, 325] width 481 height 402
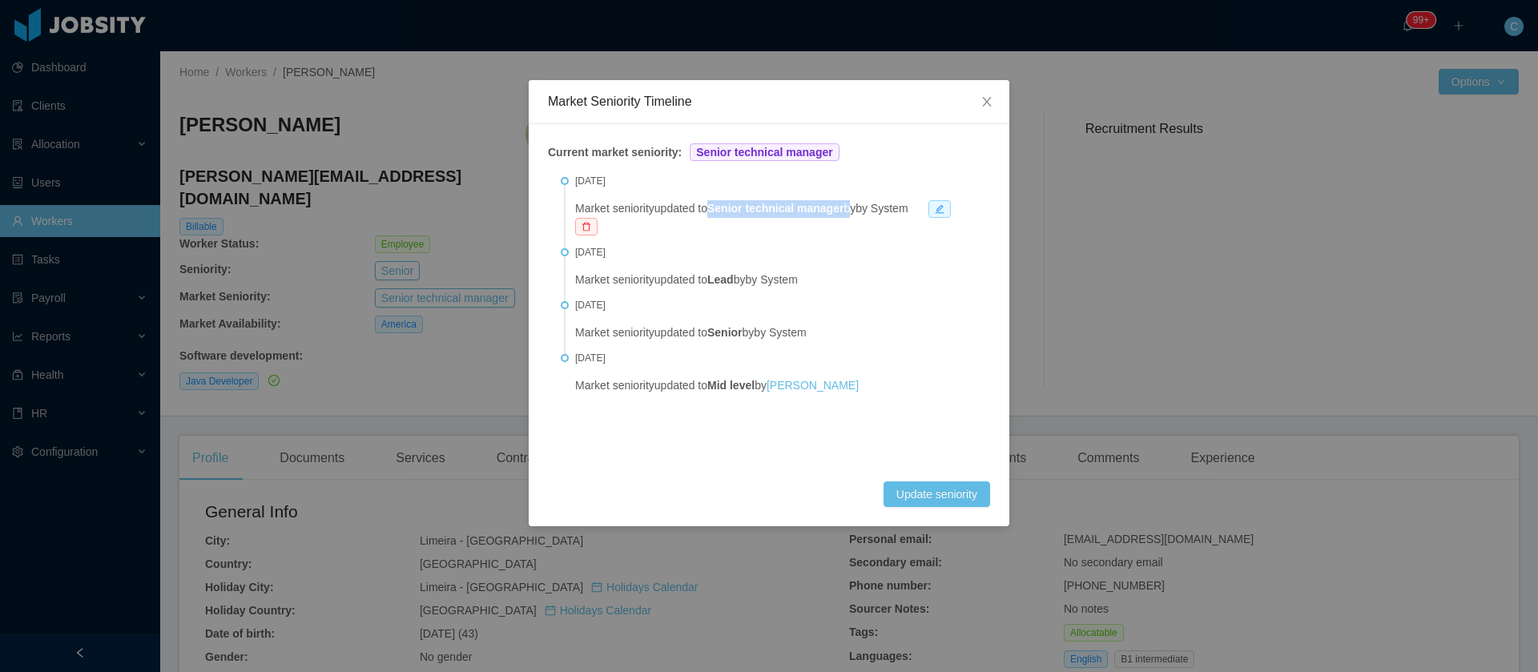
copy span "Aug 16th, 2025"
click at [1008, 99] on span "Close" at bounding box center [987, 102] width 45 height 45
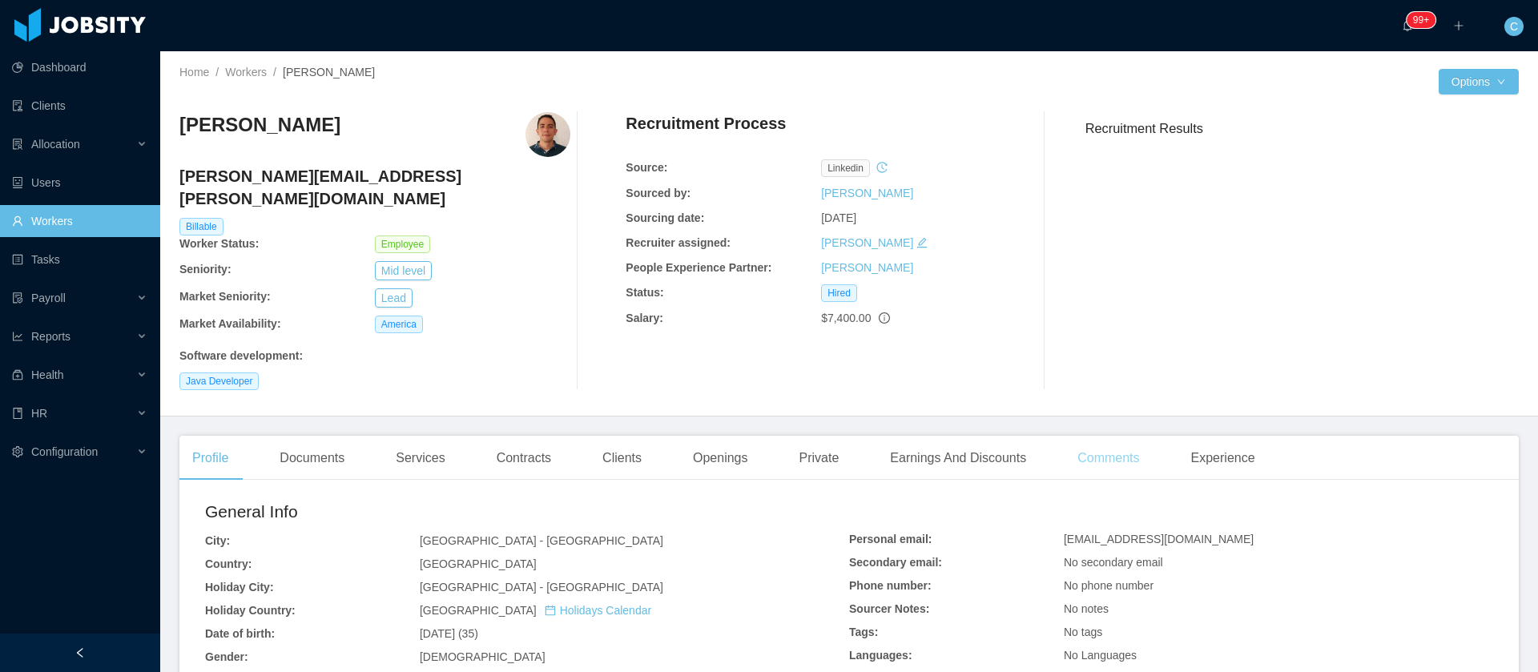
click at [1090, 437] on div "Comments" at bounding box center [1108, 458] width 87 height 45
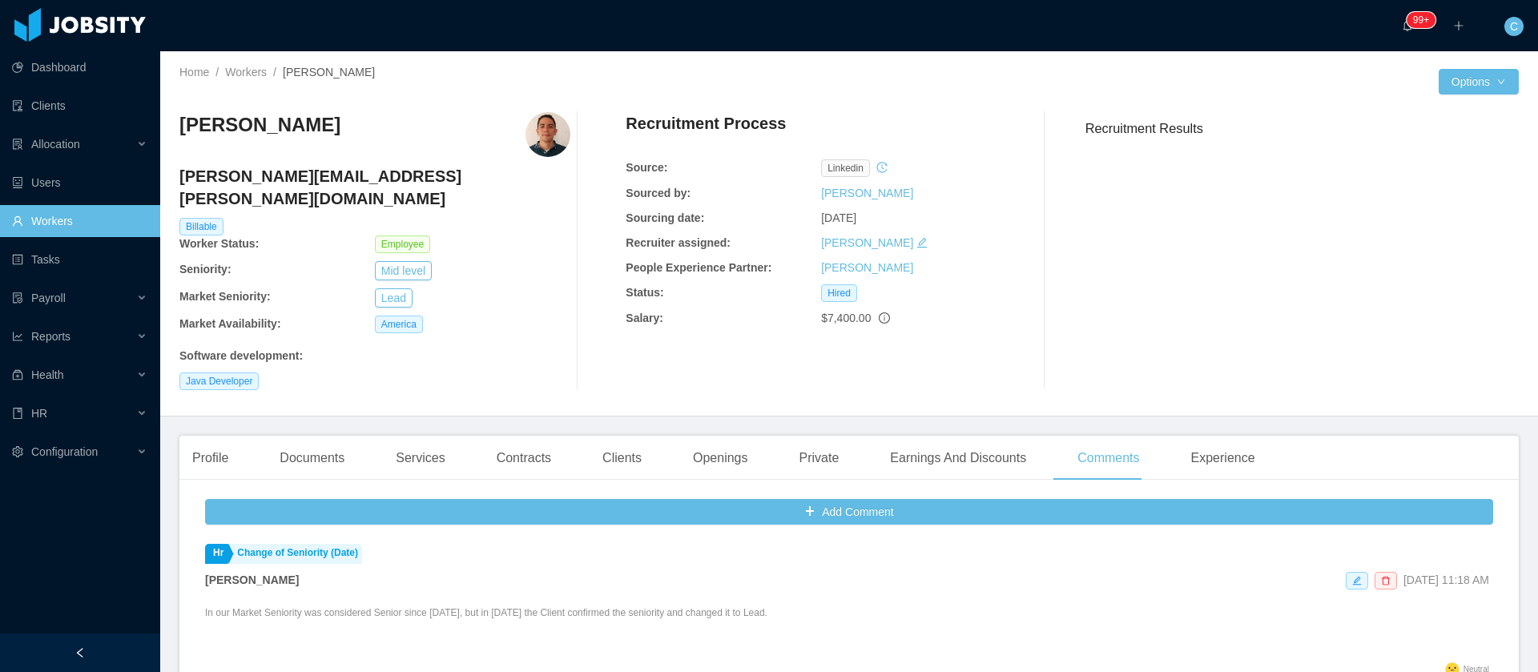
click at [658, 602] on div "In our Market Seniority was considered Senior since [DATE], but in [DATE] the C…" at bounding box center [849, 630] width 1288 height 56
click at [655, 602] on div "In our Market Seniority was considered Senior since [DATE], but in [DATE] the C…" at bounding box center [849, 630] width 1288 height 56
click at [655, 606] on p "In our Market Seniority was considered Senior since [DATE], but in [DATE] the C…" at bounding box center [486, 620] width 562 height 29
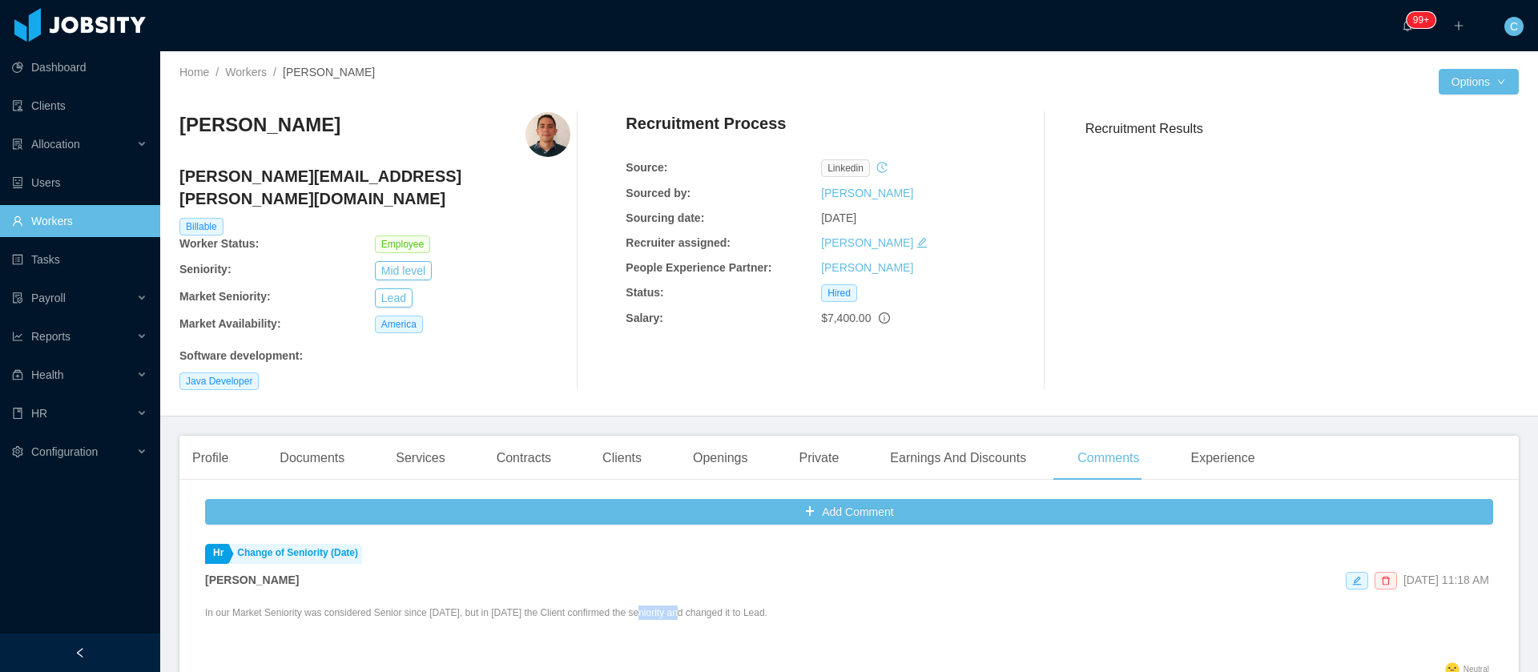
click at [655, 606] on p "In our Market Seniority was considered Senior since [DATE], but in [DATE] the C…" at bounding box center [486, 620] width 562 height 29
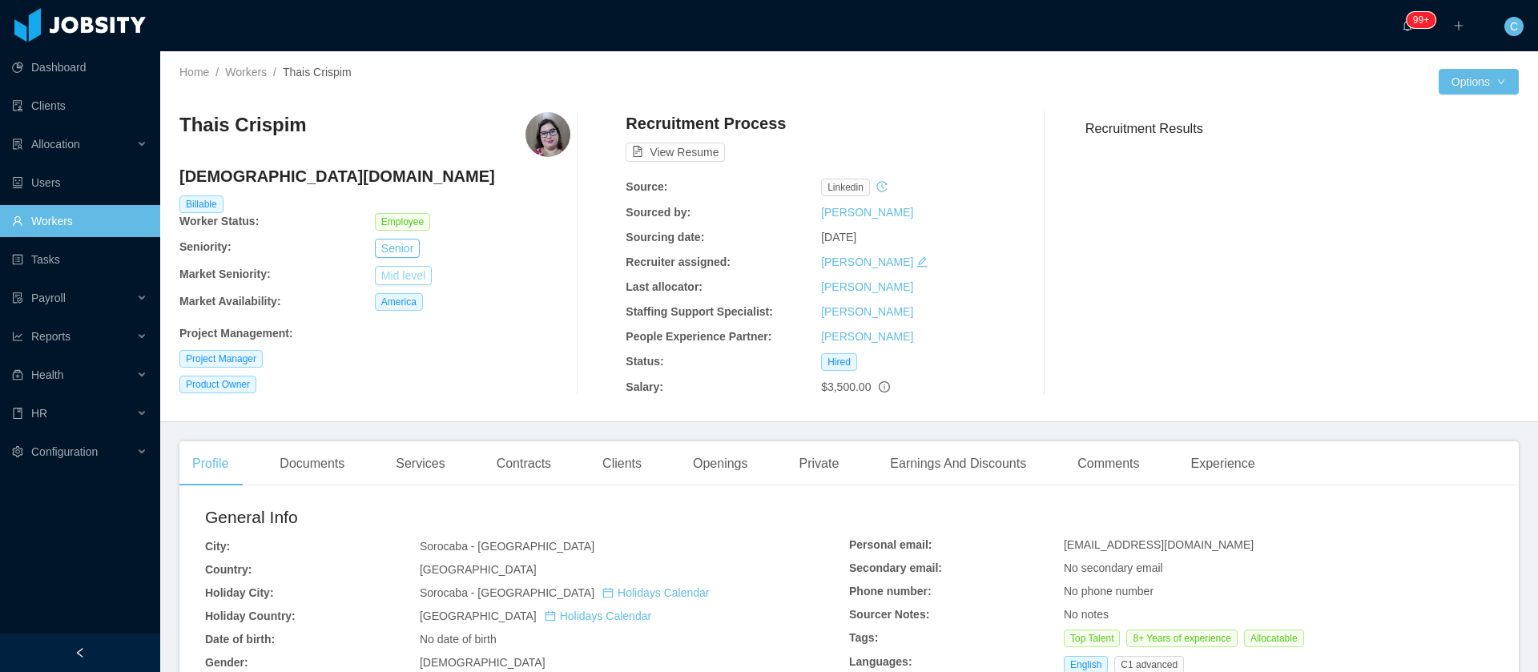
click at [409, 275] on button "Mid level" at bounding box center [403, 275] width 57 height 19
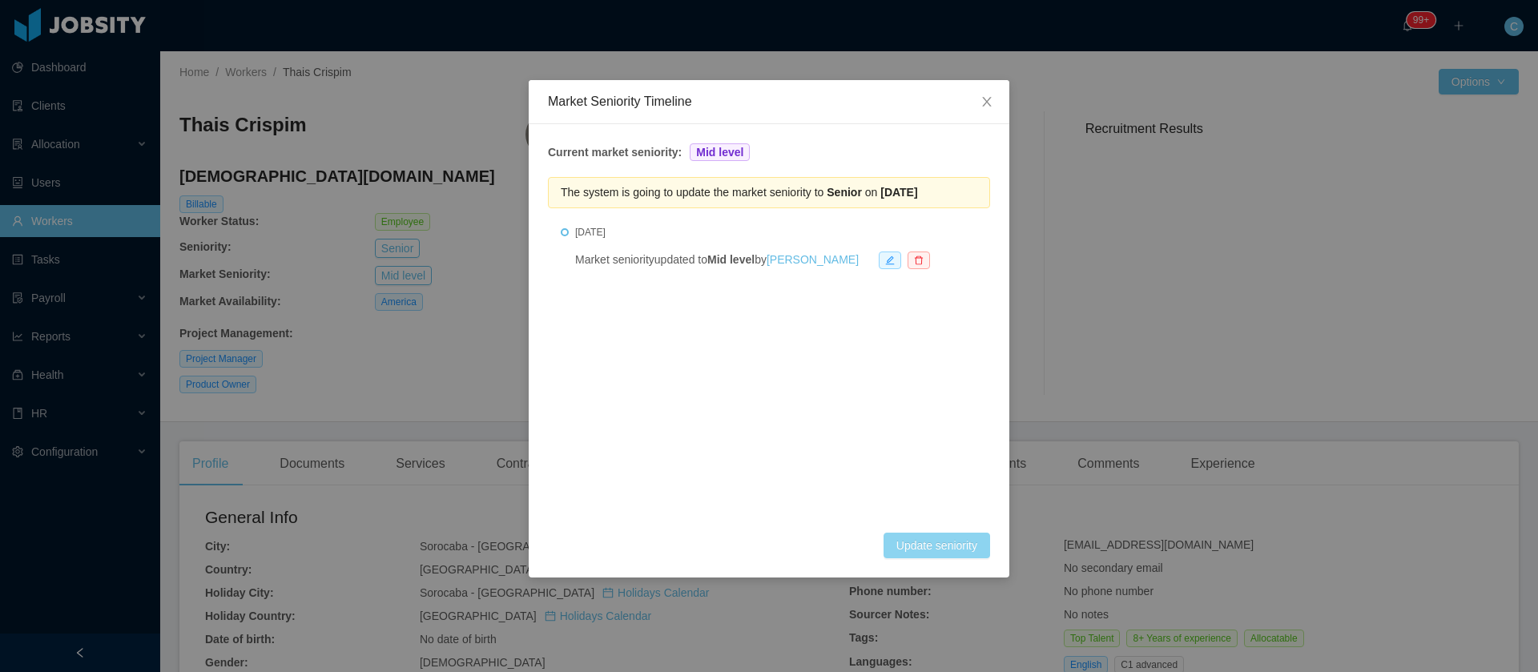
click at [949, 554] on button "Update seniority" at bounding box center [937, 546] width 107 height 26
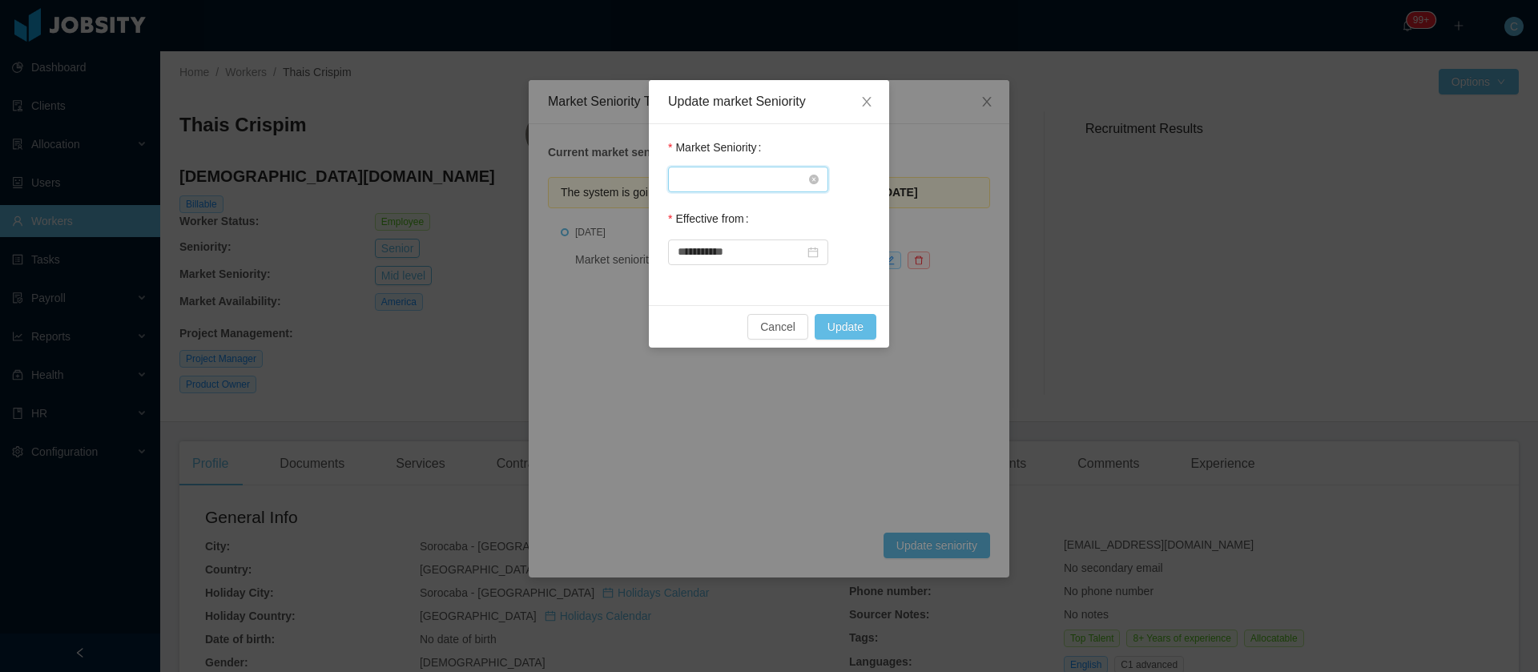
click at [710, 172] on div "Select Seniority" at bounding box center [743, 179] width 131 height 24
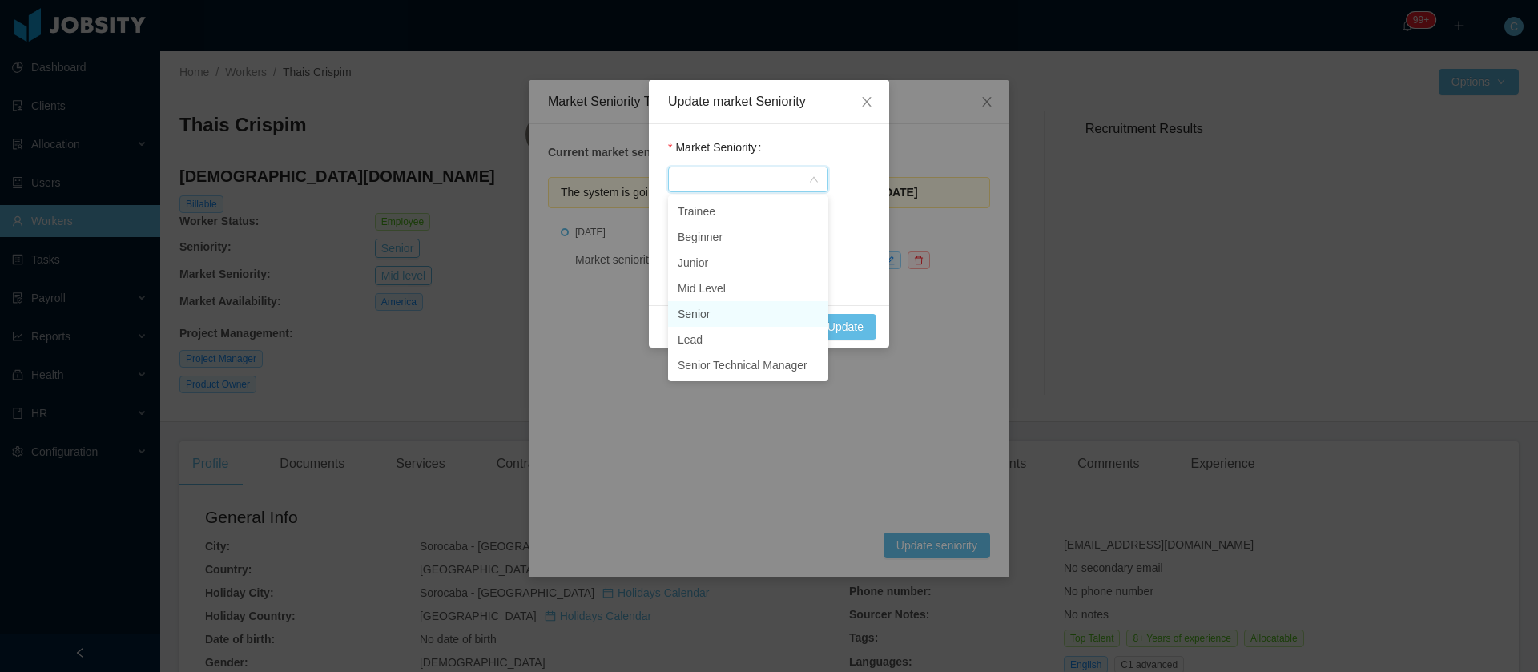
click at [690, 308] on li "Senior" at bounding box center [748, 314] width 160 height 26
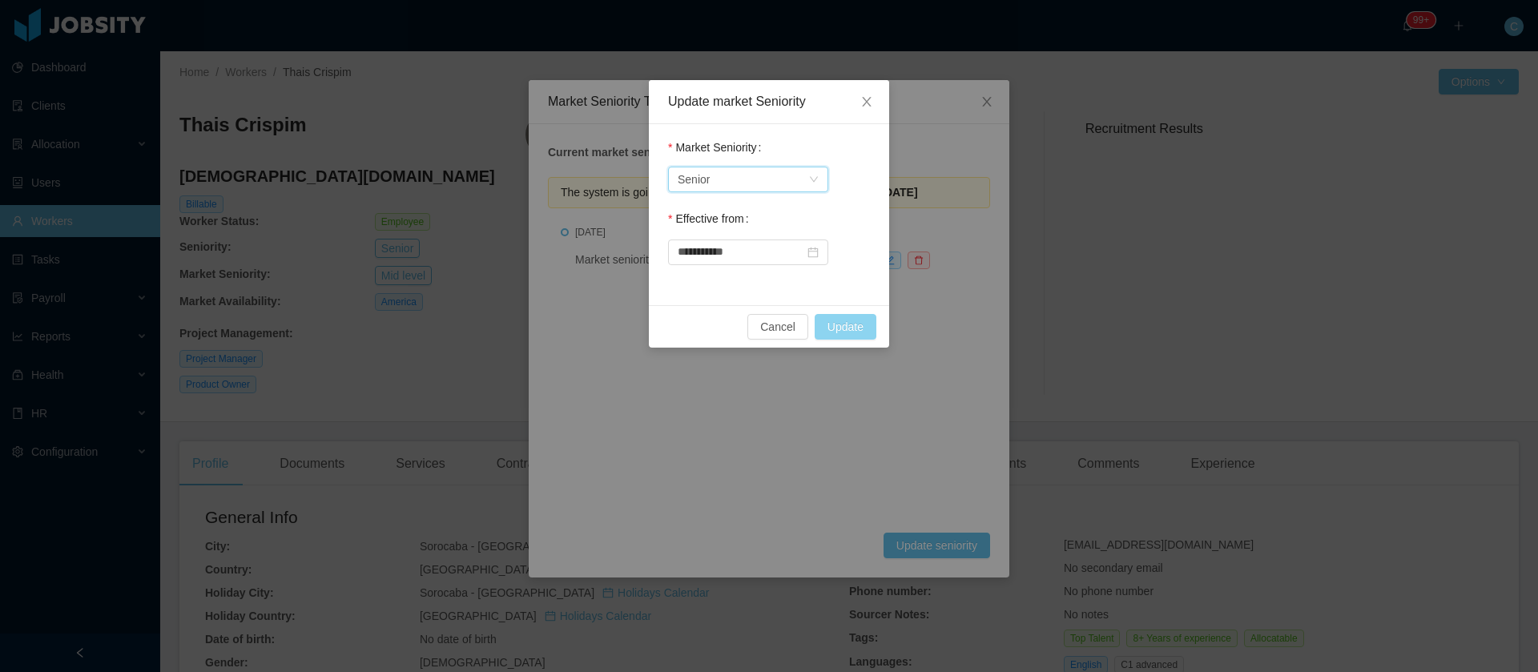
click at [845, 332] on button "Update" at bounding box center [846, 327] width 62 height 26
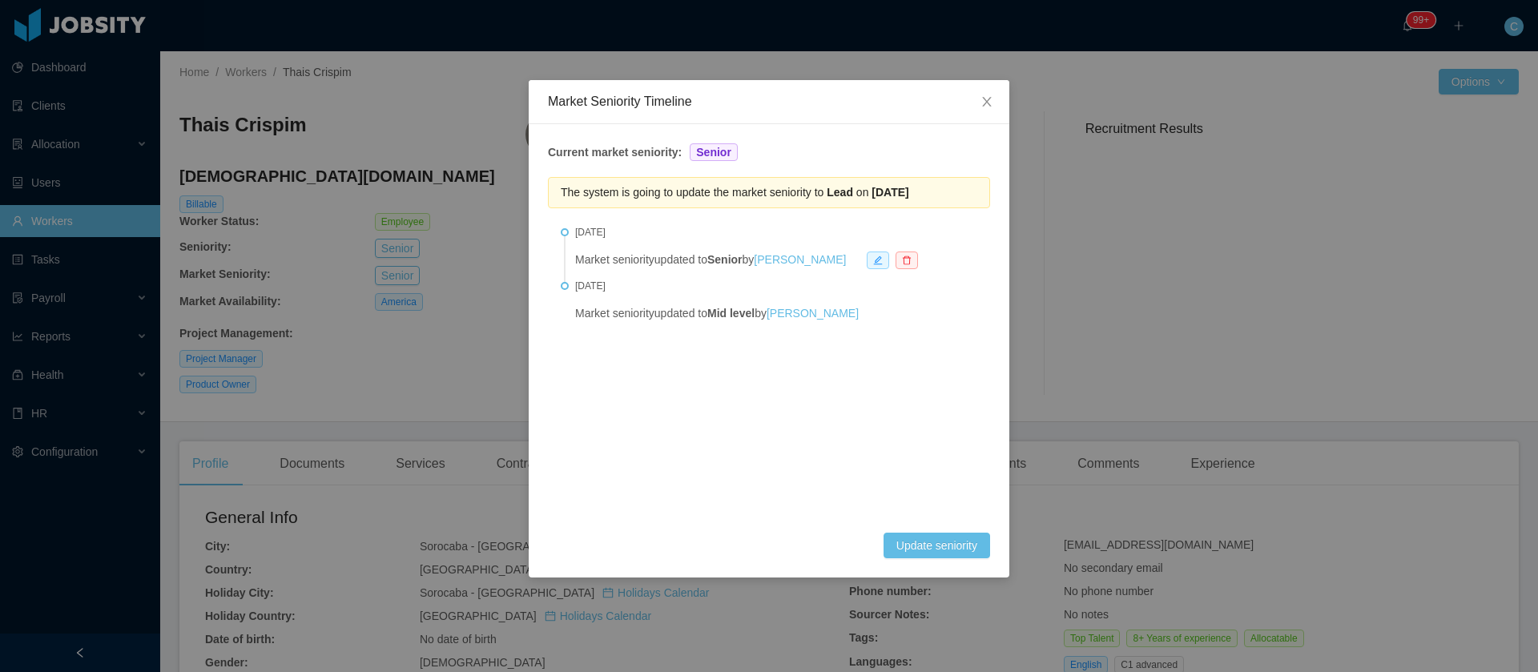
click at [1077, 385] on div "Market Seniority Timeline Current market seniority: Senior The system is going …" at bounding box center [769, 336] width 1538 height 672
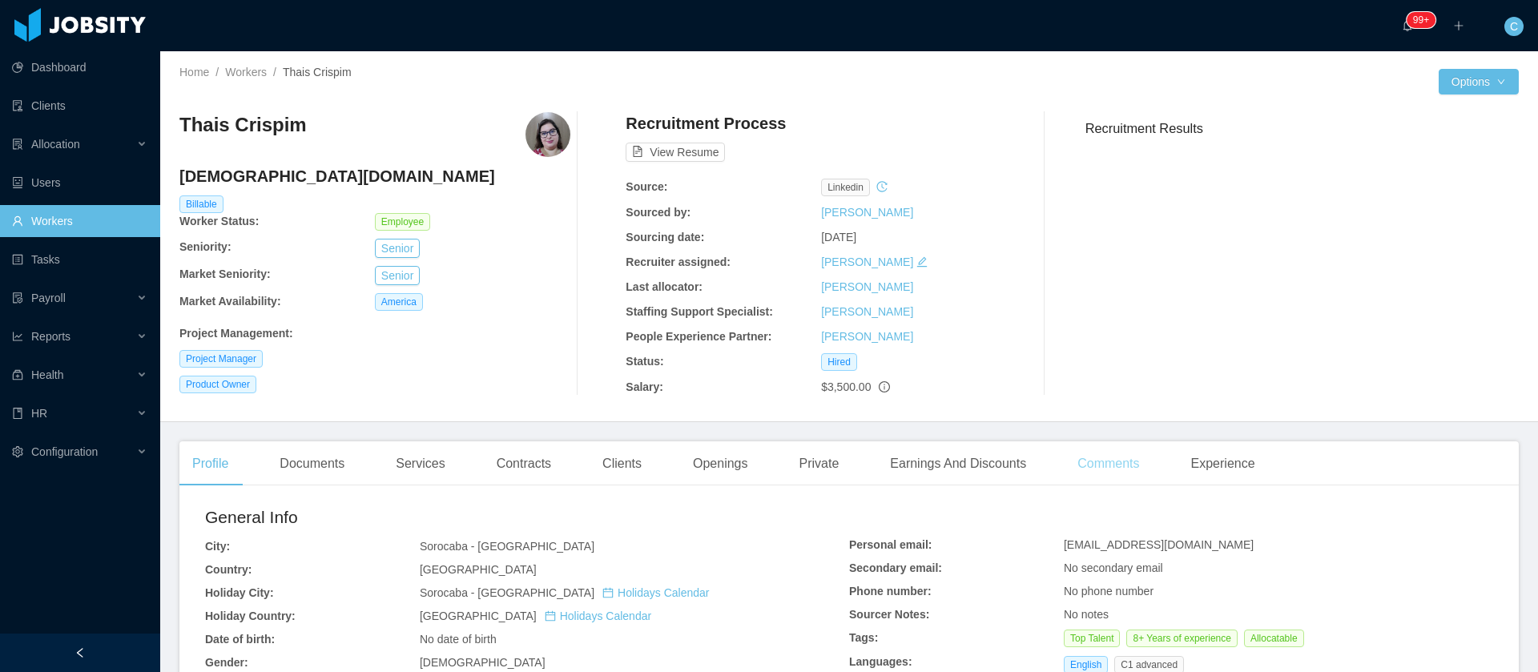
click at [1081, 465] on div "Comments" at bounding box center [1108, 463] width 87 height 45
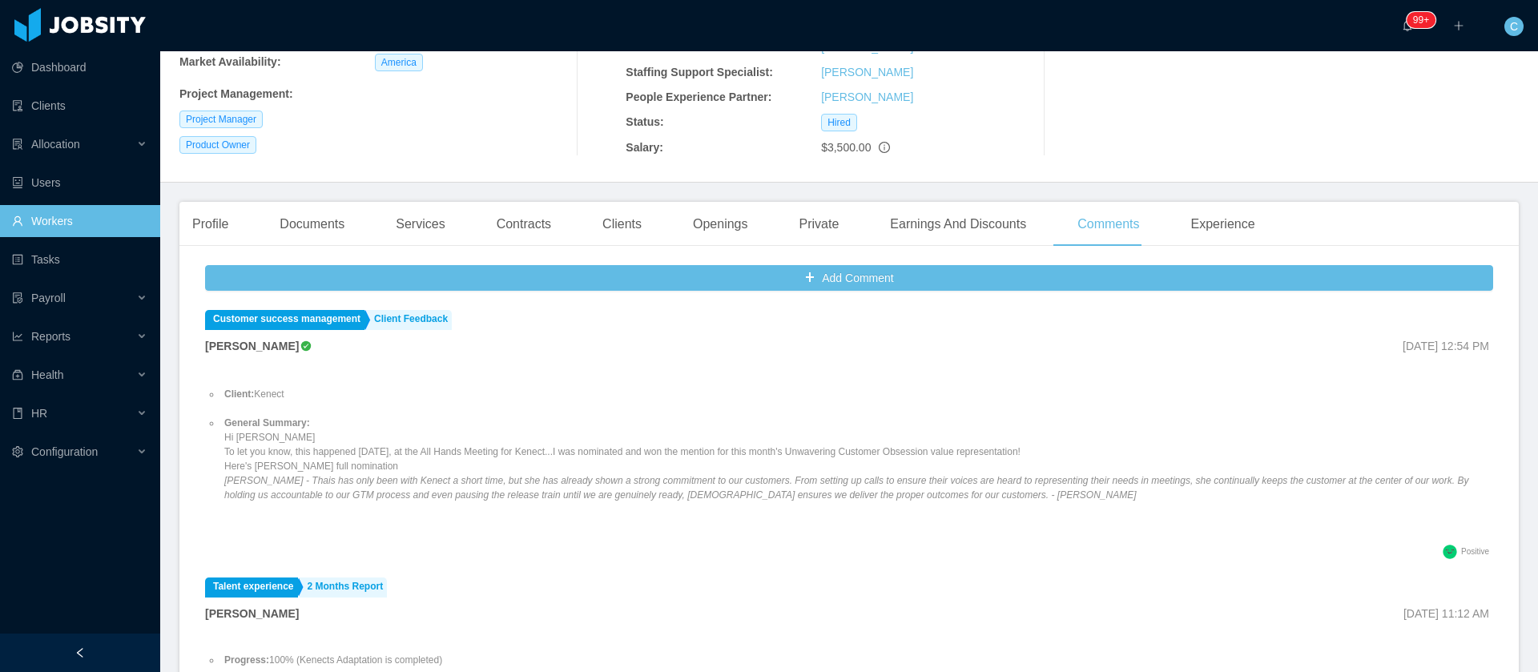
scroll to position [240, 0]
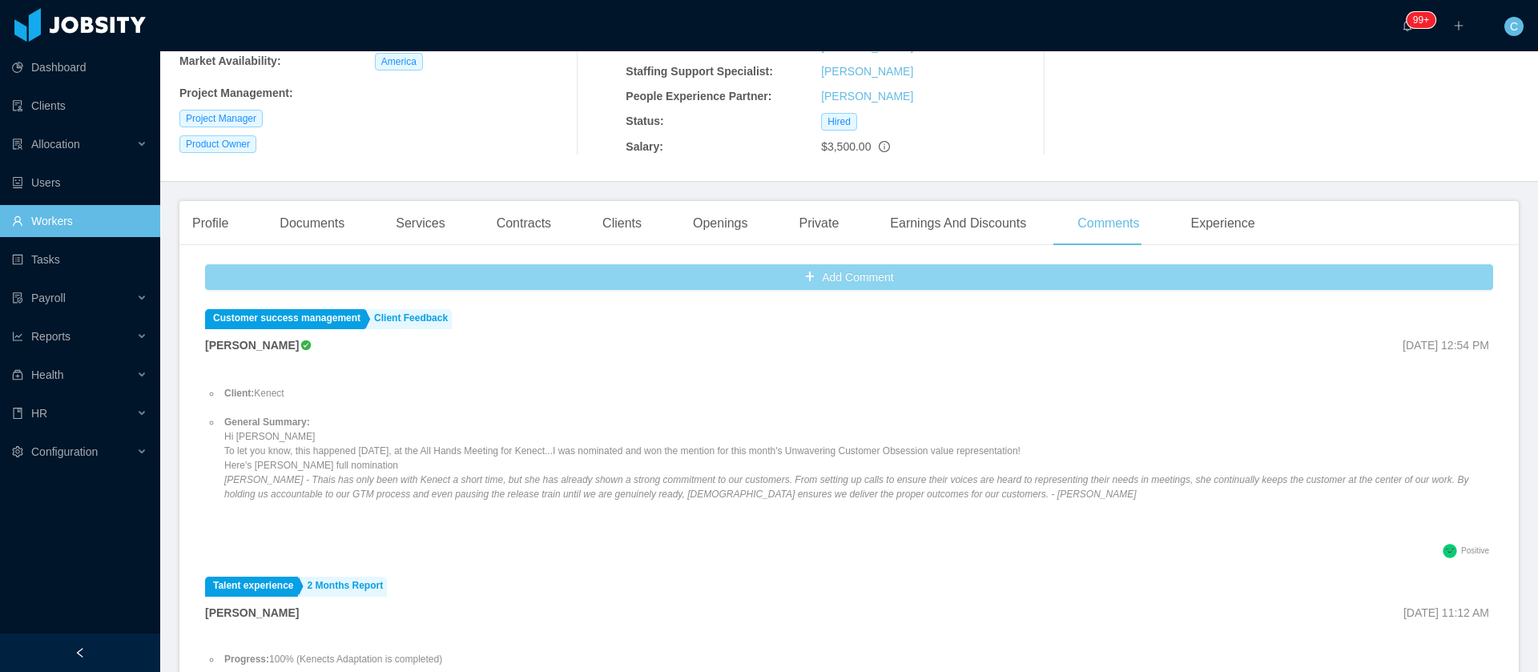
click at [796, 278] on button "Add Comment" at bounding box center [849, 277] width 1288 height 26
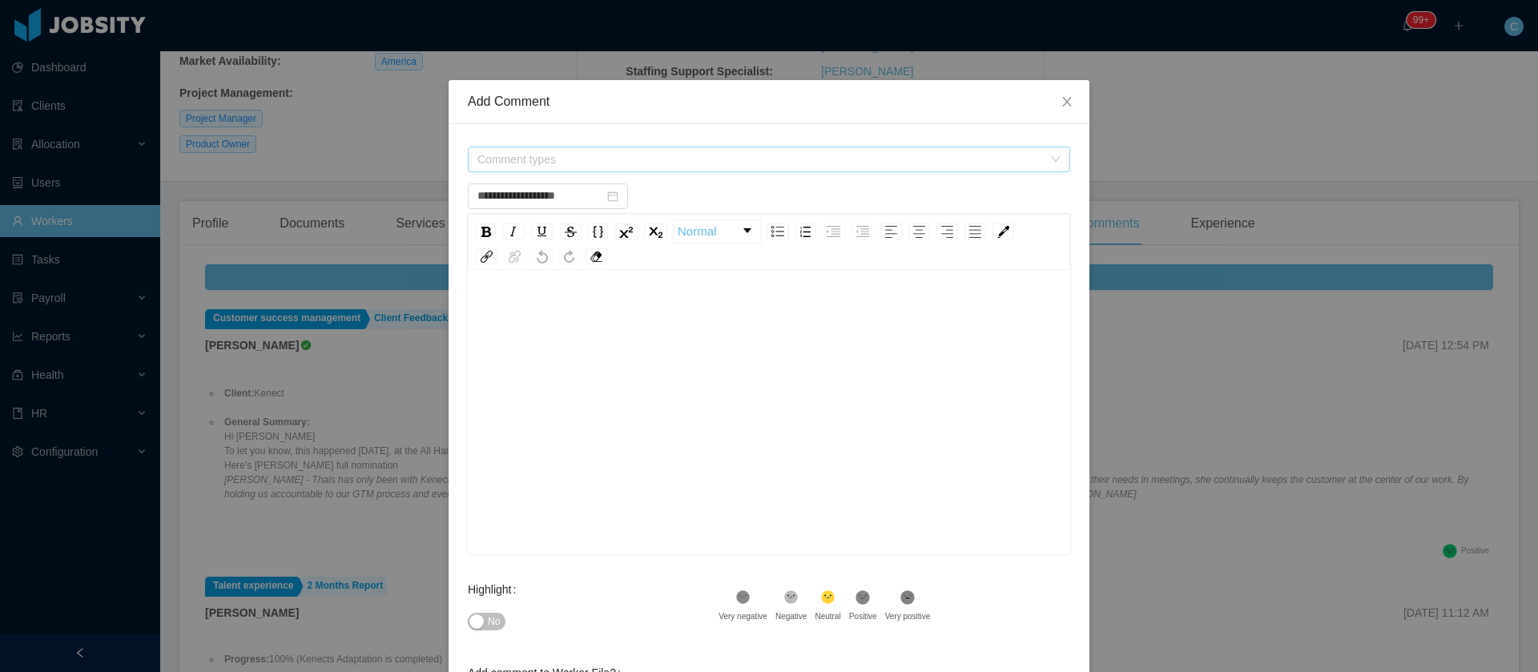
click at [574, 165] on span "Comment types" at bounding box center [760, 159] width 566 height 16
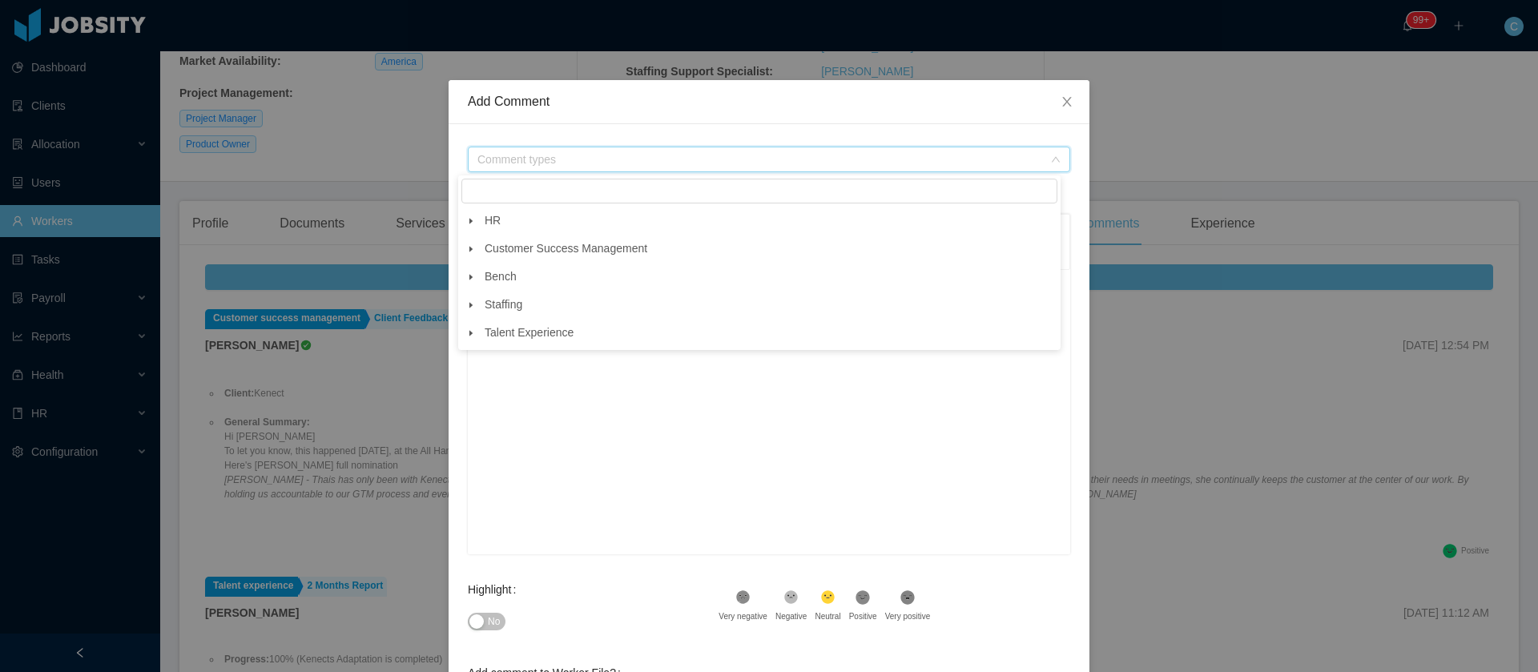
click at [473, 224] on icon "icon: caret-down" at bounding box center [471, 221] width 8 height 8
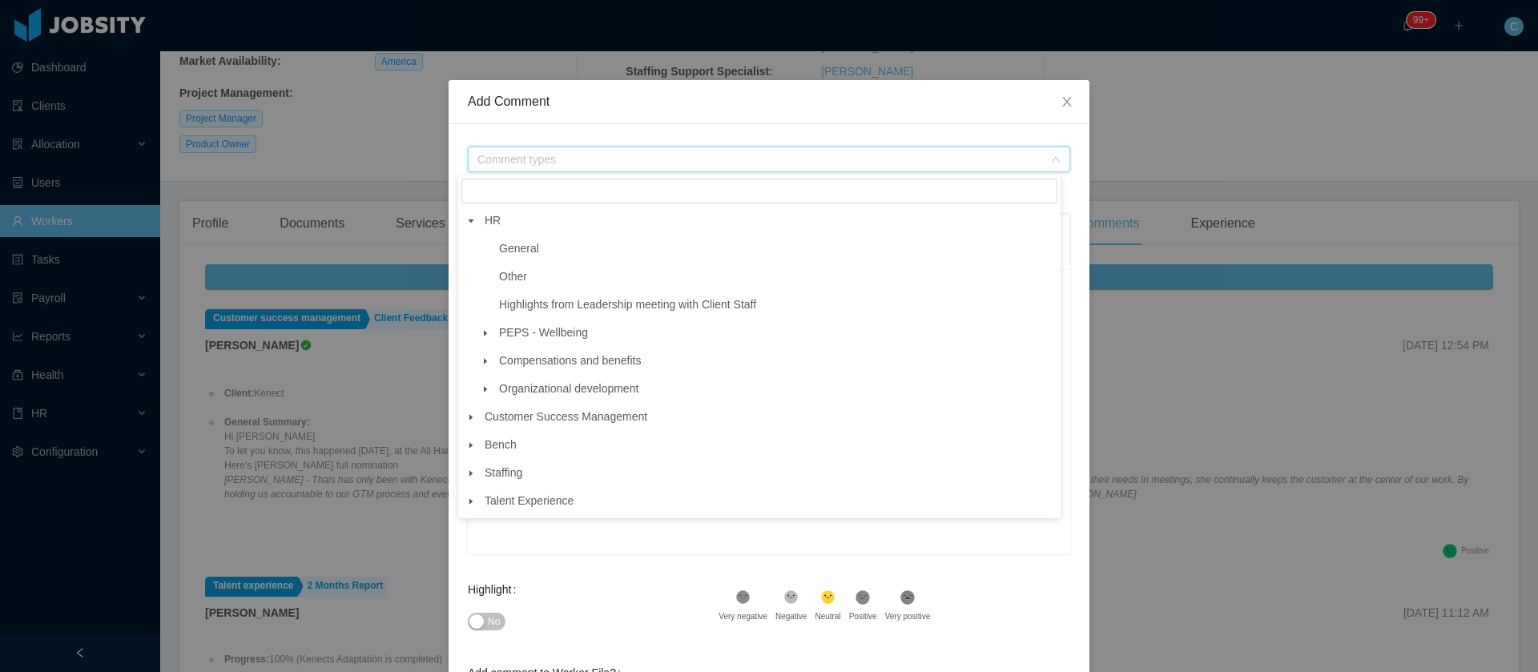
click at [488, 365] on icon "icon: caret-down" at bounding box center [485, 361] width 8 height 8
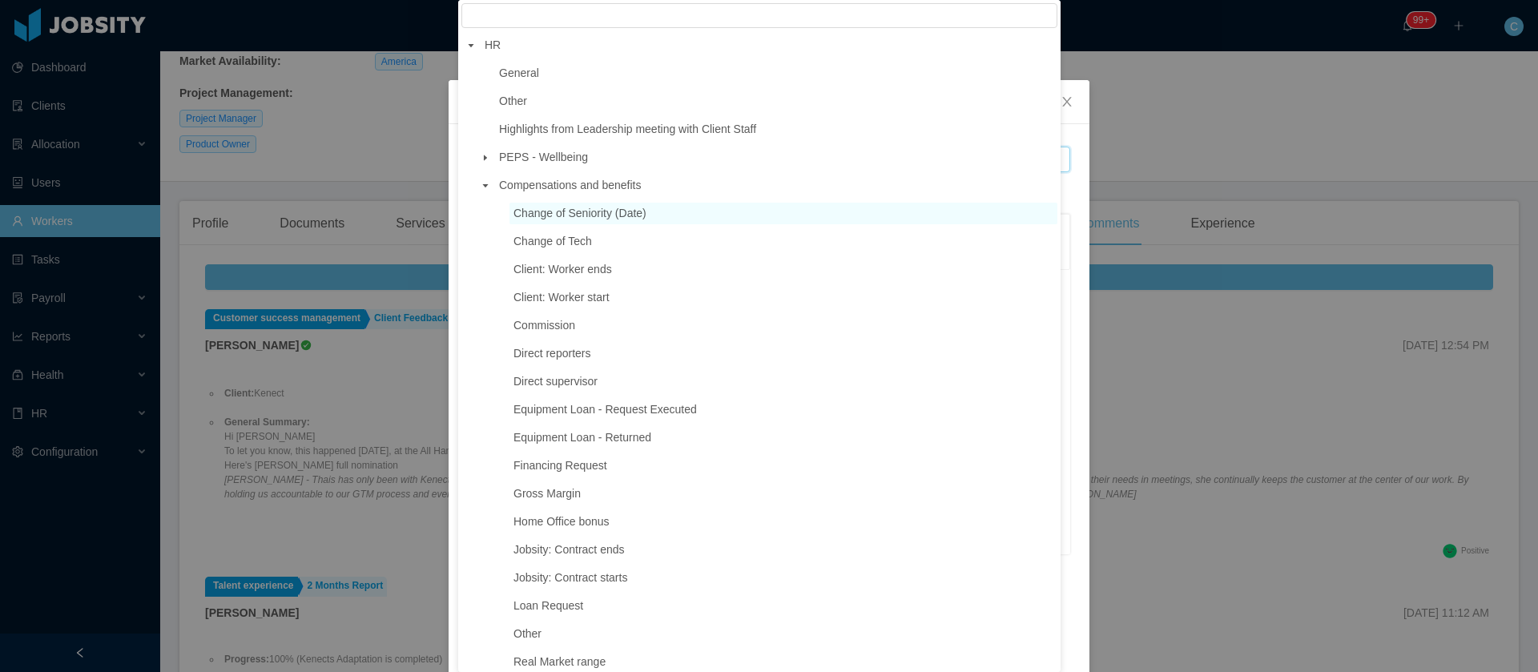
click at [556, 224] on span "Change of Seniority (Date)" at bounding box center [784, 214] width 548 height 22
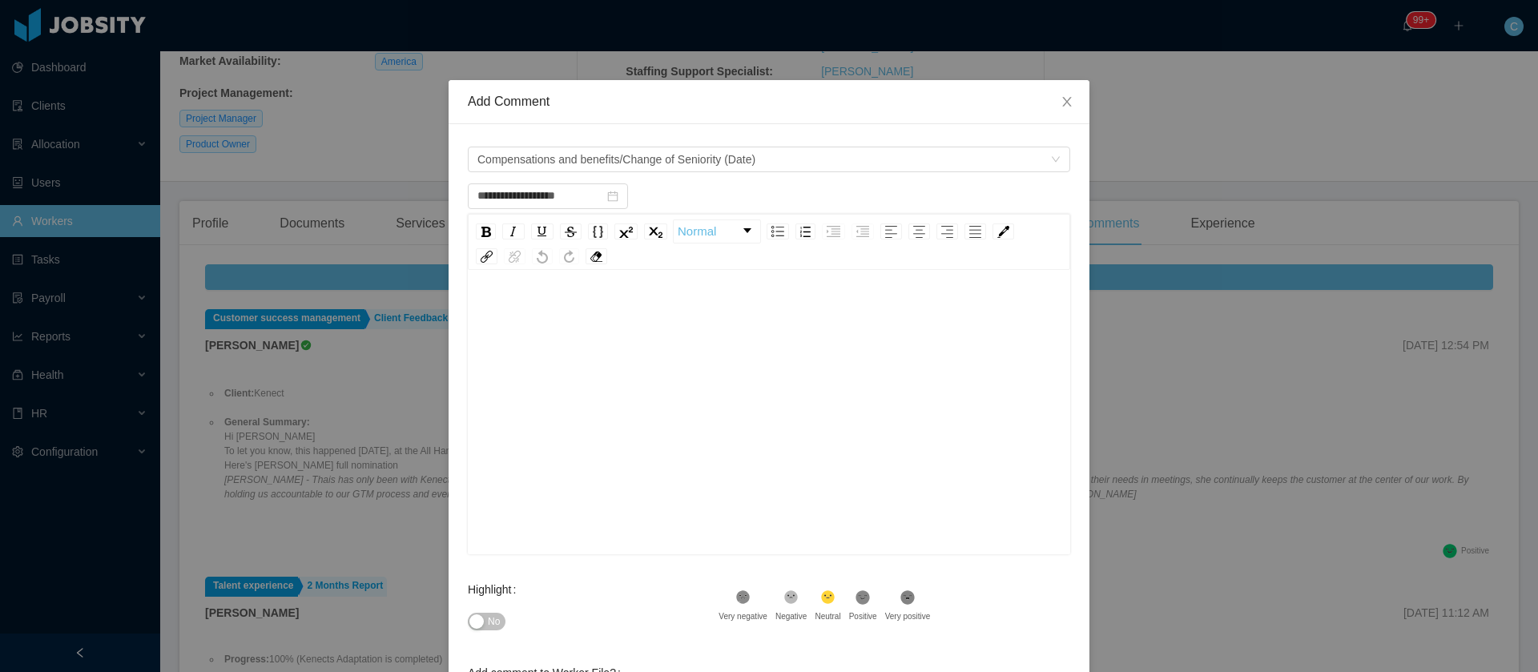
click at [512, 287] on div "rdw-wrapper" at bounding box center [769, 414] width 602 height 280
type input "**********"
drag, startPoint x: 522, startPoint y: 265, endPoint x: 196, endPoint y: 250, distance: 326.4
click at [176, 249] on div "**********" at bounding box center [769, 336] width 1538 height 672
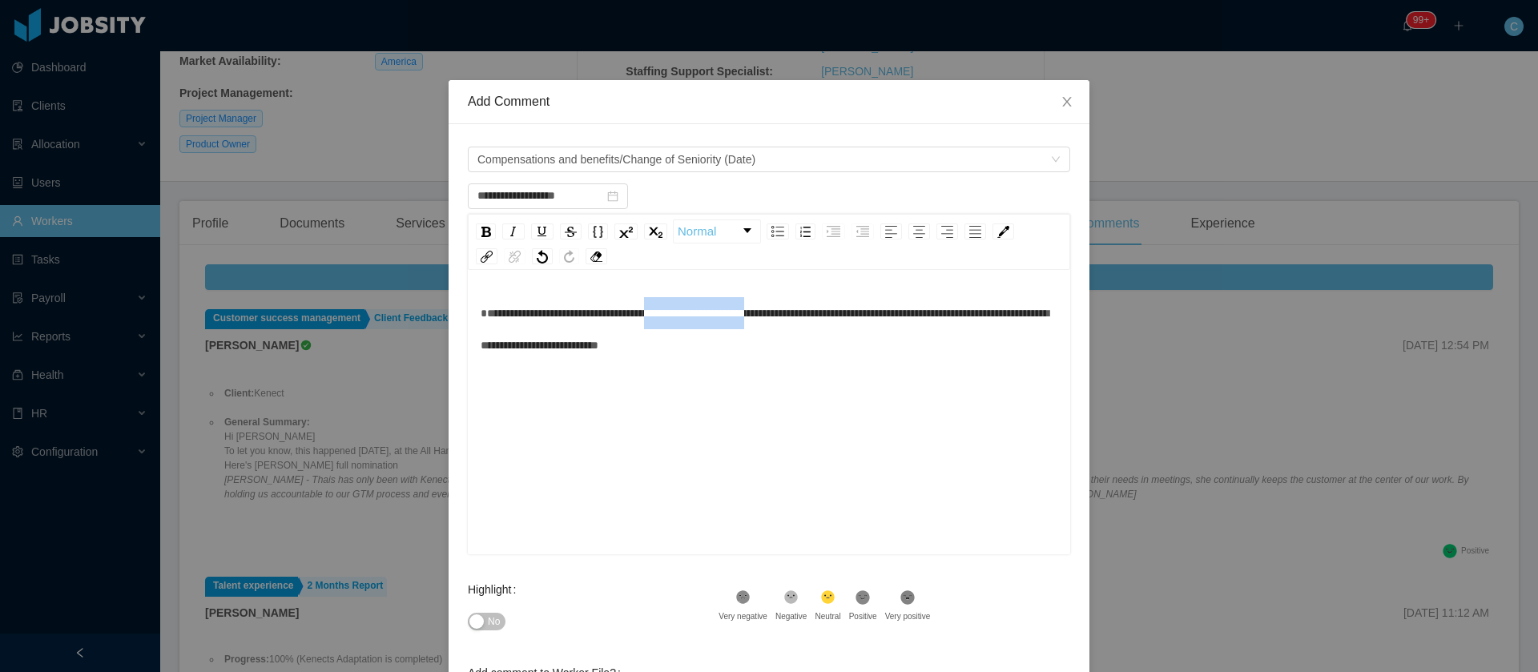
drag, startPoint x: 672, startPoint y: 315, endPoint x: 797, endPoint y: 315, distance: 125.0
click at [797, 315] on span "**********" at bounding box center [765, 329] width 568 height 43
drag, startPoint x: 944, startPoint y: 316, endPoint x: 830, endPoint y: 307, distance: 114.1
click at [830, 308] on span "**********" at bounding box center [765, 329] width 568 height 43
drag, startPoint x: 821, startPoint y: 320, endPoint x: 750, endPoint y: 314, distance: 71.5
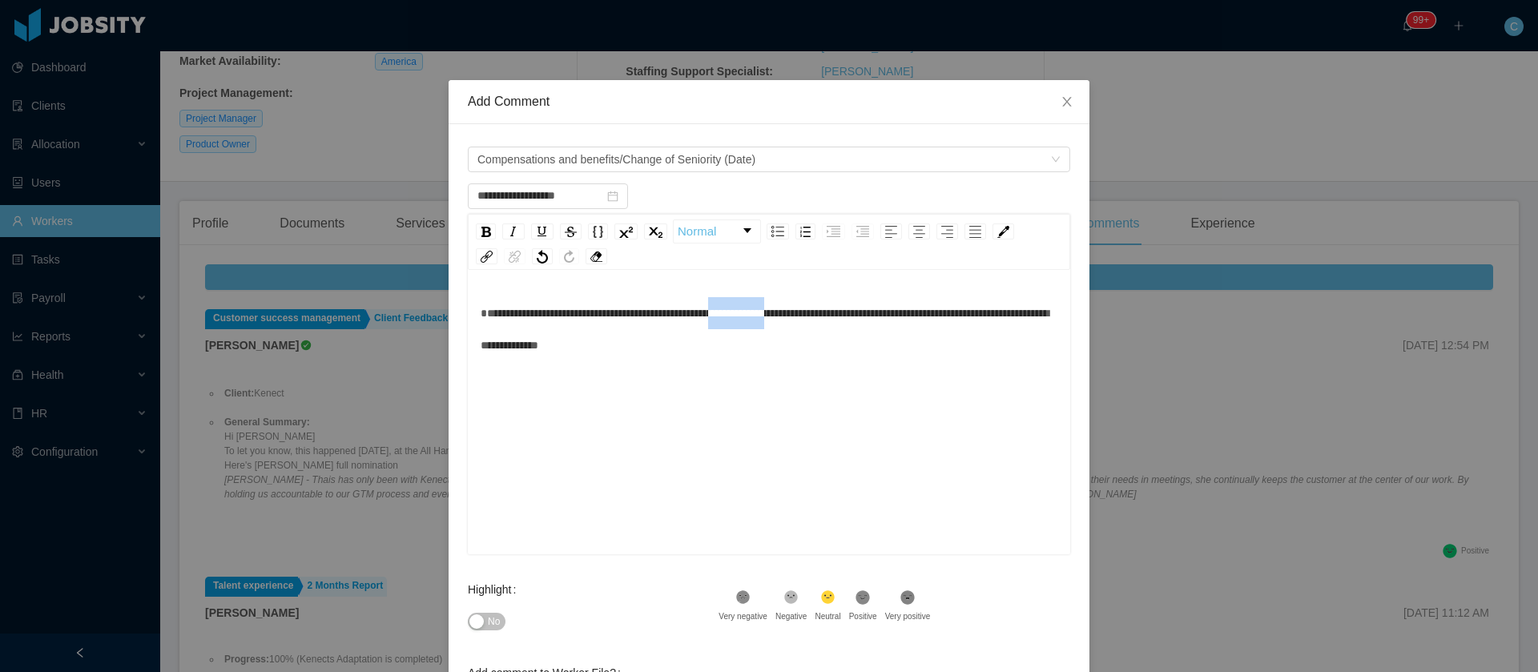
click at [750, 314] on span "**********" at bounding box center [765, 329] width 568 height 43
click at [685, 343] on span "**********" at bounding box center [765, 329] width 568 height 43
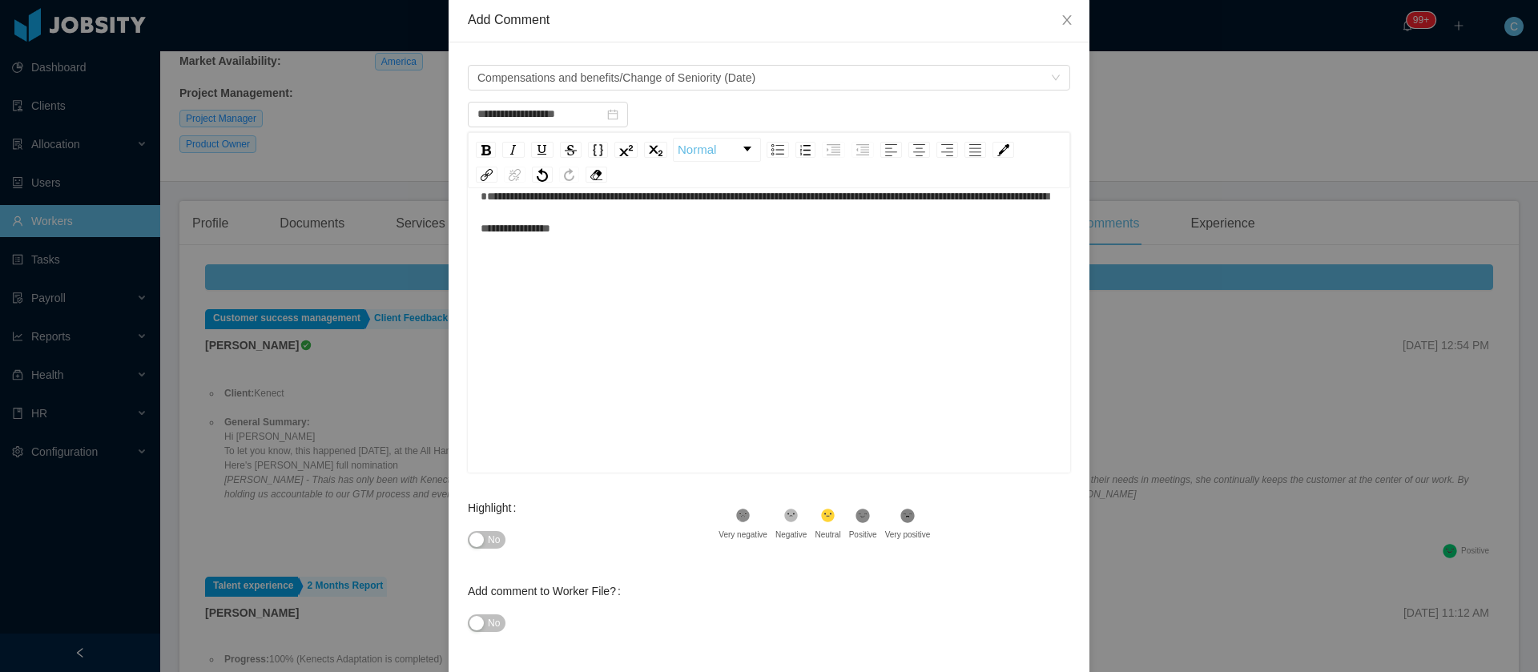
scroll to position [149, 0]
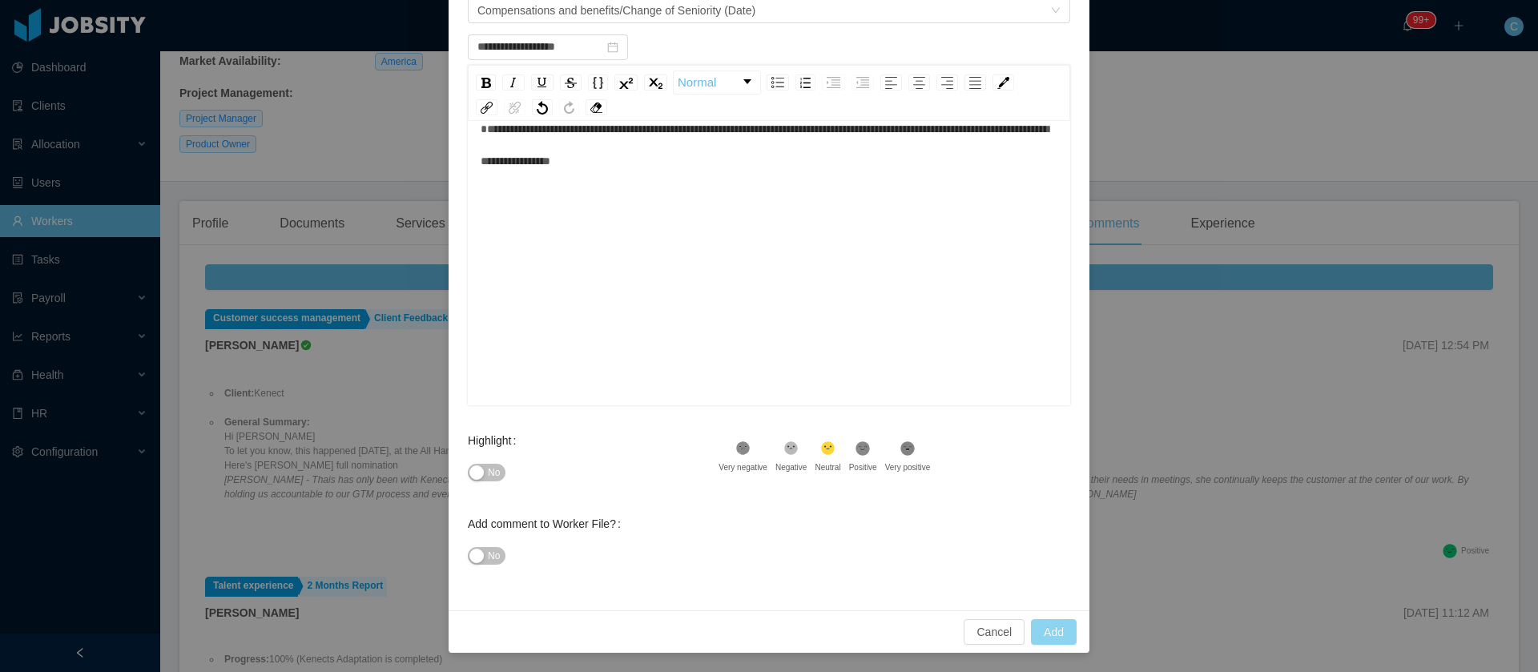
type input "**********"
click at [1034, 633] on button "Add" at bounding box center [1054, 632] width 46 height 26
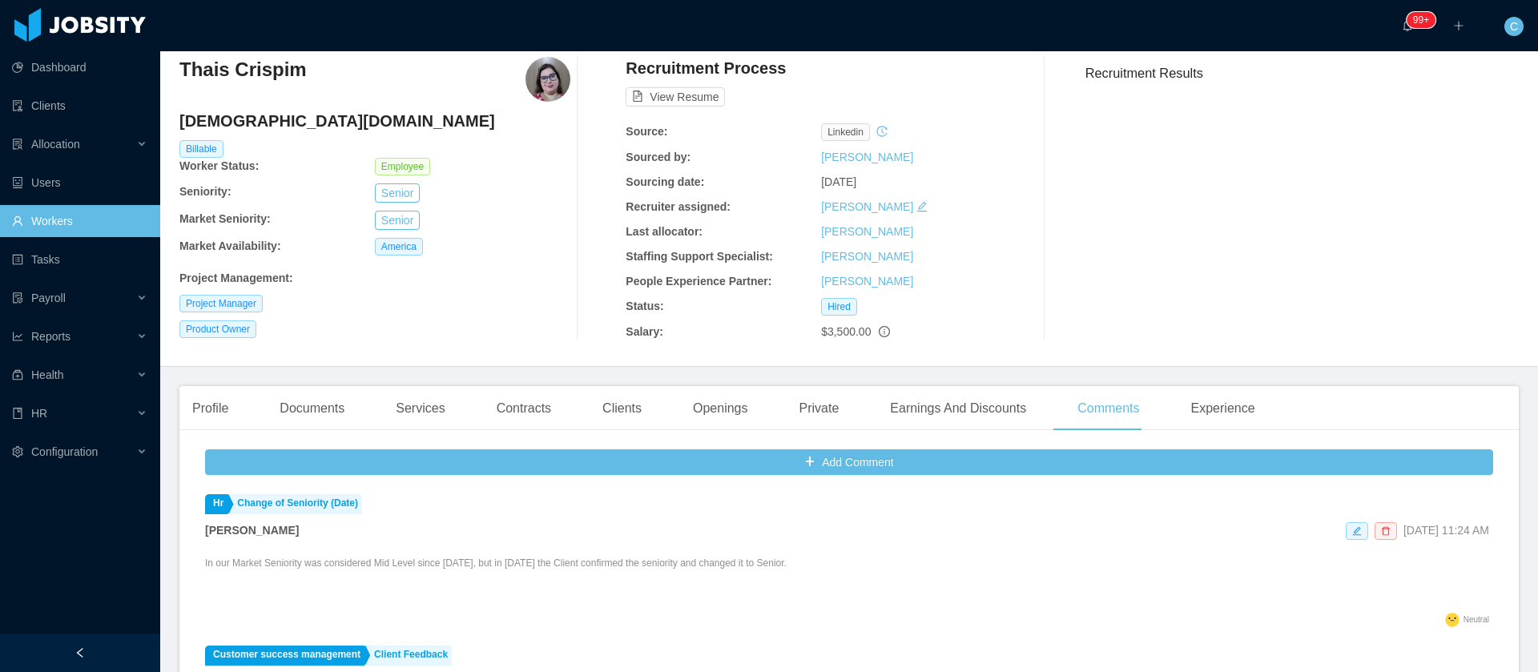
scroll to position [0, 0]
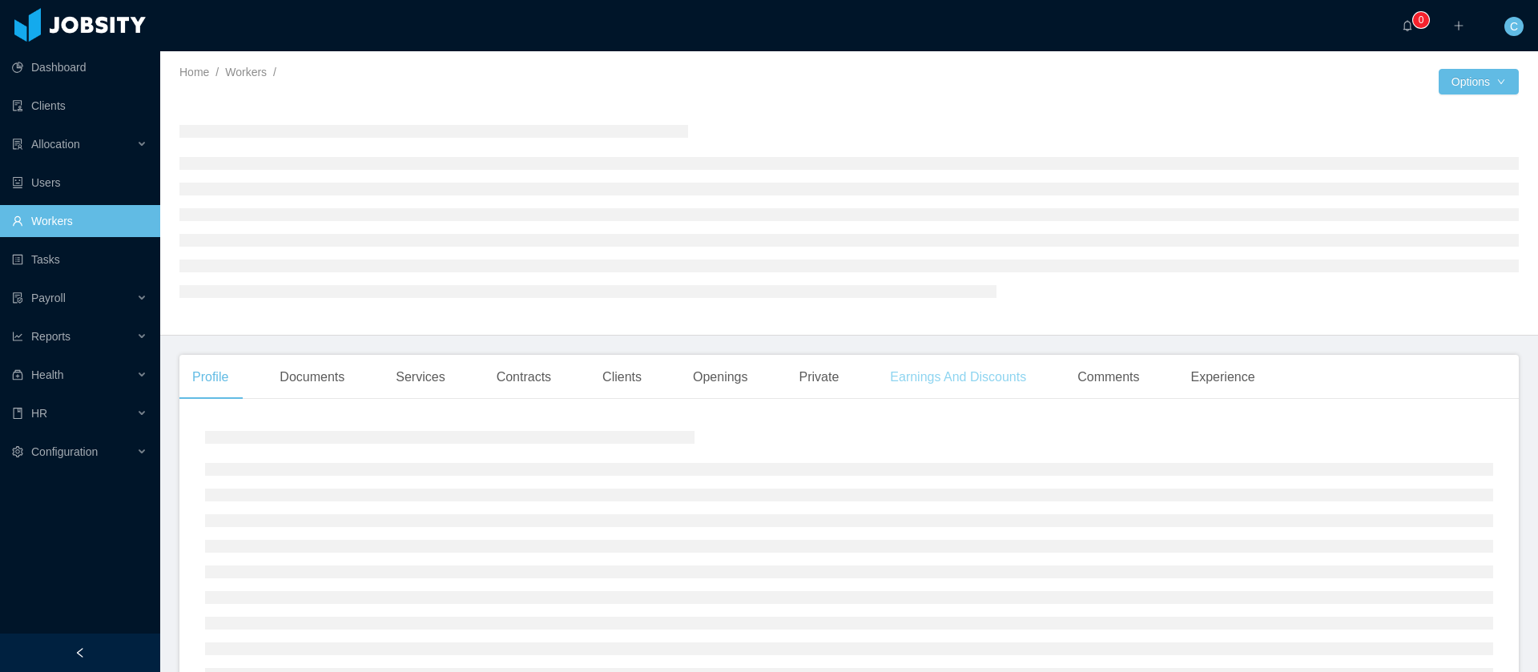
click at [902, 377] on div "Earnings And Discounts" at bounding box center [958, 377] width 162 height 45
click at [1144, 386] on div "Comments" at bounding box center [1108, 377] width 87 height 45
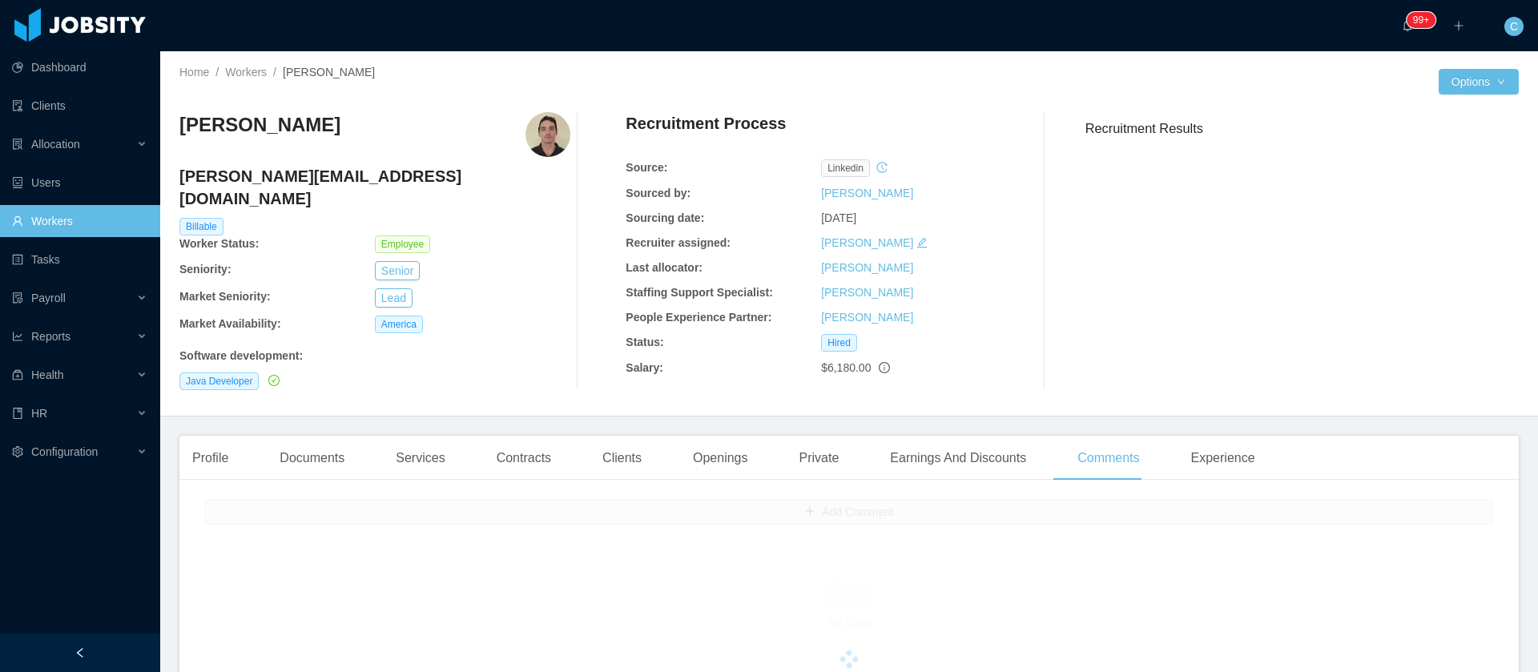
scroll to position [240, 0]
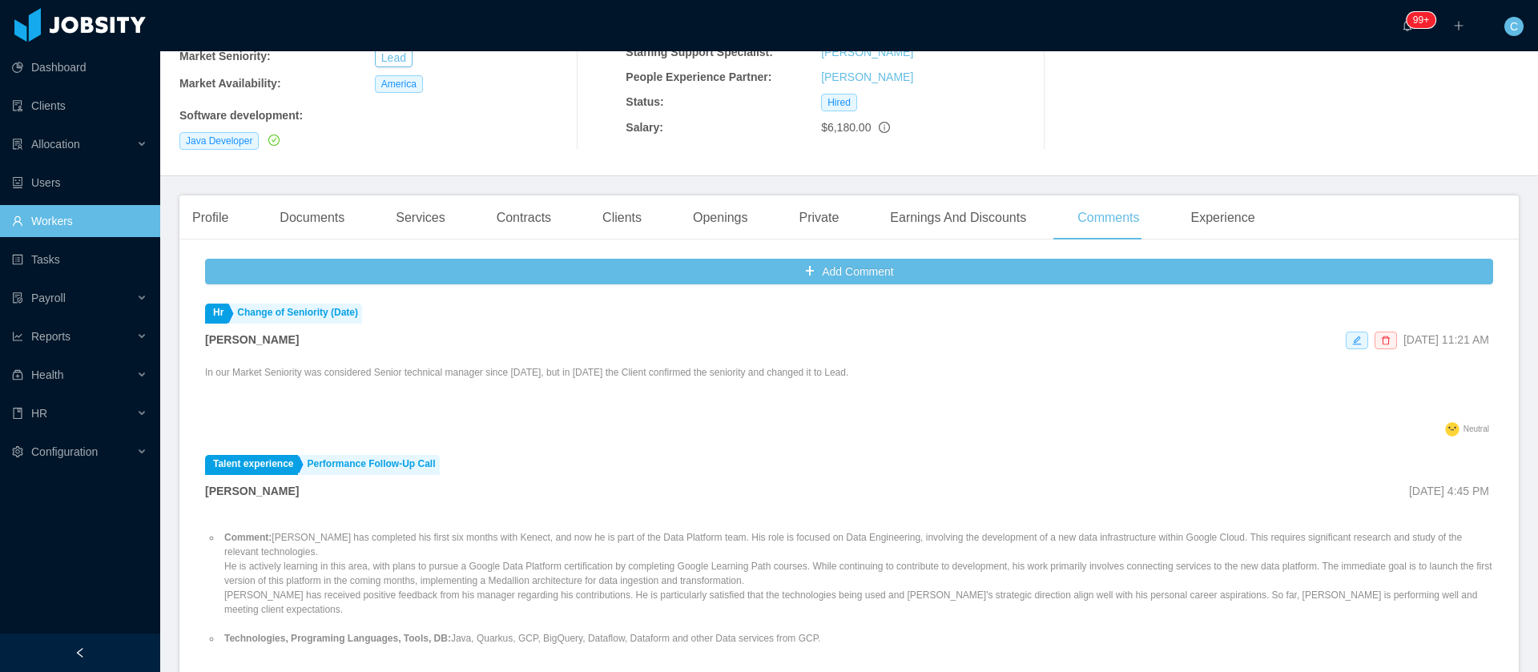
click at [450, 365] on p "In our Market Seniority was considered Senior technical manager since Aug 16th,…" at bounding box center [526, 379] width 643 height 29
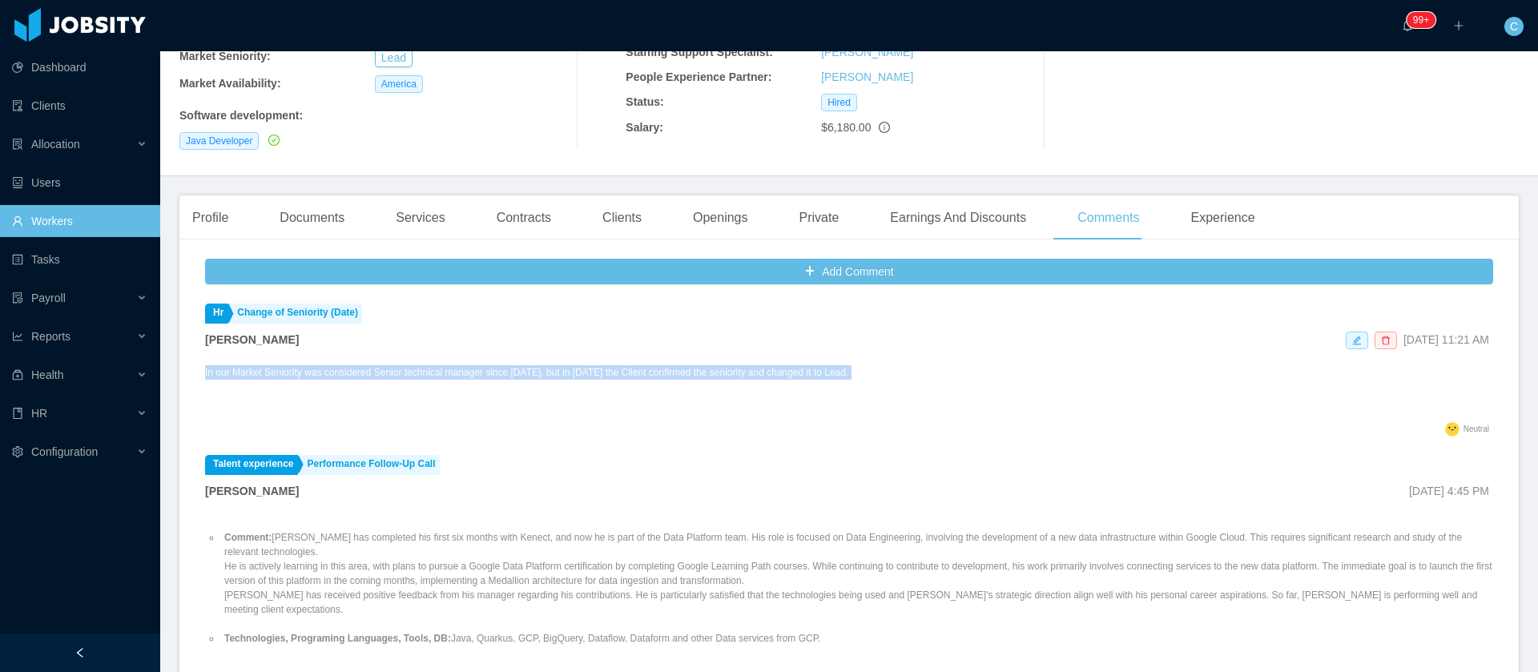
click at [450, 365] on p "In our Market Seniority was considered Senior technical manager since Aug 16th,…" at bounding box center [526, 379] width 643 height 29
copy p "In our Market Seniority was considered Senior technical manager since Aug 16th,…"
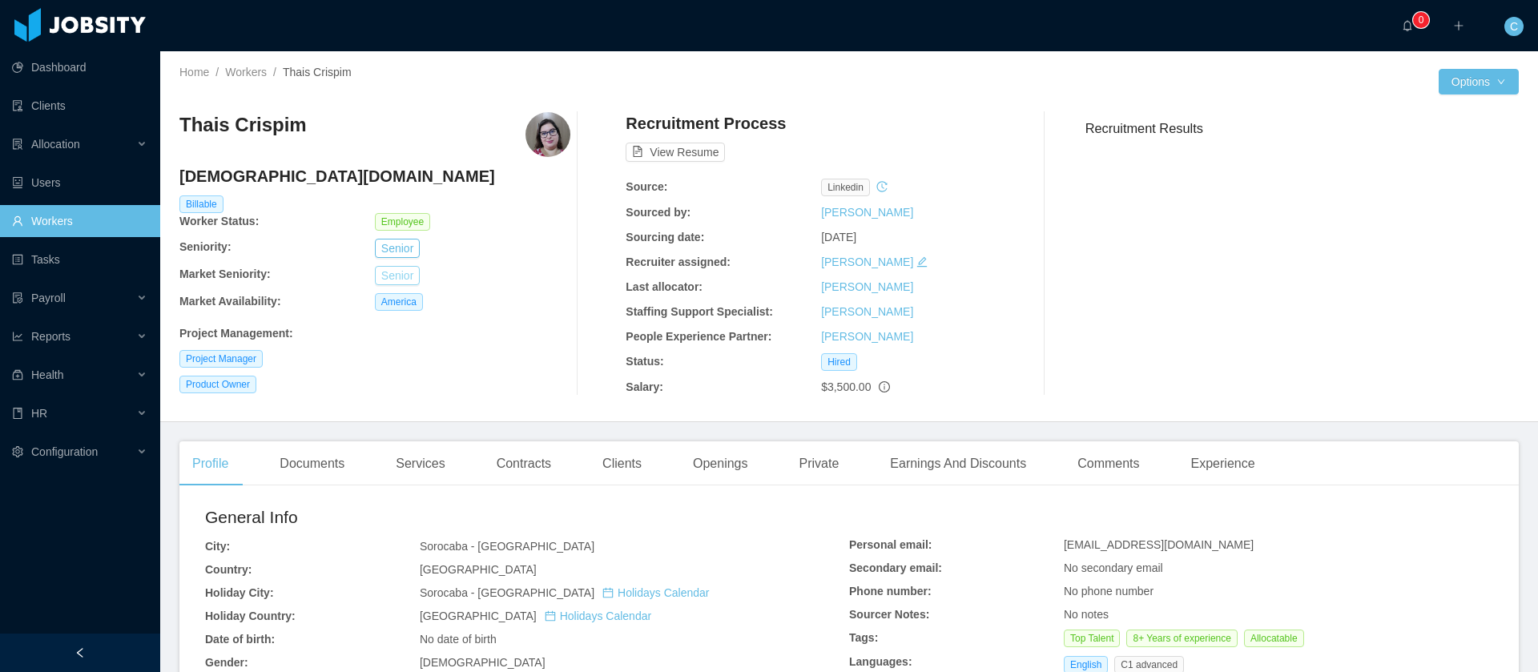
click at [379, 280] on button "Senior" at bounding box center [397, 275] width 45 height 19
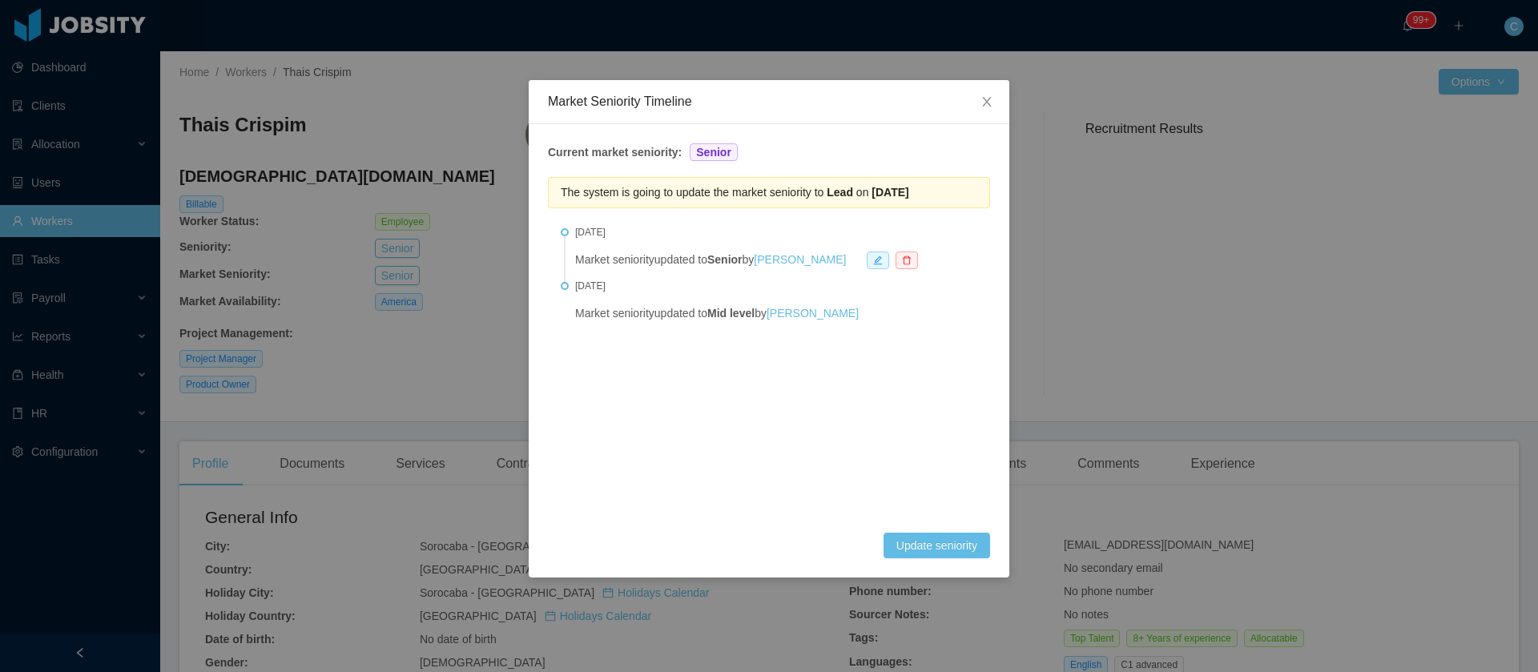
drag, startPoint x: 636, startPoint y: 292, endPoint x: 573, endPoint y: 289, distance: 63.3
click at [573, 289] on li "[DATE] Market seniority updated to Mid level by [PERSON_NAME]" at bounding box center [769, 312] width 417 height 61
copy span "[DATE]"
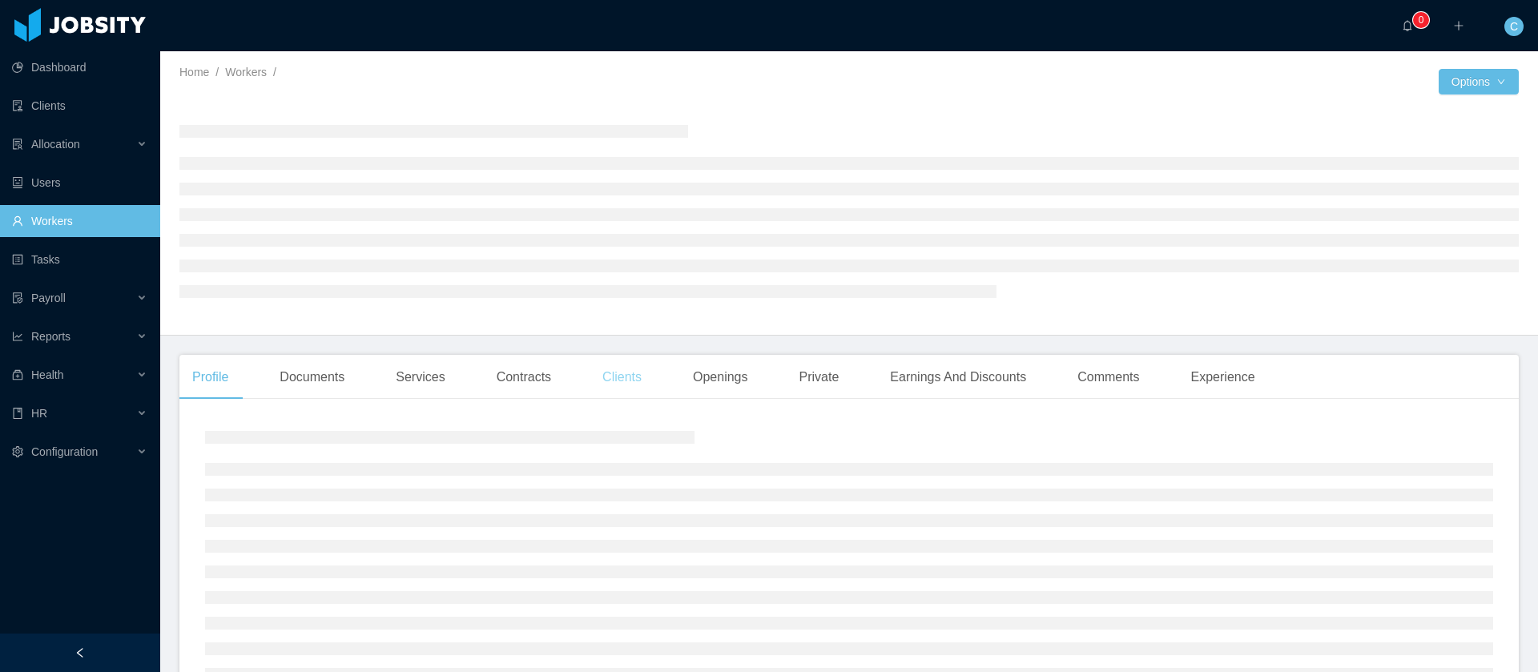
click at [610, 383] on div "Clients" at bounding box center [622, 377] width 65 height 45
click at [538, 378] on div "Contracts" at bounding box center [524, 377] width 80 height 45
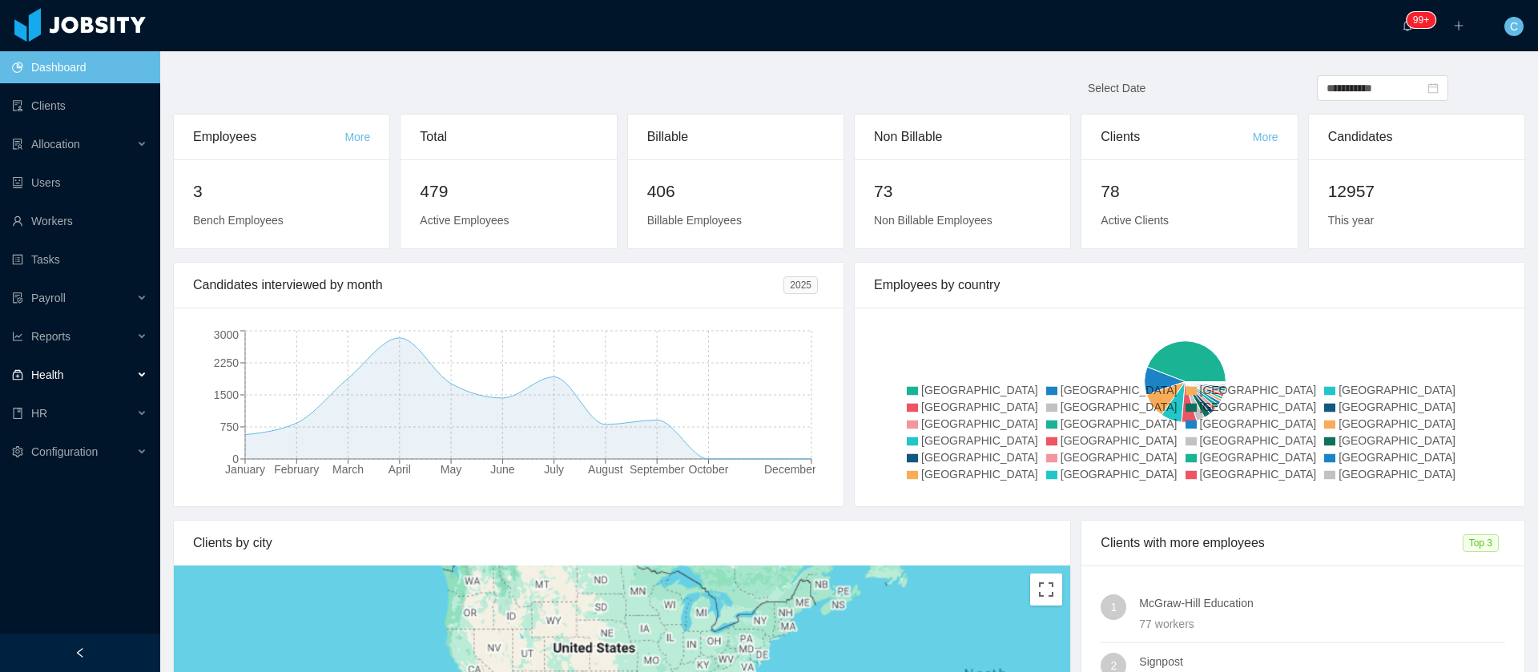
click at [79, 374] on div "Health" at bounding box center [80, 375] width 160 height 32
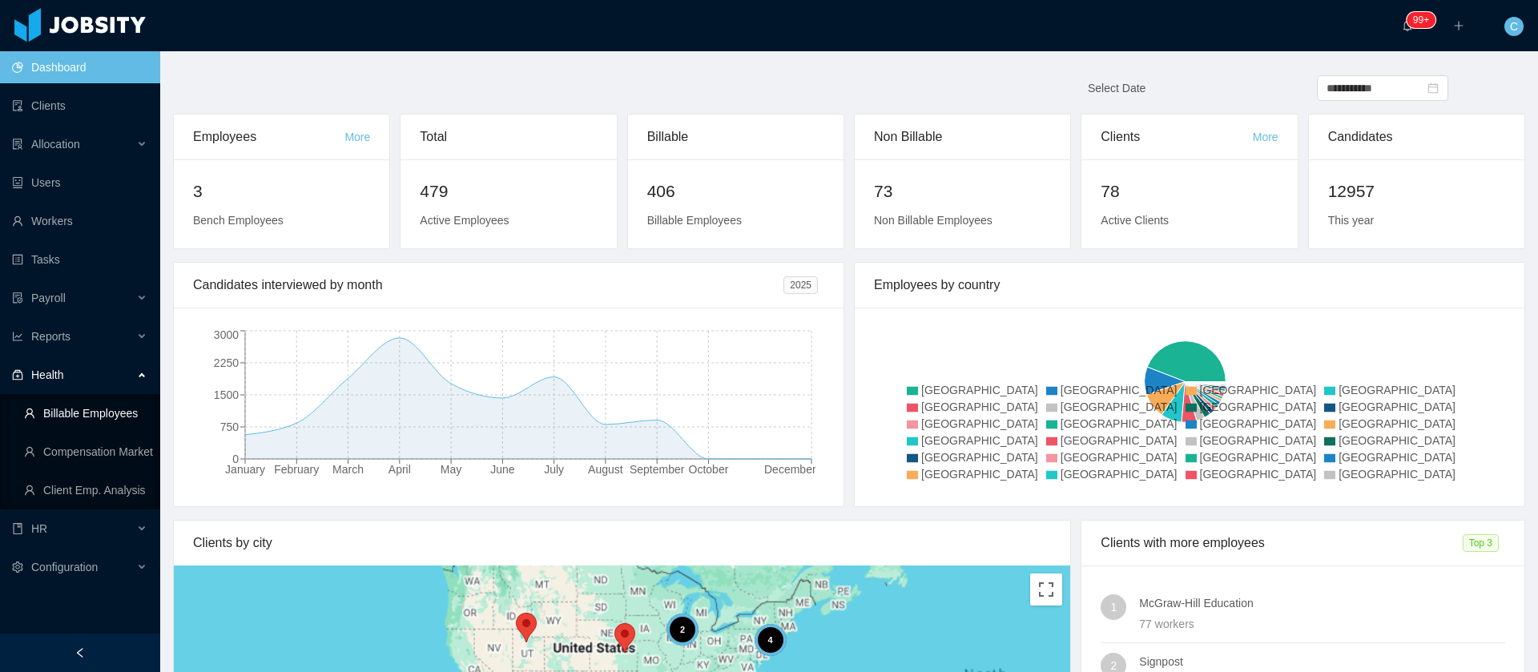
click at [90, 414] on link "Billable Employees" at bounding box center [85, 413] width 123 height 32
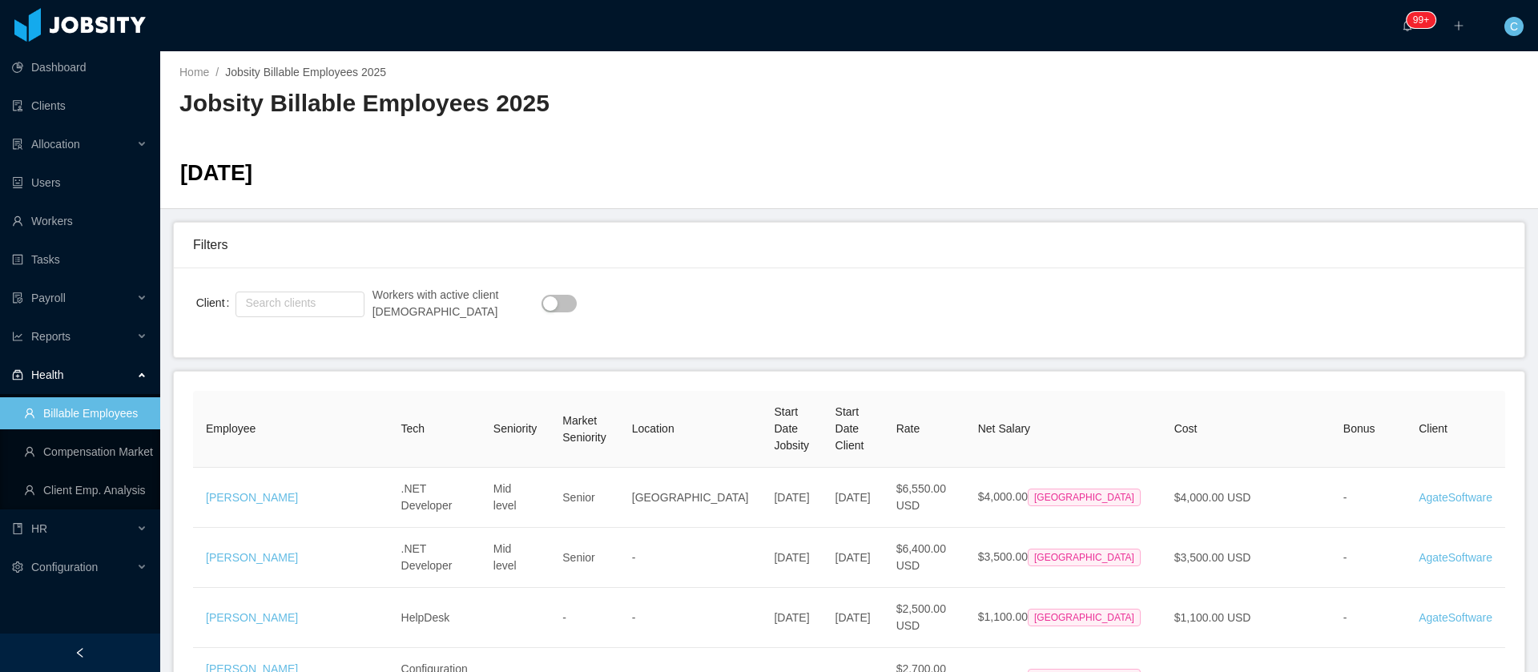
click at [319, 318] on div "Search clients" at bounding box center [300, 303] width 128 height 32
click at [318, 310] on input "text" at bounding box center [300, 305] width 128 height 26
click at [284, 358] on li "Developer Town" at bounding box center [308, 361] width 139 height 26
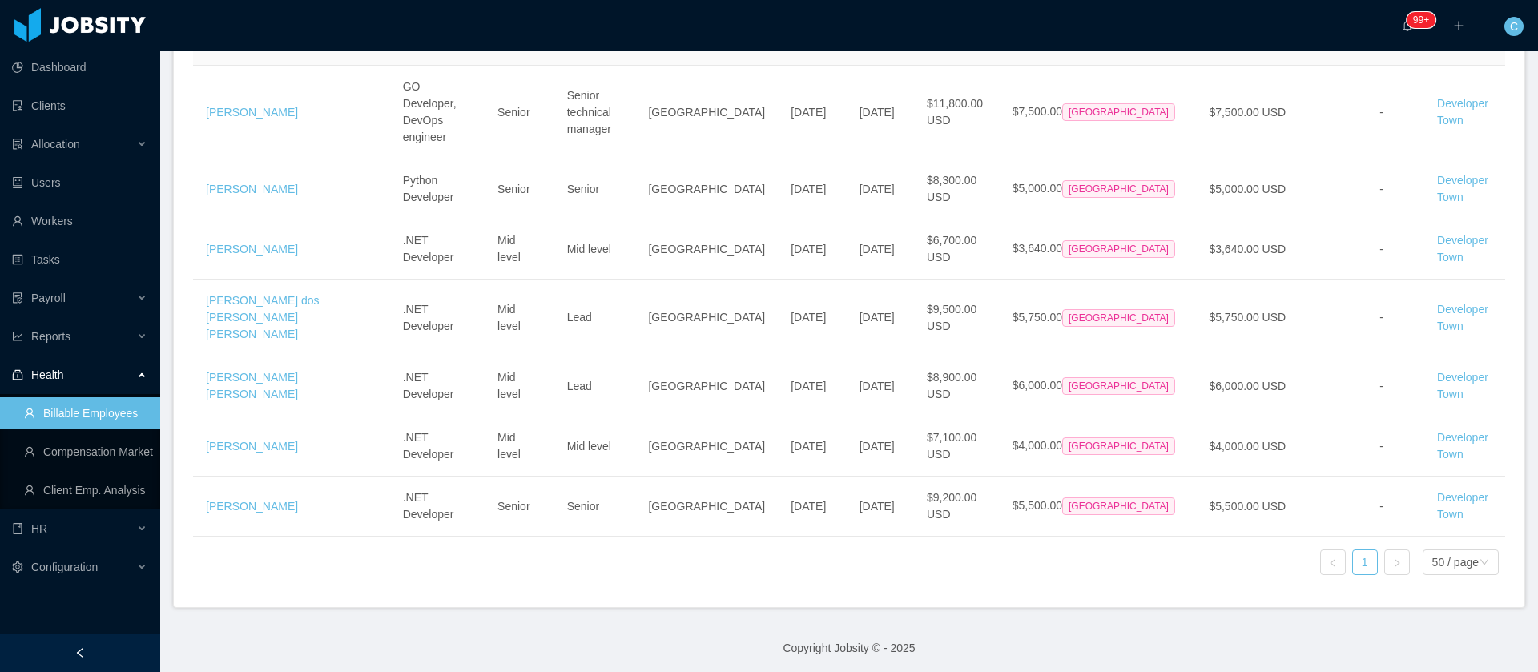
scroll to position [475, 0]
type input "**********"
click at [95, 450] on link "Compensation Market" at bounding box center [85, 452] width 123 height 32
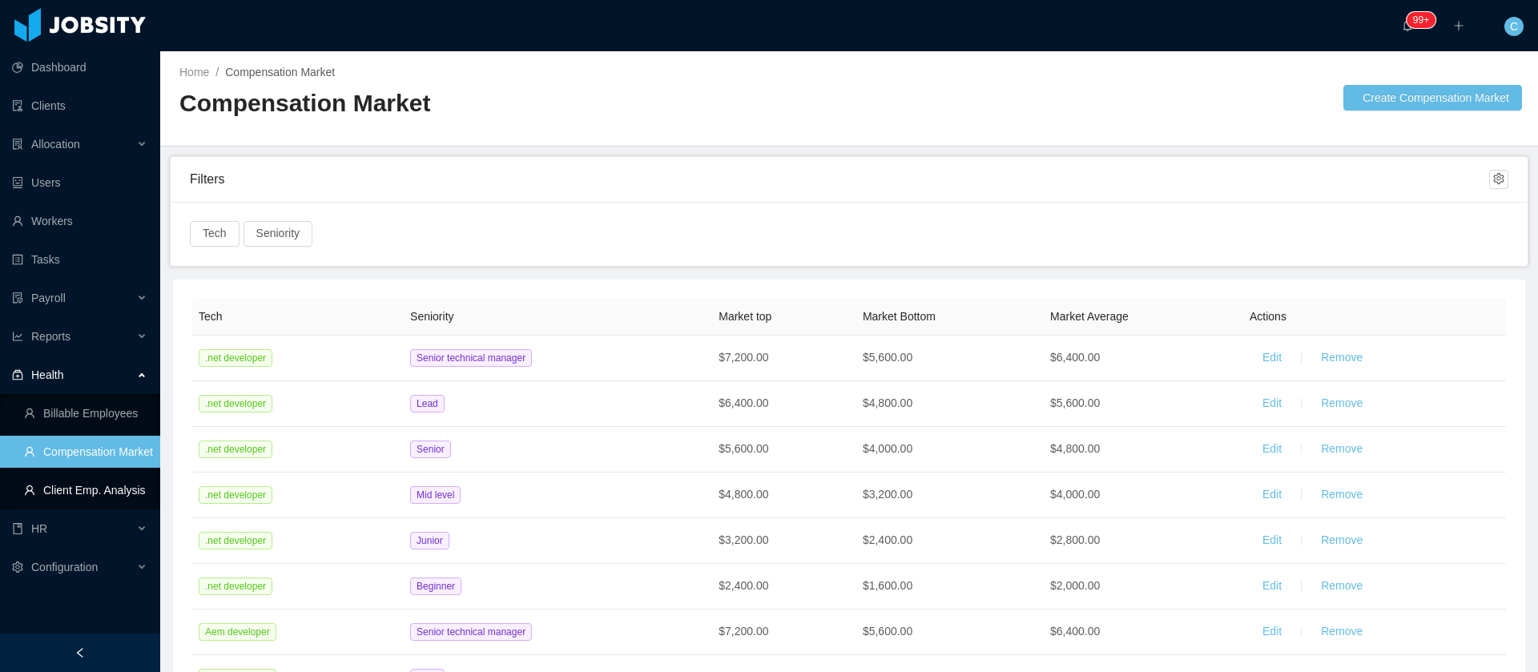
click at [100, 491] on link "Client Emp. Analysis" at bounding box center [85, 490] width 123 height 32
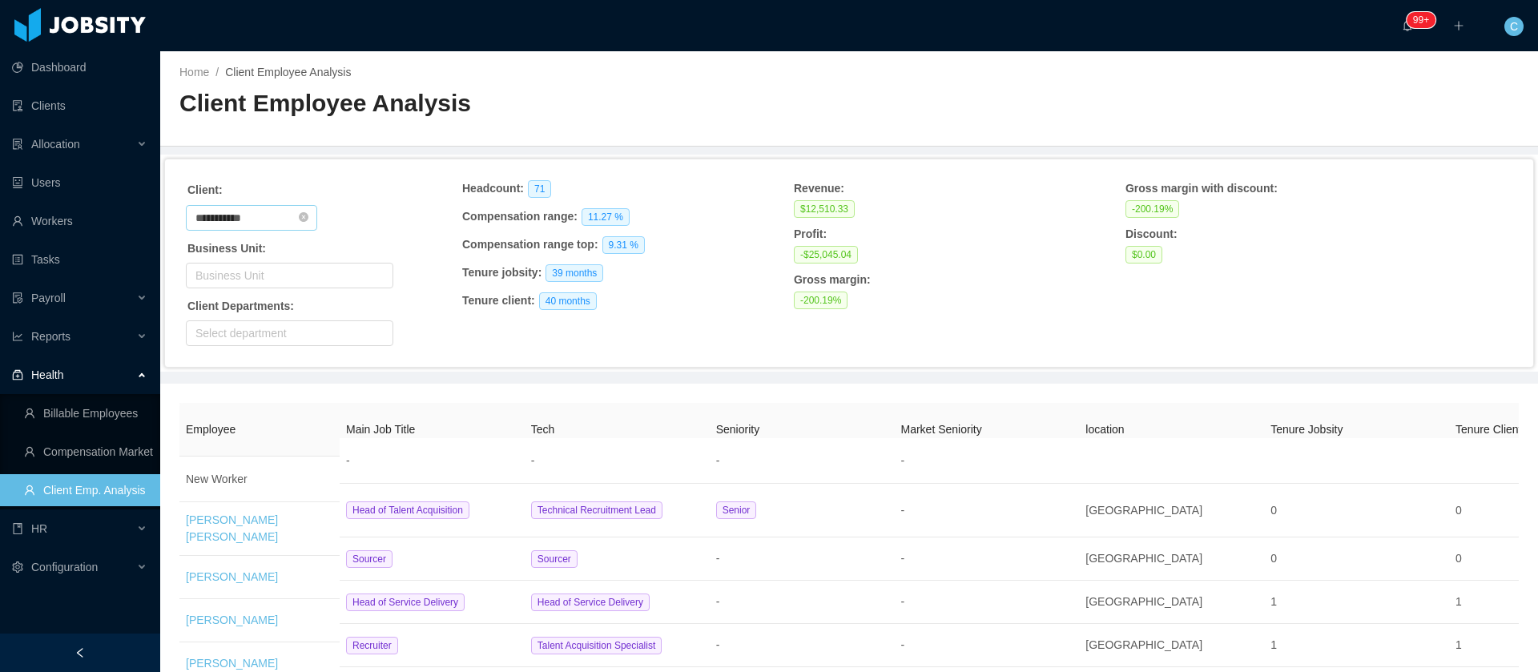
click at [258, 224] on input "**********" at bounding box center [251, 218] width 131 height 26
click at [232, 270] on li "Developer Town" at bounding box center [259, 274] width 147 height 26
type input "**********"
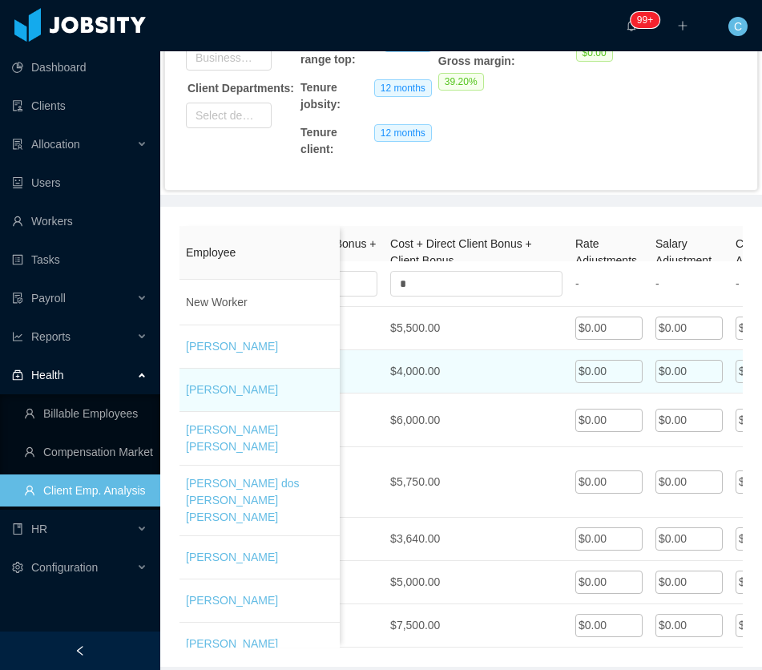
scroll to position [0, 2034]
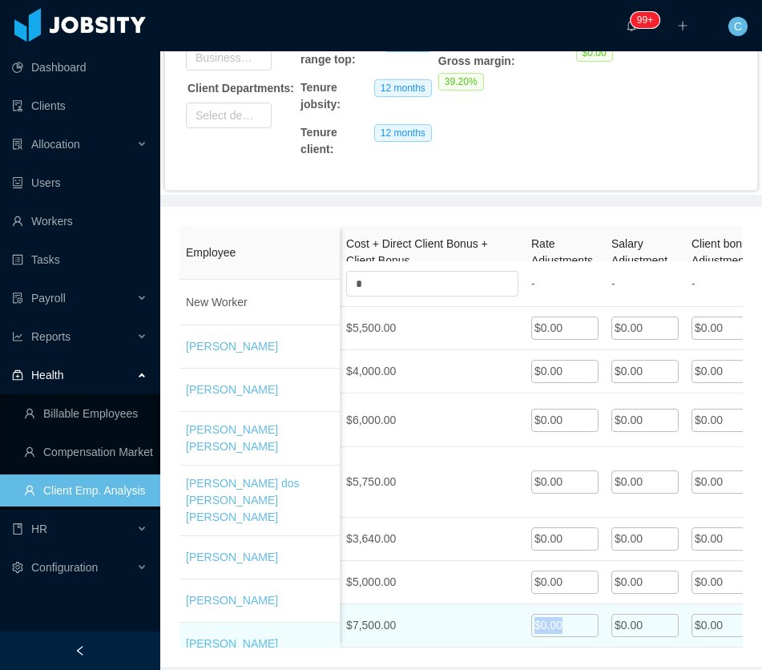
drag, startPoint x: 571, startPoint y: 575, endPoint x: 487, endPoint y: 595, distance: 86.5
click at [487, 595] on div "New Worker - - - - - - * * * - - - 0.00% 0.00% 0.00% Julio Lemes .NET Developer…" at bounding box center [460, 454] width 563 height 386
click at [562, 604] on td "$0.00" at bounding box center [565, 625] width 80 height 43
drag, startPoint x: 563, startPoint y: 574, endPoint x: 436, endPoint y: 586, distance: 127.9
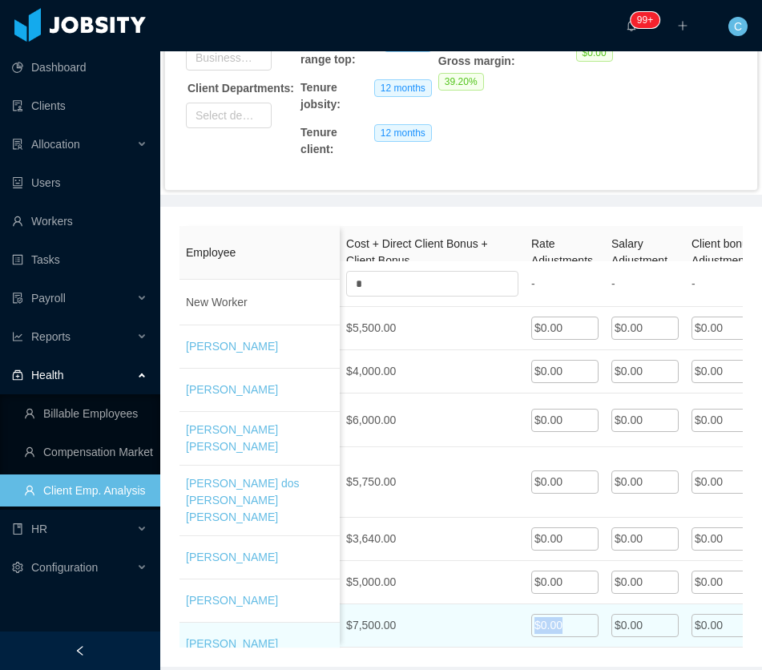
click at [572, 614] on div "$0.00" at bounding box center [564, 625] width 67 height 23
click at [572, 614] on input "*" at bounding box center [564, 627] width 67 height 26
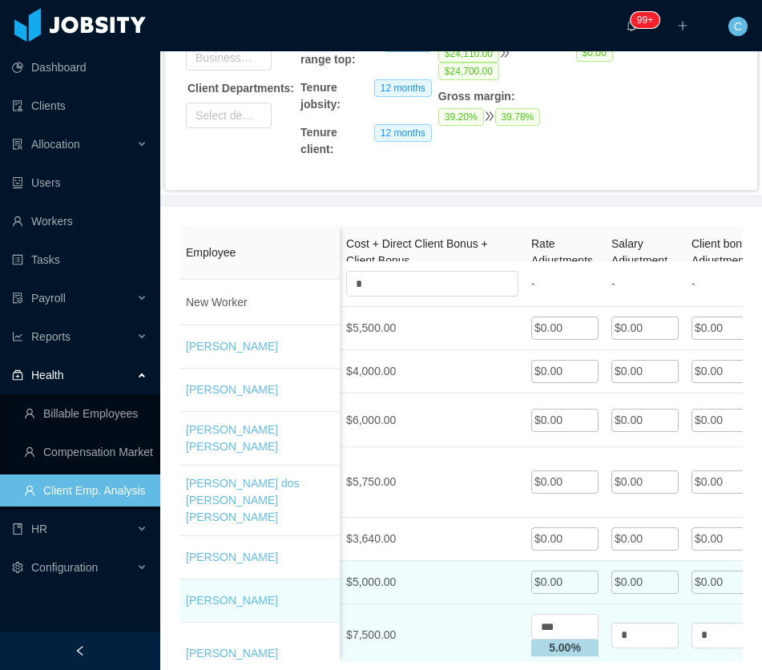
type input "***"
click at [566, 570] on div "$0.00" at bounding box center [564, 581] width 67 height 23
drag, startPoint x: 566, startPoint y: 526, endPoint x: 515, endPoint y: 531, distance: 51.5
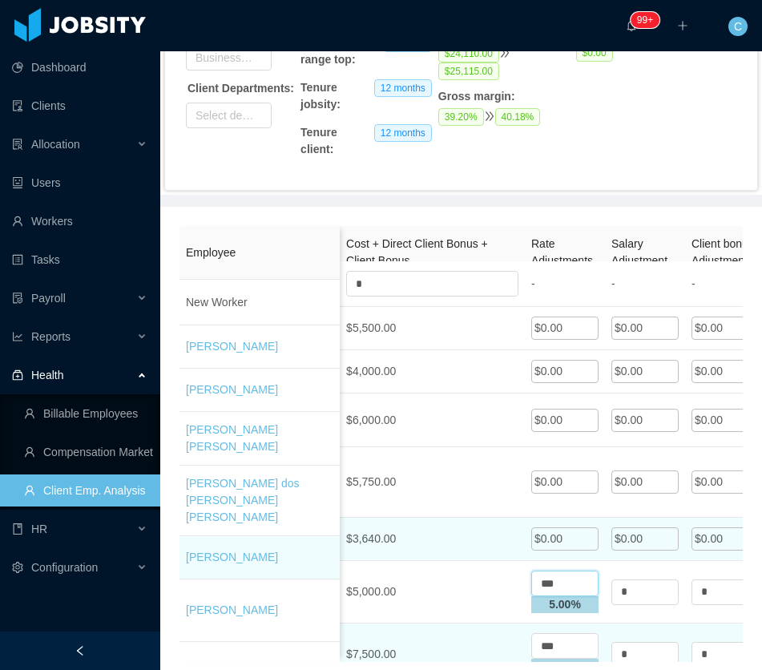
type input "***"
click at [558, 532] on span "$0.00" at bounding box center [548, 538] width 28 height 13
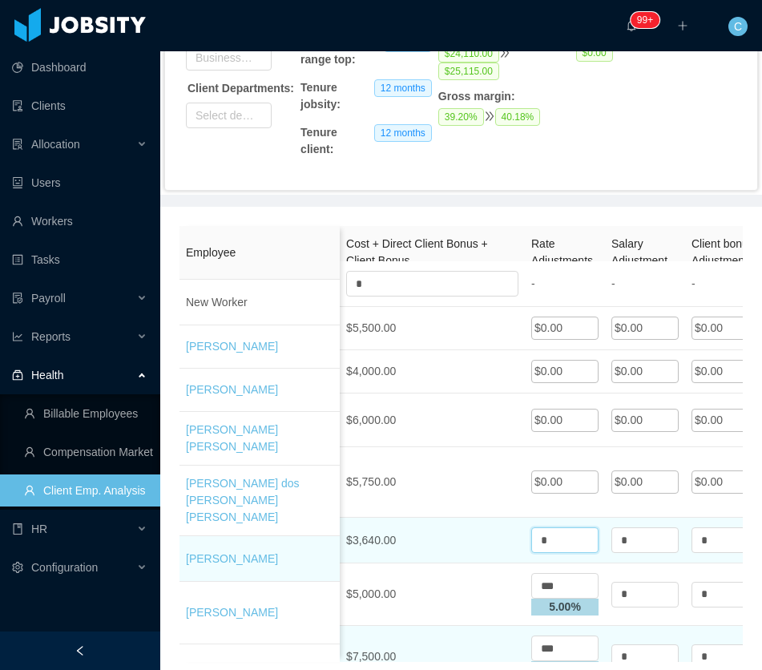
click at [558, 527] on input "*" at bounding box center [564, 540] width 67 height 26
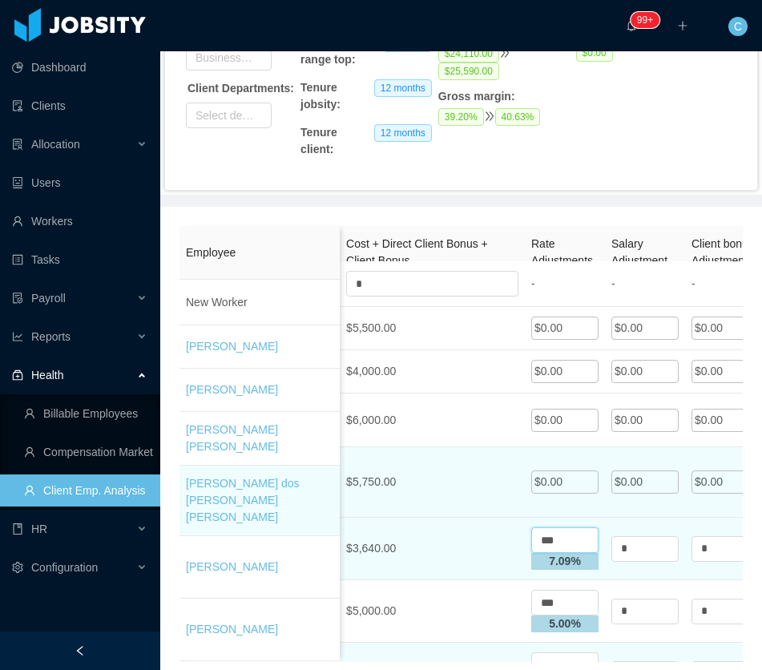
type input "***"
click at [554, 475] on span "$0.00" at bounding box center [548, 481] width 28 height 13
click at [554, 469] on input "*" at bounding box center [564, 482] width 67 height 26
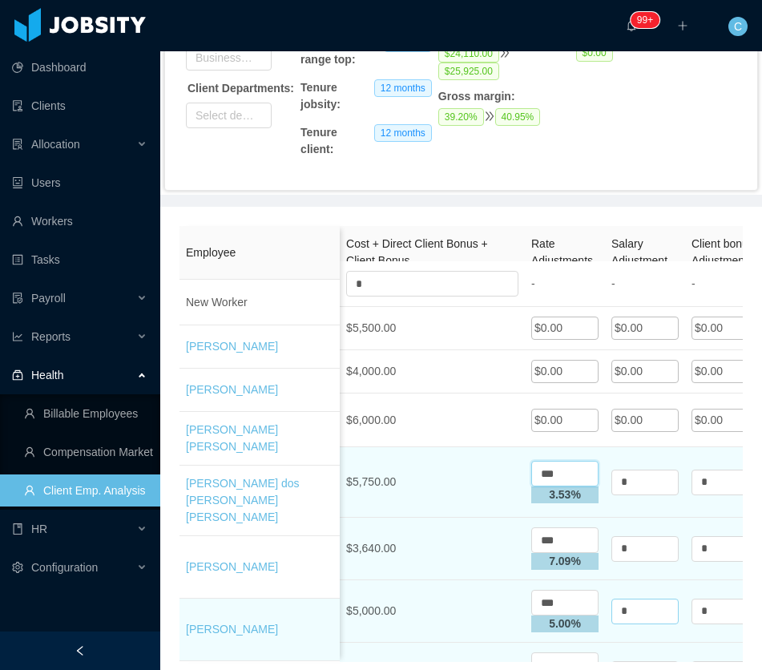
type input "***"
click at [650, 598] on input "*" at bounding box center [644, 611] width 67 height 26
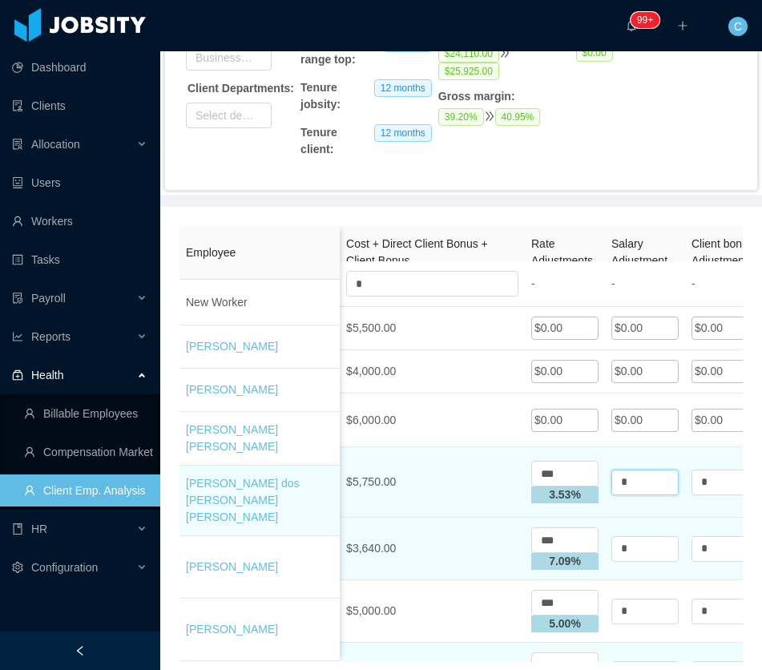
drag, startPoint x: 640, startPoint y: 452, endPoint x: 598, endPoint y: 445, distance: 42.3
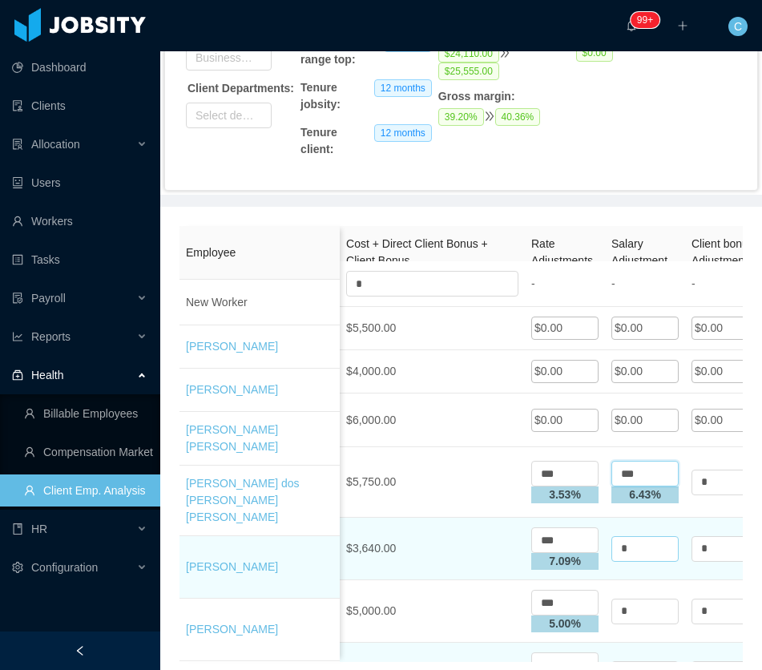
type input "***"
drag, startPoint x: 651, startPoint y: 512, endPoint x: 612, endPoint y: 512, distance: 38.5
click at [612, 536] on input "*" at bounding box center [644, 549] width 67 height 26
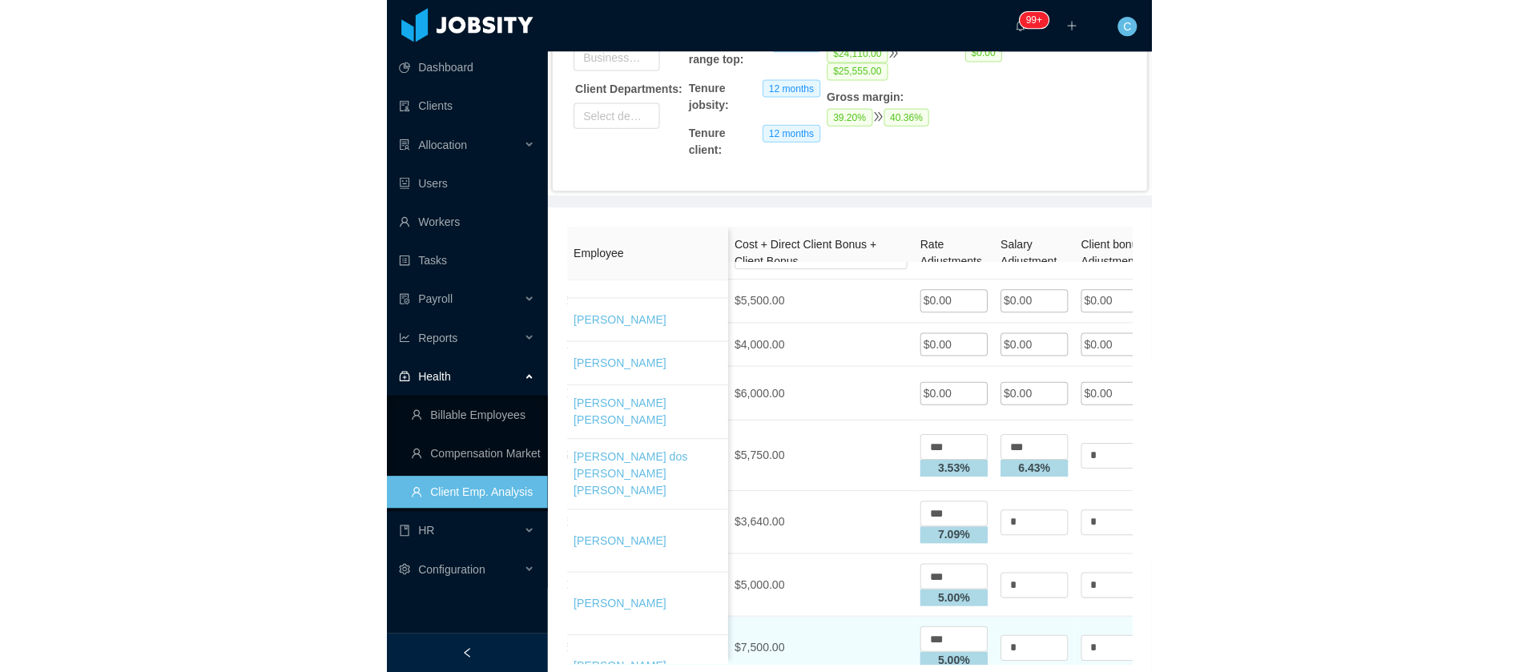
scroll to position [43, 0]
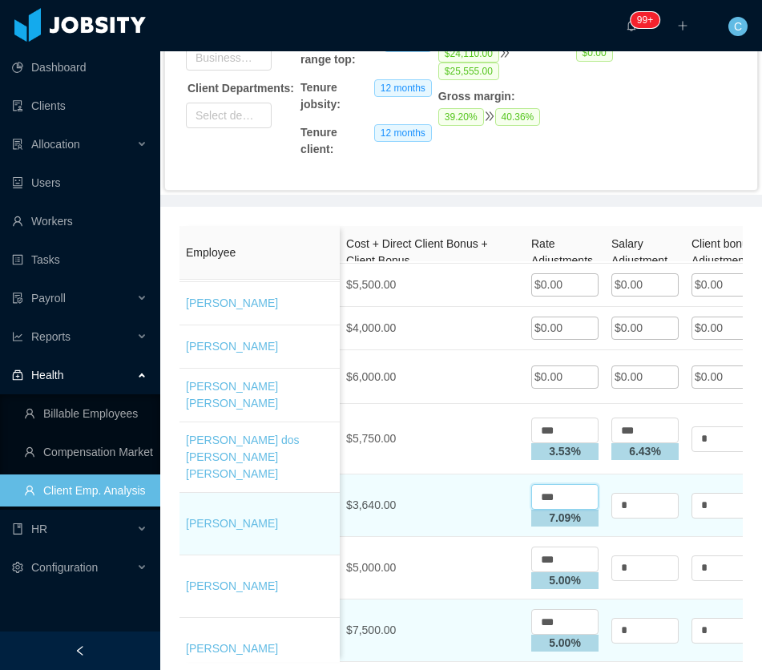
drag, startPoint x: 571, startPoint y: 464, endPoint x: 506, endPoint y: 467, distance: 65.0
type input "***"
drag, startPoint x: 639, startPoint y: 469, endPoint x: 600, endPoint y: 469, distance: 38.5
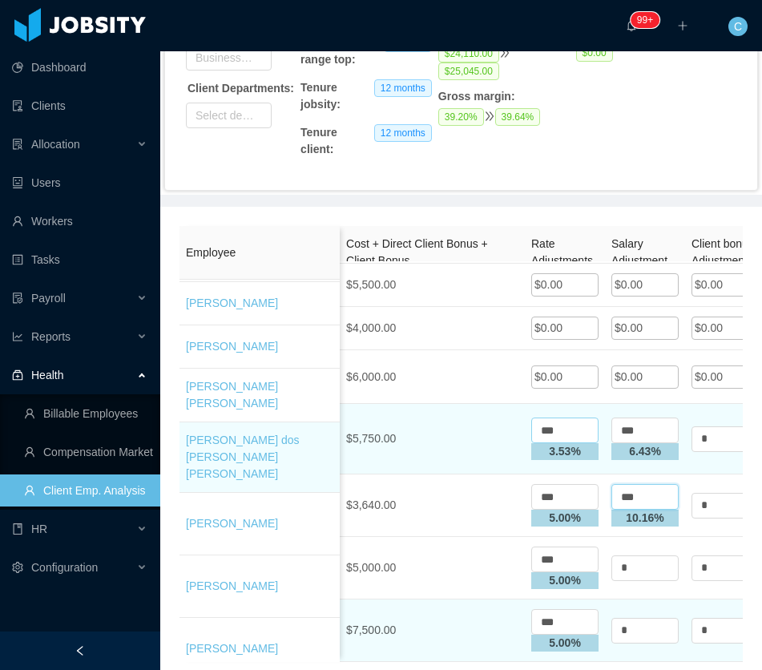
type input "***"
drag, startPoint x: 560, startPoint y: 405, endPoint x: 433, endPoint y: 392, distance: 128.1
type input "****"
click at [659, 417] on input "***" at bounding box center [644, 430] width 67 height 26
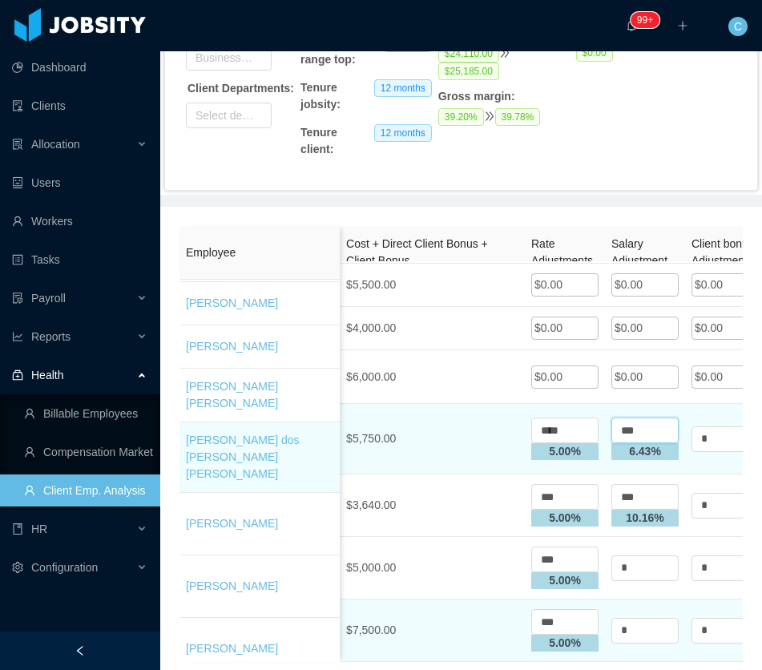
drag, startPoint x: 659, startPoint y: 401, endPoint x: 628, endPoint y: 397, distance: 31.6
click at [628, 417] on input "***" at bounding box center [644, 430] width 67 height 26
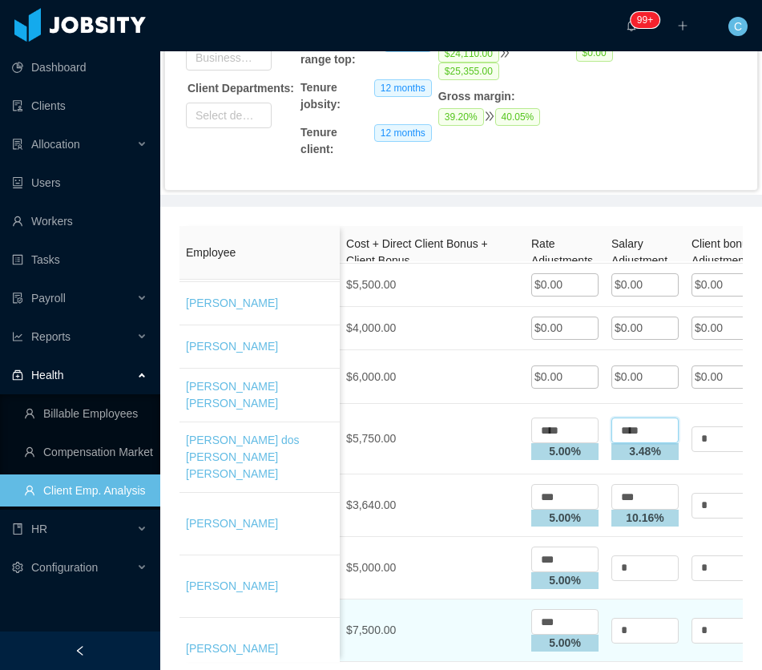
type input "****"
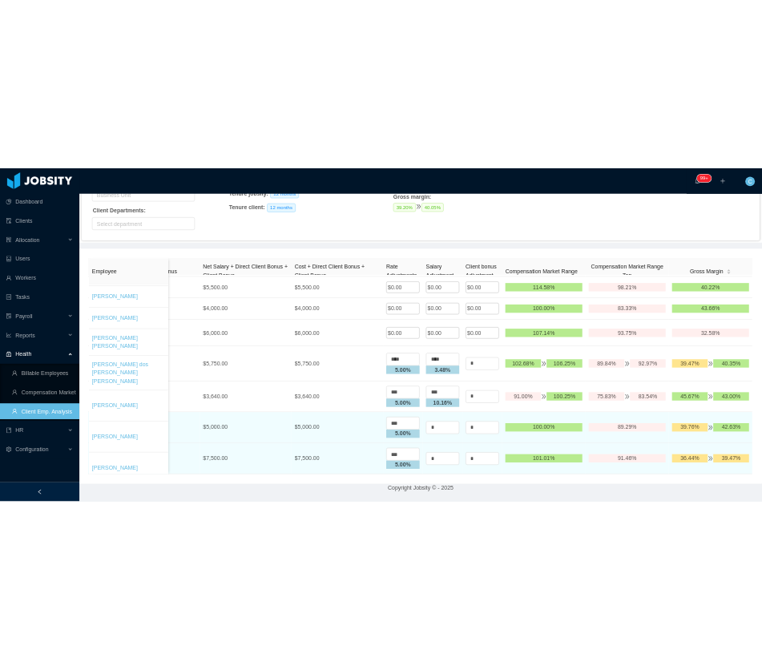
scroll to position [240, 0]
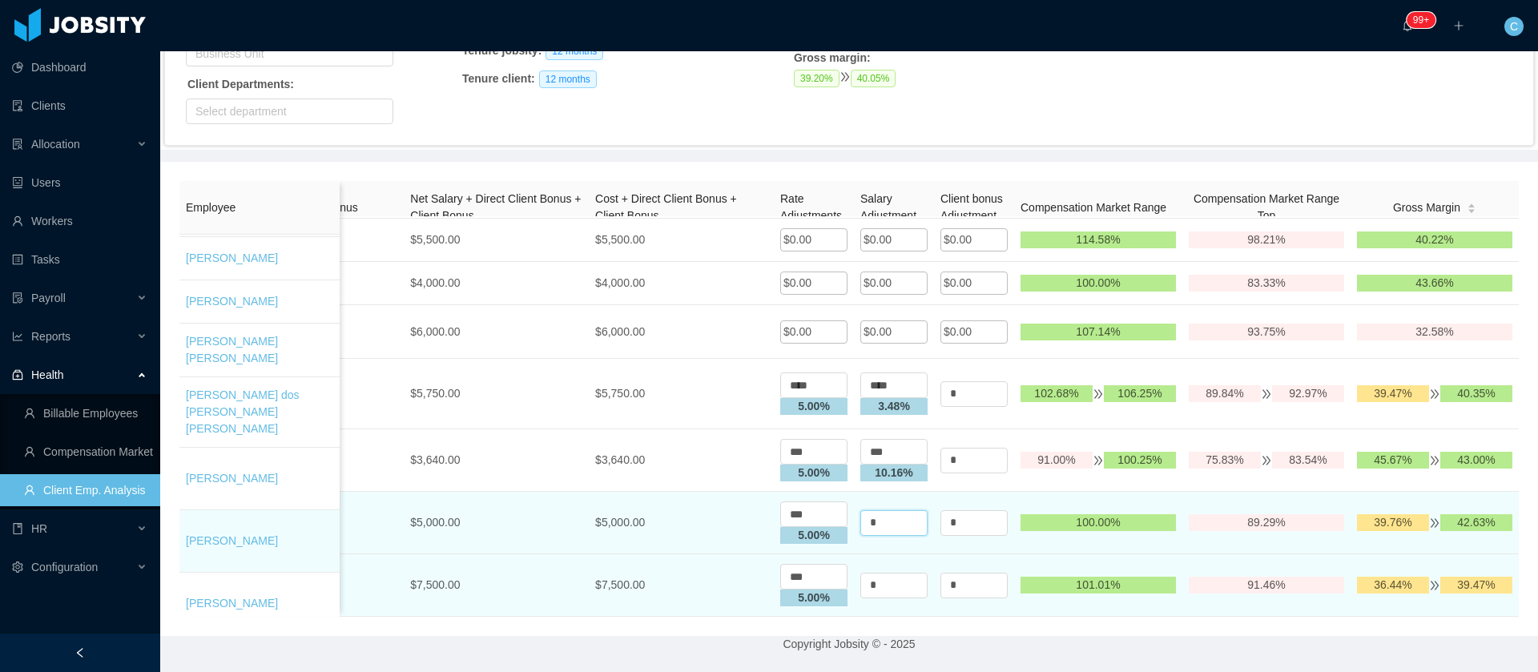
drag, startPoint x: 840, startPoint y: 504, endPoint x: 763, endPoint y: 510, distance: 77.2
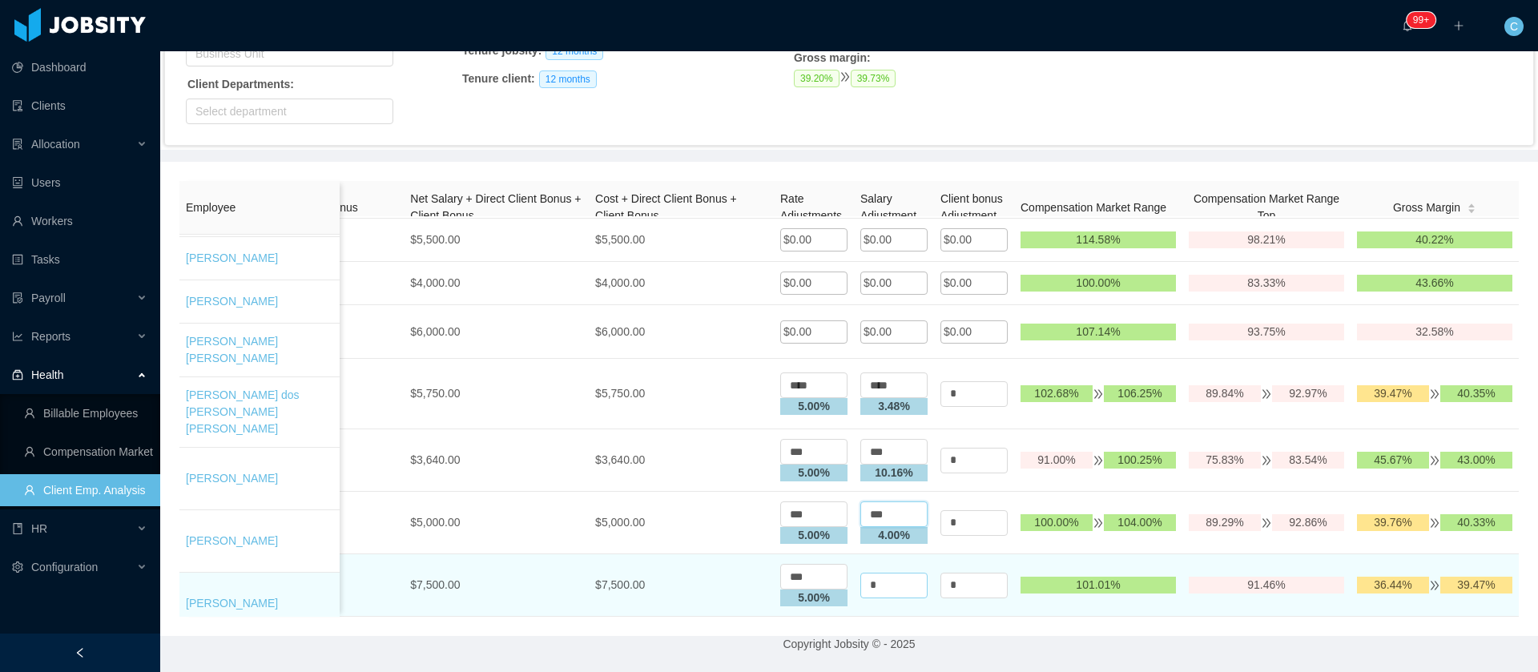
type input "***"
click at [860, 573] on input "*" at bounding box center [893, 586] width 67 height 26
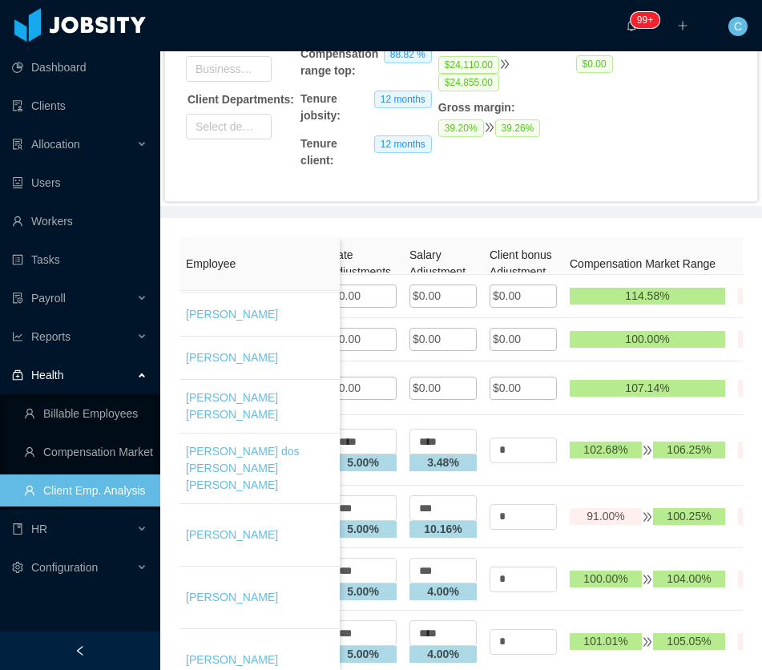
scroll to position [0, 2267]
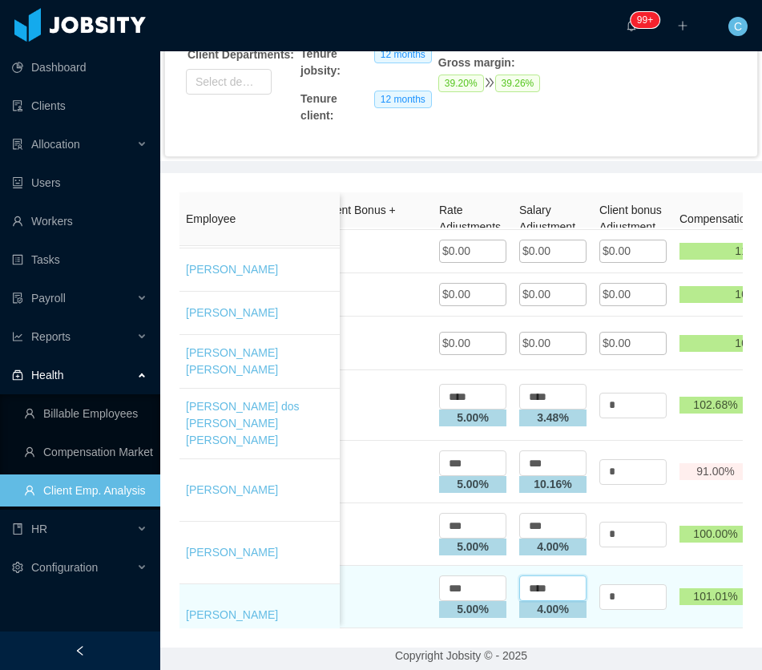
drag, startPoint x: 568, startPoint y: 555, endPoint x: 526, endPoint y: 561, distance: 42.0
click at [526, 575] on input "****" at bounding box center [552, 588] width 67 height 26
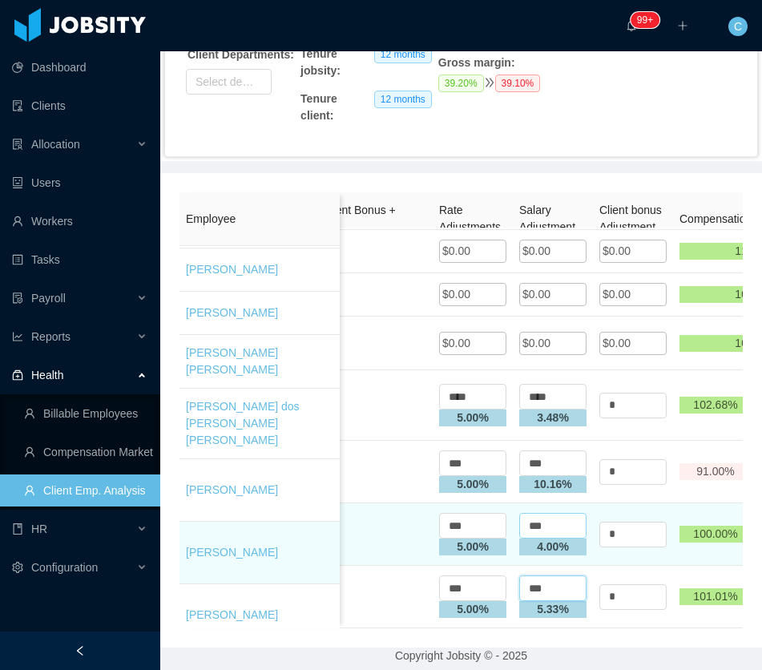
type input "***"
drag, startPoint x: 555, startPoint y: 490, endPoint x: 470, endPoint y: 494, distance: 85.0
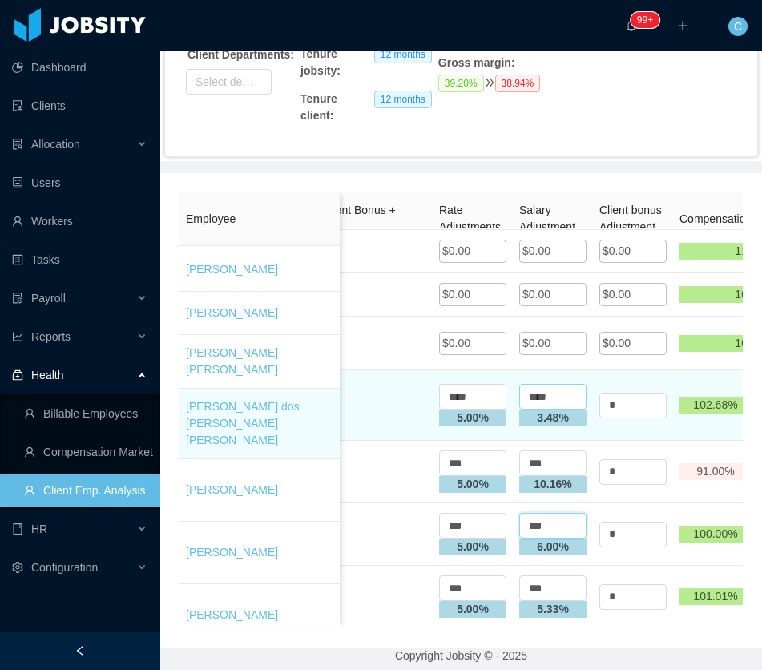
type input "***"
drag, startPoint x: 571, startPoint y: 369, endPoint x: 498, endPoint y: 350, distance: 76.0
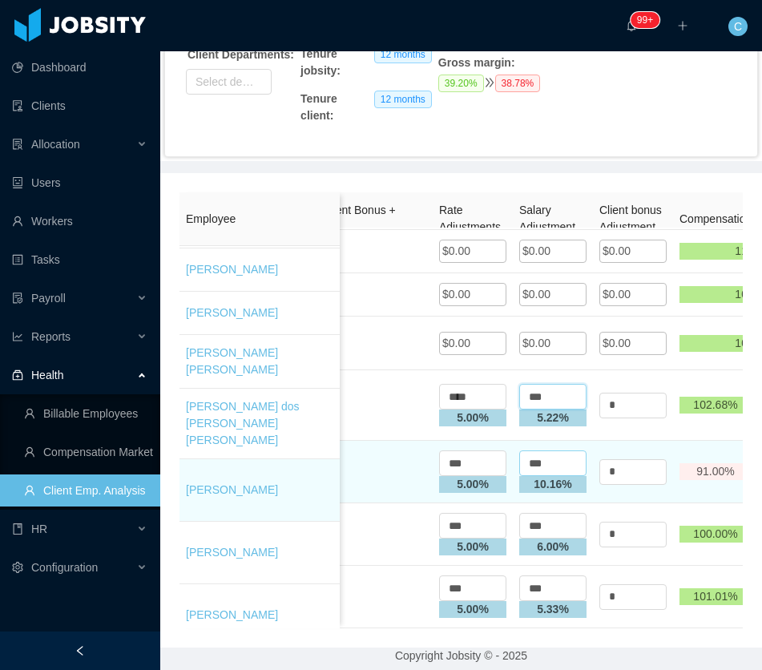
type input "***"
click at [532, 450] on input "***" at bounding box center [552, 463] width 67 height 26
type input "***"
drag, startPoint x: 482, startPoint y: 440, endPoint x: 377, endPoint y: 413, distance: 109.2
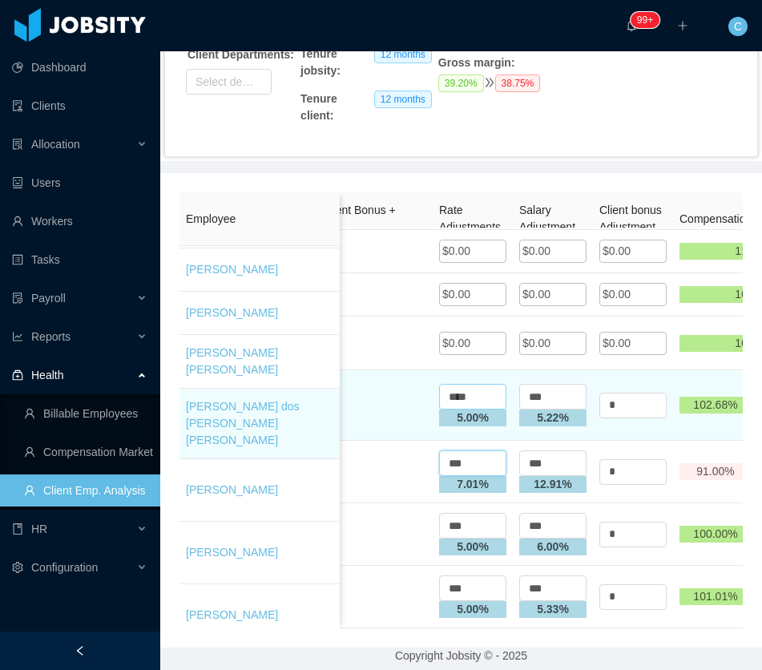
type input "***"
drag, startPoint x: 485, startPoint y: 366, endPoint x: 446, endPoint y: 373, distance: 39.9
click at [446, 384] on input "****" at bounding box center [472, 397] width 67 height 26
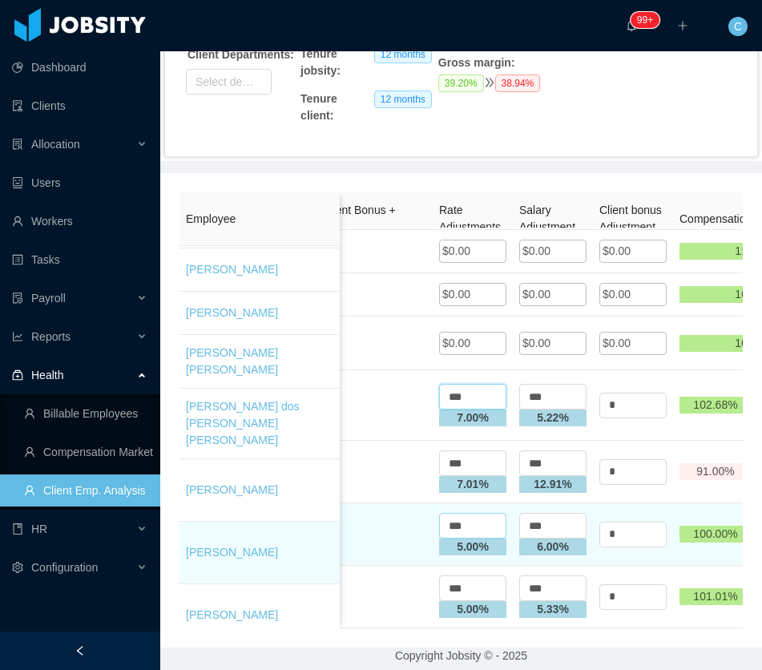
type input "***"
drag, startPoint x: 468, startPoint y: 502, endPoint x: 376, endPoint y: 510, distance: 92.5
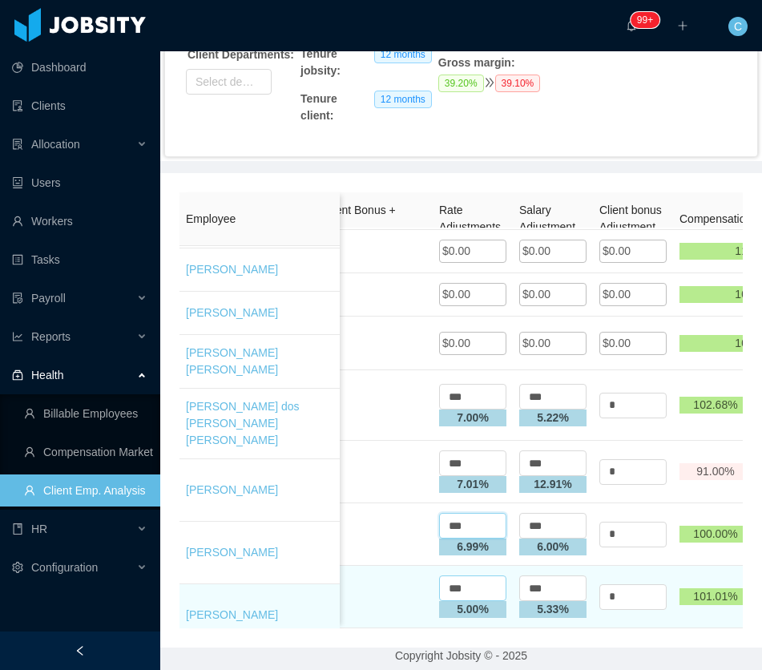
type input "***"
drag, startPoint x: 481, startPoint y: 547, endPoint x: 328, endPoint y: 546, distance: 152.2
click at [328, 546] on div "Employee Main Job Title Tech Seniority Market Seniority location Tenure Jobsity…" at bounding box center [460, 410] width 563 height 436
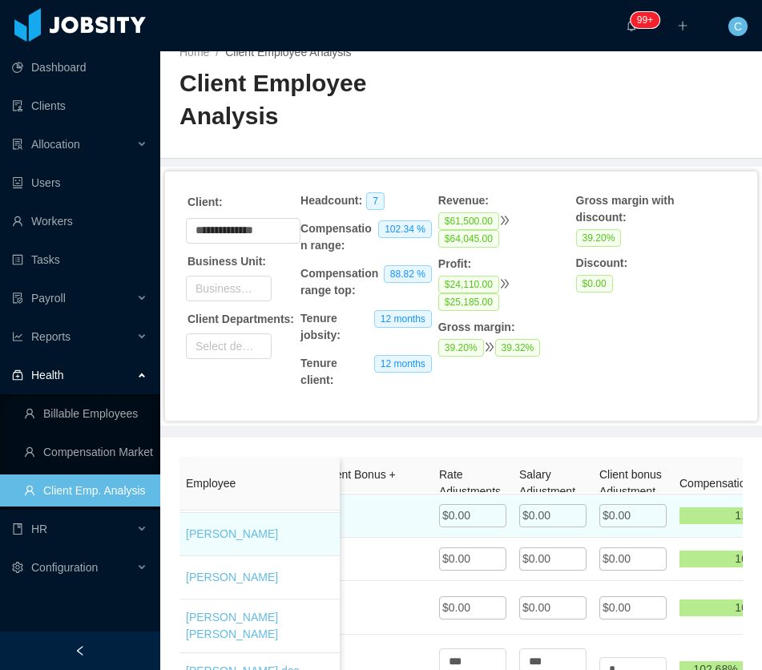
scroll to position [14, 0]
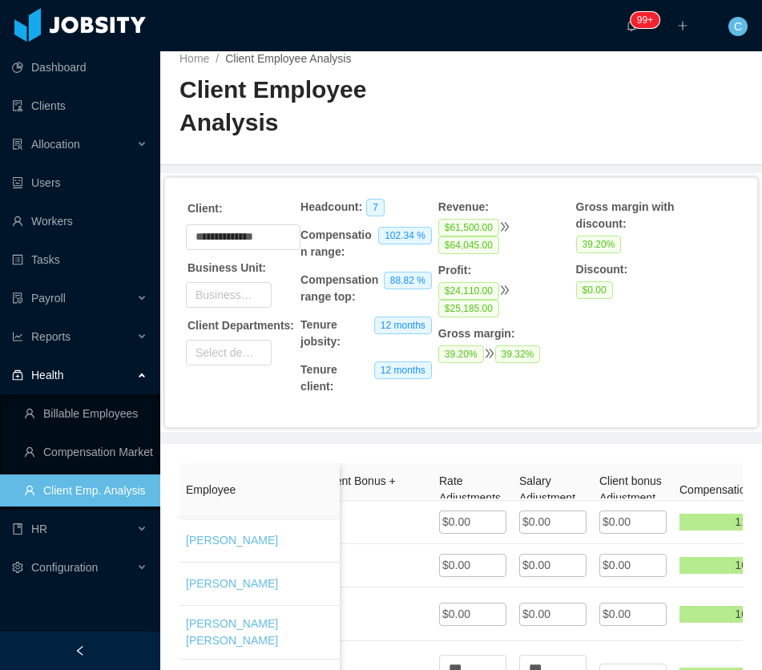
type input "***"
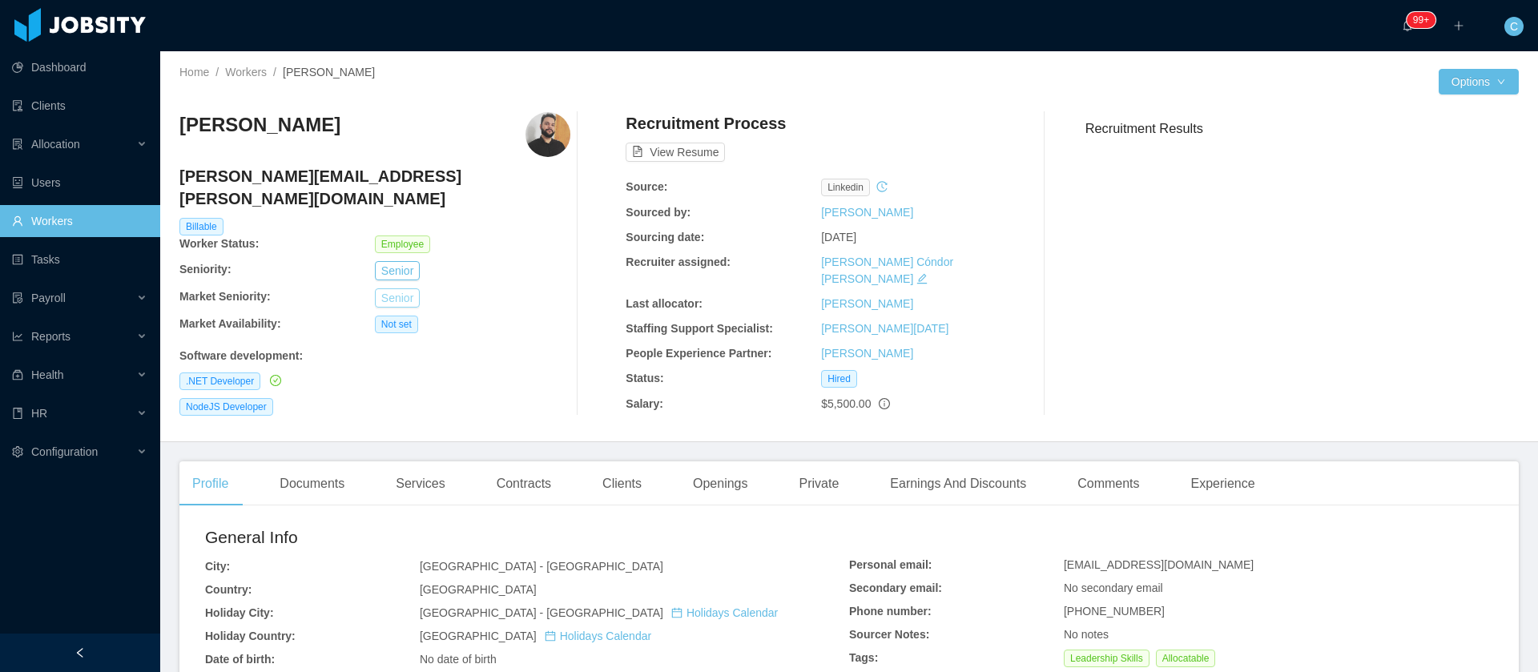
click at [394, 288] on button "Senior" at bounding box center [397, 297] width 45 height 19
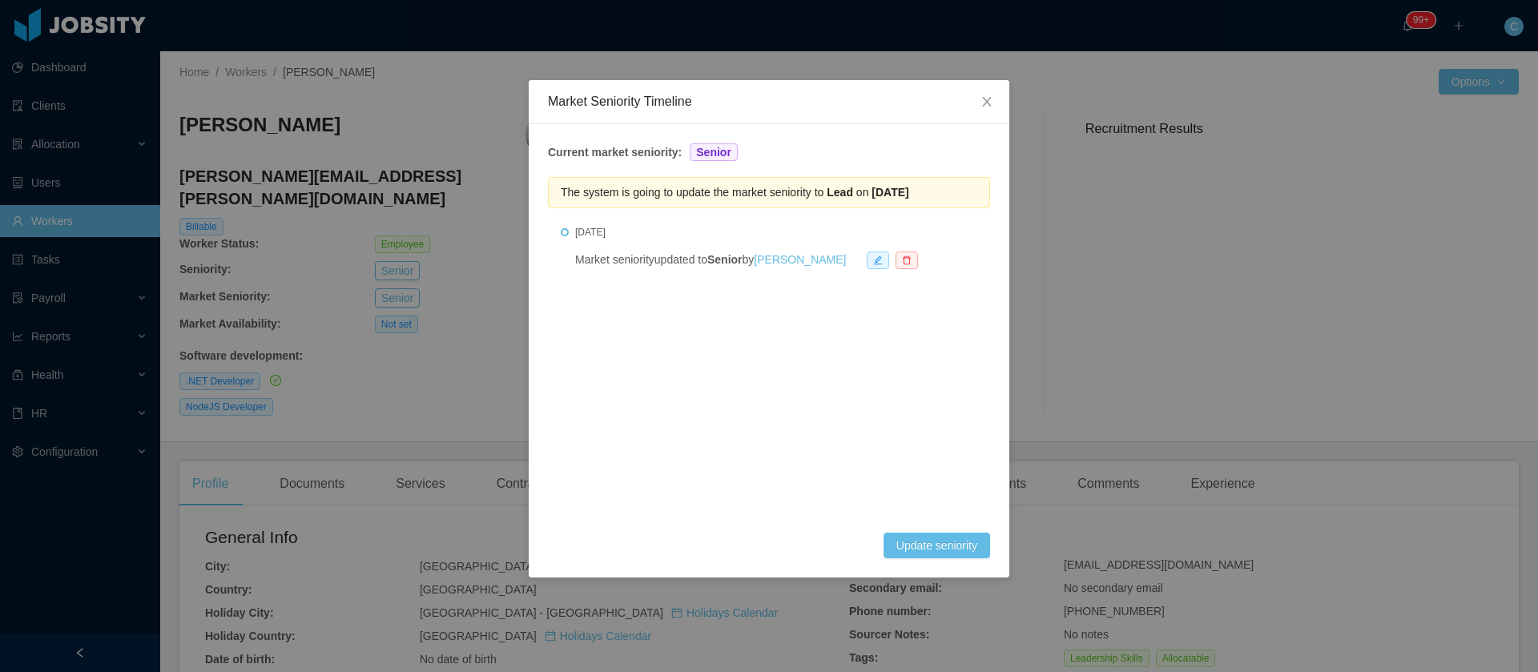
drag, startPoint x: 830, startPoint y: 195, endPoint x: 968, endPoint y: 179, distance: 138.7
click at [968, 179] on div "The system is going to update the market seniority to Lead on Mar 12th, 2027" at bounding box center [769, 192] width 442 height 31
copy span "Lead on Mar 12th, 2027"
click at [981, 103] on icon "icon: close" at bounding box center [987, 101] width 13 height 13
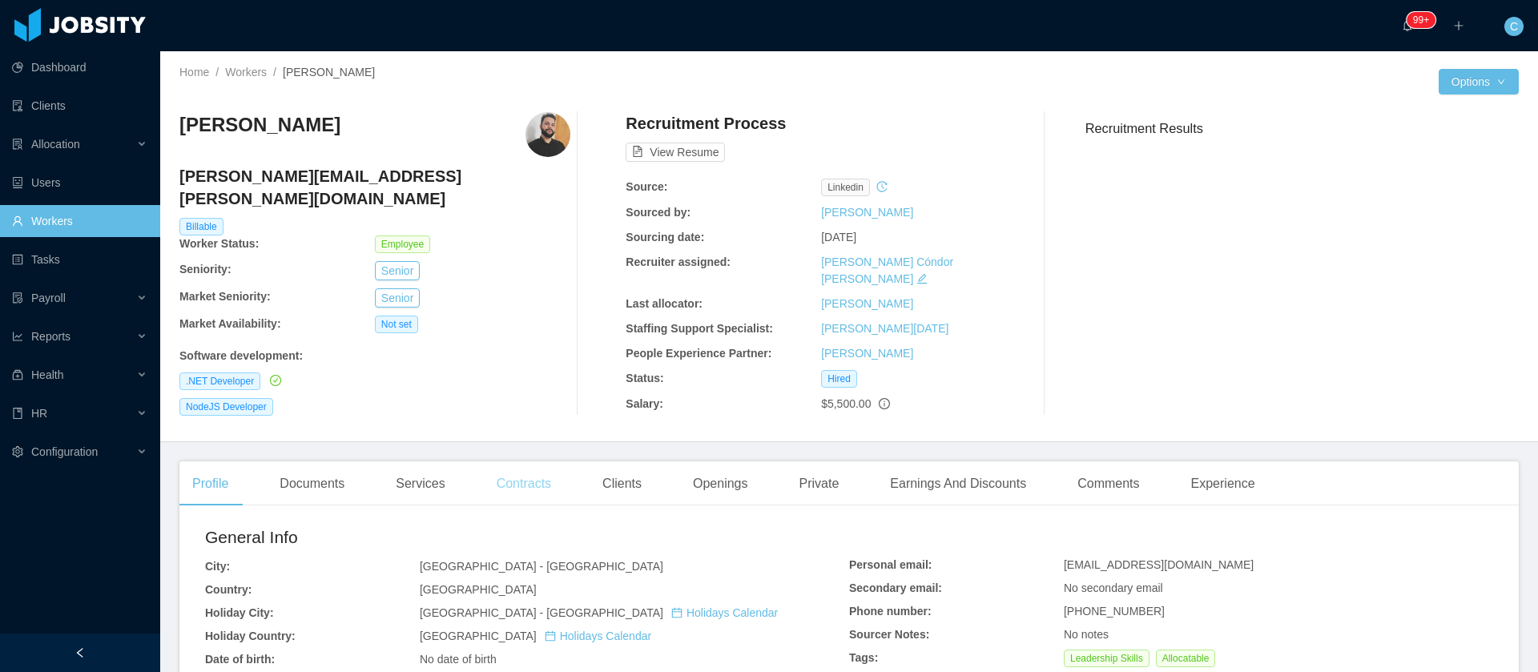
click at [544, 483] on div "Contracts" at bounding box center [524, 483] width 80 height 45
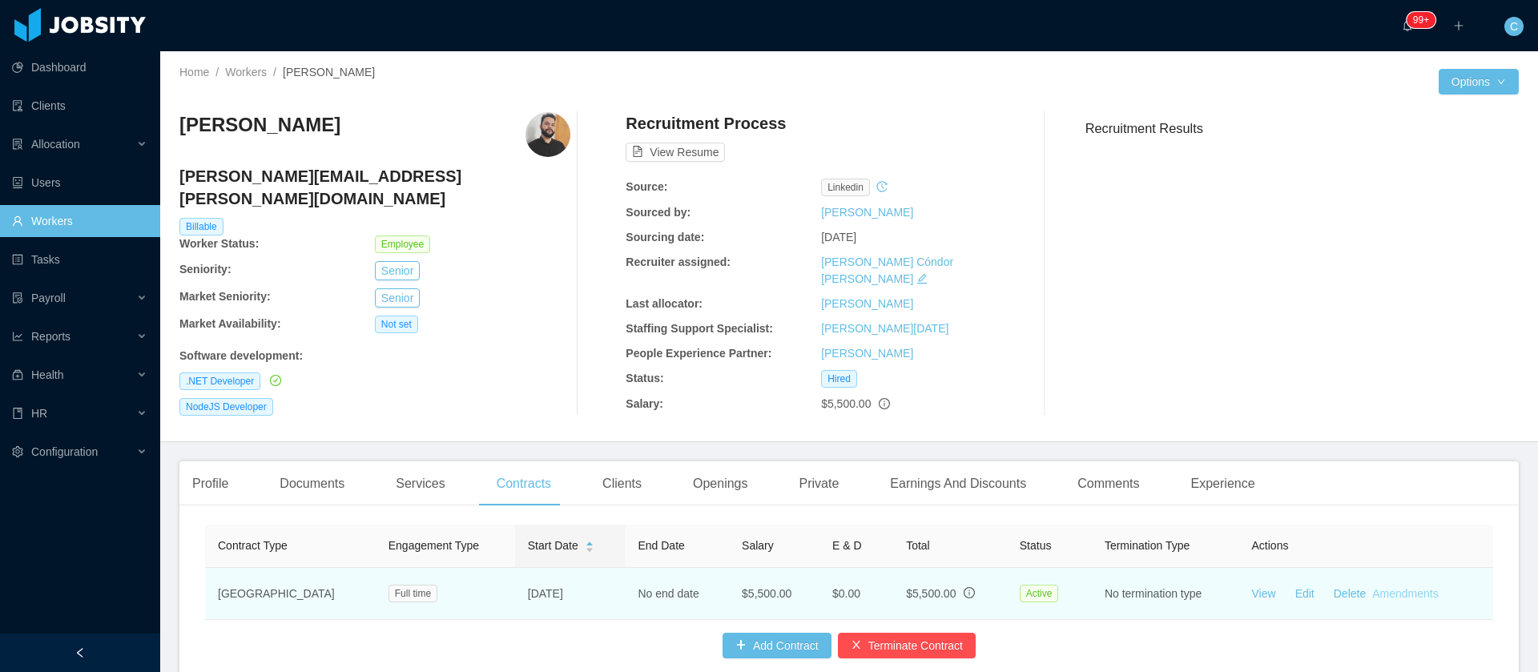
click at [1389, 587] on link "Amendments" at bounding box center [1405, 593] width 66 height 13
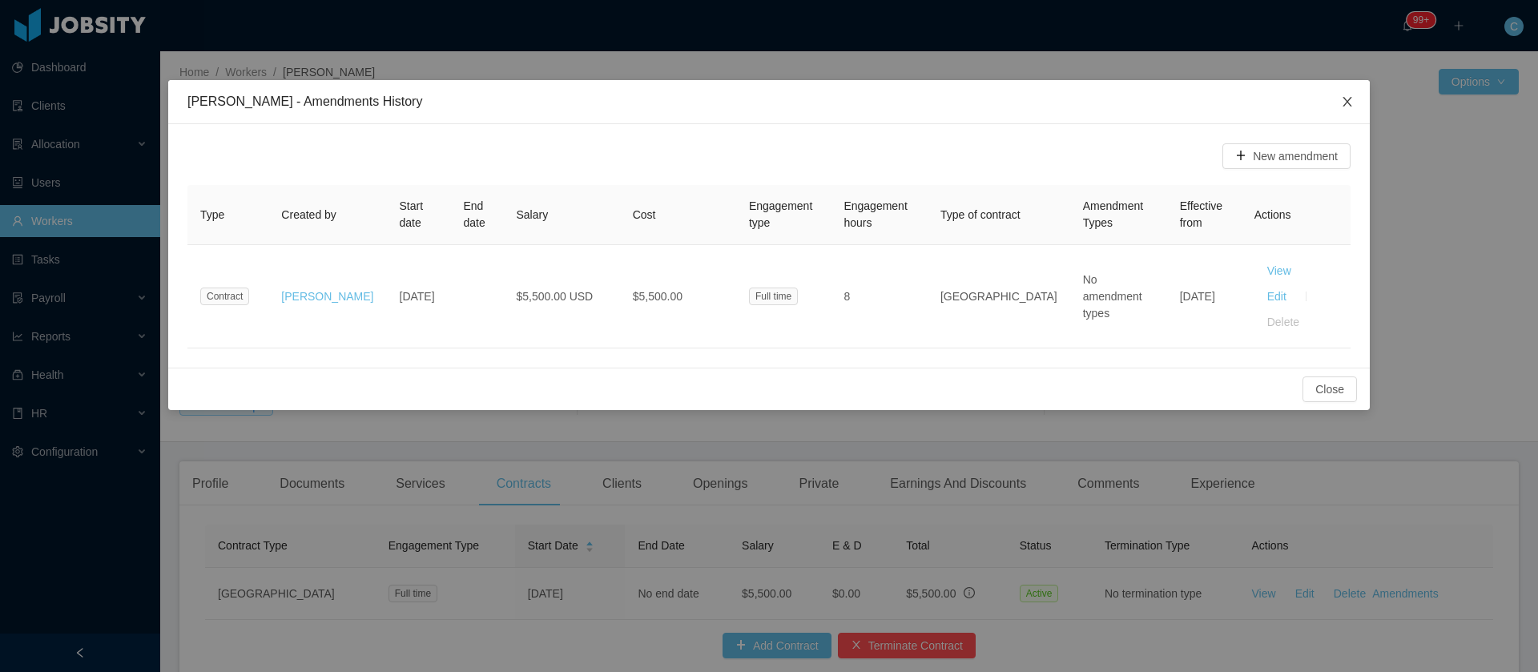
click at [1339, 93] on span "Close" at bounding box center [1347, 102] width 45 height 45
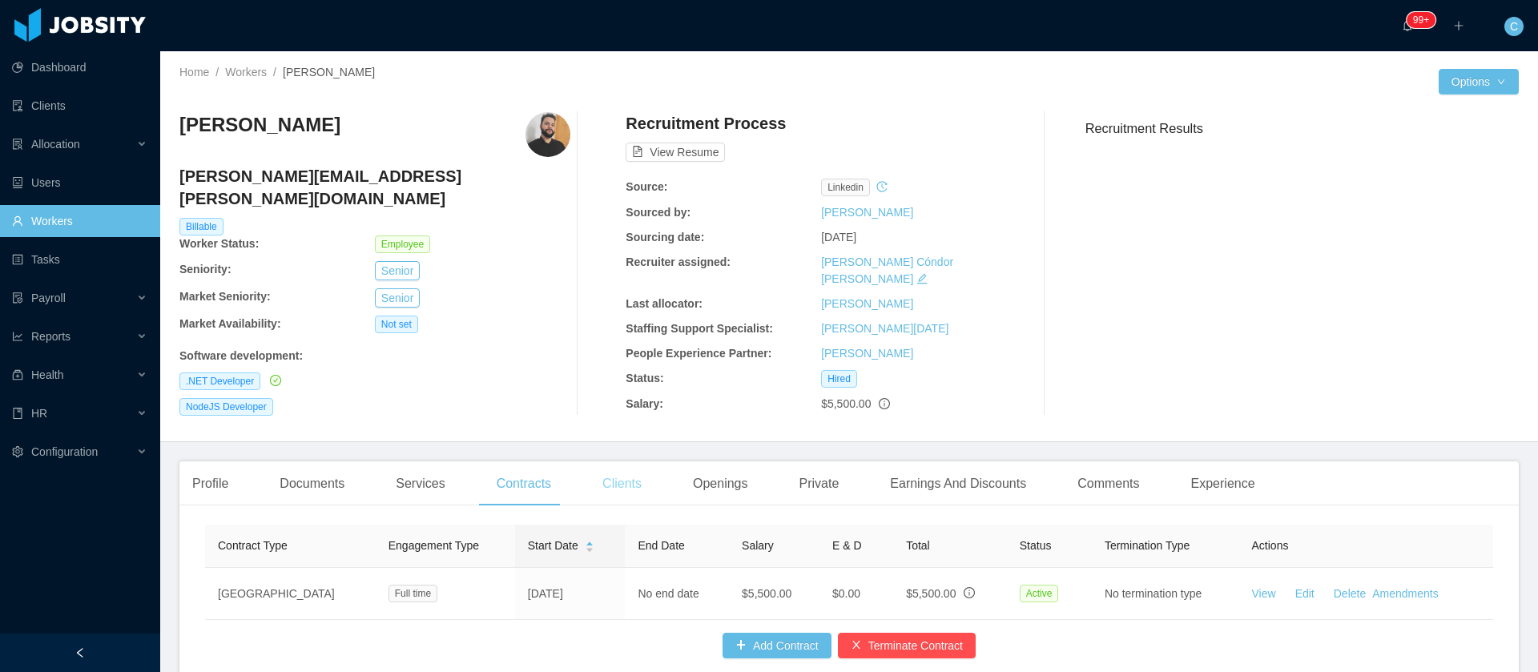
click at [615, 473] on div "Clients" at bounding box center [622, 483] width 65 height 45
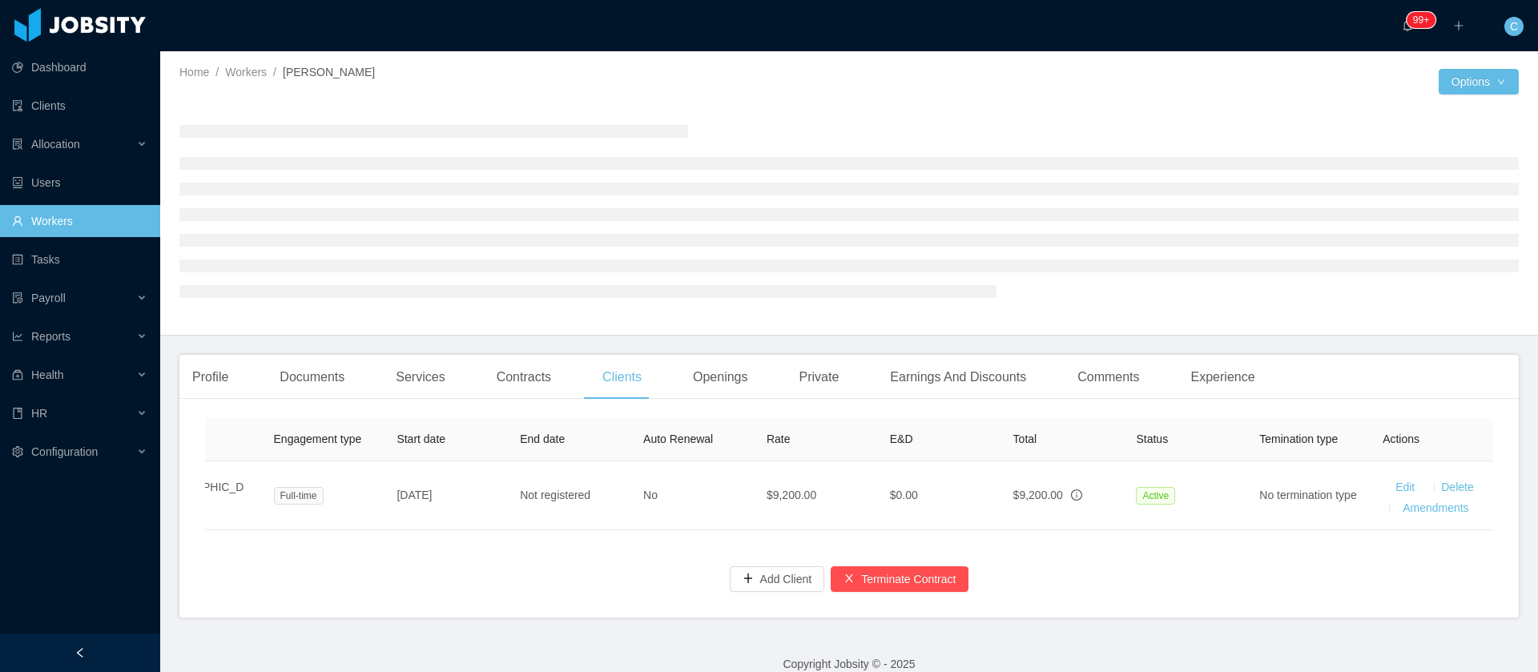
scroll to position [0, 332]
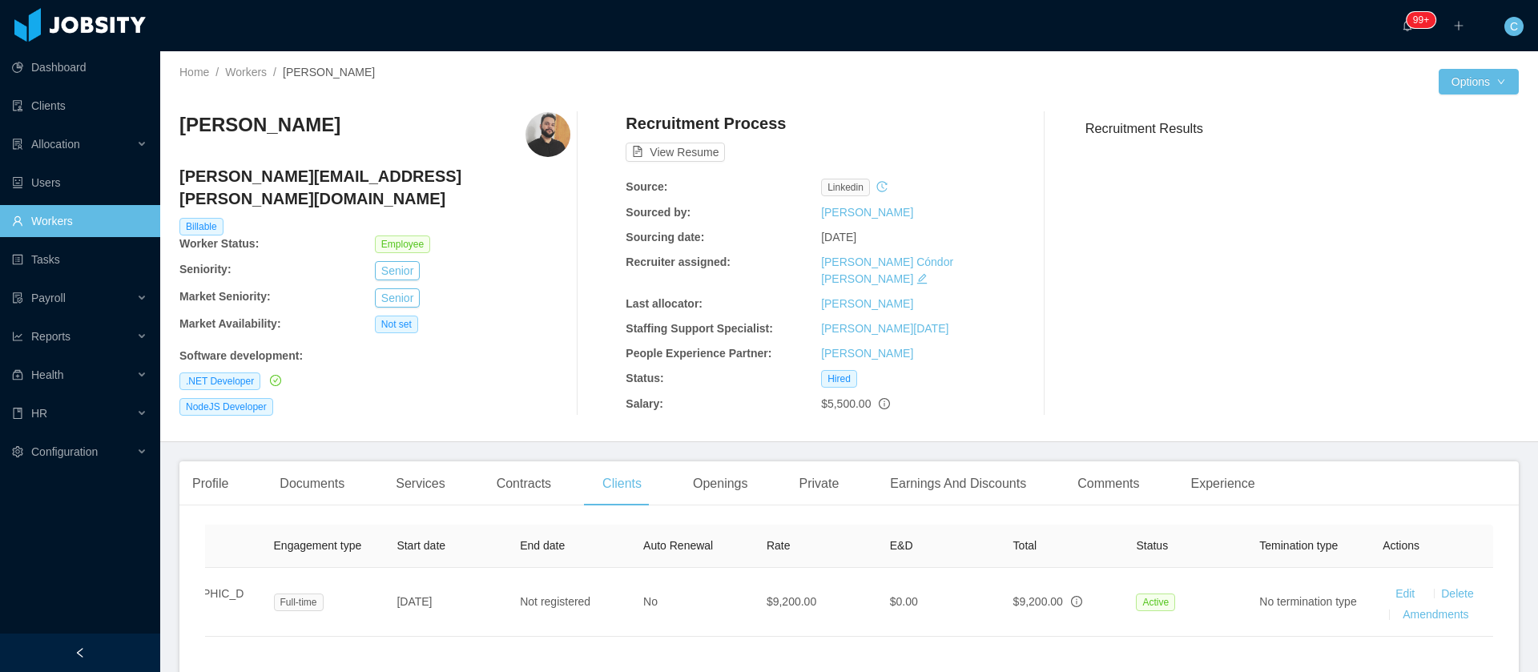
click at [1404, 525] on th "Actions" at bounding box center [1431, 546] width 123 height 43
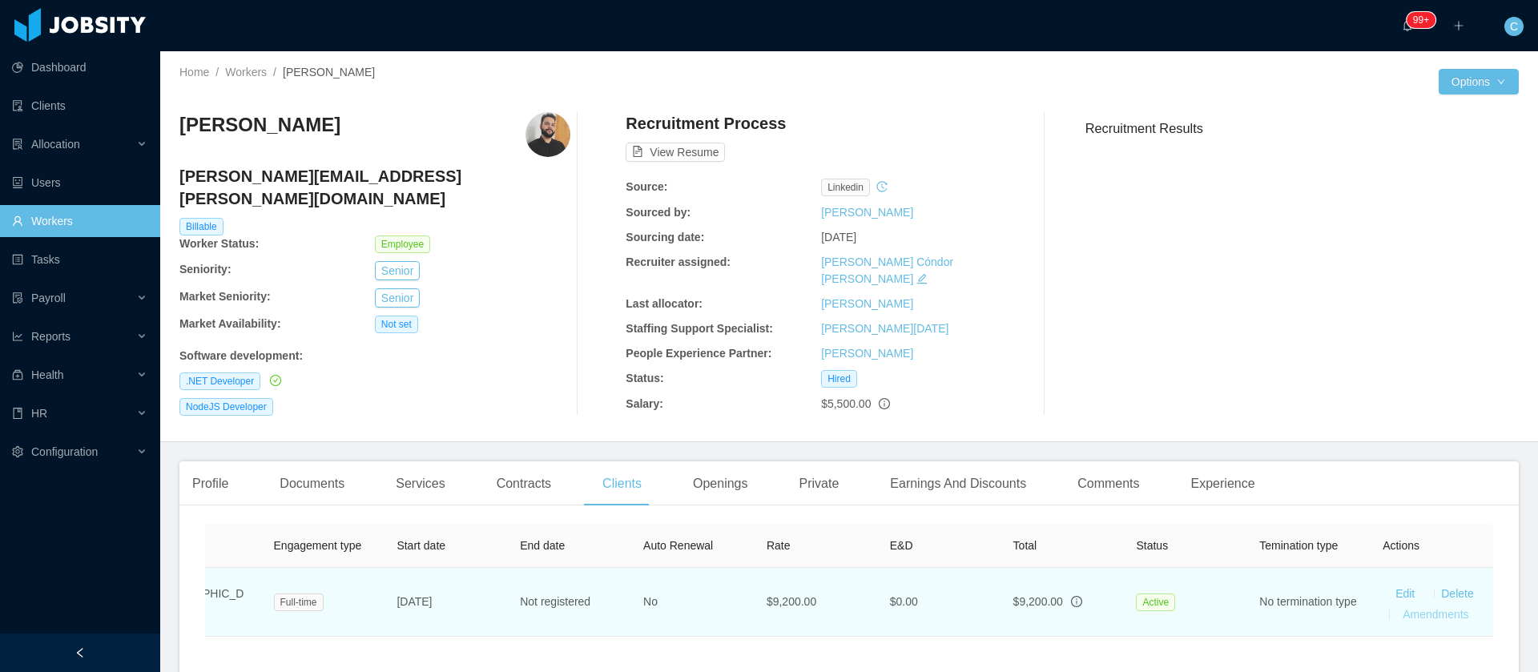
click at [1405, 608] on link "Amendments" at bounding box center [1436, 614] width 66 height 13
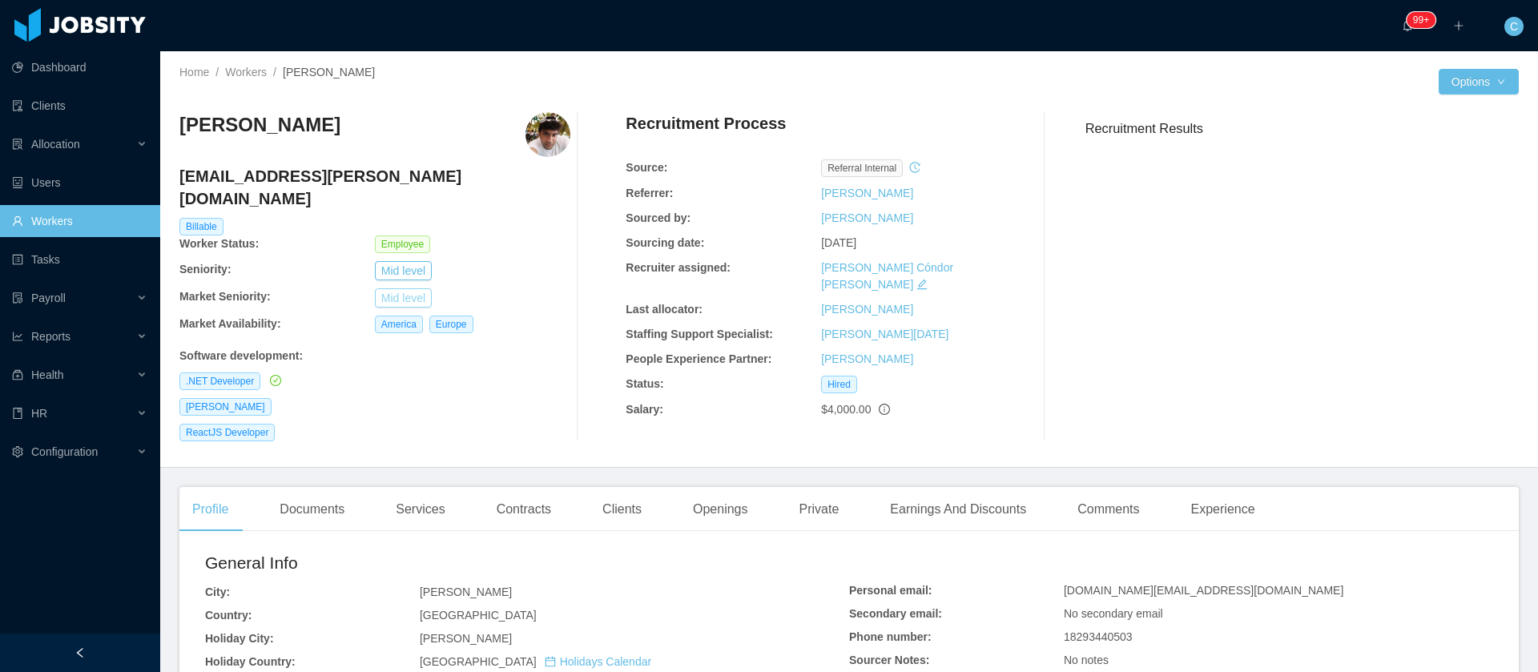
click at [408, 288] on button "Mid level" at bounding box center [403, 297] width 57 height 19
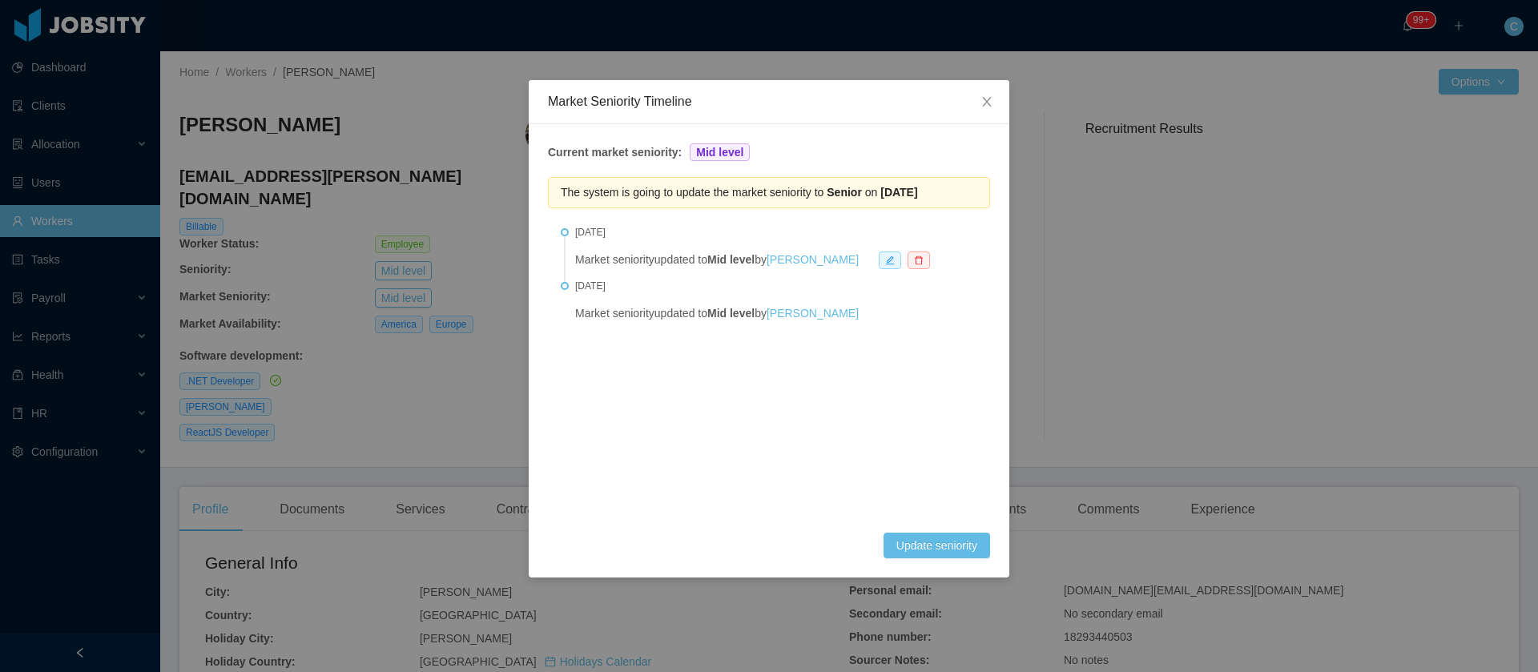
drag, startPoint x: 830, startPoint y: 193, endPoint x: 1001, endPoint y: 190, distance: 170.7
click at [1001, 190] on div "Current market seniority: Mid level The system is going to update the market se…" at bounding box center [769, 350] width 481 height 453
copy span "Senior on [DATE]"
click at [998, 113] on span "Close" at bounding box center [987, 102] width 45 height 45
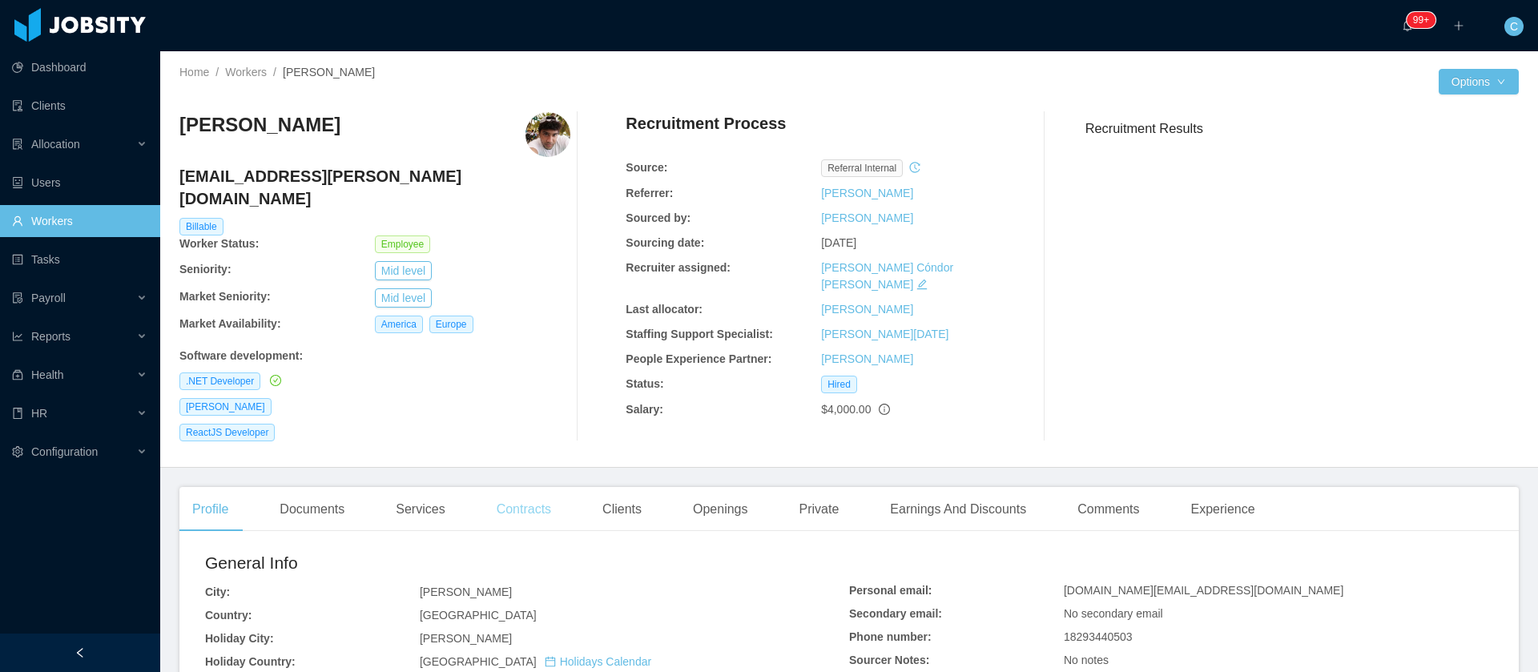
click at [518, 487] on div "Contracts" at bounding box center [524, 509] width 80 height 45
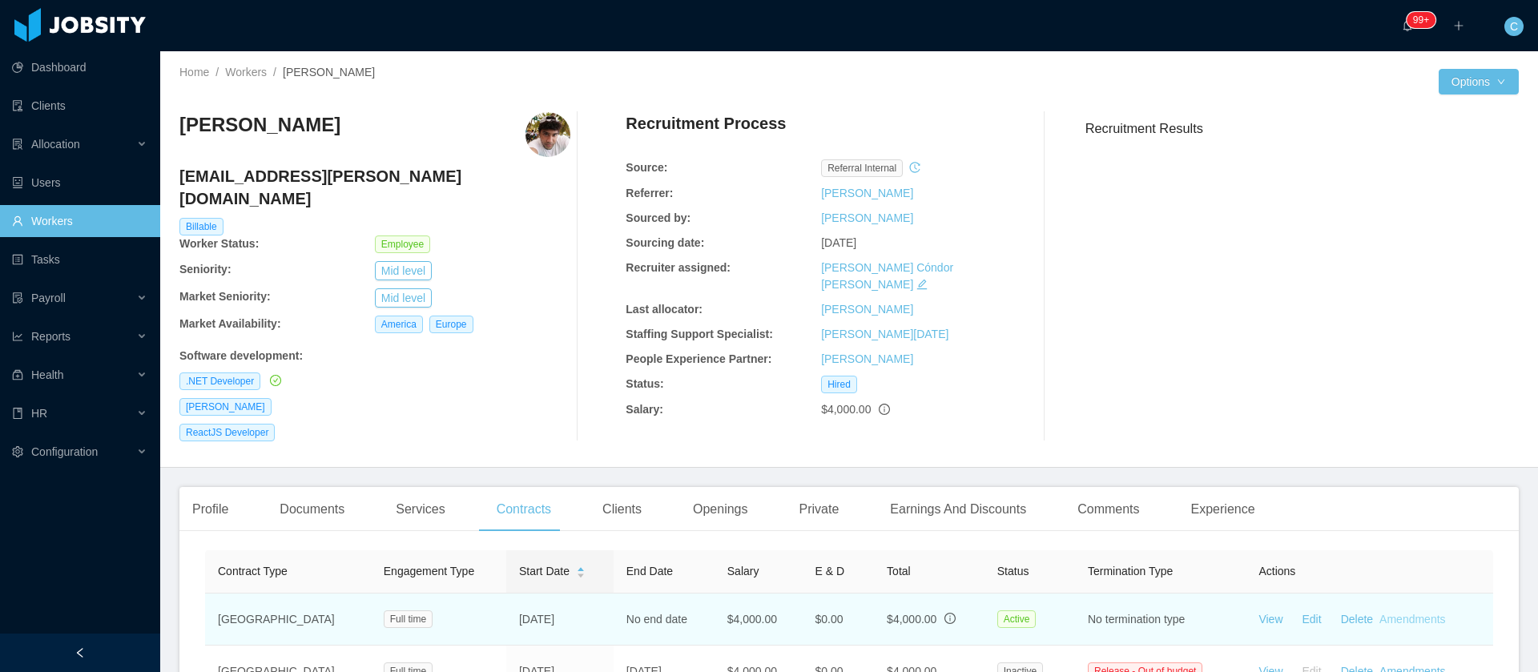
click at [1408, 613] on link "Amendments" at bounding box center [1413, 619] width 66 height 13
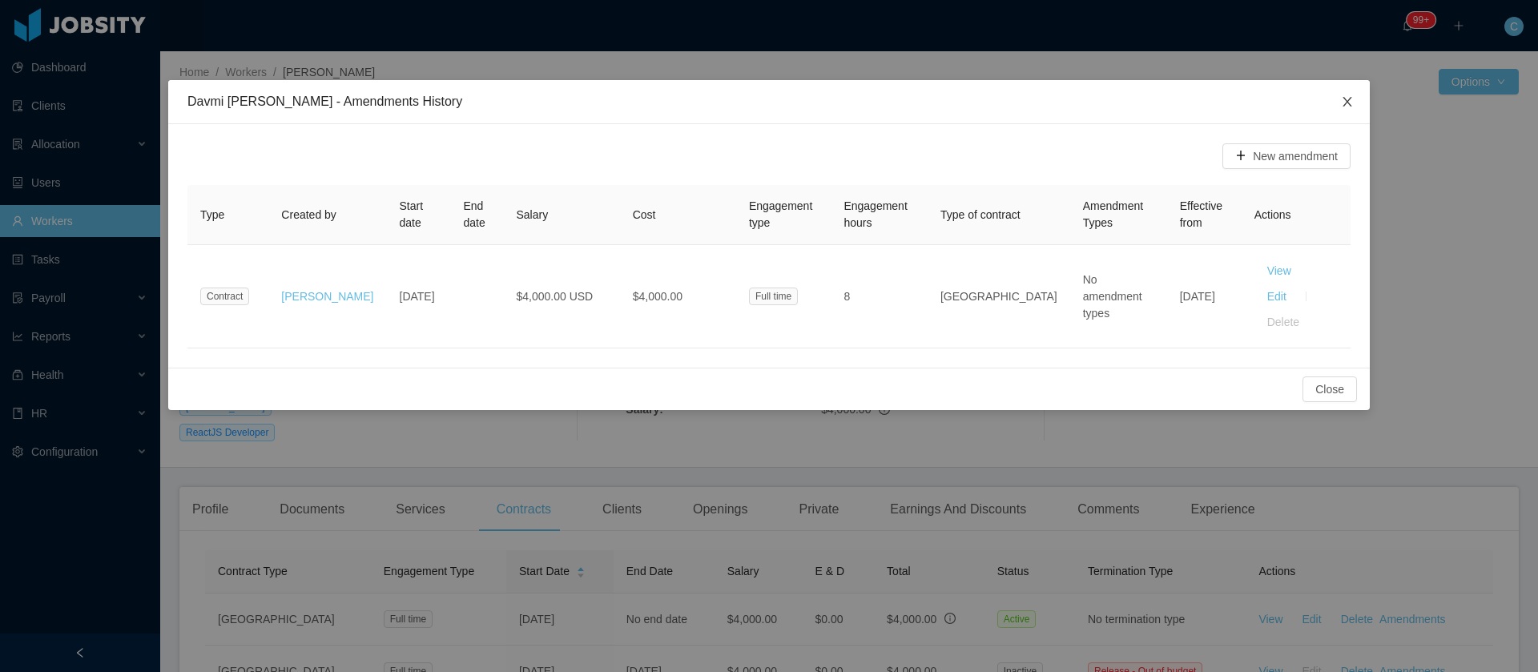
click at [1348, 97] on icon "icon: close" at bounding box center [1347, 101] width 13 height 13
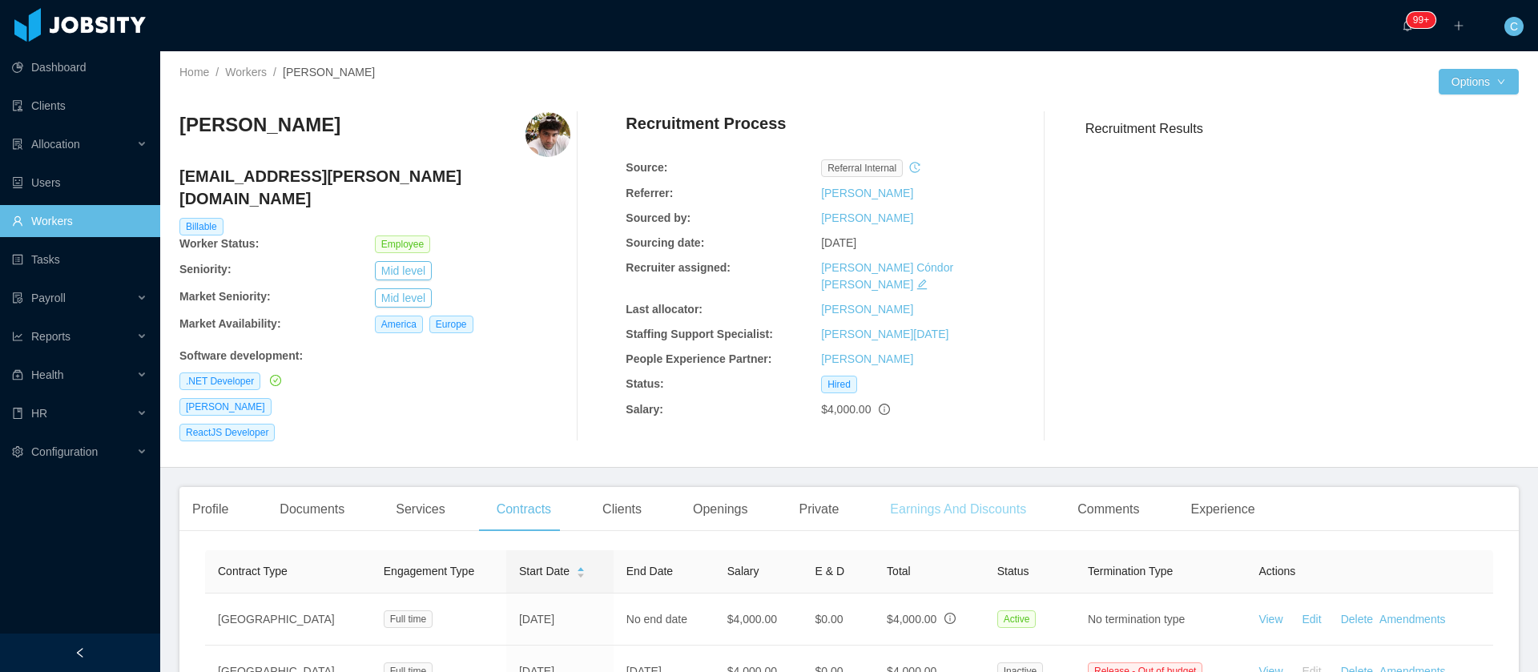
click at [926, 494] on div "Earnings And Discounts" at bounding box center [958, 509] width 162 height 45
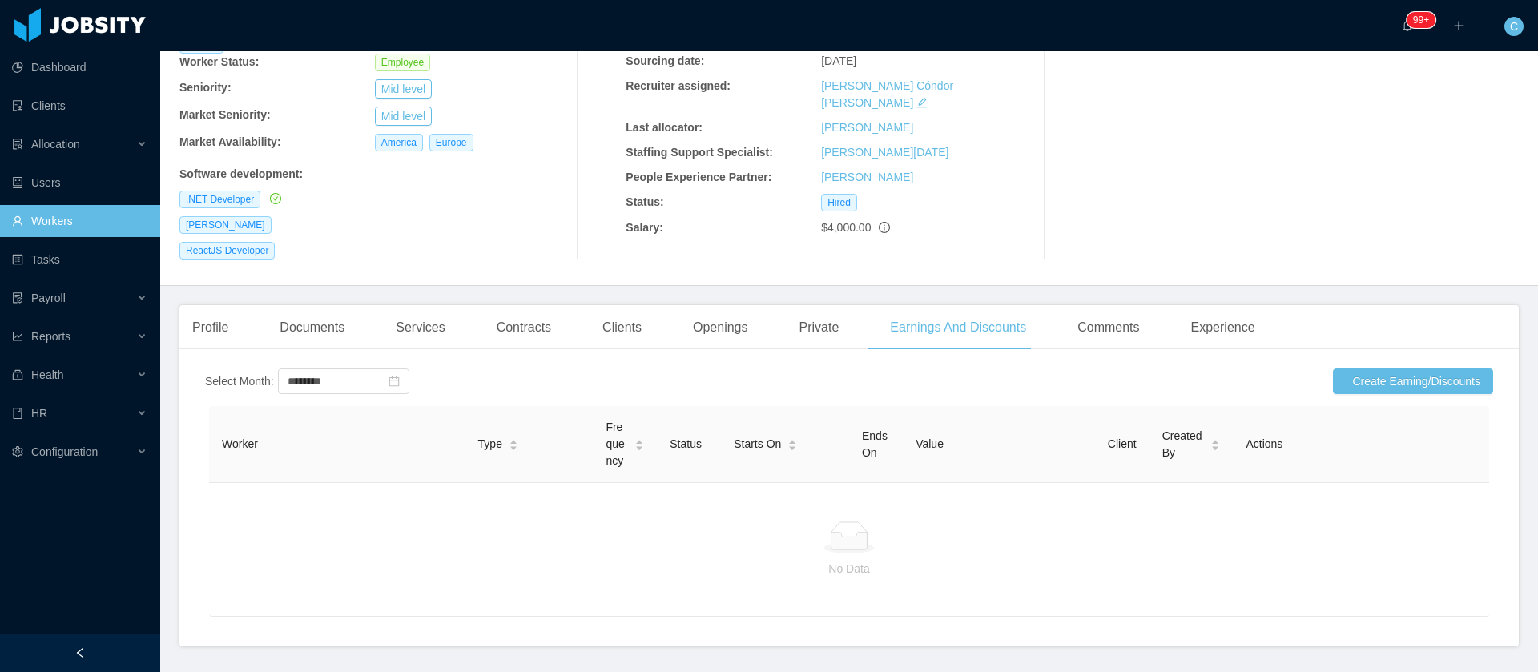
scroll to position [227, 0]
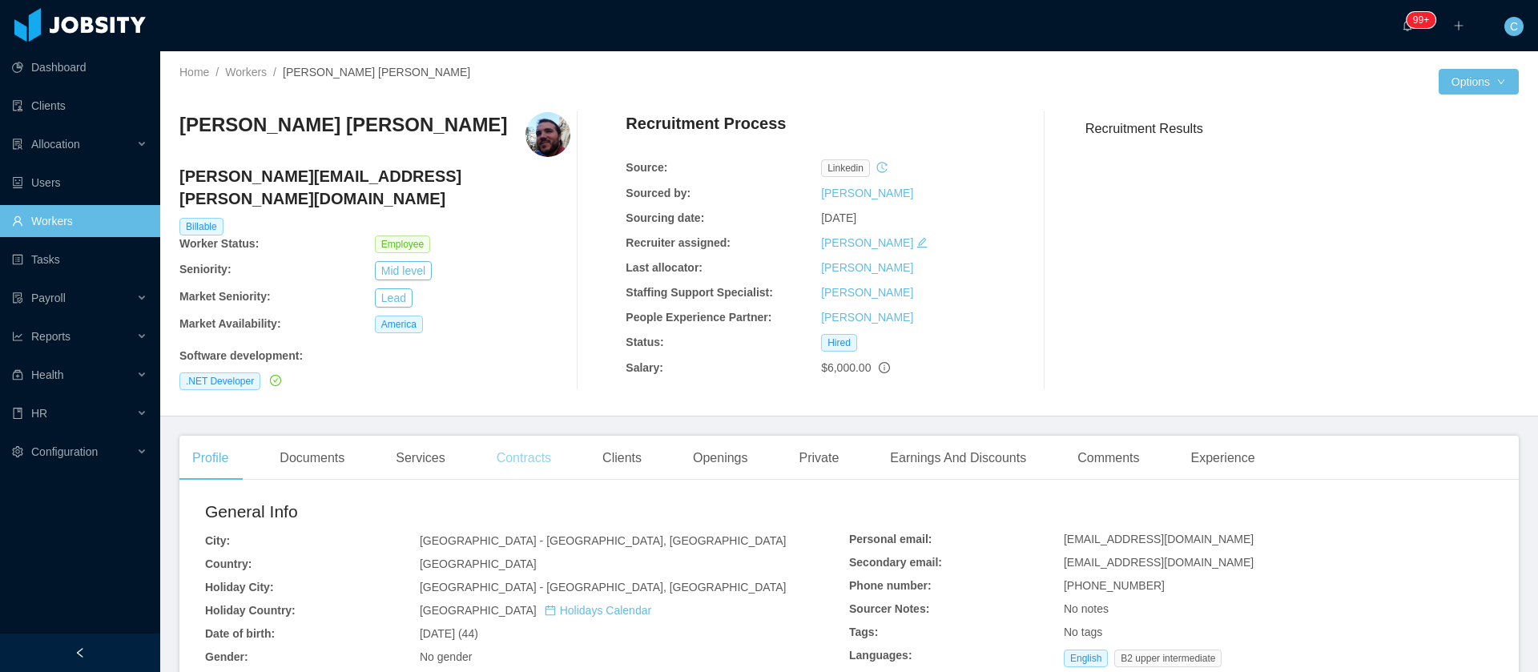
click at [508, 445] on div "Contracts" at bounding box center [524, 458] width 80 height 45
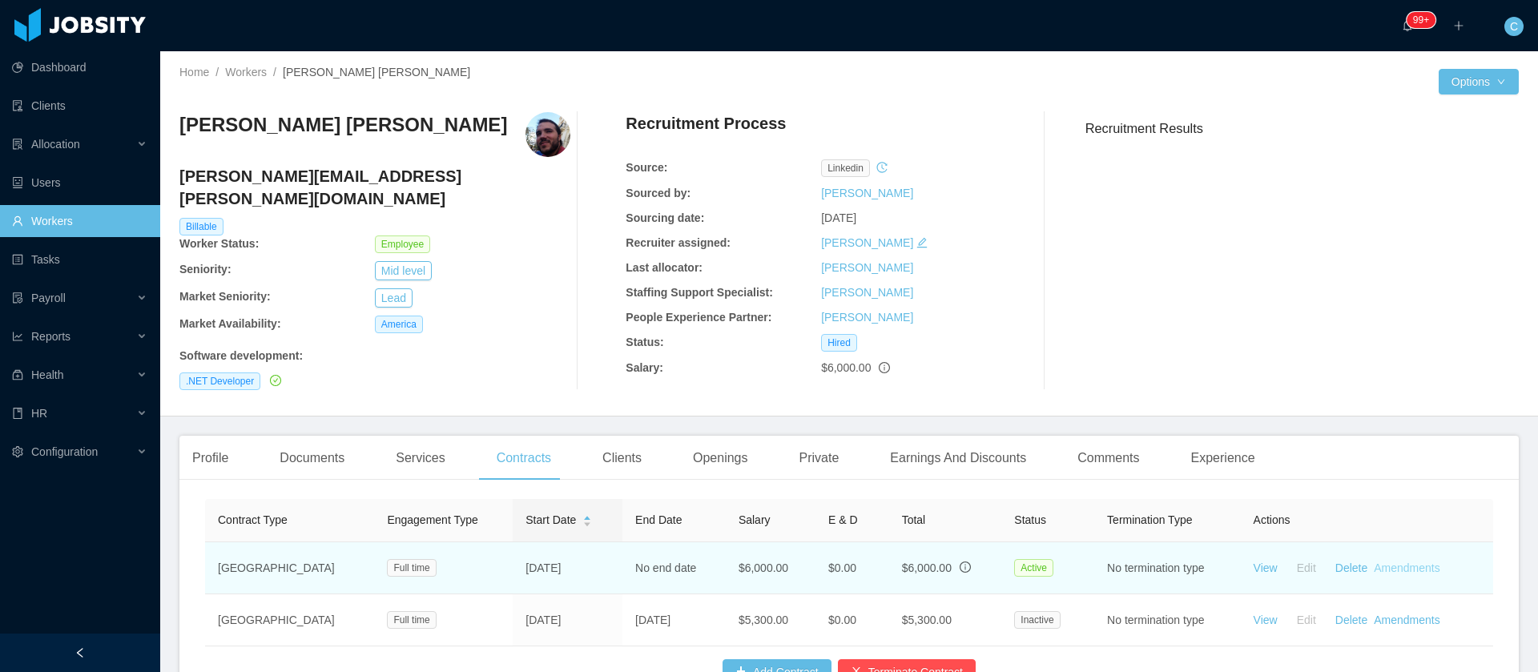
click at [1400, 562] on link "Amendments" at bounding box center [1407, 568] width 66 height 13
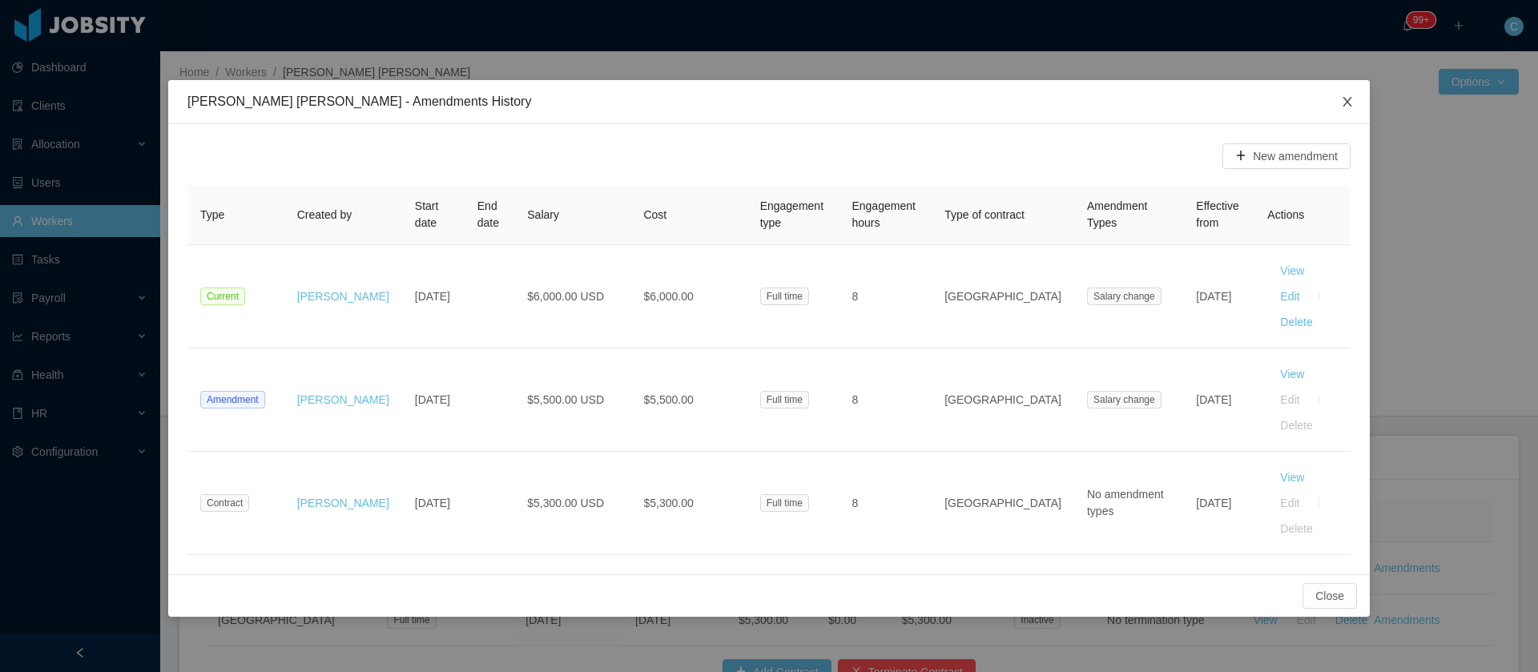
click at [1348, 104] on icon "icon: close" at bounding box center [1347, 101] width 13 height 13
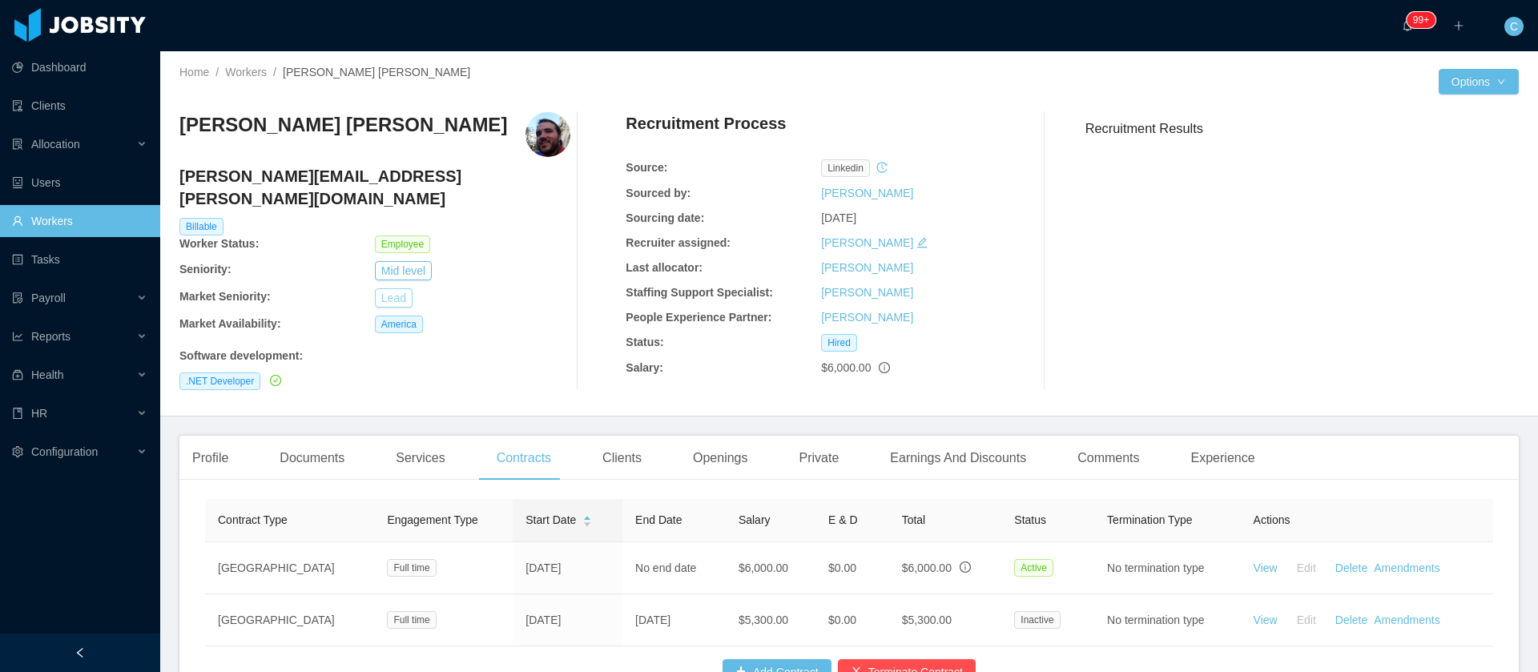
click at [382, 288] on button "Lead" at bounding box center [394, 297] width 38 height 19
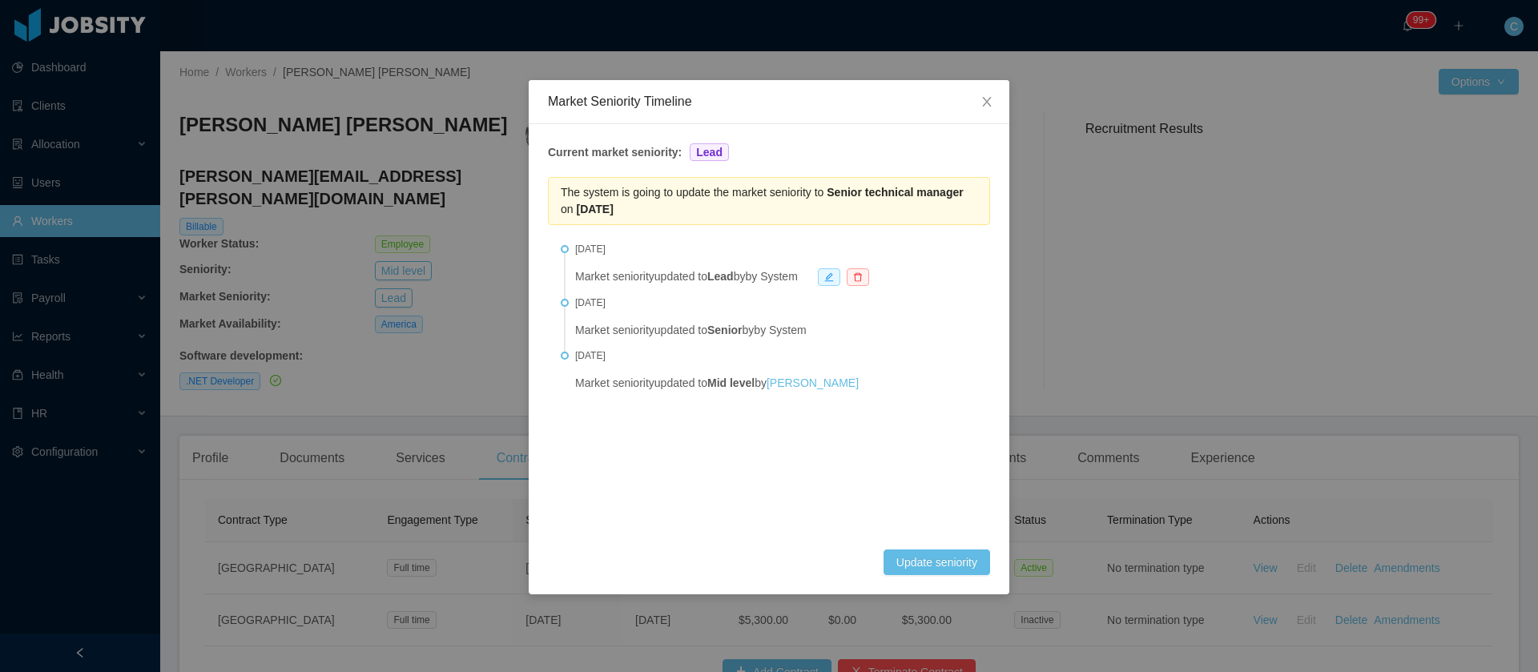
drag, startPoint x: 831, startPoint y: 191, endPoint x: 953, endPoint y: 220, distance: 126.1
click at [953, 220] on div "The system is going to update the market seniority to Senior technical manager …" at bounding box center [769, 201] width 442 height 48
copy span "Senior technical manager on [DATE]"
click at [985, 103] on icon "icon: close" at bounding box center [986, 102] width 9 height 10
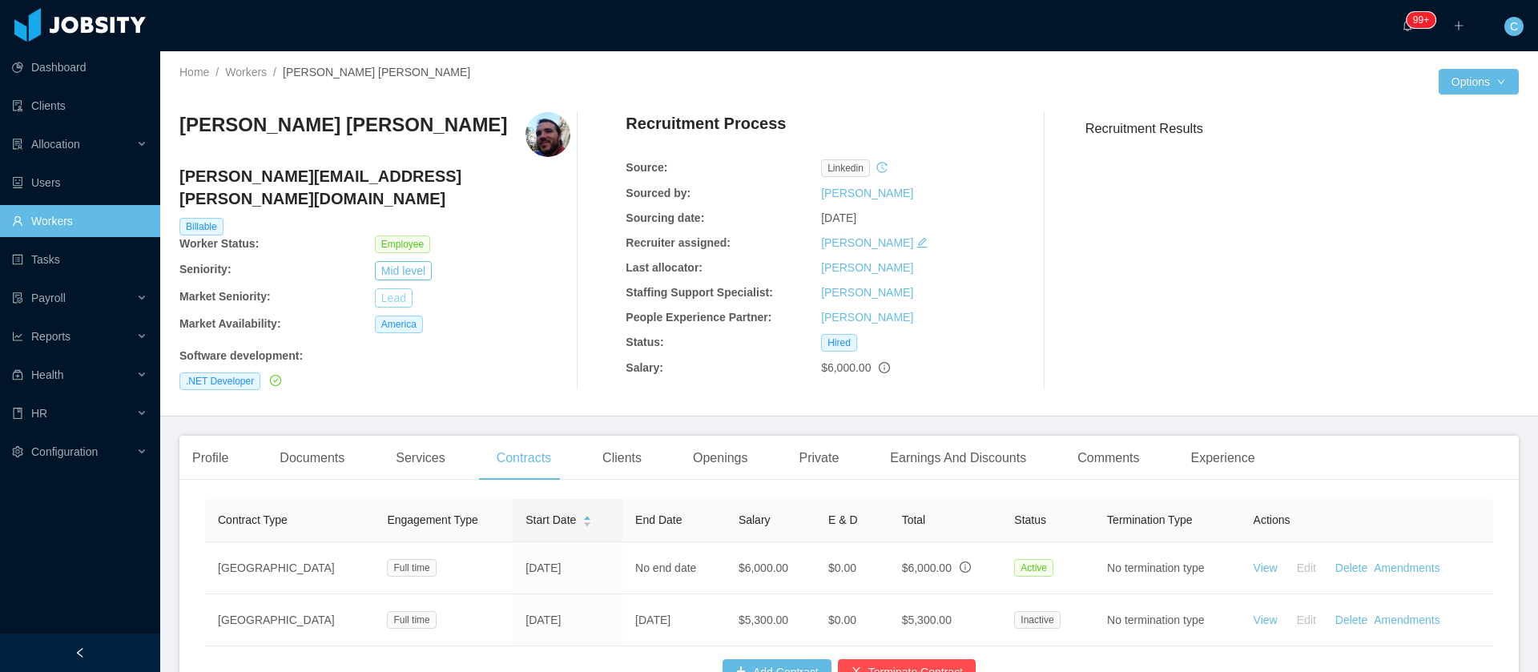
click at [385, 288] on button "Lead" at bounding box center [394, 297] width 38 height 19
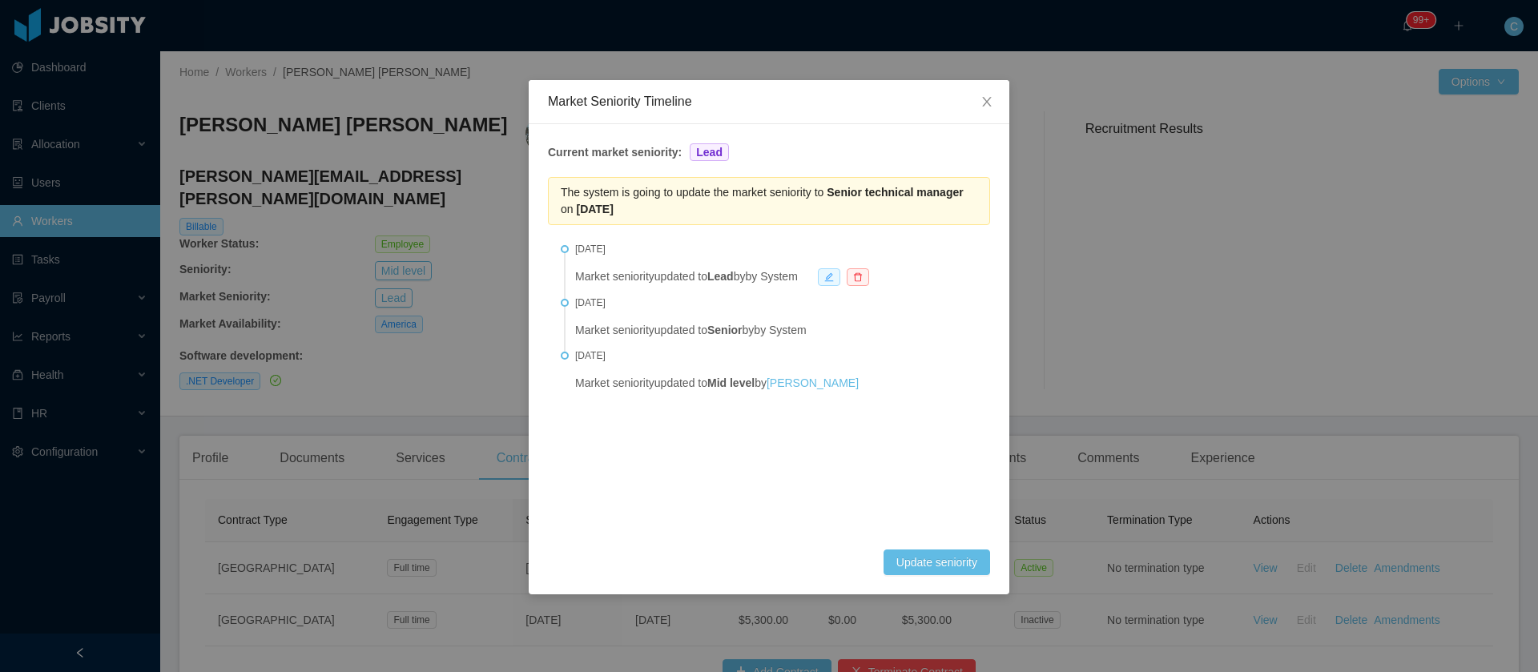
click at [840, 273] on span at bounding box center [829, 277] width 22 height 18
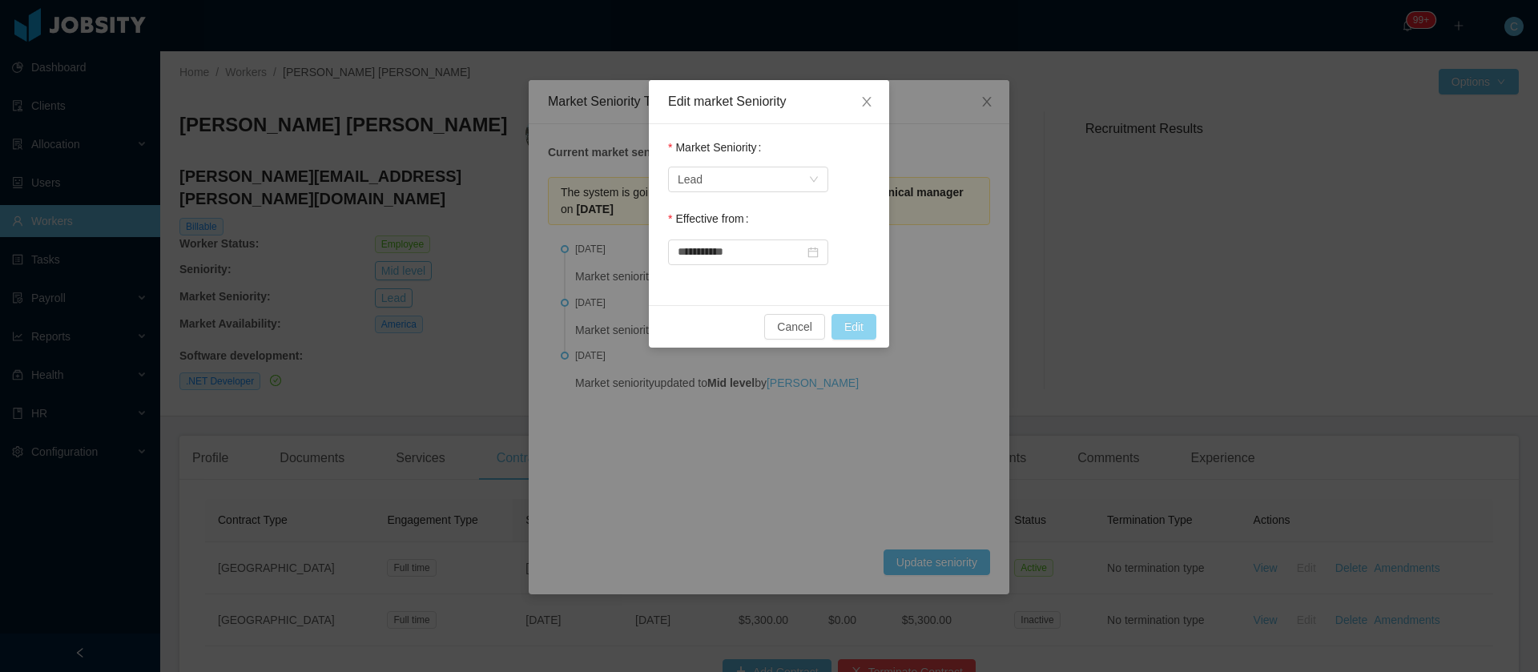
click at [863, 336] on button "Edit" at bounding box center [854, 327] width 45 height 26
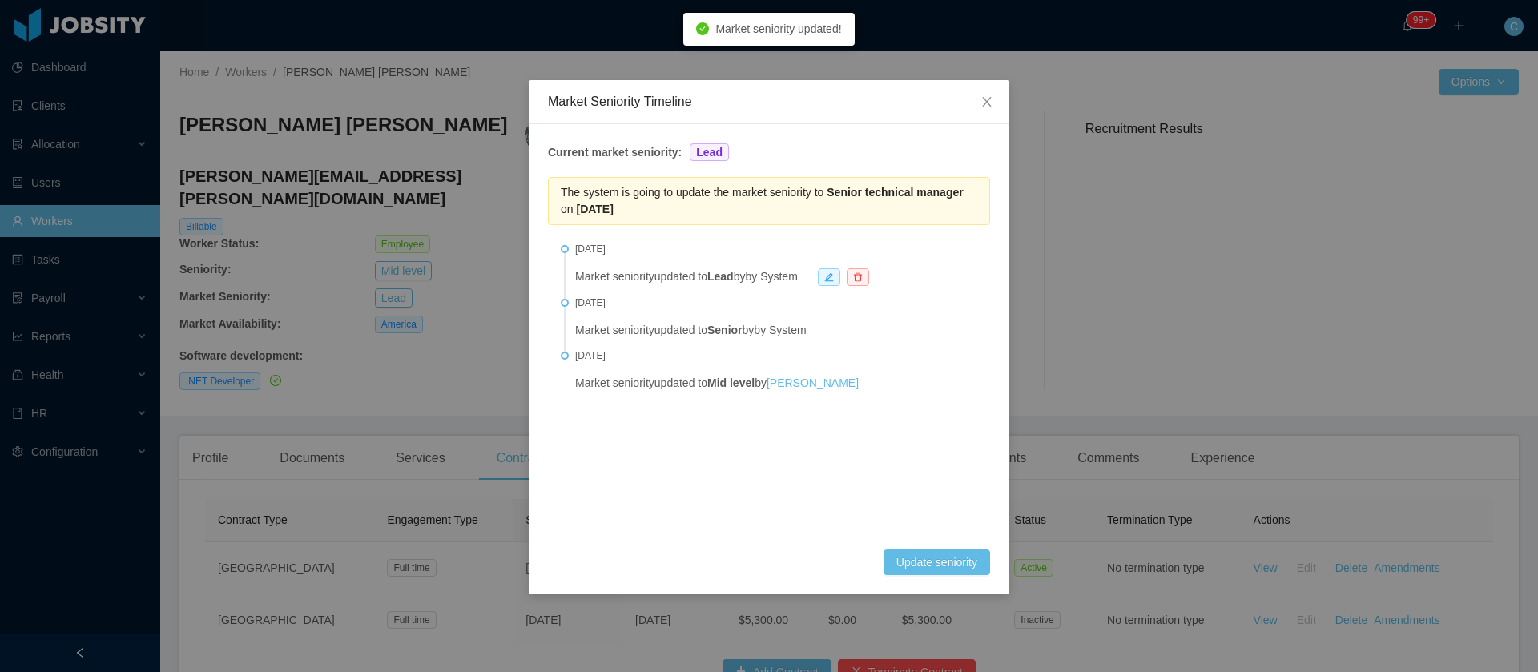
drag, startPoint x: 832, startPoint y: 195, endPoint x: 917, endPoint y: 207, distance: 85.0
click at [917, 207] on div "The system is going to update the market seniority to Senior technical manager …" at bounding box center [769, 201] width 442 height 48
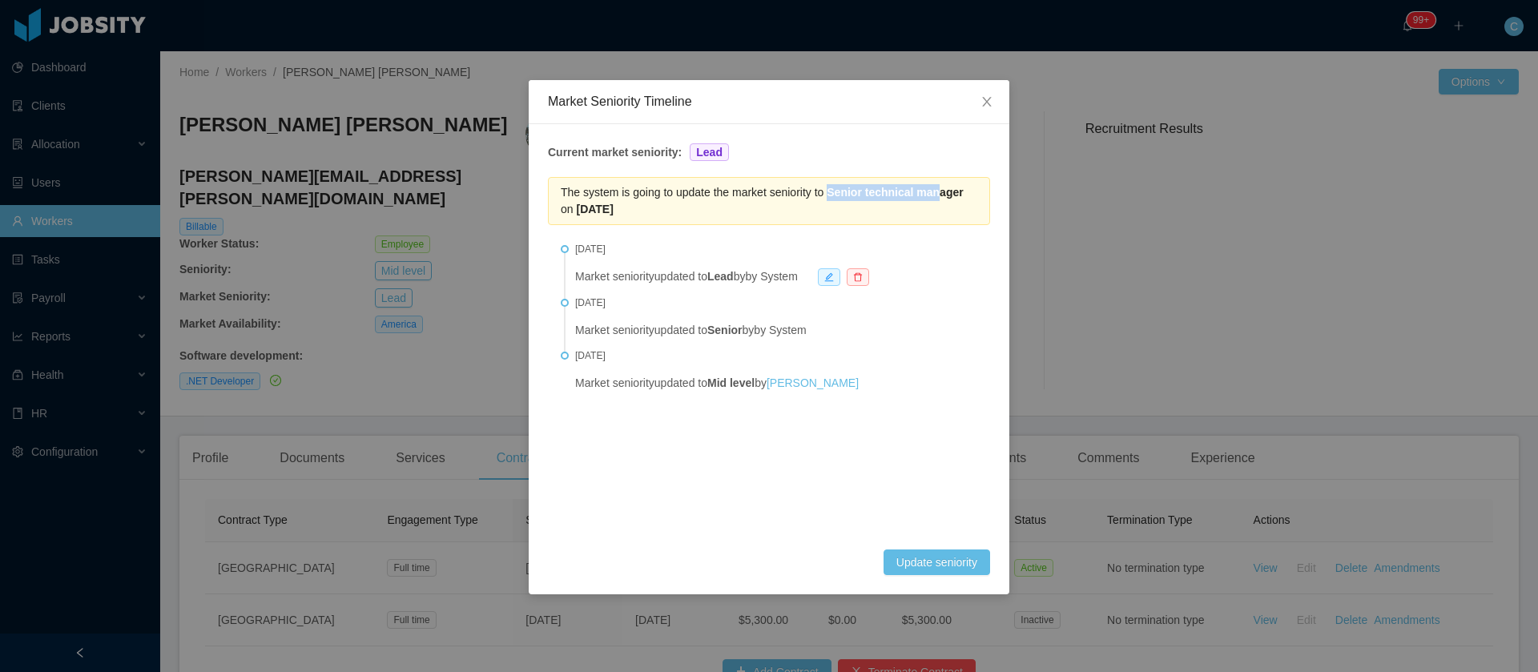
drag, startPoint x: 831, startPoint y: 198, endPoint x: 940, endPoint y: 200, distance: 109.0
click at [940, 200] on div "The system is going to update the market seniority to Senior technical manager …" at bounding box center [769, 201] width 442 height 48
drag, startPoint x: 830, startPoint y: 189, endPoint x: 979, endPoint y: 214, distance: 151.1
click at [979, 214] on div "The system is going to update the market seniority to Senior technical manager …" at bounding box center [769, 201] width 442 height 48
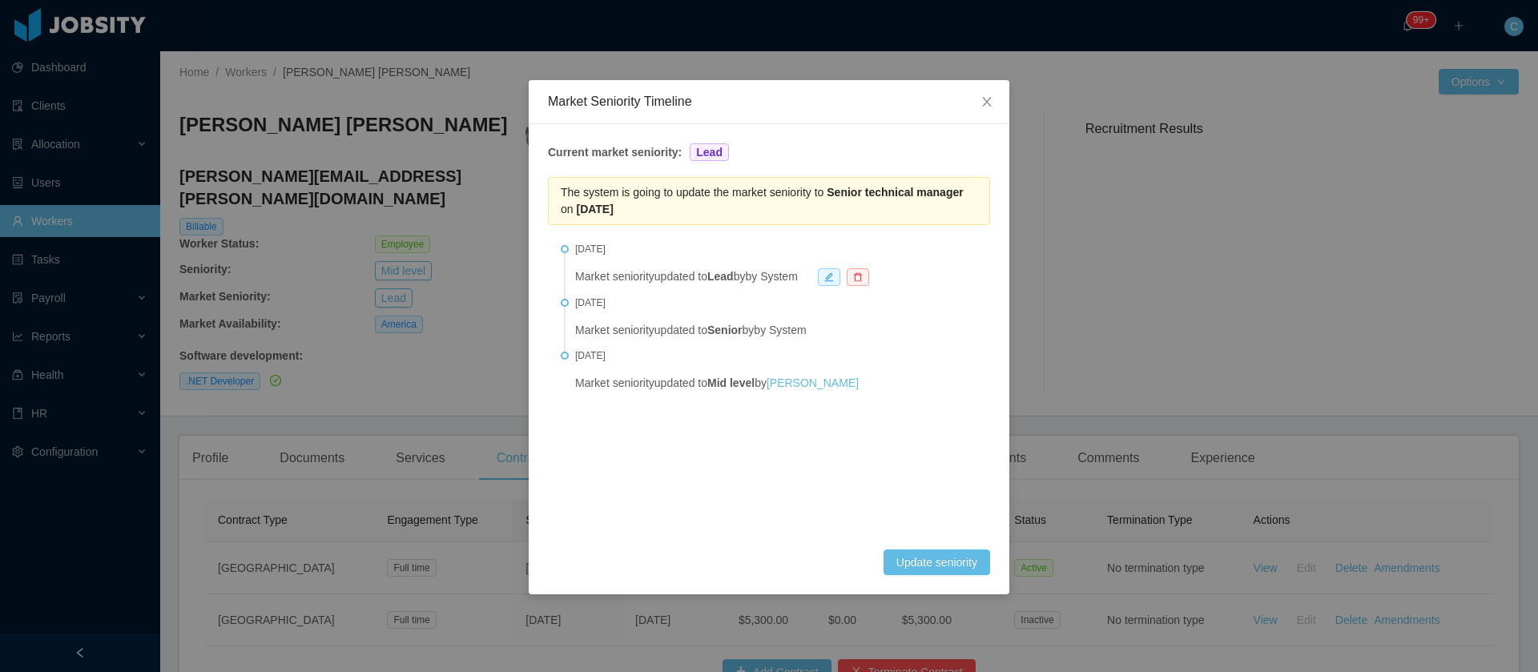
copy span "Senior technical manager on May 9th, 2026"
click at [999, 100] on span "Close" at bounding box center [987, 102] width 45 height 45
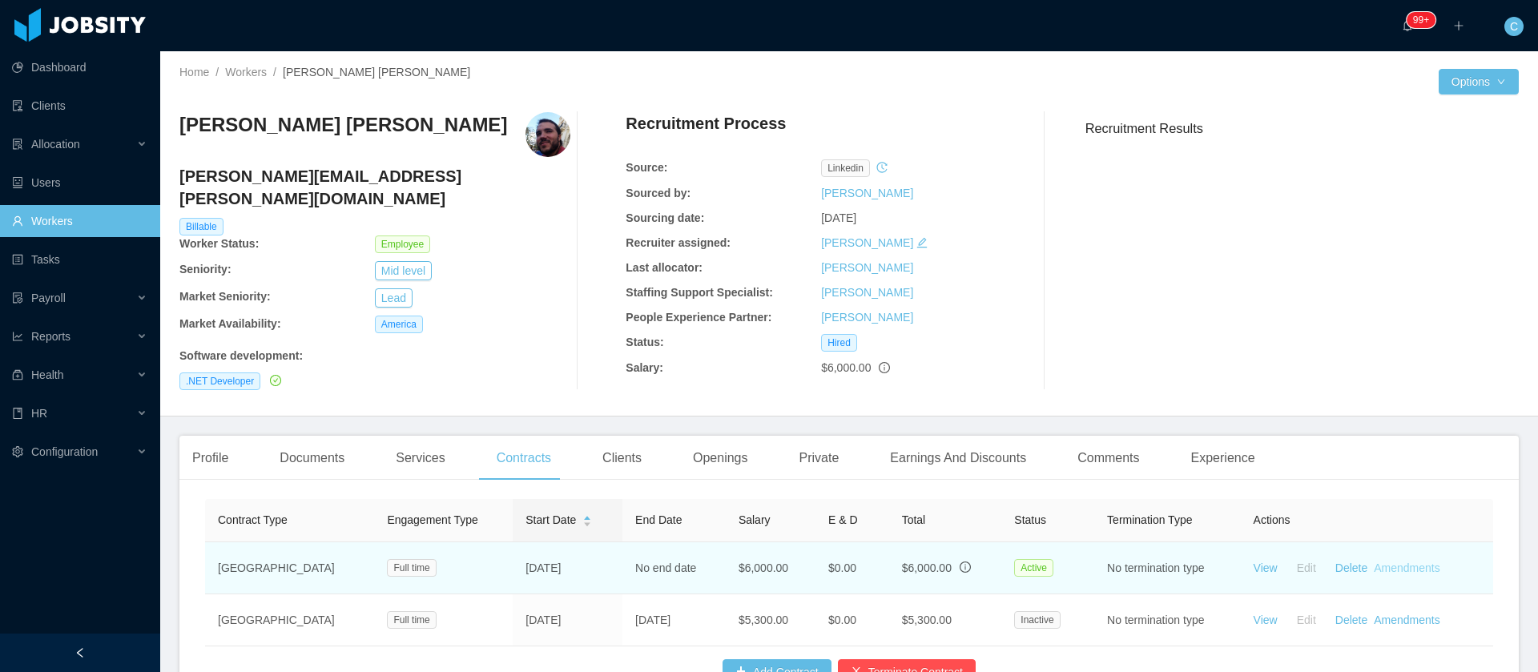
click at [1394, 562] on link "Amendments" at bounding box center [1407, 568] width 66 height 13
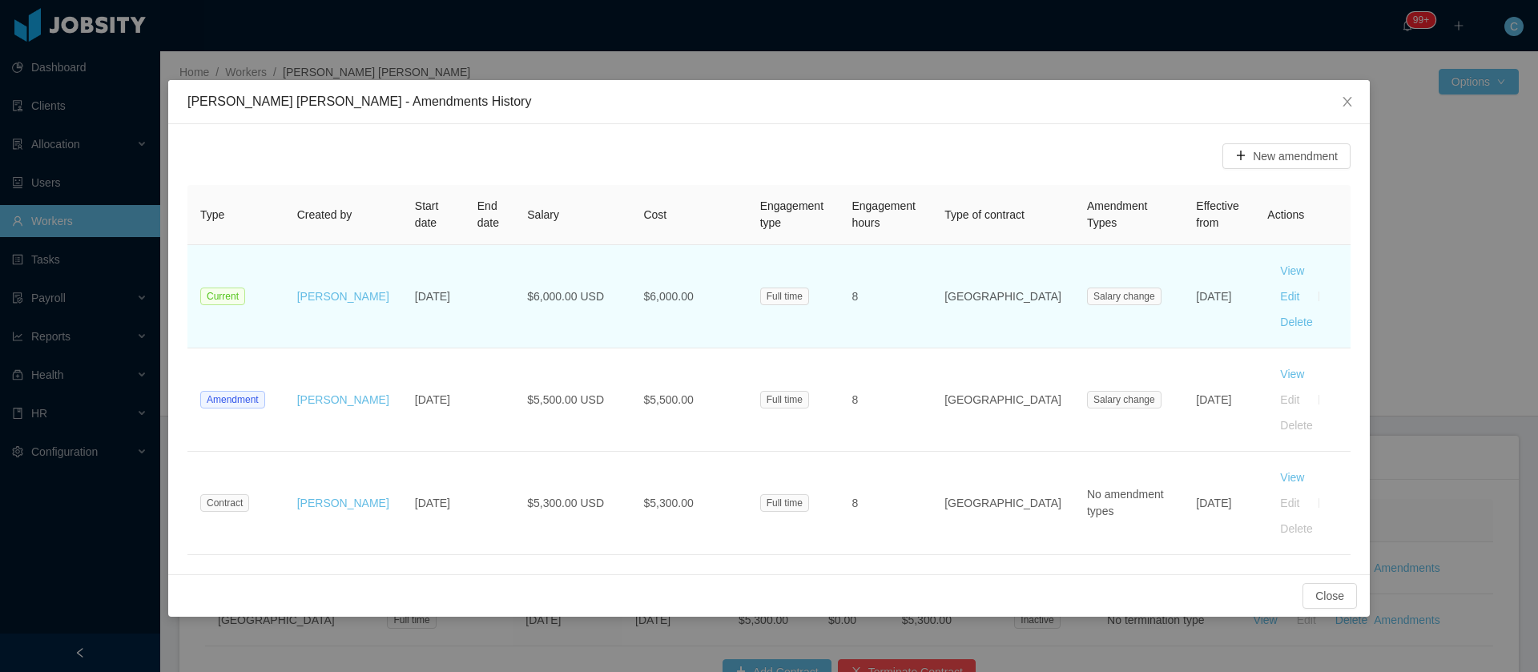
drag, startPoint x: 1184, startPoint y: 306, endPoint x: 1144, endPoint y: 281, distance: 47.1
click at [1183, 281] on td "Aug 18th, 2025" at bounding box center [1218, 296] width 71 height 103
copy td "Aug 18th, 2025"
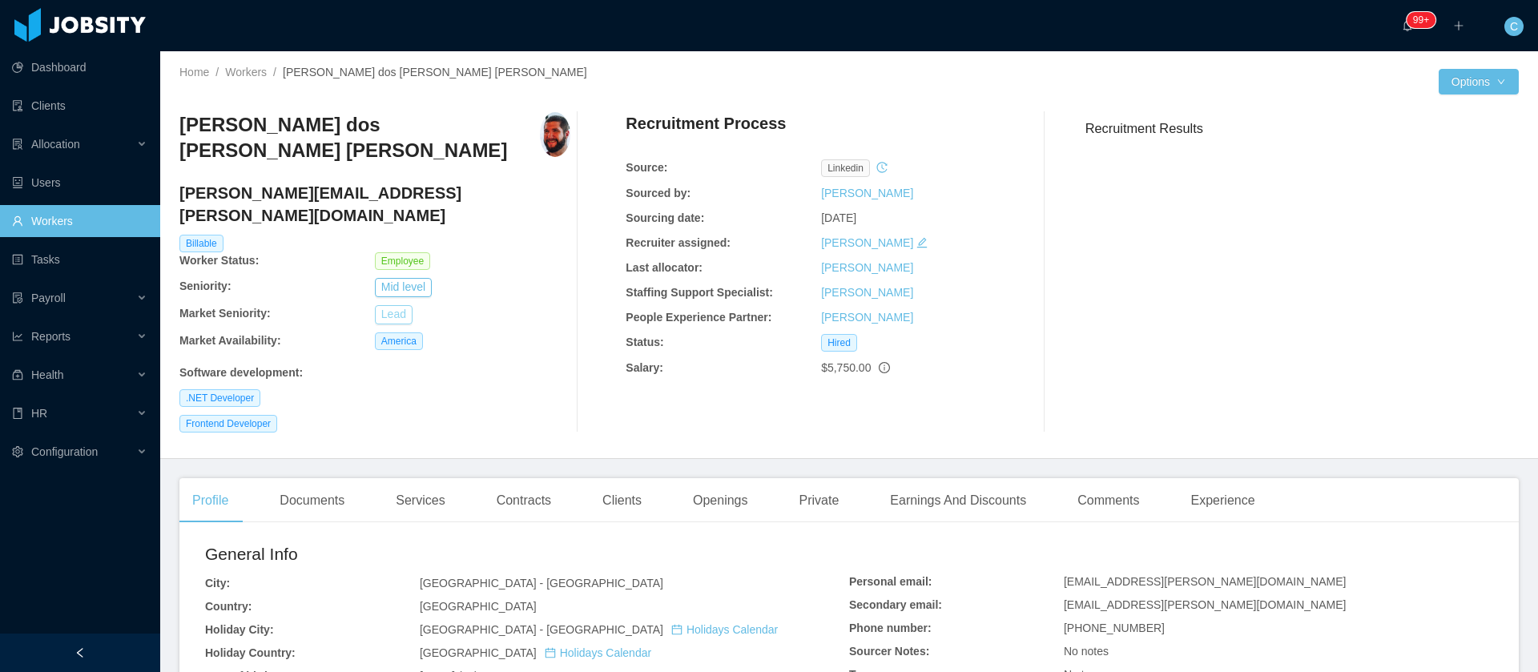
click at [390, 305] on button "Lead" at bounding box center [394, 314] width 38 height 19
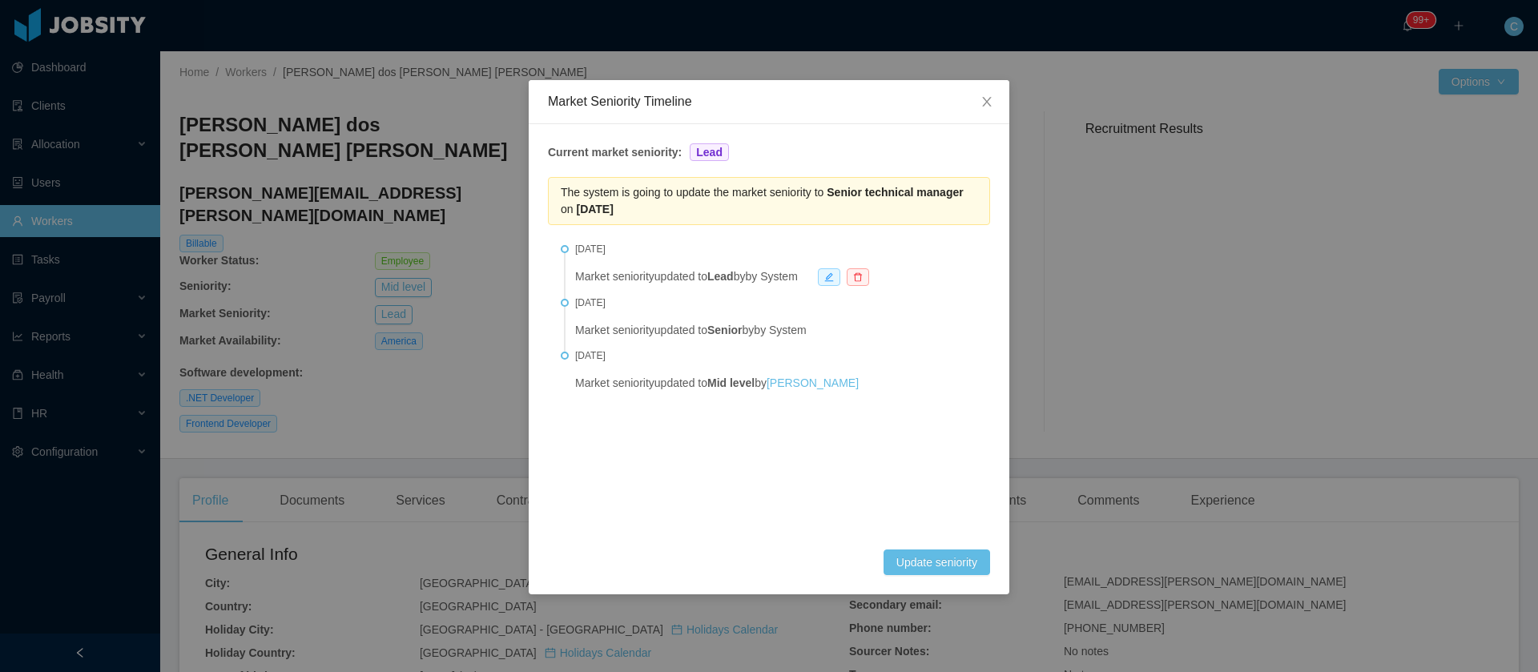
drag, startPoint x: 826, startPoint y: 192, endPoint x: 900, endPoint y: 222, distance: 80.2
click at [900, 222] on div "The system is going to update the market seniority to Senior technical manager …" at bounding box center [769, 201] width 442 height 48
copy span "Senior technical manager on [DATE]"
click at [992, 104] on icon "icon: close" at bounding box center [987, 101] width 13 height 13
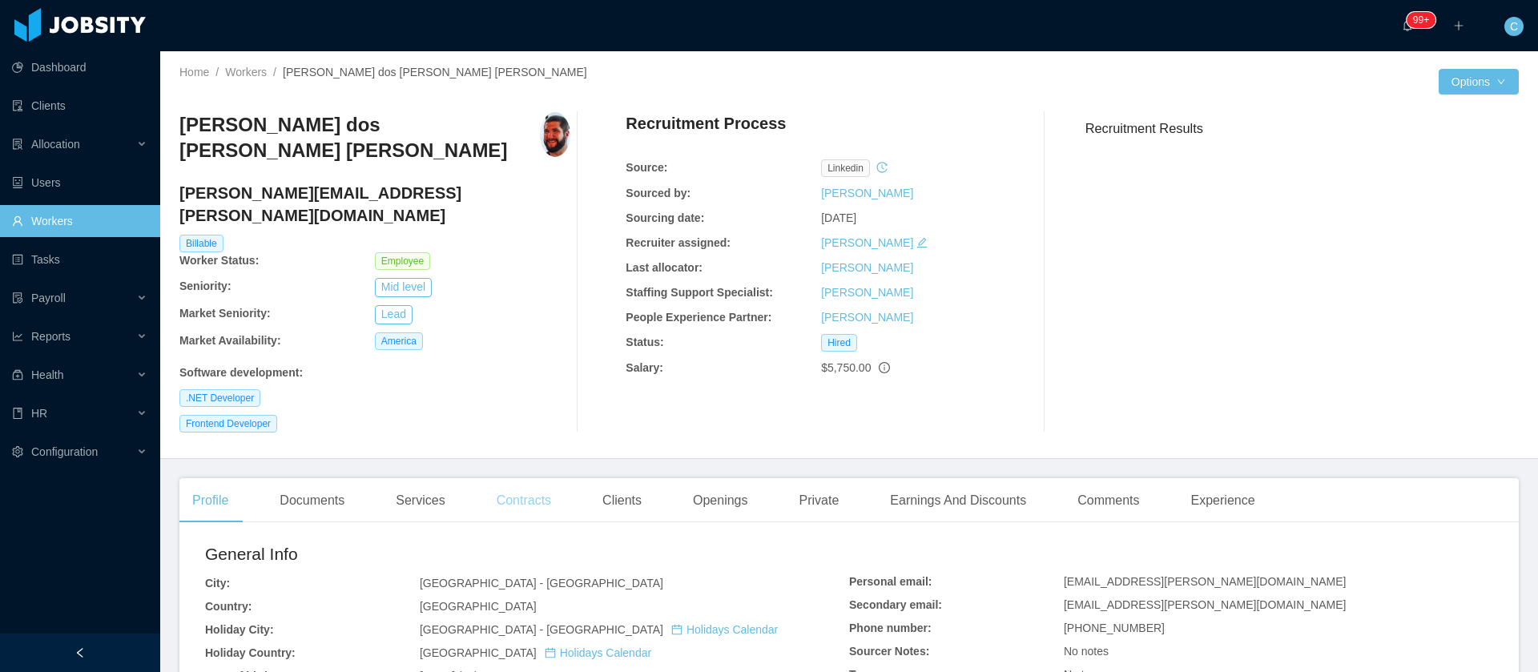
click at [558, 478] on div "Contracts" at bounding box center [524, 500] width 80 height 45
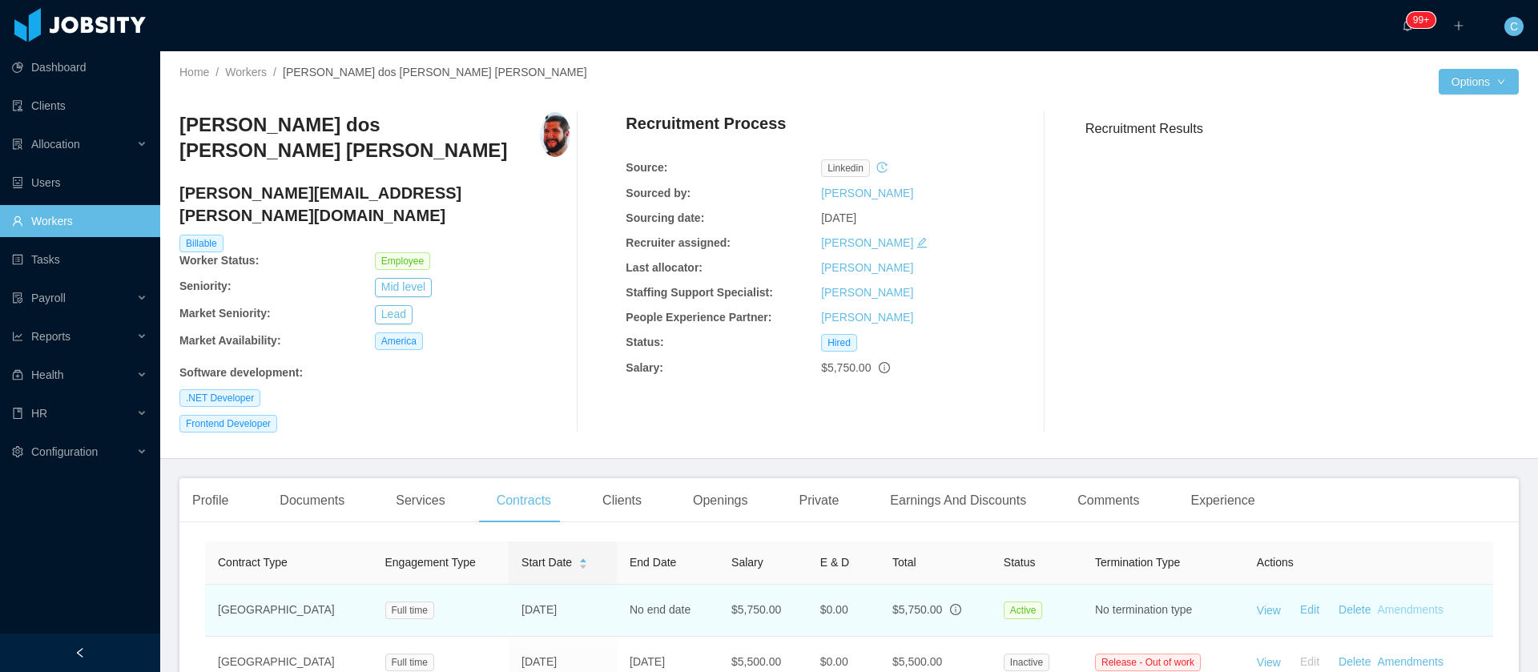
click at [1396, 603] on link "Amendments" at bounding box center [1411, 609] width 66 height 13
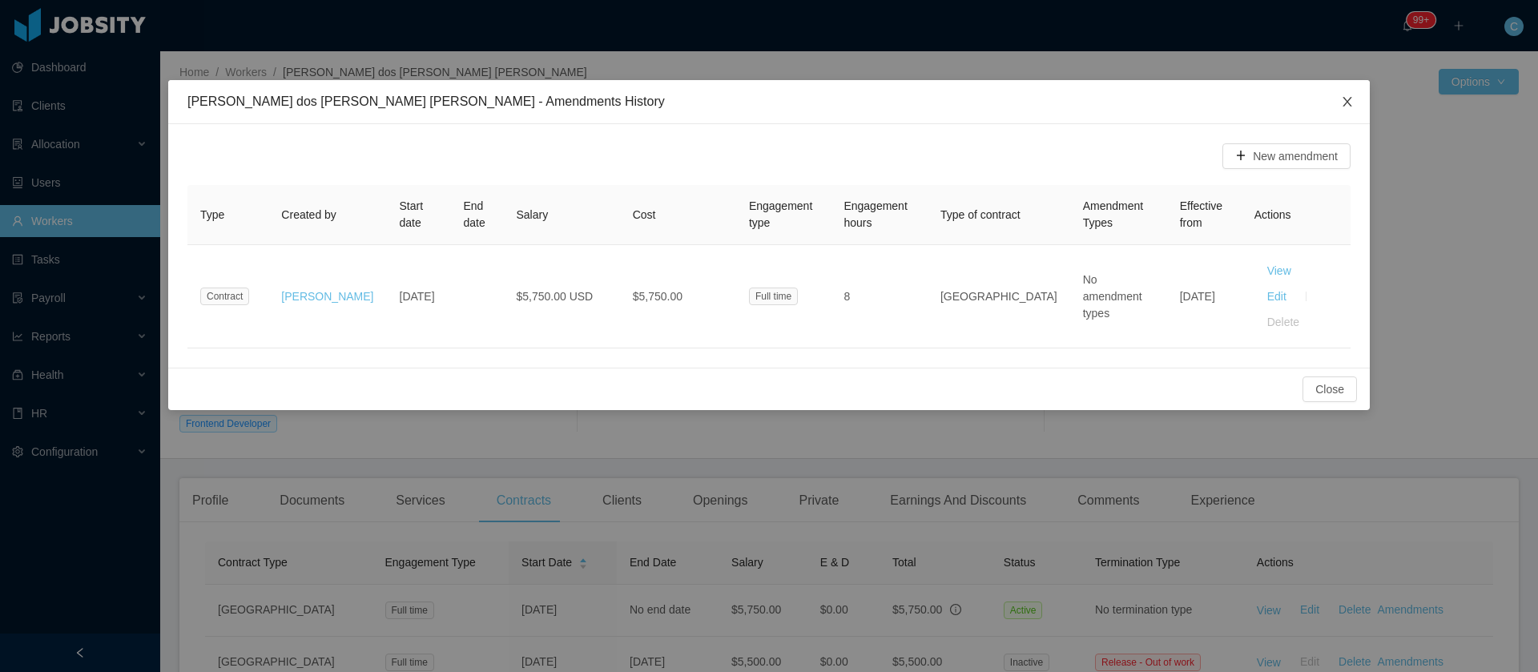
click at [1351, 103] on icon "icon: close" at bounding box center [1347, 101] width 13 height 13
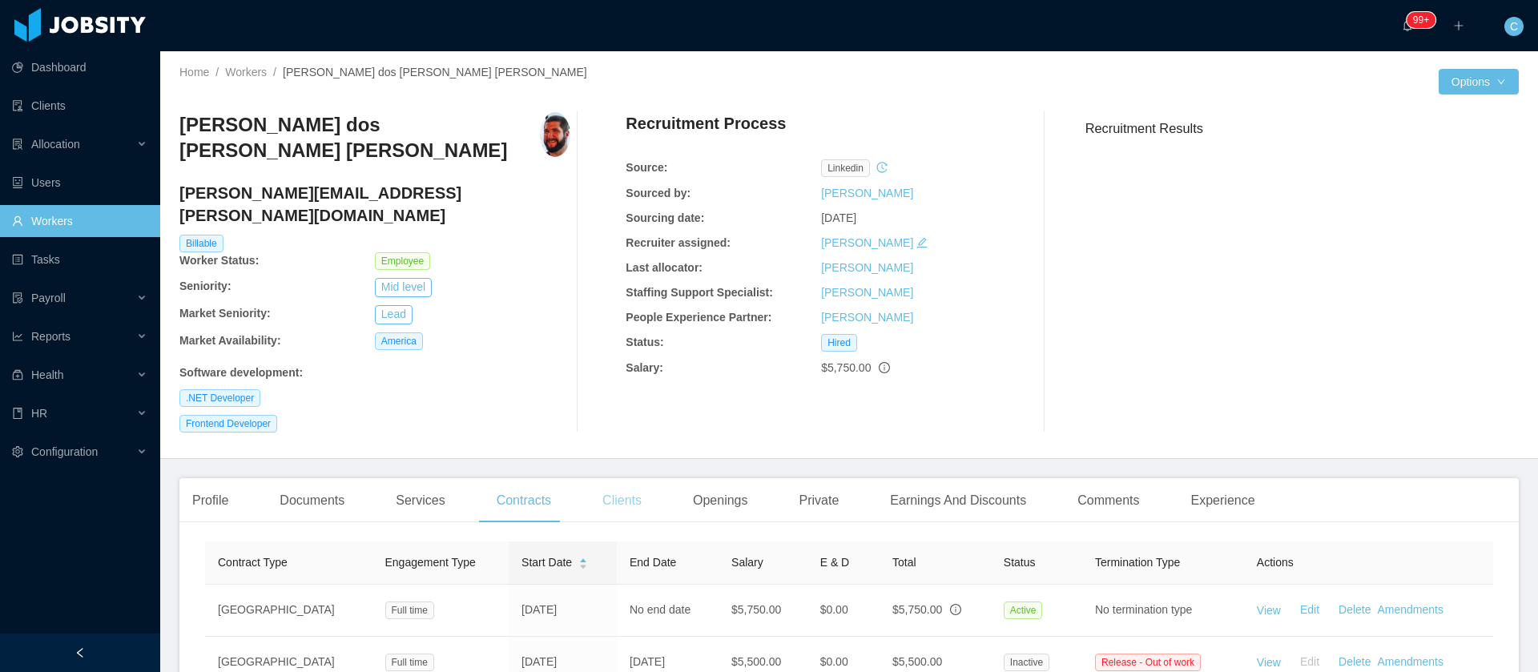
click at [643, 478] on div "Clients" at bounding box center [622, 500] width 65 height 45
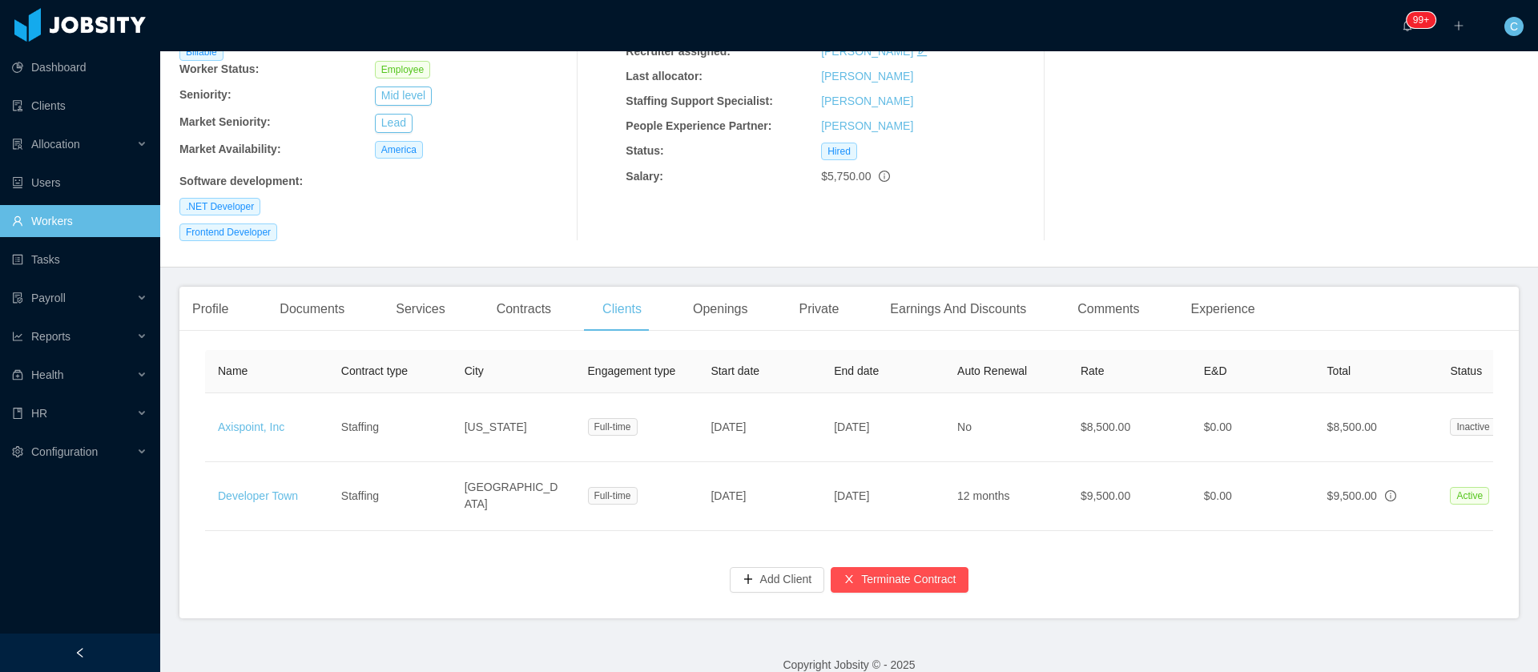
scroll to position [0, 332]
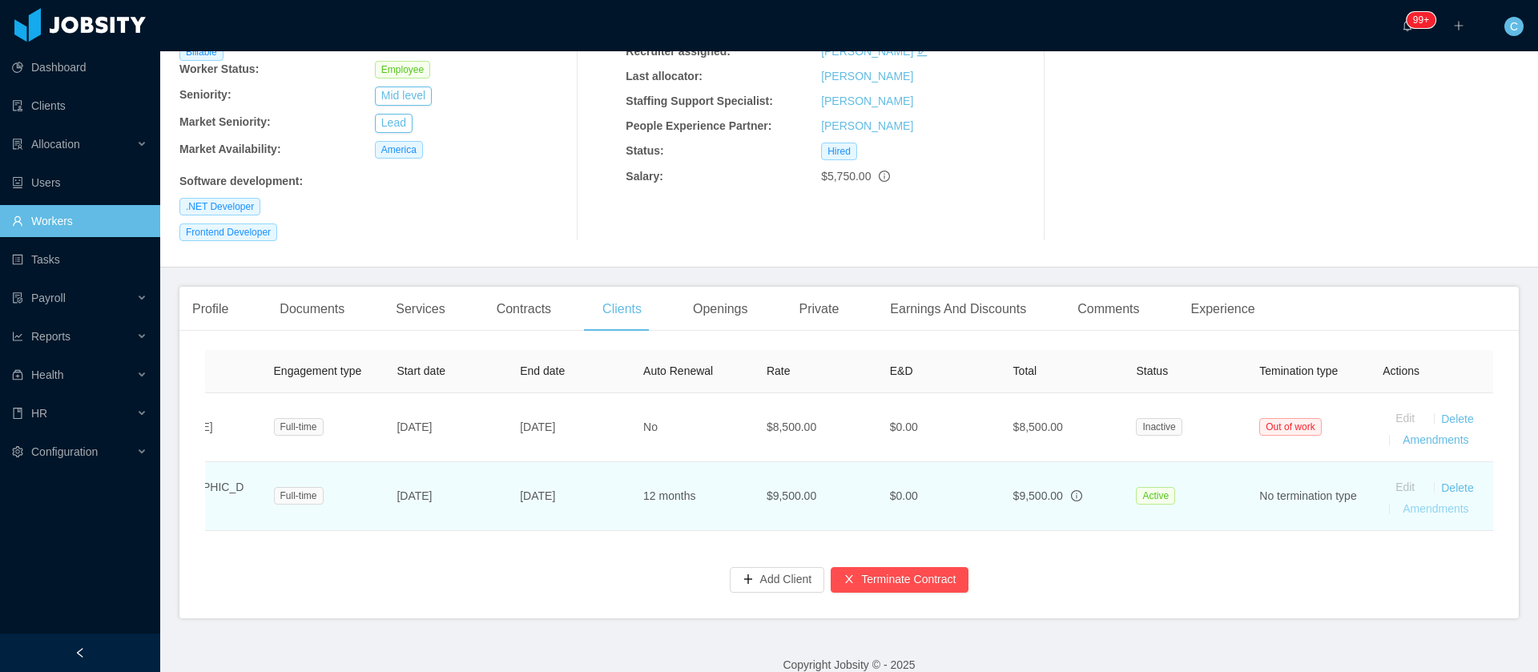
click at [1411, 502] on link "Amendments" at bounding box center [1436, 508] width 66 height 13
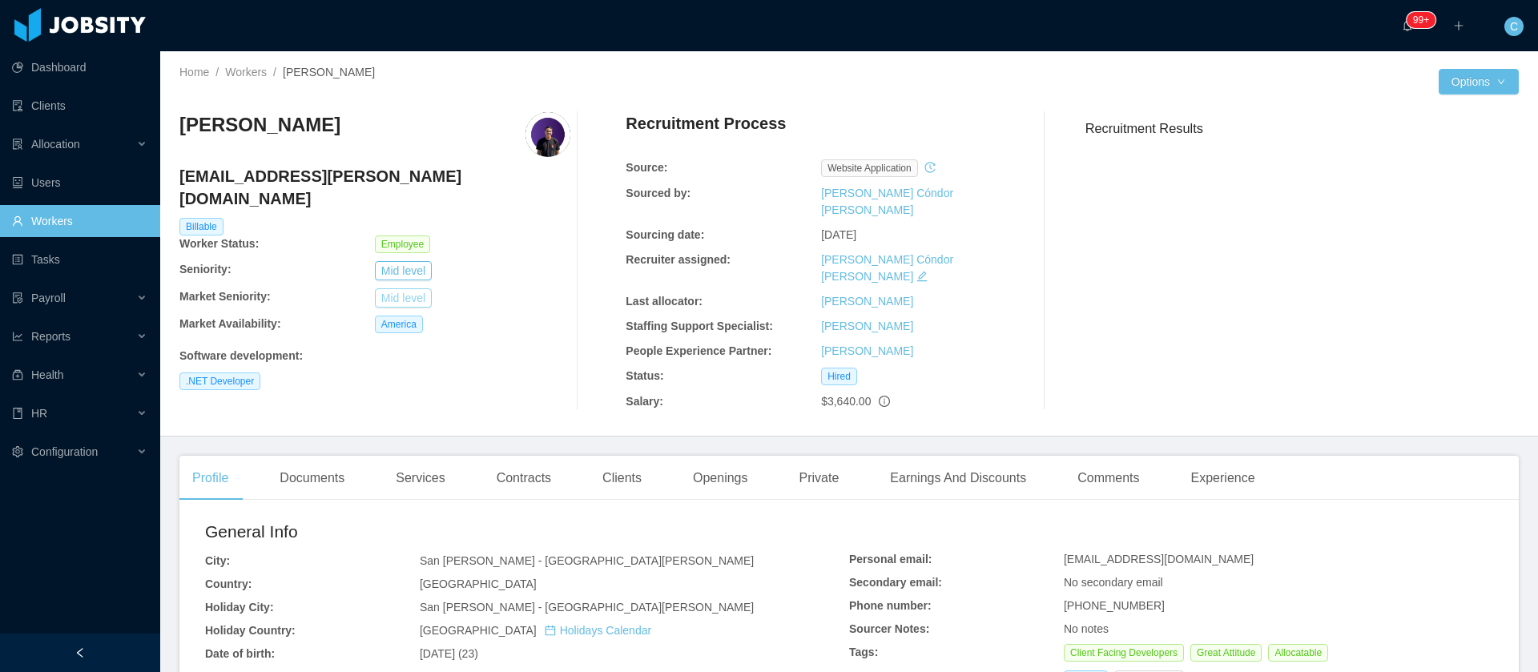
click at [408, 288] on button "Mid level" at bounding box center [403, 297] width 57 height 19
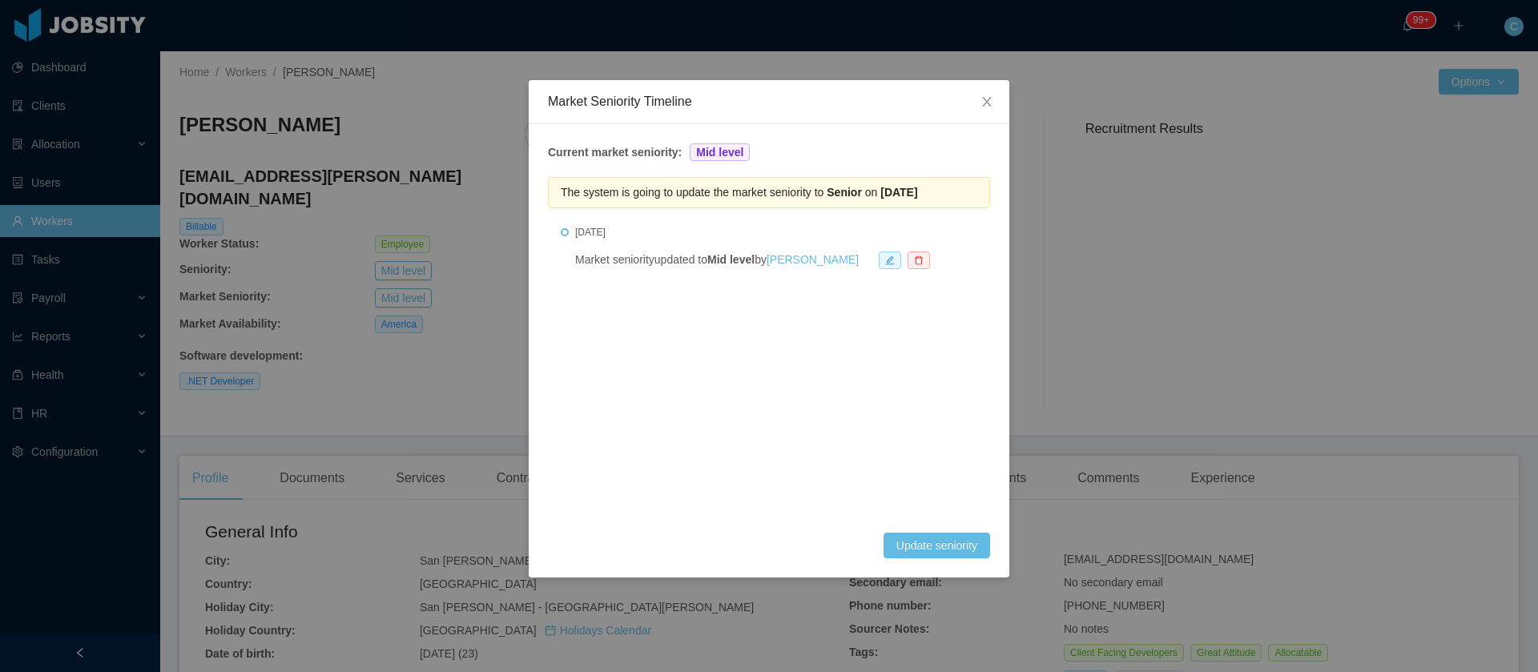
drag, startPoint x: 830, startPoint y: 197, endPoint x: 970, endPoint y: 193, distance: 140.3
click at [970, 193] on div "The system is going to update the market seniority to Senior on [DATE]" at bounding box center [769, 192] width 442 height 31
copy span "Senior on [DATE]"
click at [990, 88] on span "Close" at bounding box center [987, 102] width 45 height 45
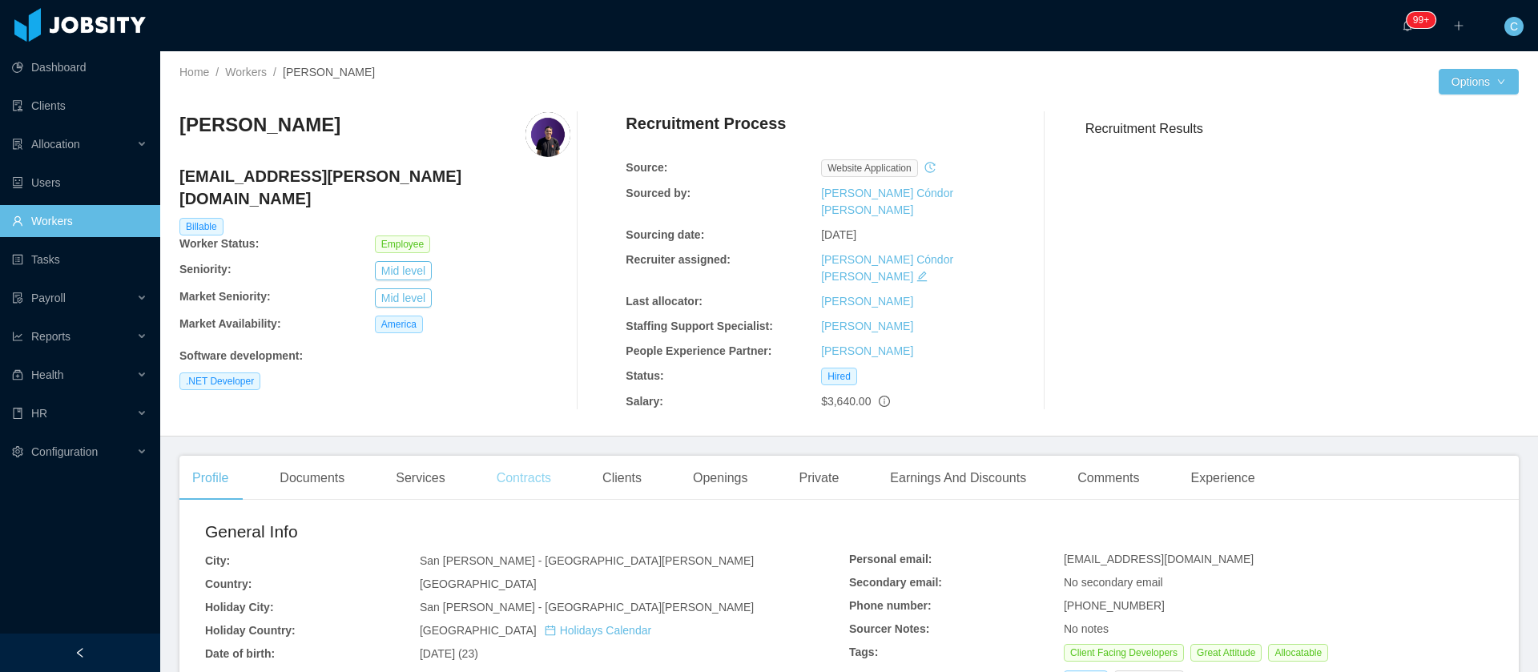
click at [549, 456] on div "Contracts" at bounding box center [524, 478] width 80 height 45
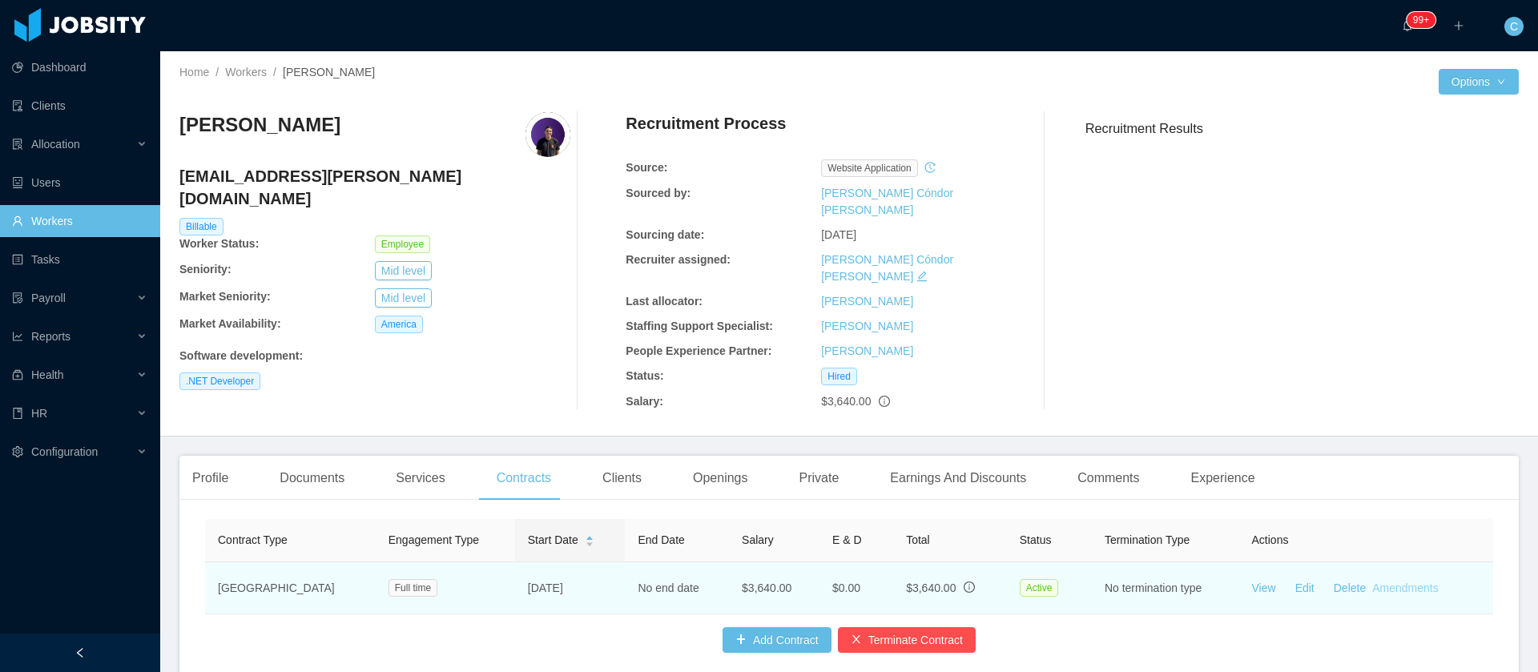
click at [1388, 582] on link "Amendments" at bounding box center [1405, 588] width 66 height 13
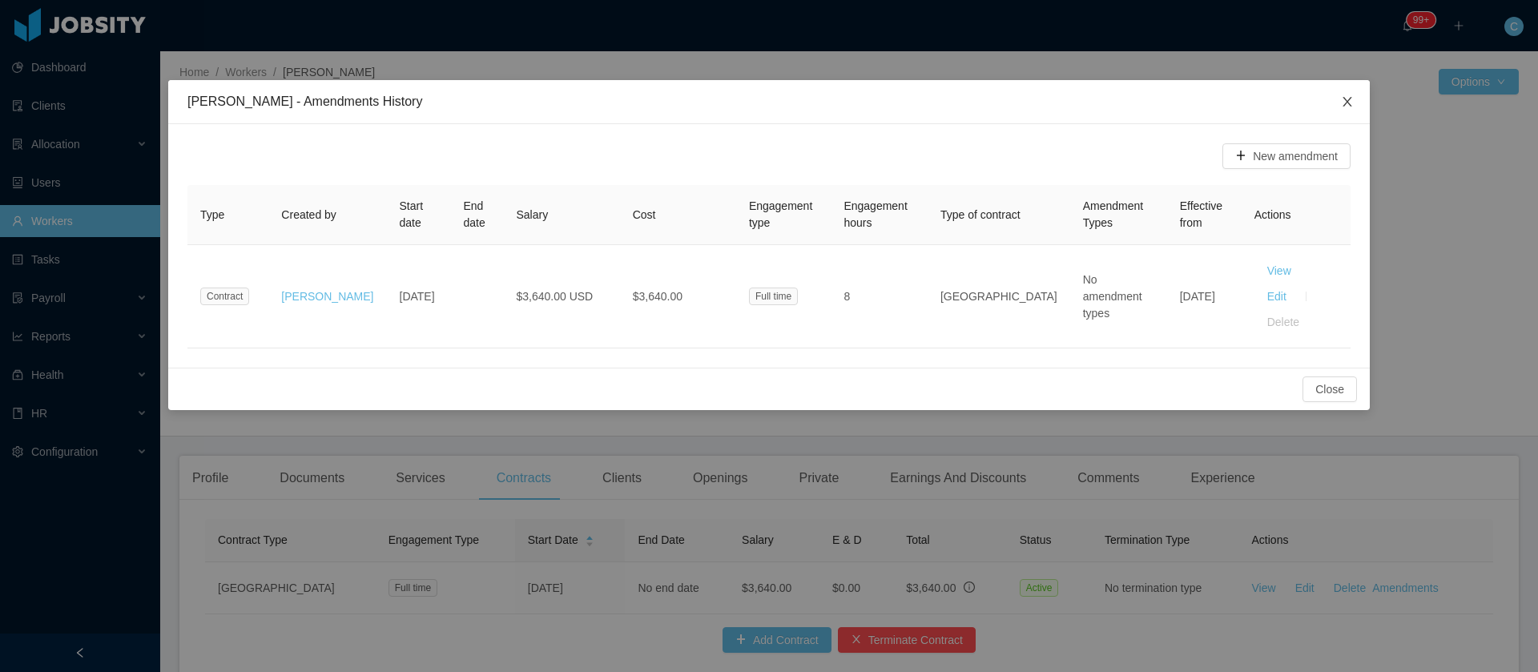
click at [1348, 93] on span "Close" at bounding box center [1347, 102] width 45 height 45
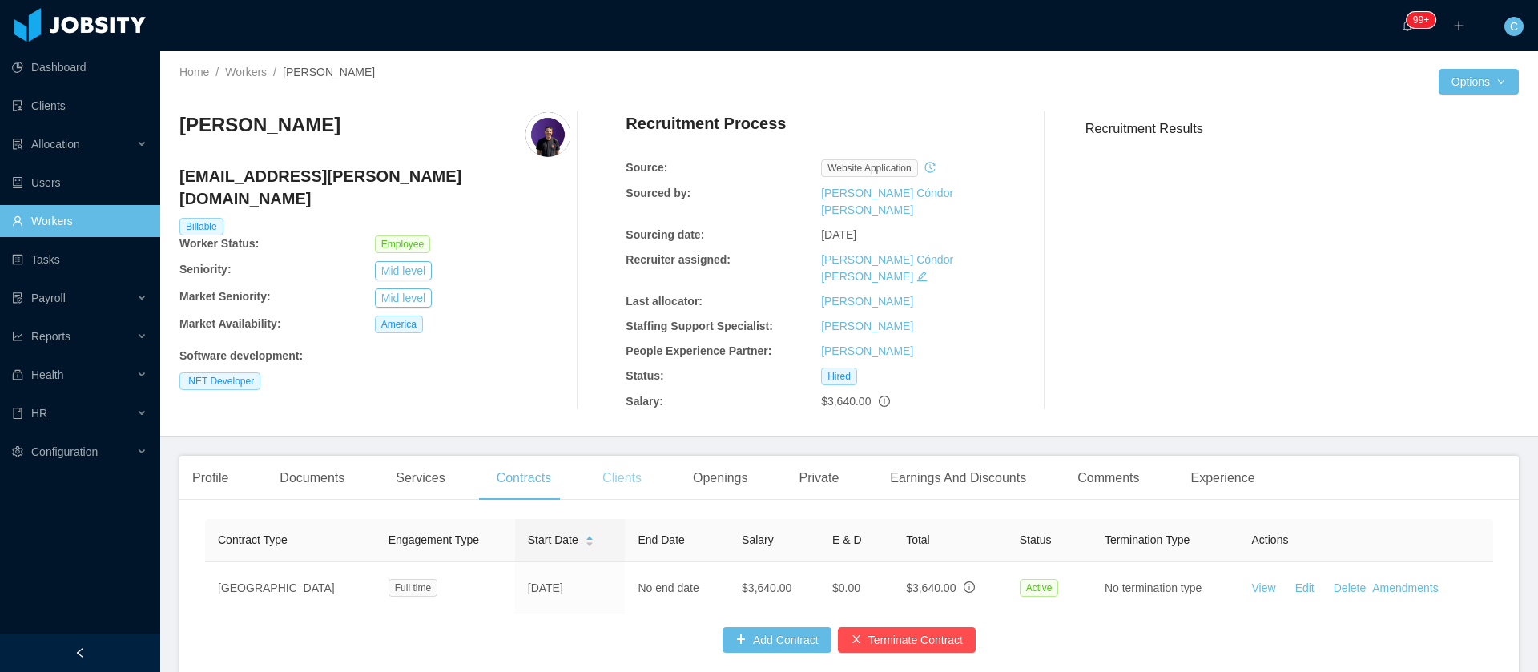
click at [633, 456] on div "Clients" at bounding box center [622, 478] width 65 height 45
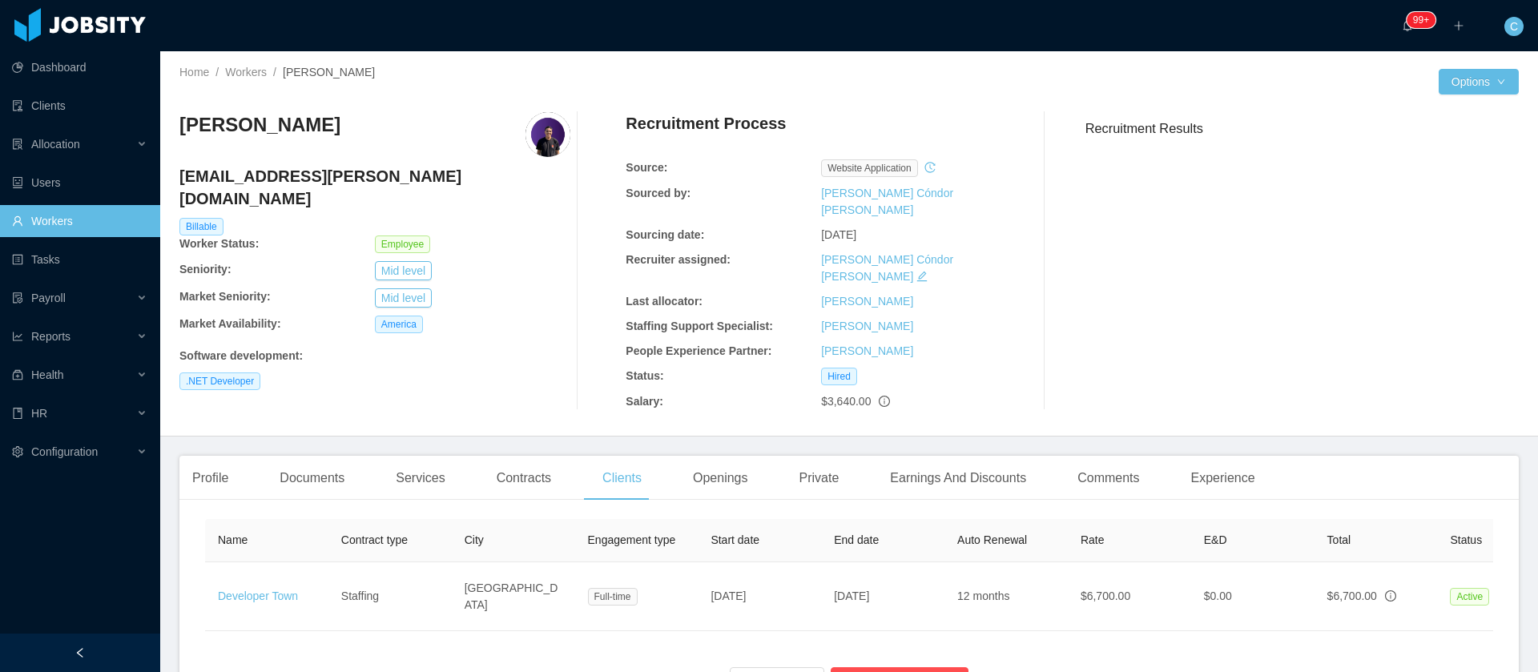
scroll to position [0, 332]
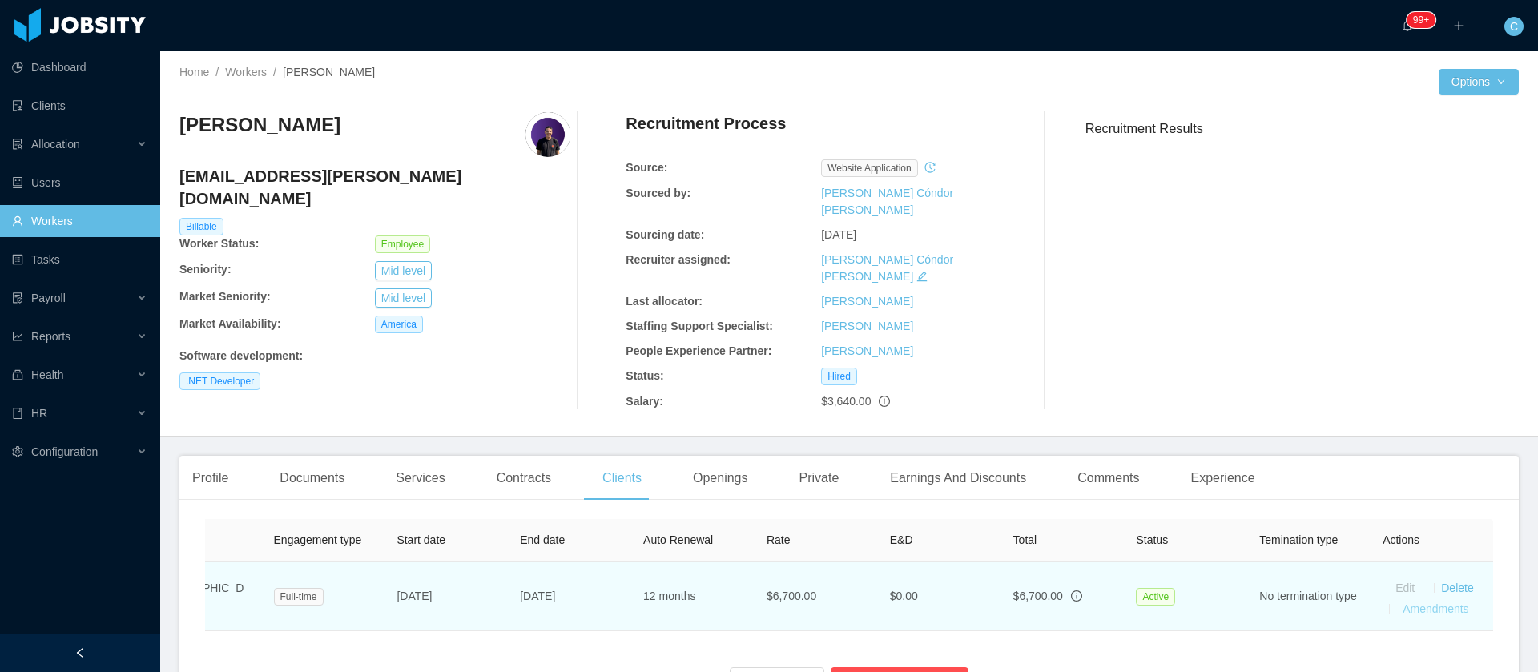
click at [1417, 602] on link "Amendments" at bounding box center [1436, 608] width 66 height 13
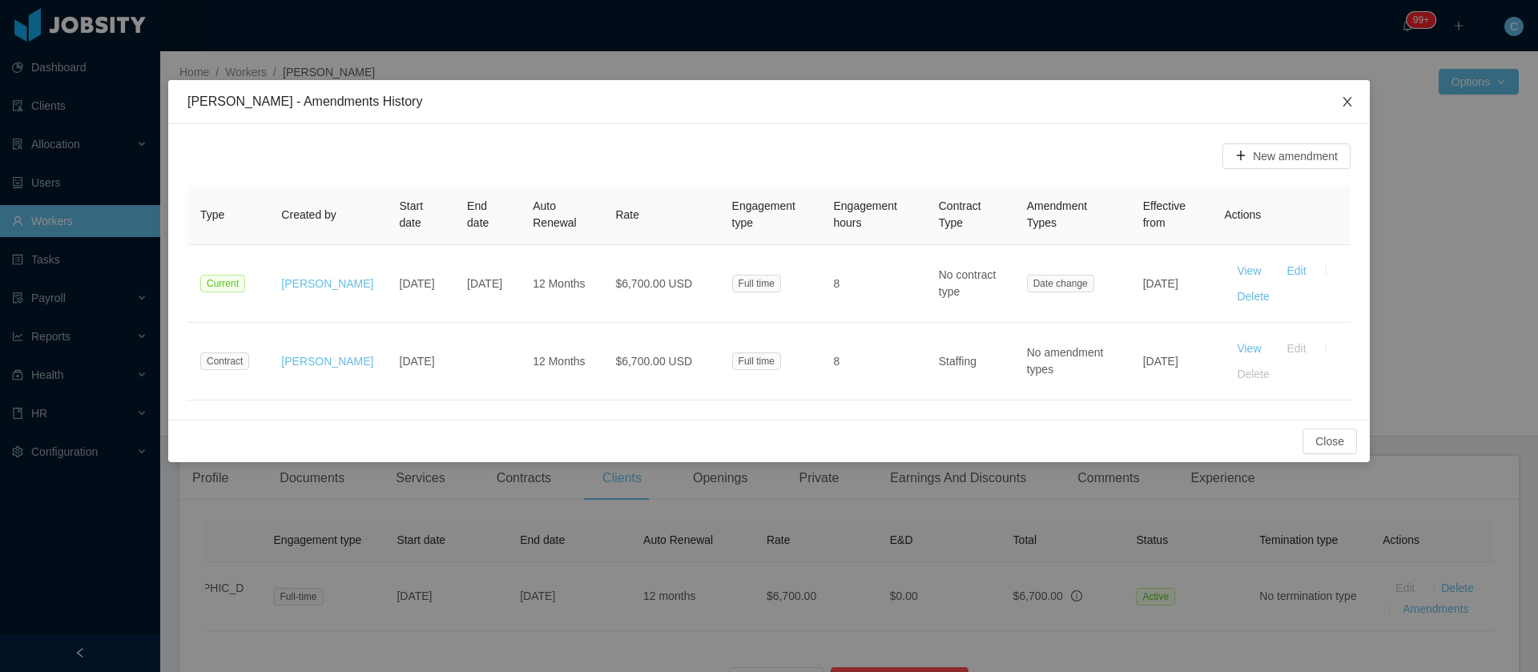
click at [1361, 99] on span "Close" at bounding box center [1347, 102] width 45 height 45
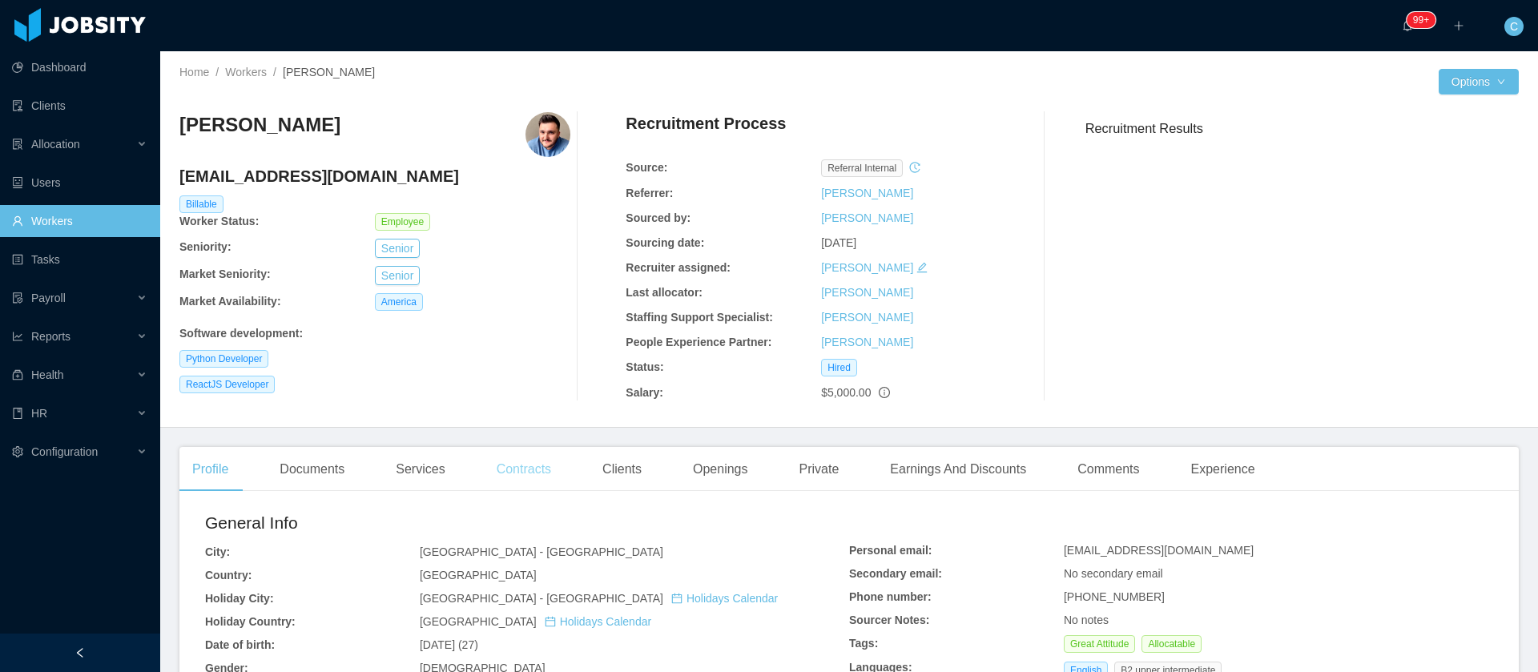
click at [517, 472] on div "Contracts" at bounding box center [524, 469] width 80 height 45
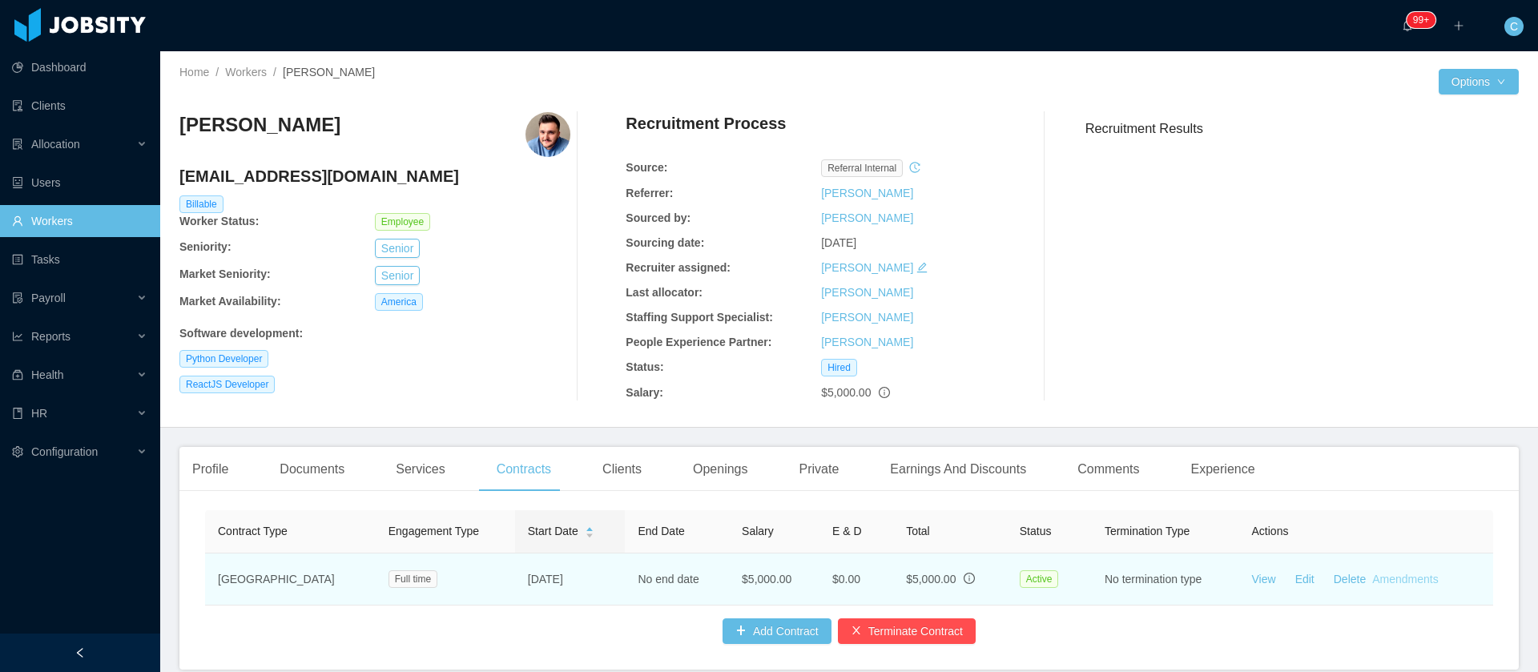
click at [1372, 578] on link "Amendments" at bounding box center [1405, 579] width 66 height 13
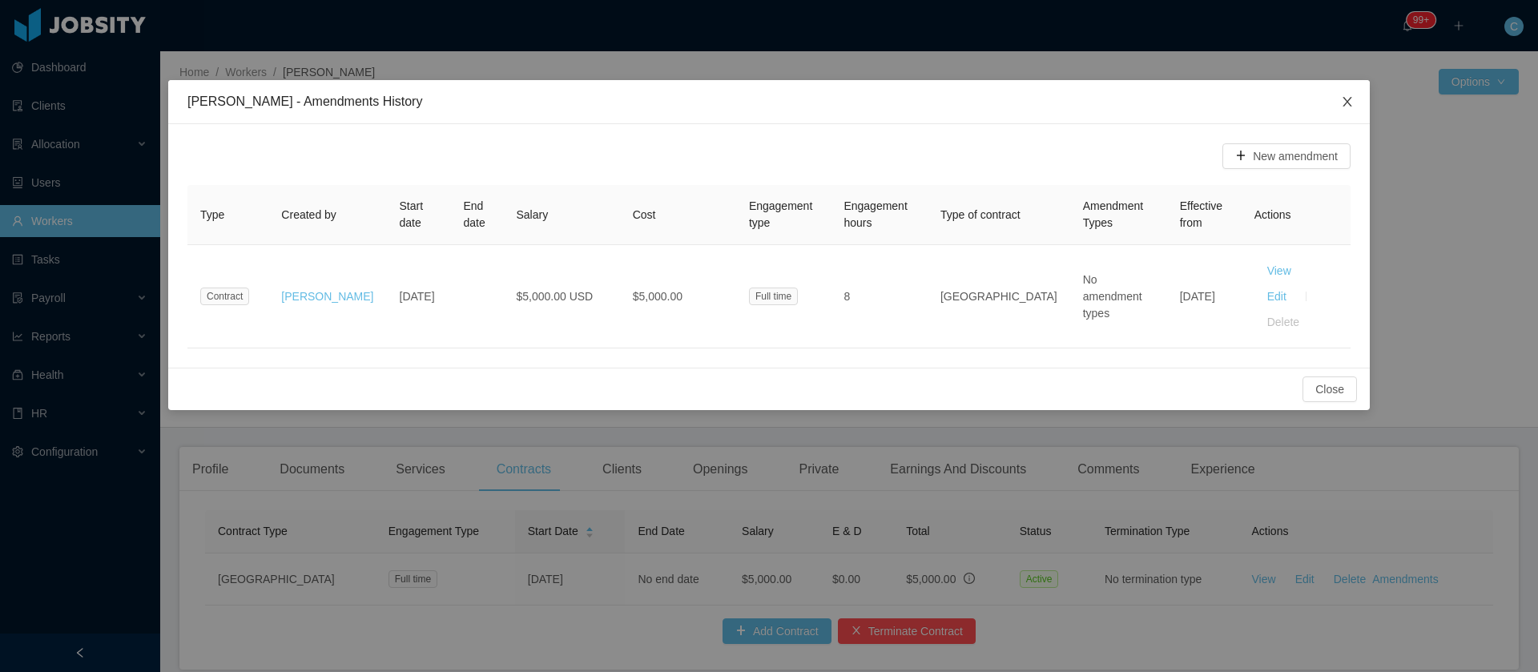
click at [1345, 92] on span "Close" at bounding box center [1347, 102] width 45 height 45
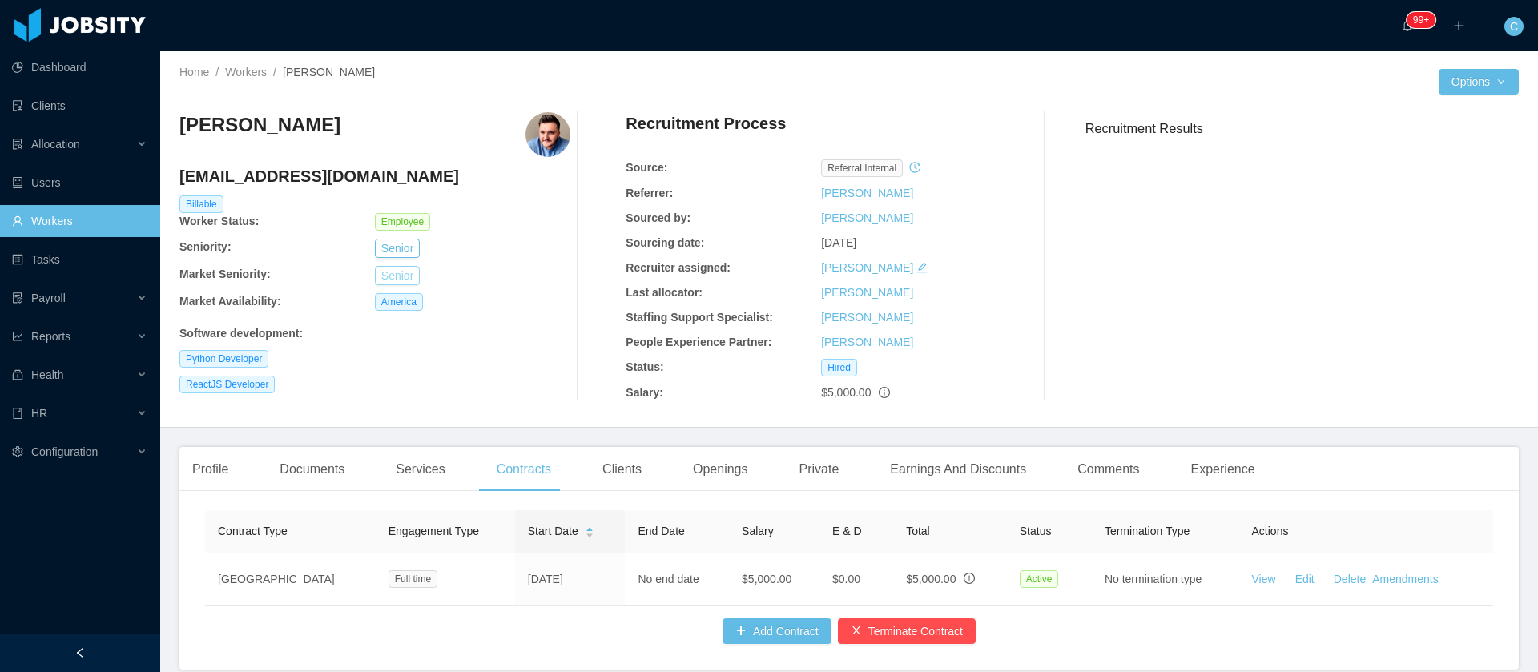
click at [386, 285] on div "Wellington Mendes Wellington.Mendes@jobsity.com Billable Worker Status: Employe…" at bounding box center [374, 256] width 391 height 289
click at [386, 277] on button "Senior" at bounding box center [397, 275] width 45 height 19
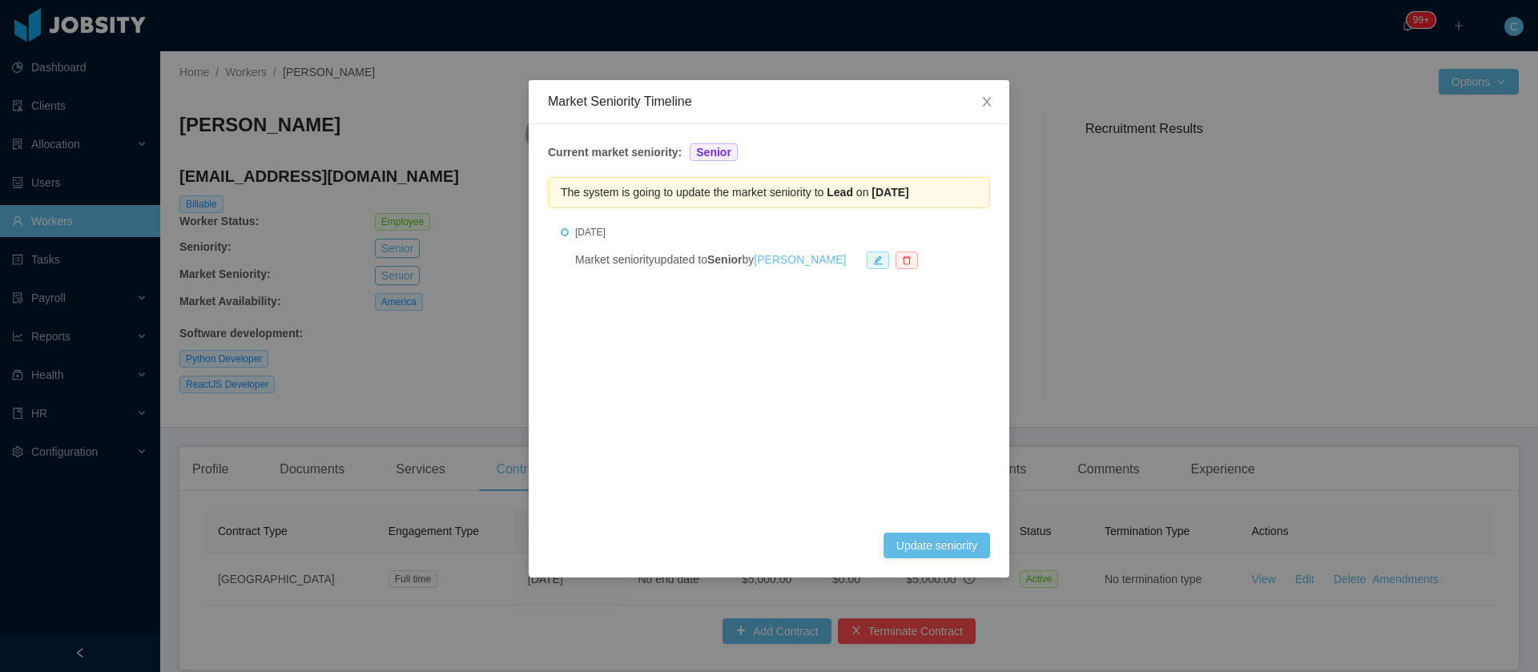
drag, startPoint x: 829, startPoint y: 189, endPoint x: 1037, endPoint y: 206, distance: 209.0
click at [1037, 206] on div "Market Seniority Timeline Current market seniority: Senior The system is going …" at bounding box center [769, 336] width 1538 height 672
copy span "Lead on Feb 22nd, 2026"
click at [997, 107] on span "Close" at bounding box center [987, 102] width 45 height 45
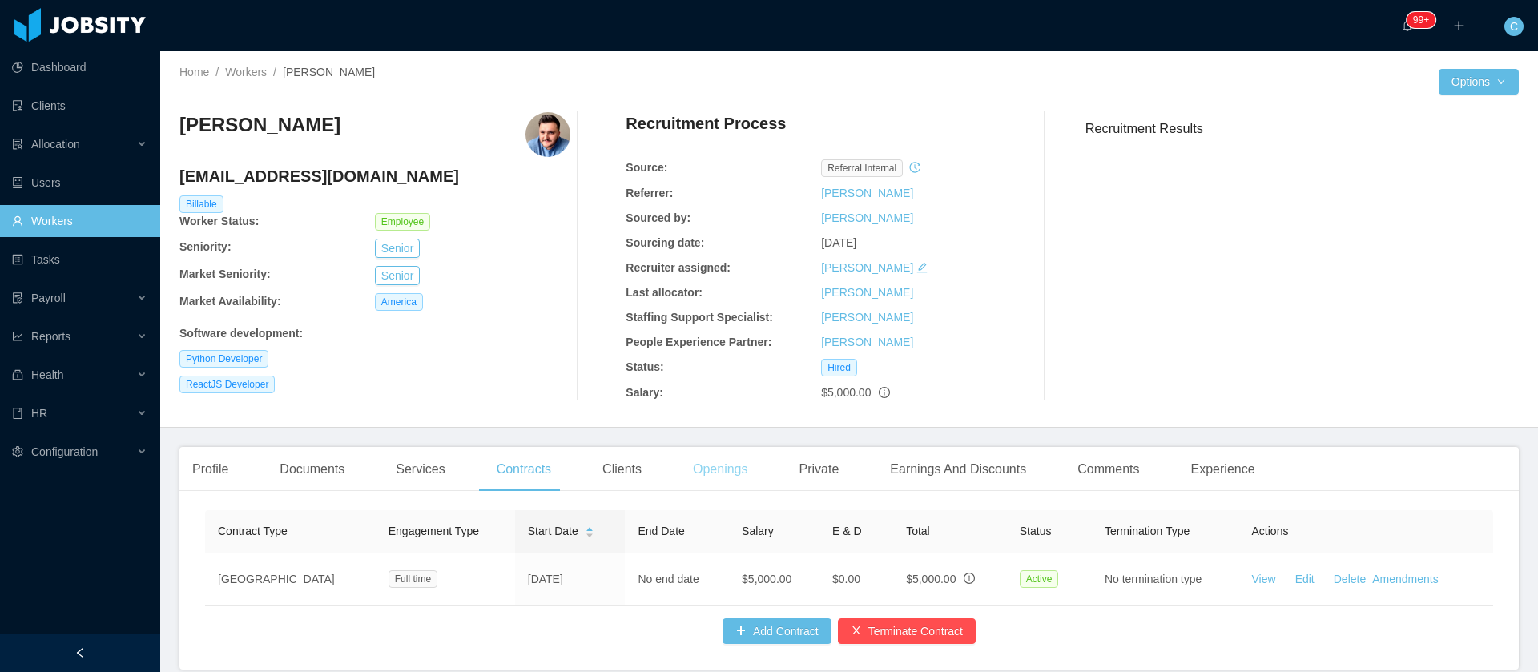
click at [726, 465] on div "Openings" at bounding box center [720, 469] width 81 height 45
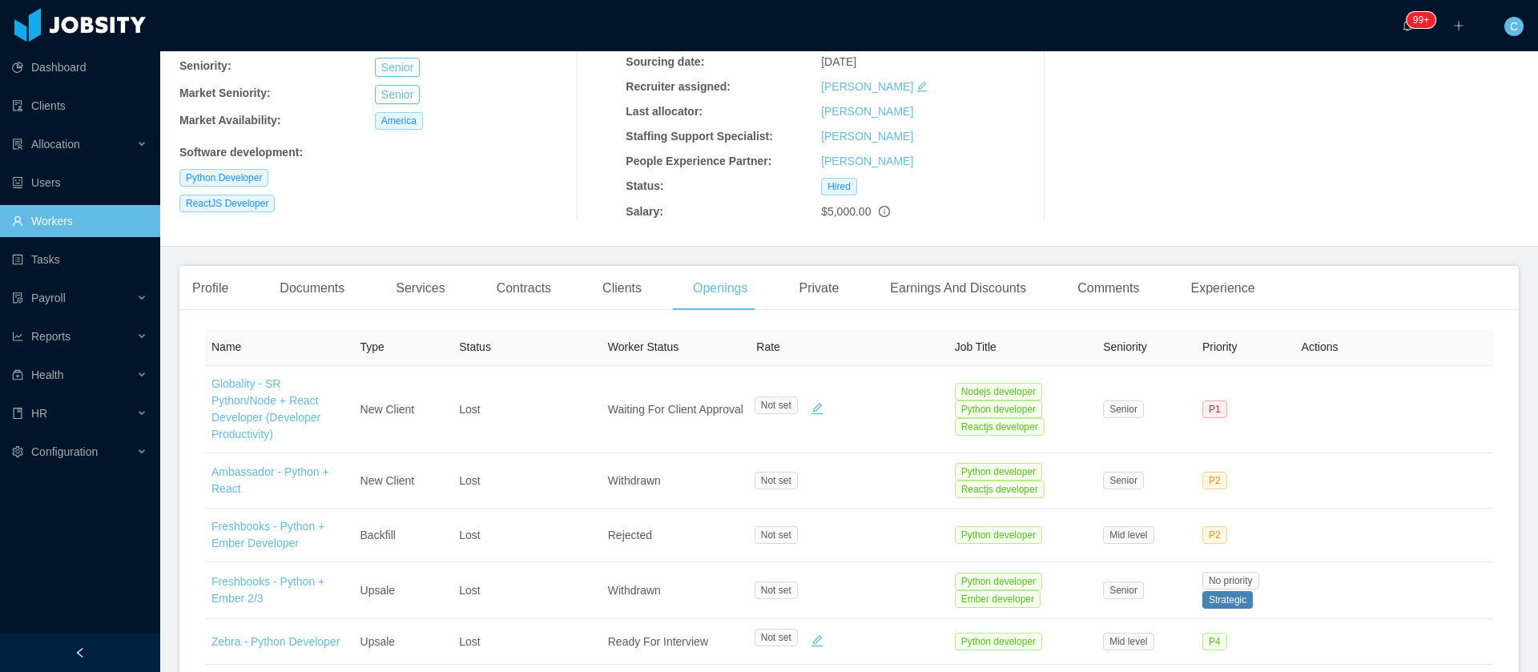
scroll to position [174, 0]
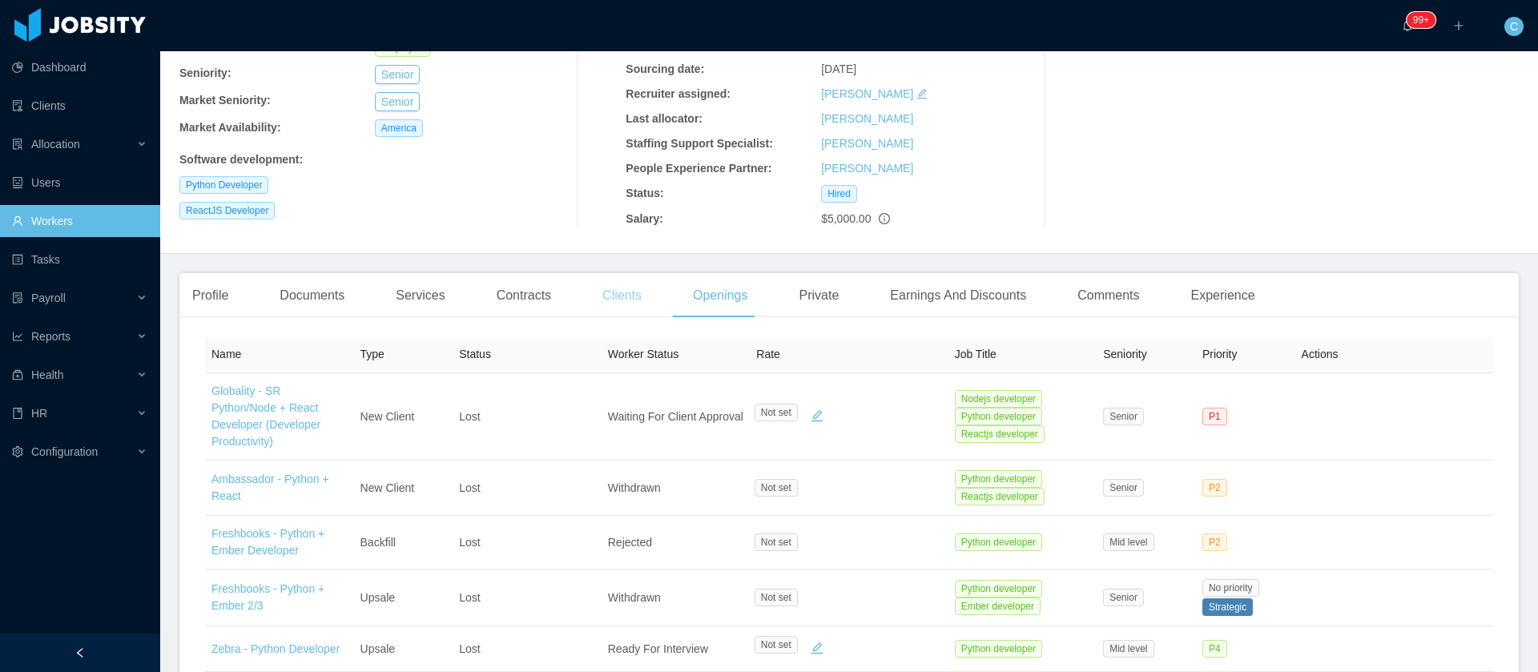
click at [624, 290] on div "Clients" at bounding box center [622, 295] width 65 height 45
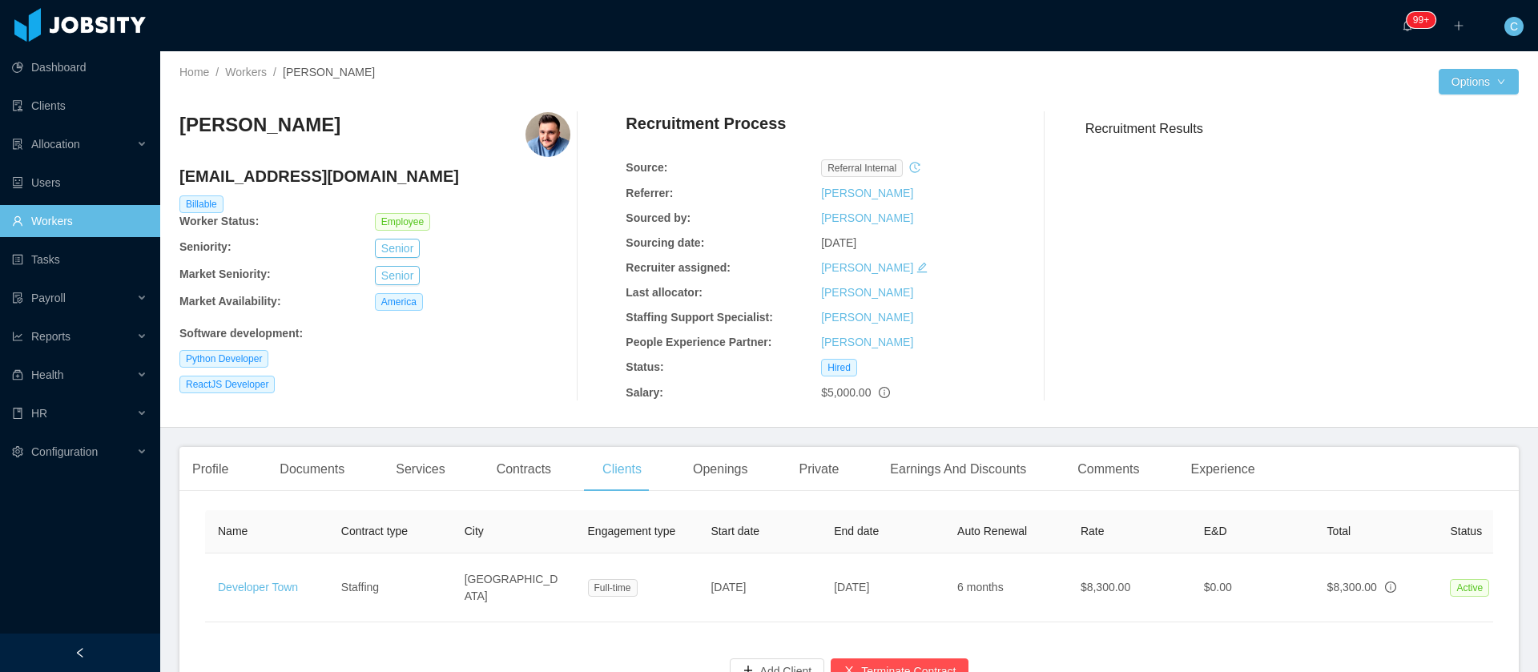
scroll to position [0, 332]
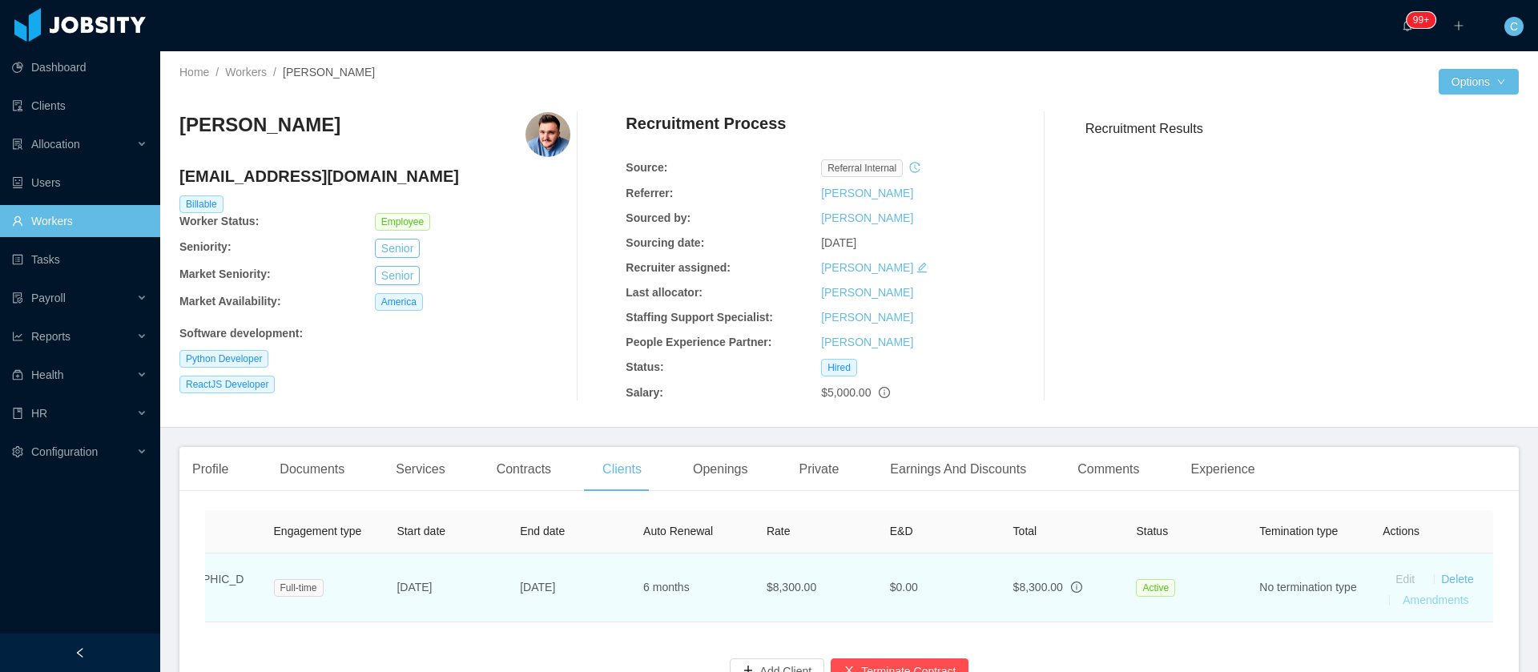
click at [1405, 605] on link "Amendments" at bounding box center [1436, 600] width 66 height 13
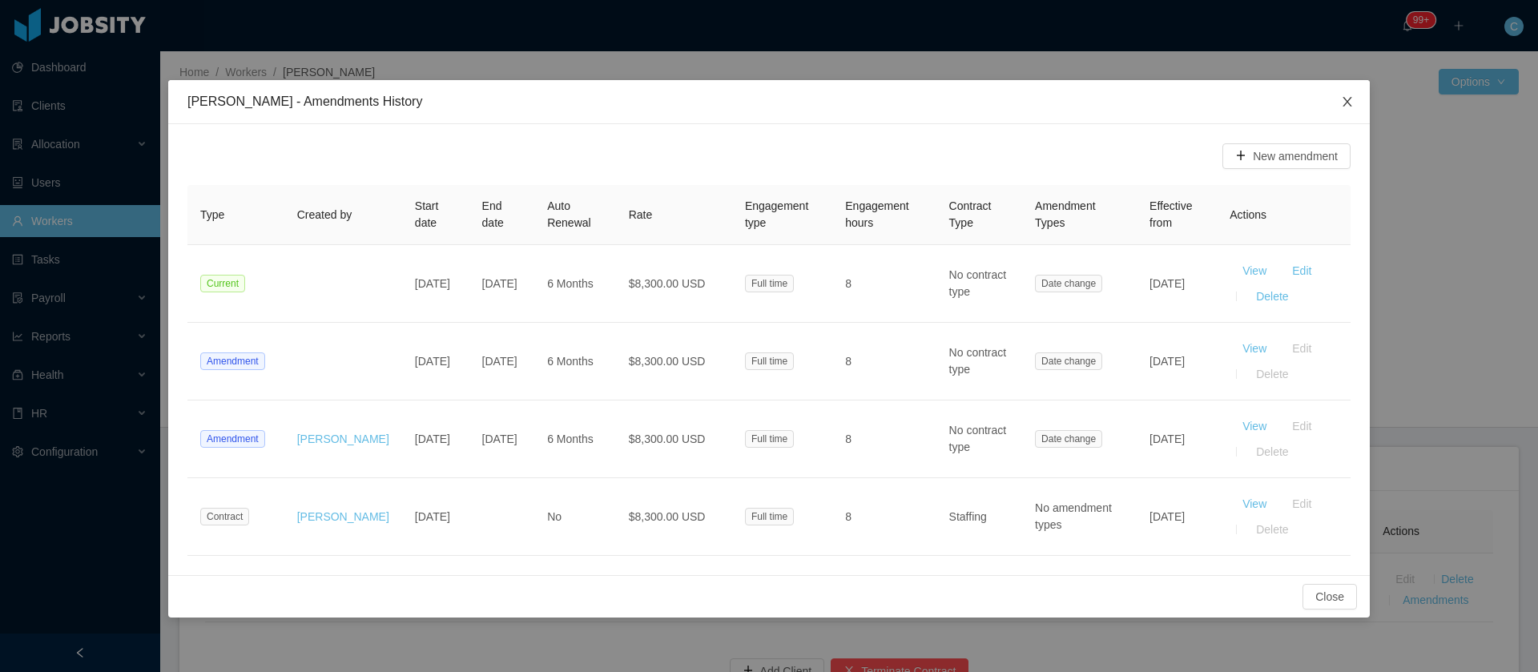
click at [1345, 105] on icon "icon: close" at bounding box center [1347, 102] width 9 height 10
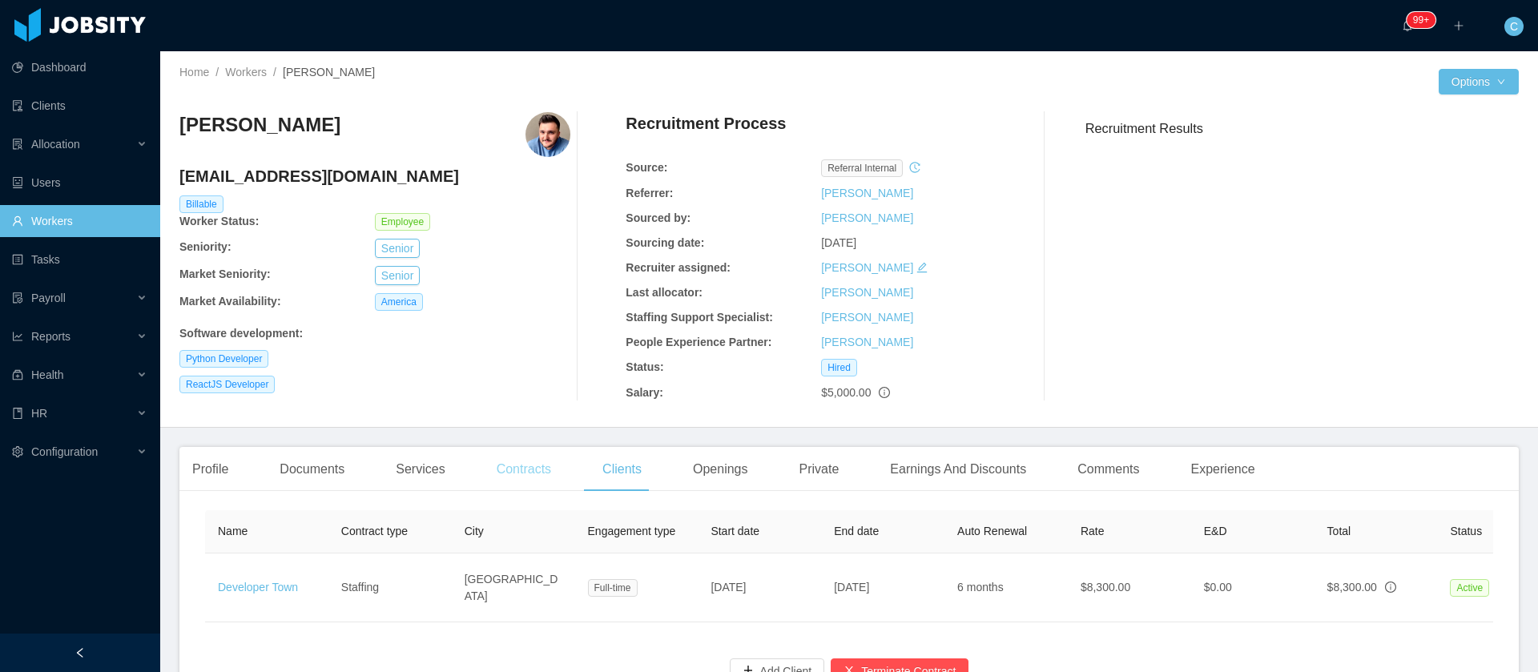
click at [542, 477] on div "Contracts" at bounding box center [524, 469] width 80 height 45
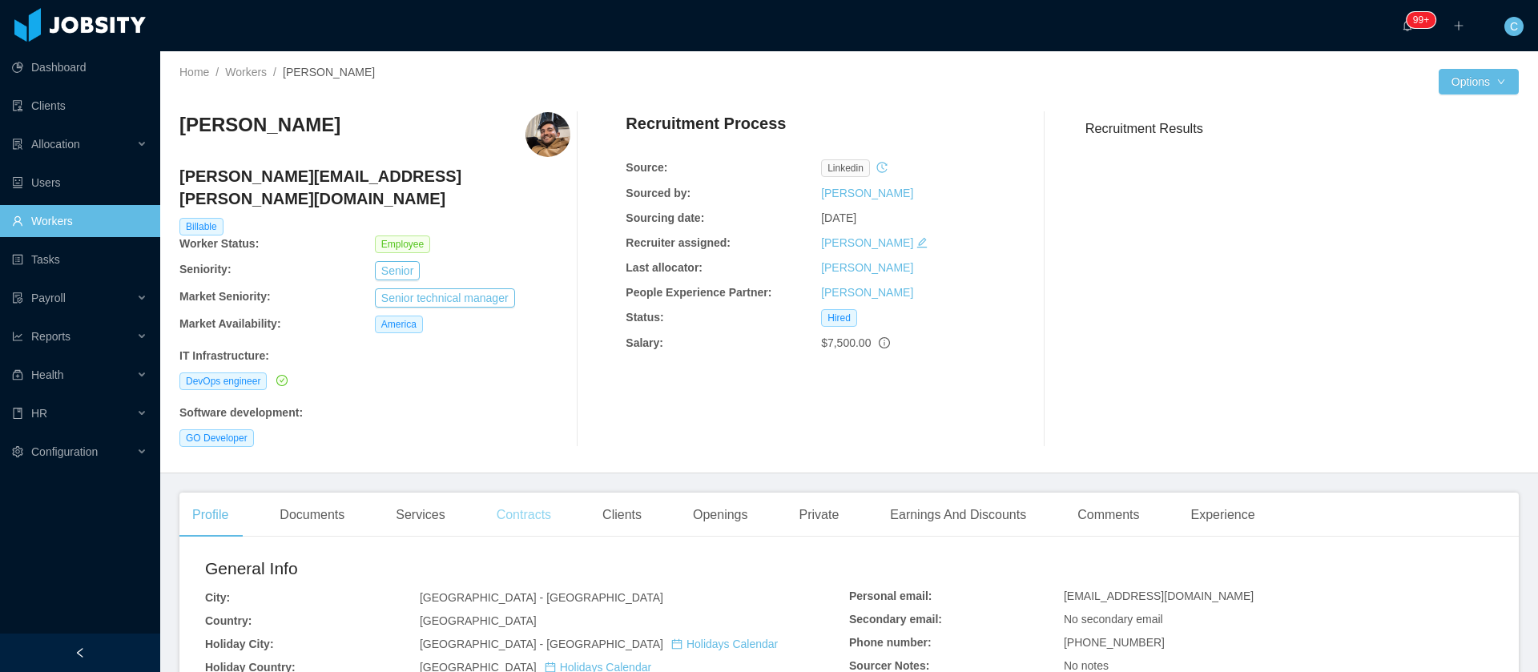
click at [510, 493] on div "Contracts" at bounding box center [524, 515] width 80 height 45
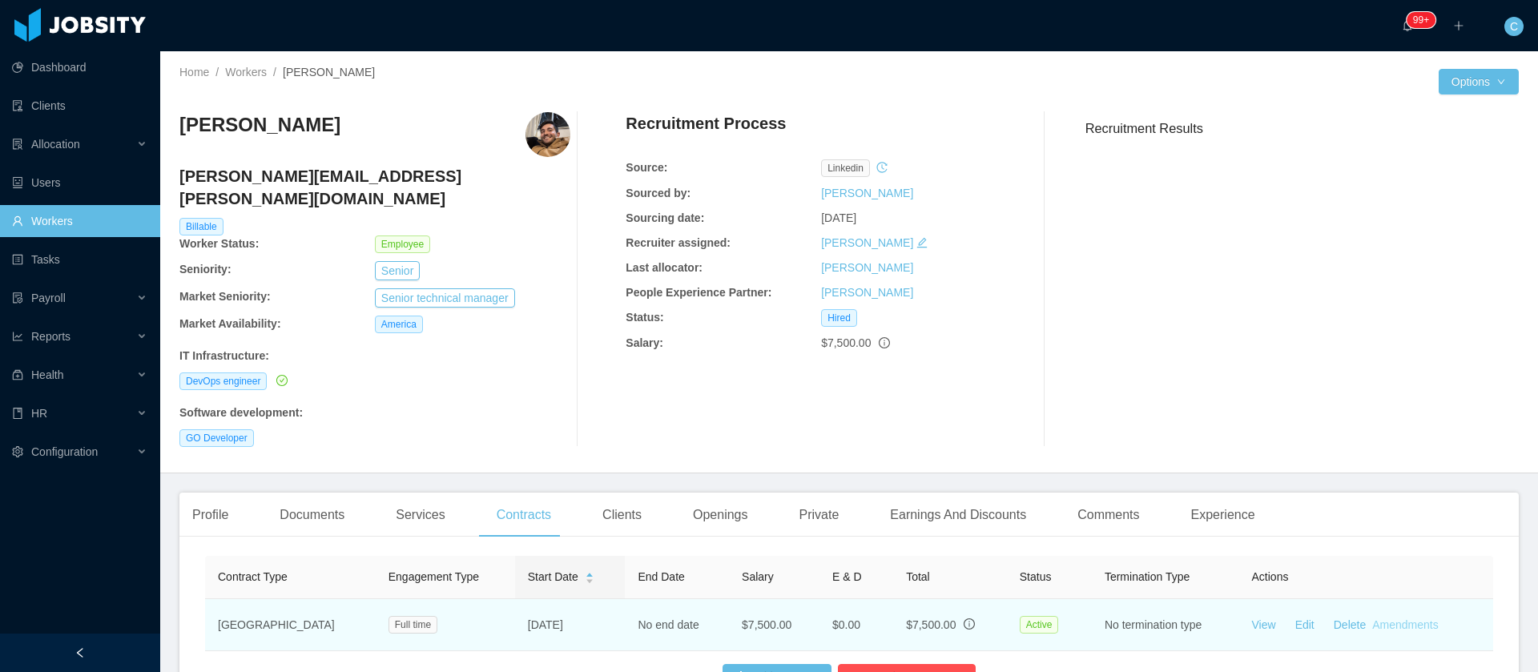
click at [1374, 618] on link "Amendments" at bounding box center [1405, 624] width 66 height 13
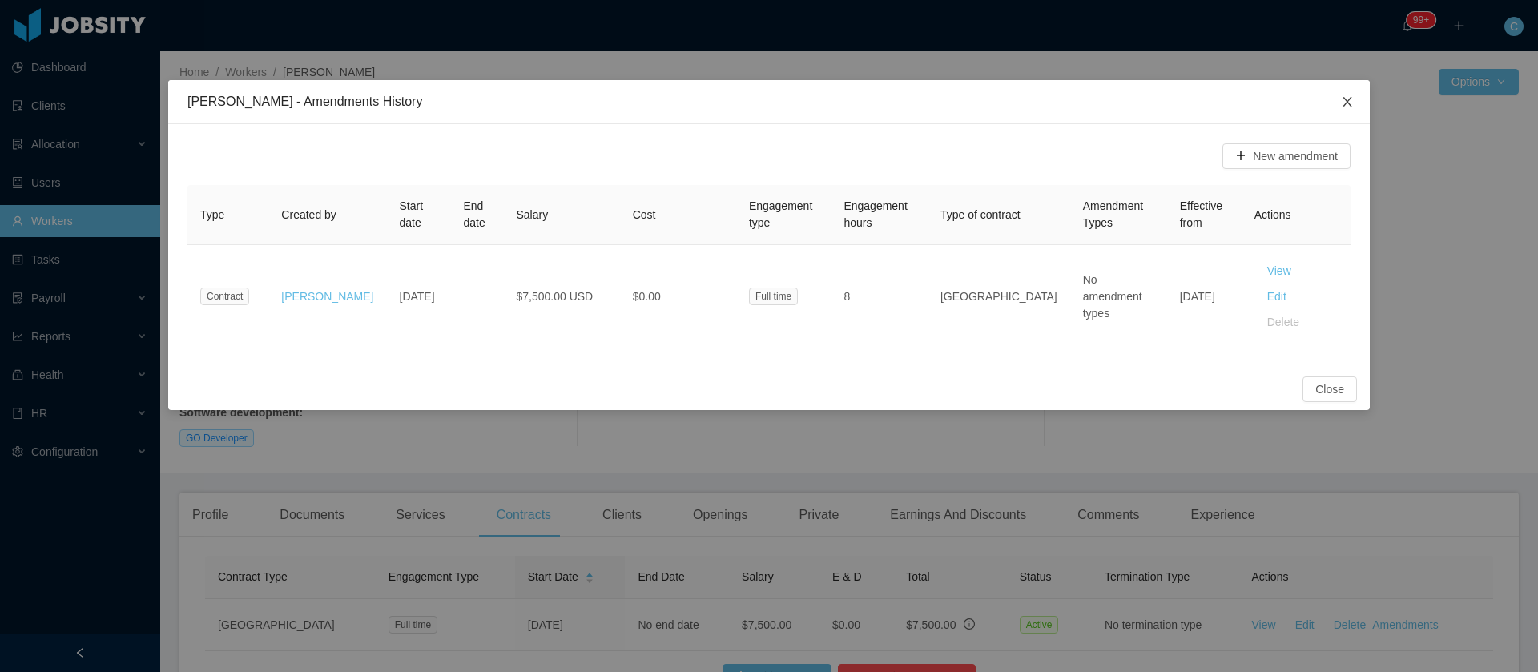
click at [1352, 97] on icon "icon: close" at bounding box center [1347, 101] width 13 height 13
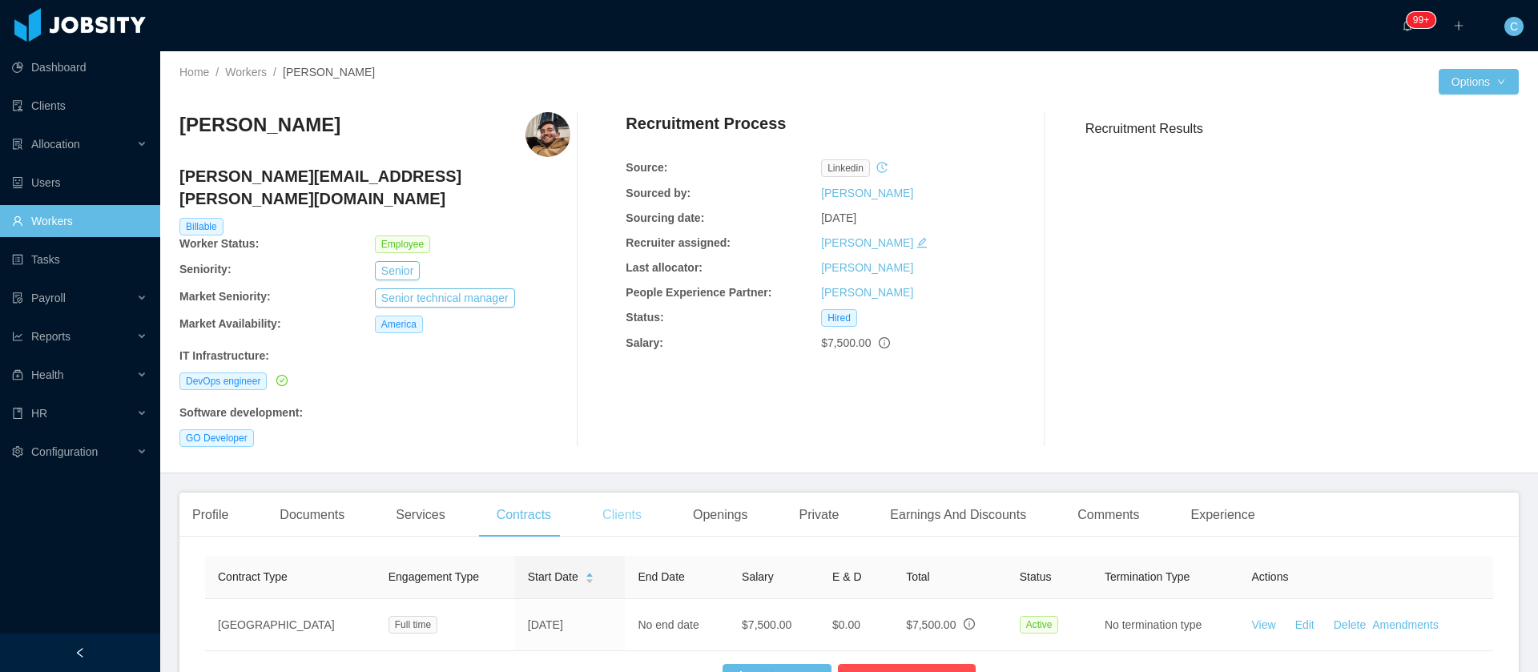
click at [610, 494] on div "Clients" at bounding box center [622, 515] width 65 height 45
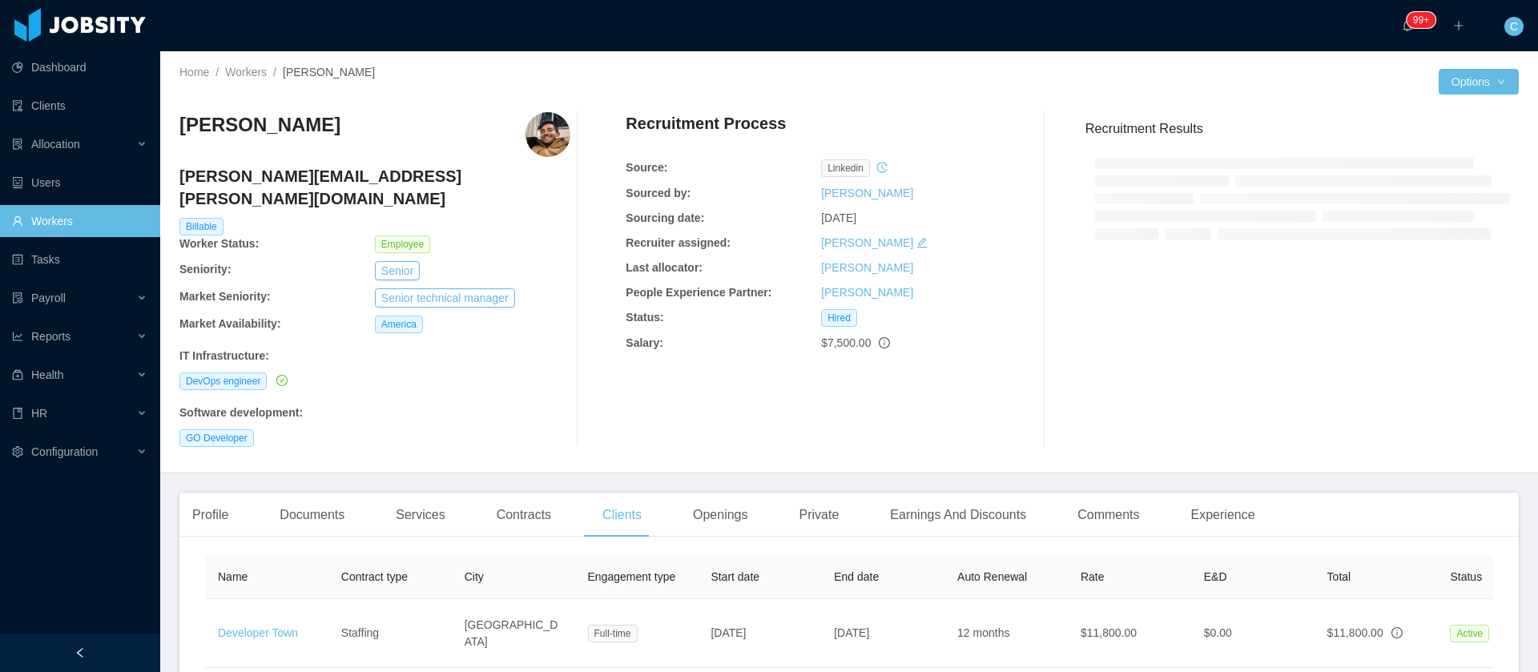
click at [1339, 556] on th "Total" at bounding box center [1376, 577] width 123 height 43
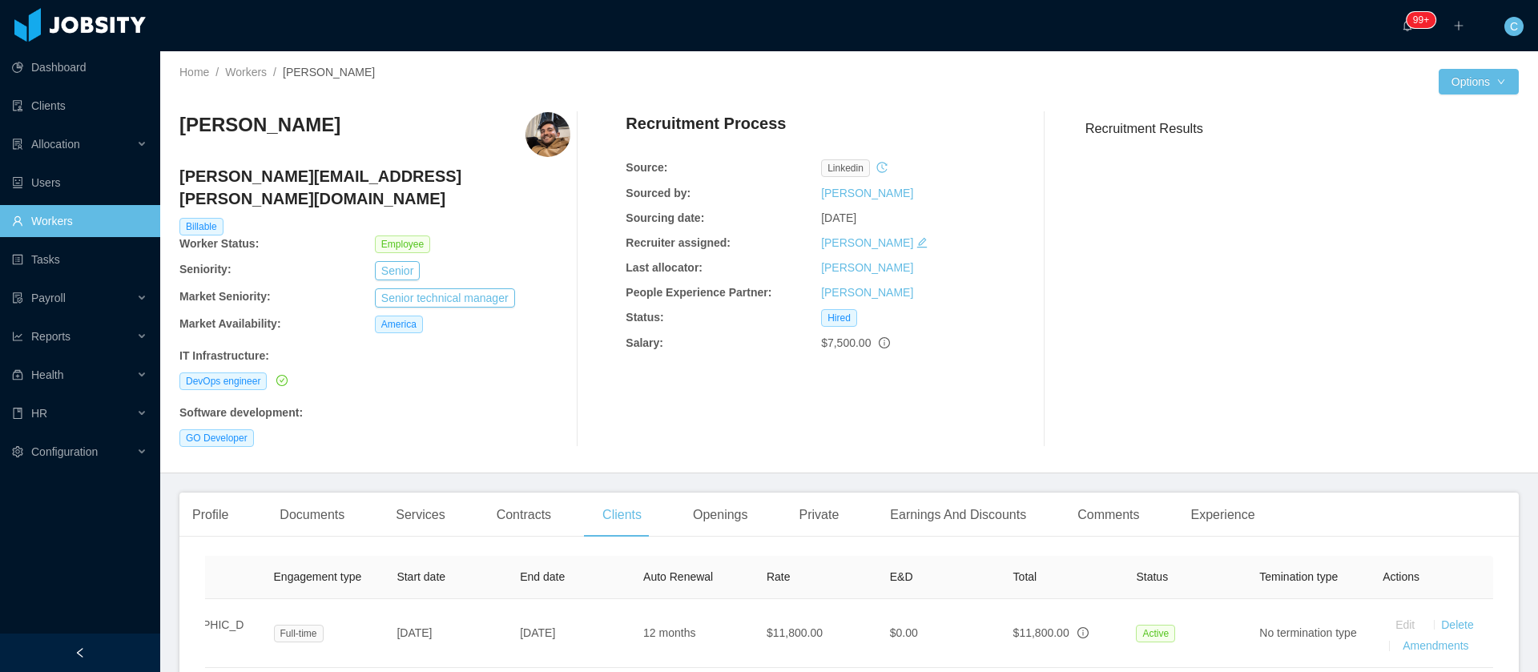
scroll to position [0, 332]
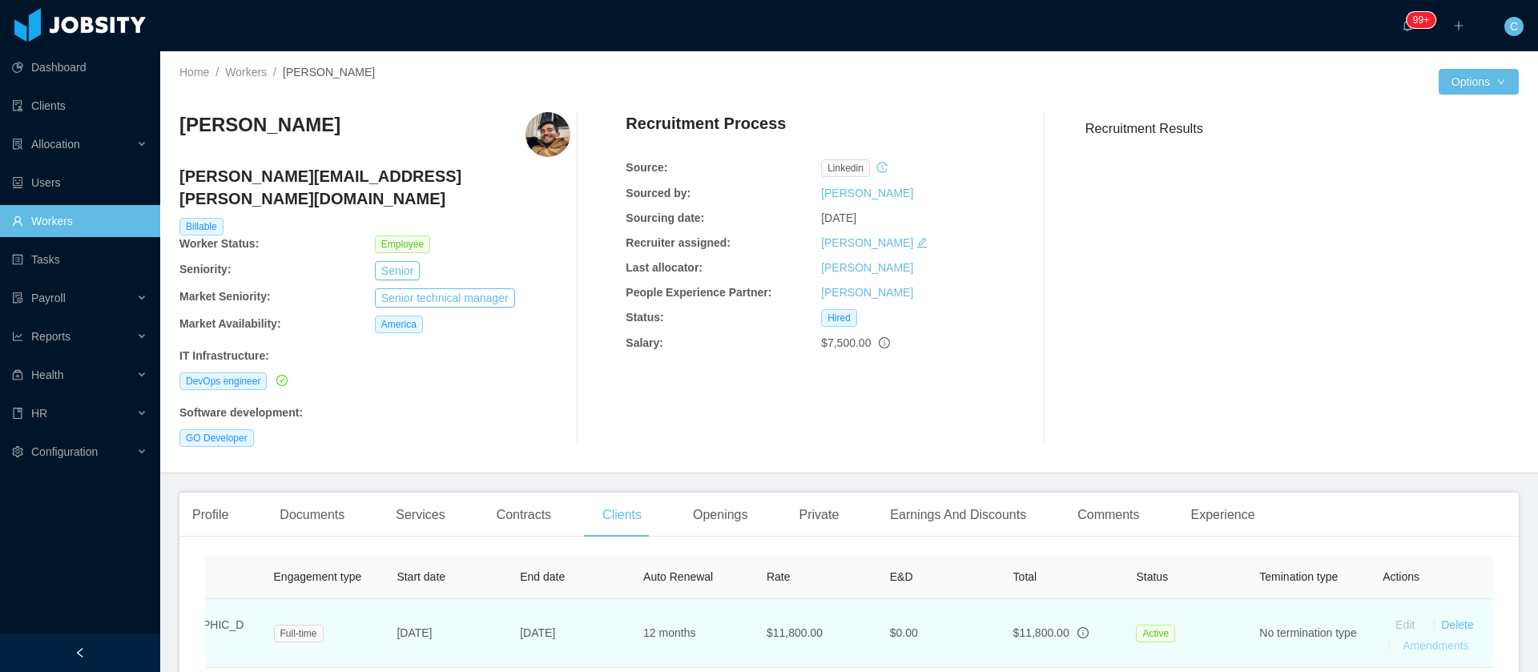
click at [1436, 639] on link "Amendments" at bounding box center [1436, 645] width 66 height 13
